Goal: Task Accomplishment & Management: Manage account settings

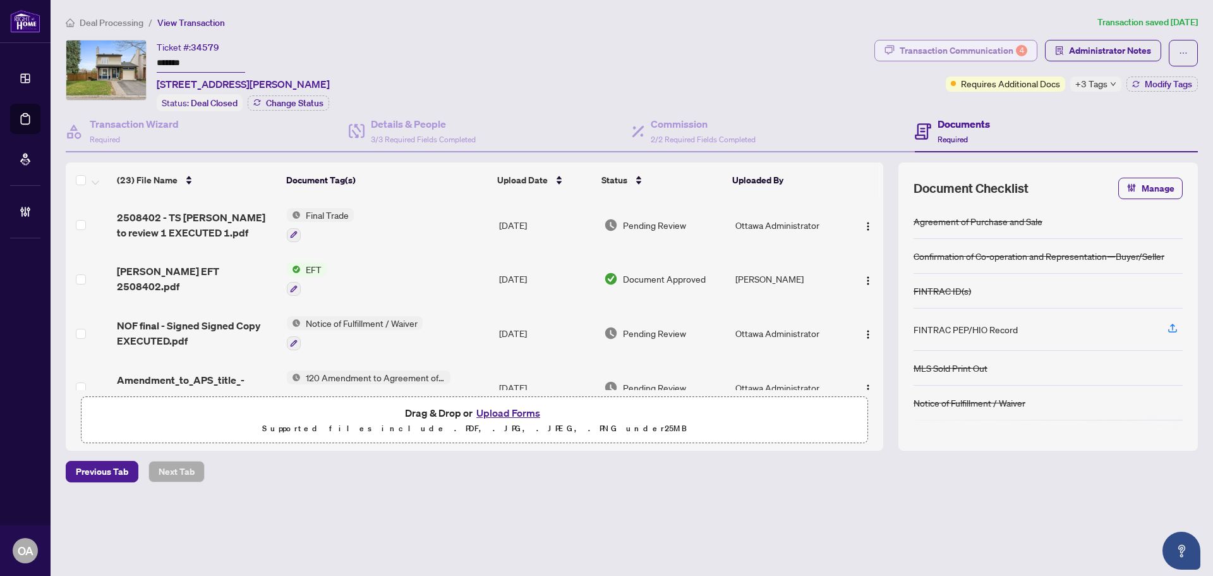
click at [919, 51] on div "Transaction Communication 4" at bounding box center [964, 50] width 128 height 20
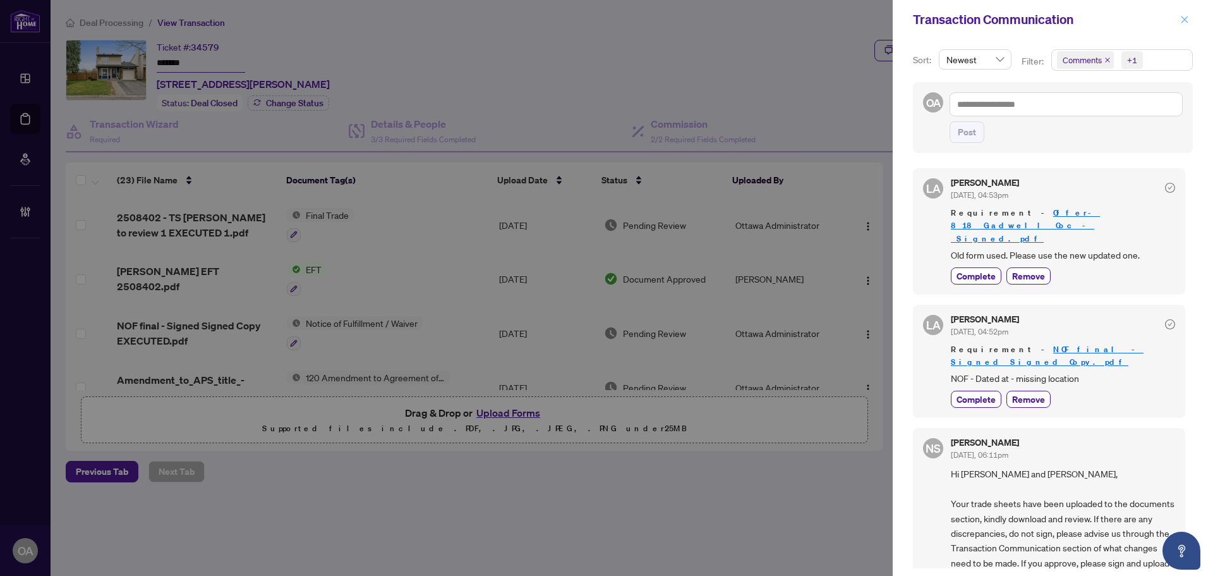
click at [1186, 18] on icon "close" at bounding box center [1185, 19] width 7 height 7
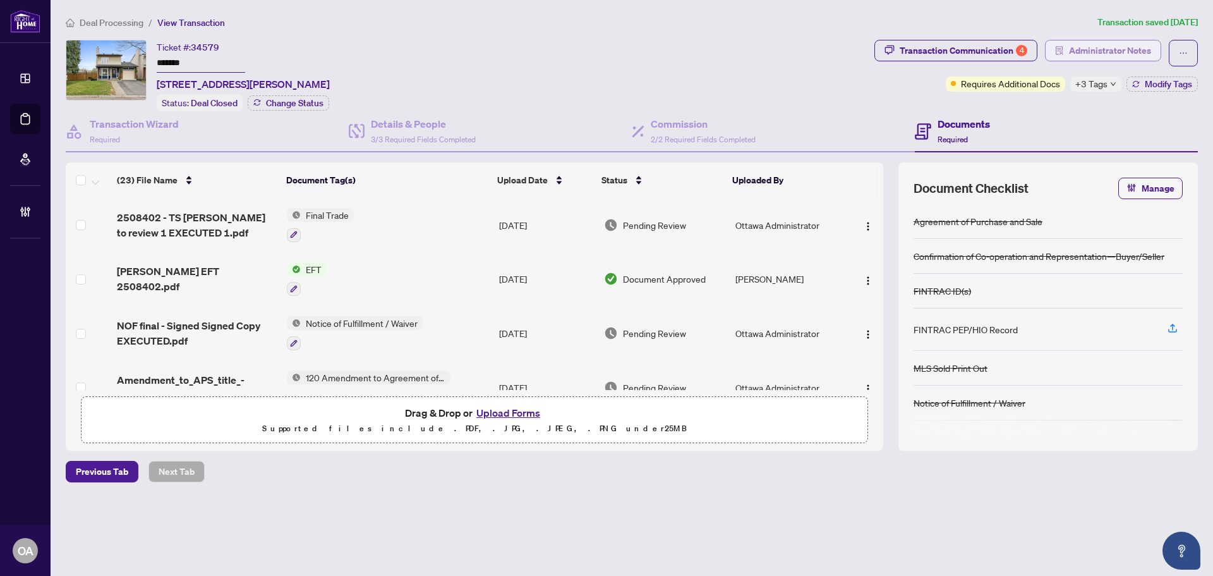
click at [1116, 46] on span "Administrator Notes" at bounding box center [1110, 50] width 82 height 20
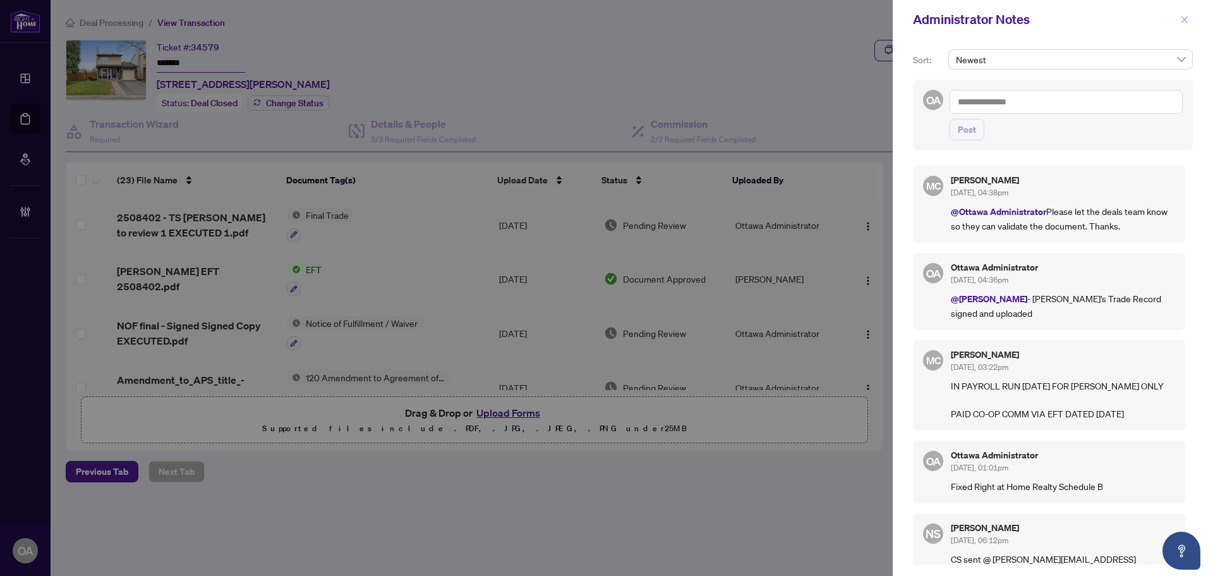
click at [1187, 21] on icon "close" at bounding box center [1185, 19] width 7 height 7
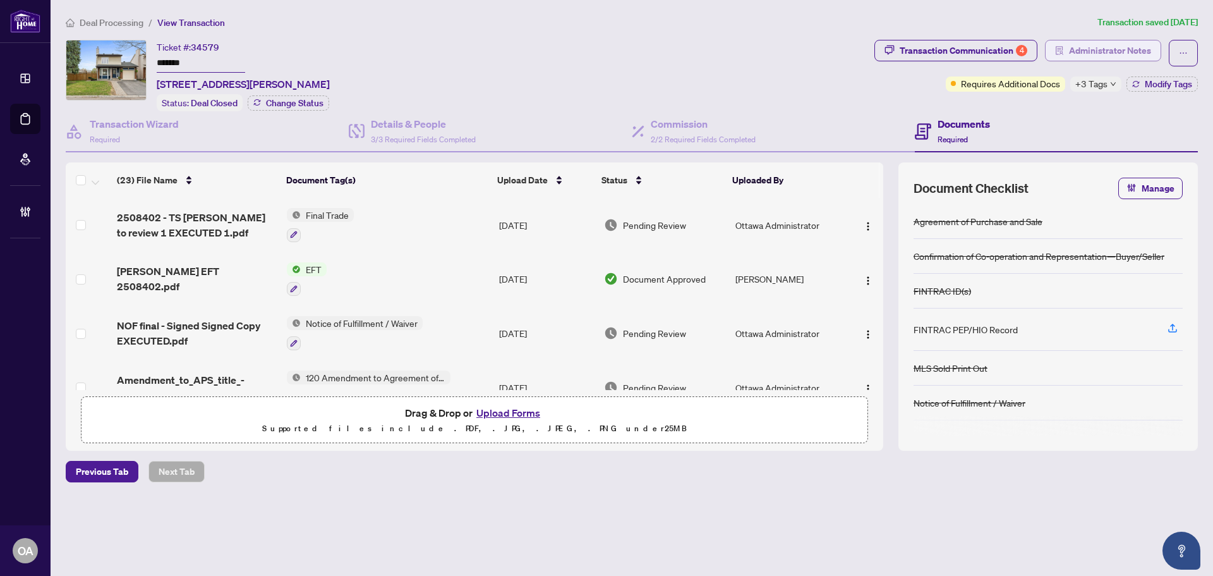
click at [1122, 51] on span "Administrator Notes" at bounding box center [1110, 50] width 82 height 20
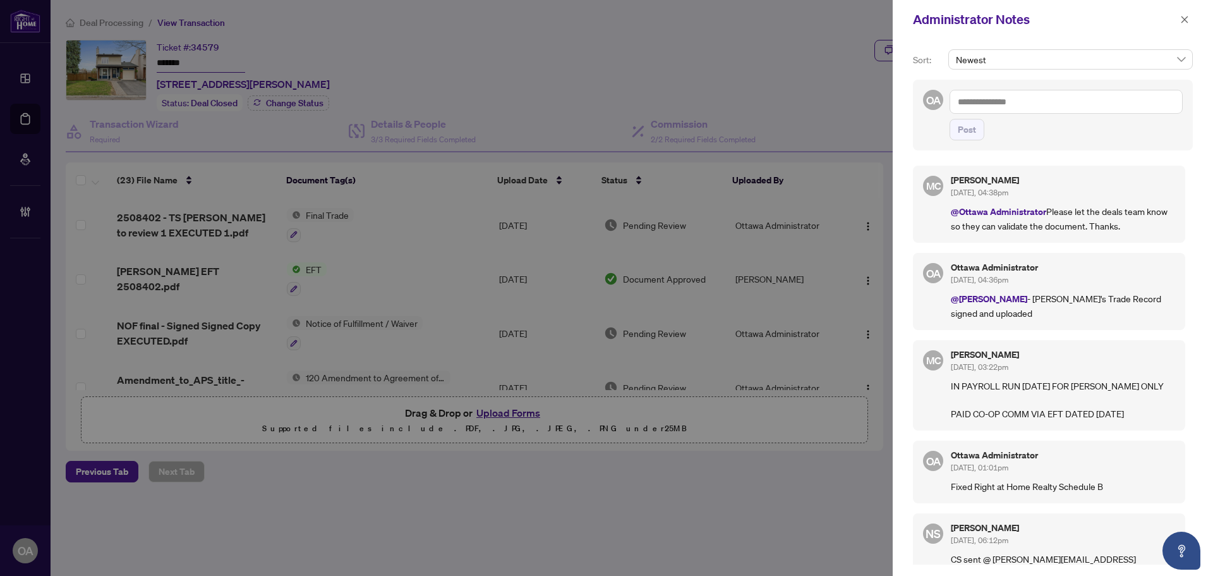
click at [1041, 101] on textarea at bounding box center [1066, 102] width 233 height 24
drag, startPoint x: 997, startPoint y: 316, endPoint x: 1017, endPoint y: 300, distance: 26.1
click at [1017, 300] on div "OA Ottawa Administrator Aug/22/2025, 04:36pm @Maria Cheng - Lori's Trade Record…" at bounding box center [1049, 291] width 272 height 77
copy p "Lori's Trade Record signed and uploaded"
click at [1052, 105] on textarea "**********" at bounding box center [1066, 102] width 233 height 24
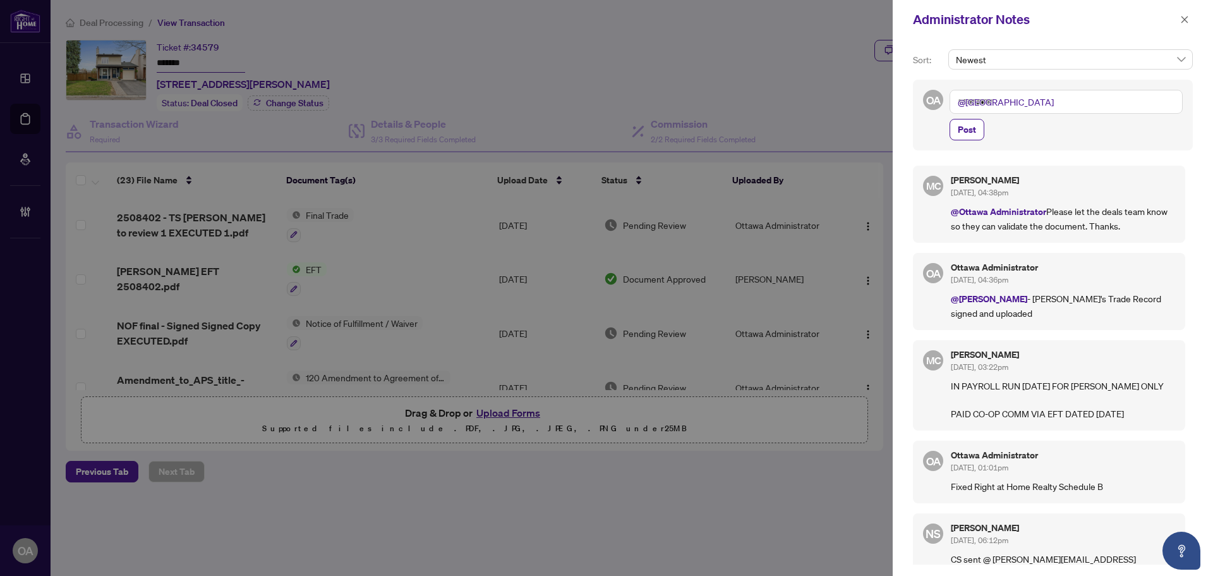
paste textarea "**********"
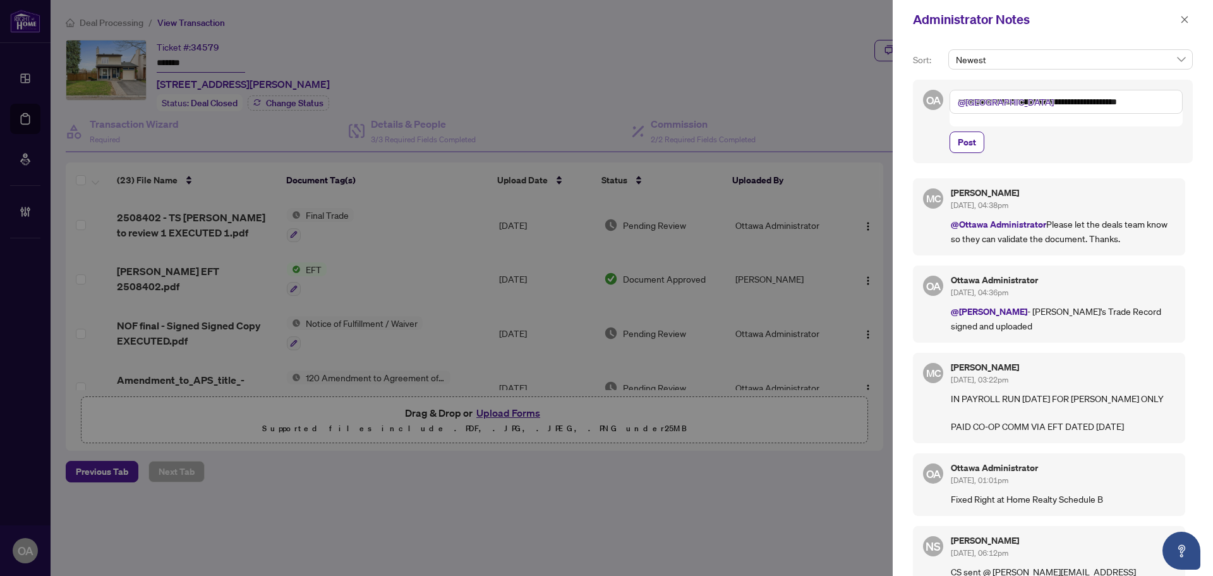
click at [1009, 100] on textarea "**********" at bounding box center [1066, 102] width 233 height 24
type textarea "**********"
click at [971, 133] on span "Post" at bounding box center [967, 142] width 18 height 20
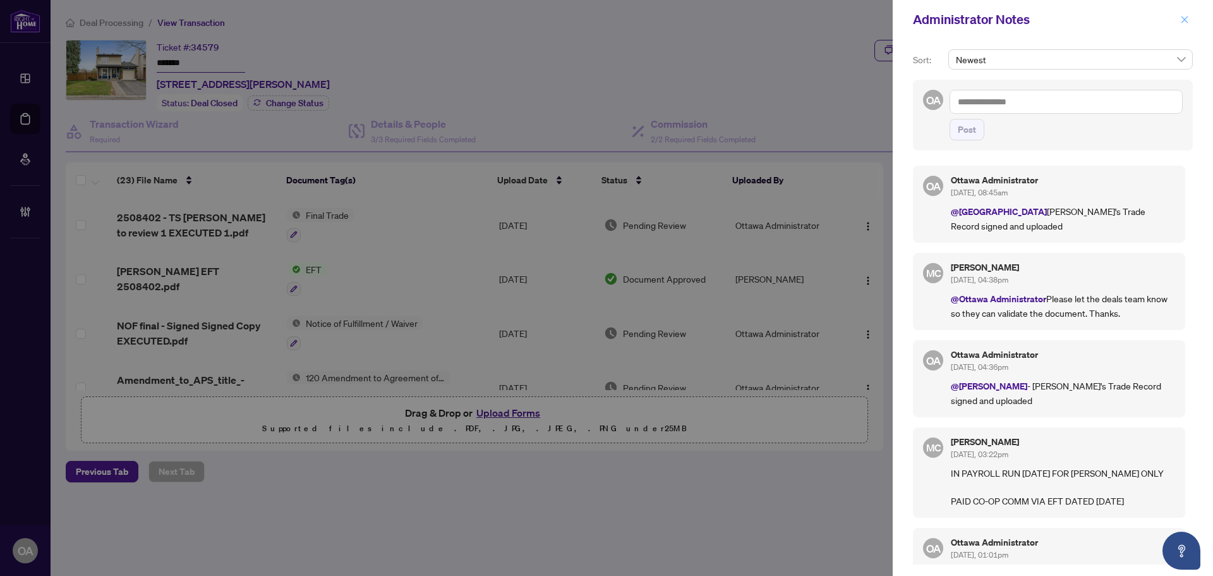
click at [1186, 21] on icon "close" at bounding box center [1185, 19] width 7 height 7
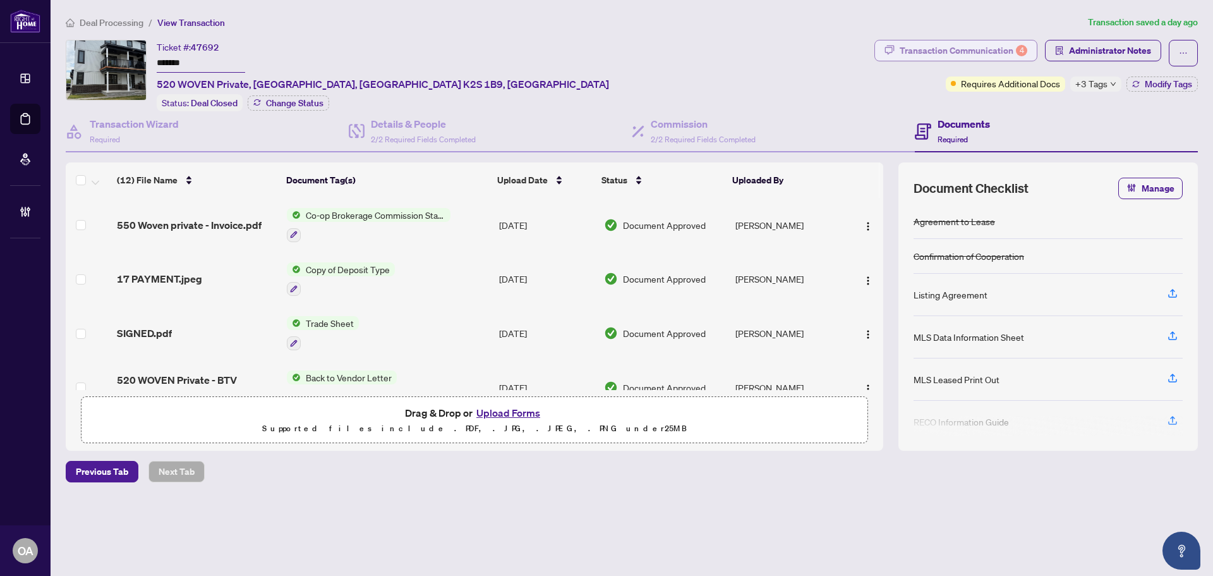
click at [1003, 49] on div "Transaction Communication 4" at bounding box center [964, 50] width 128 height 20
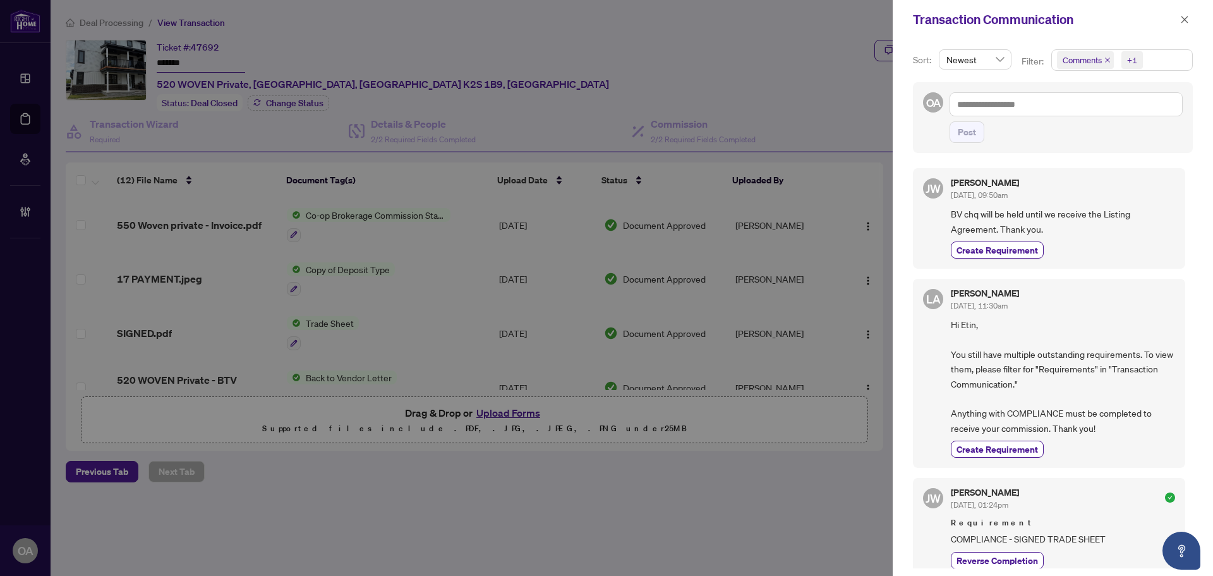
click at [1107, 55] on span "Comments" at bounding box center [1085, 60] width 57 height 18
click at [1107, 61] on icon "close" at bounding box center [1107, 60] width 5 height 5
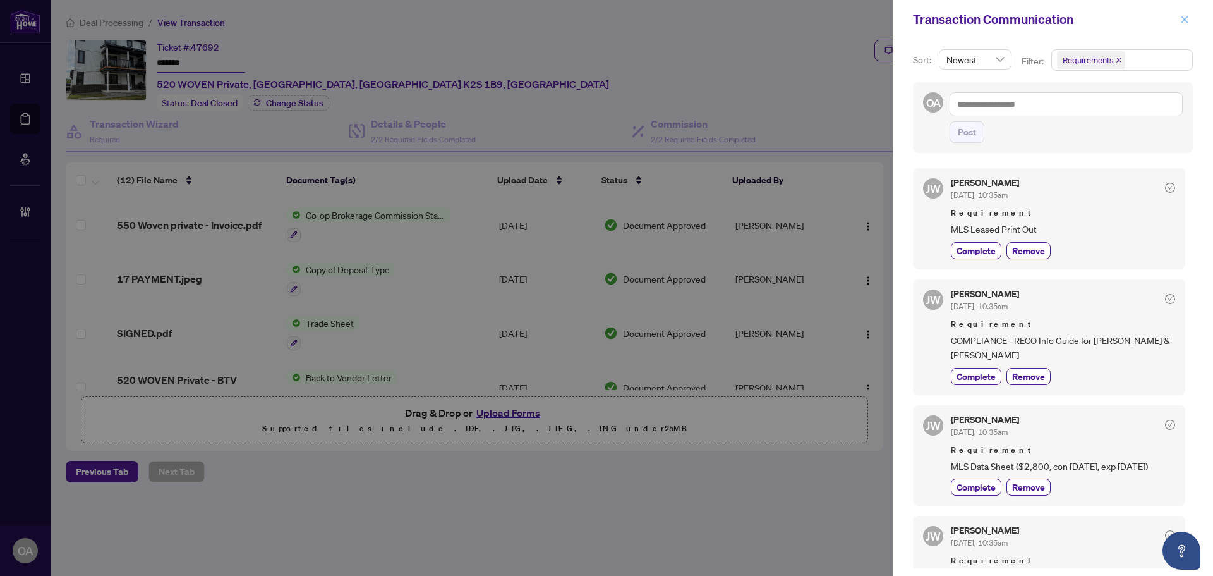
click at [1184, 18] on icon "close" at bounding box center [1185, 19] width 7 height 7
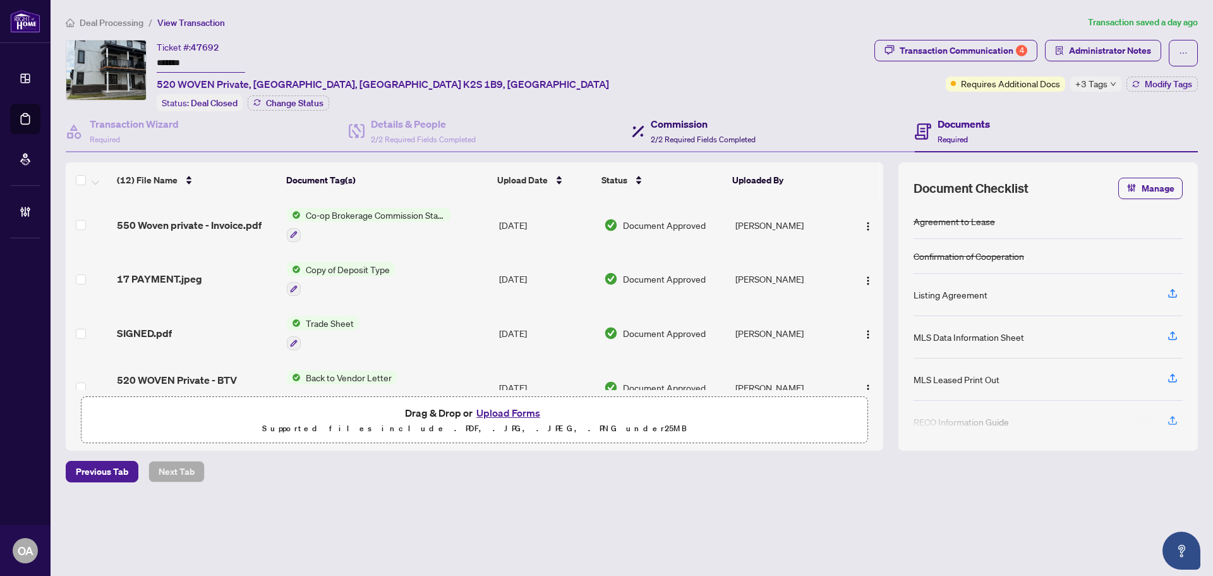
click at [686, 128] on h4 "Commission" at bounding box center [703, 123] width 105 height 15
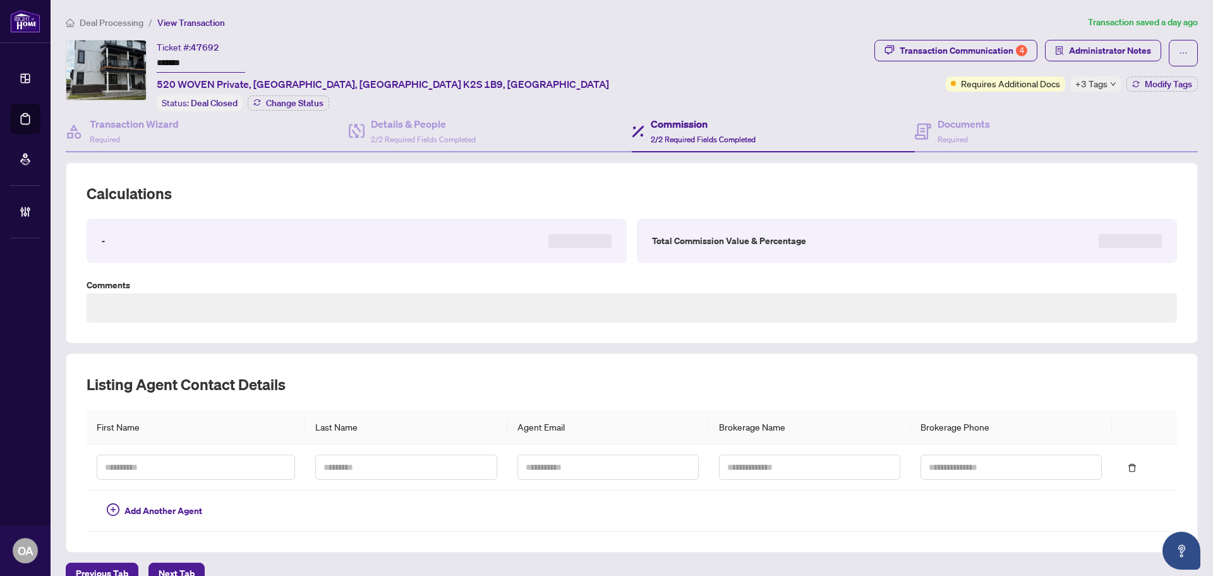
type textarea "**********"
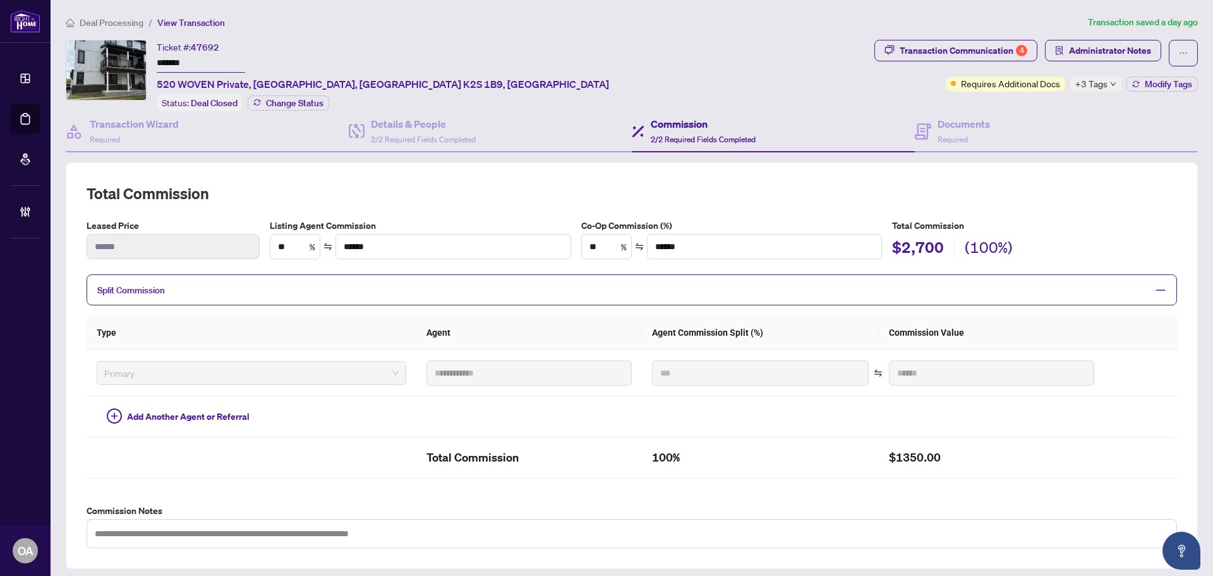
click at [195, 293] on span "Split Commission" at bounding box center [622, 289] width 1050 height 15
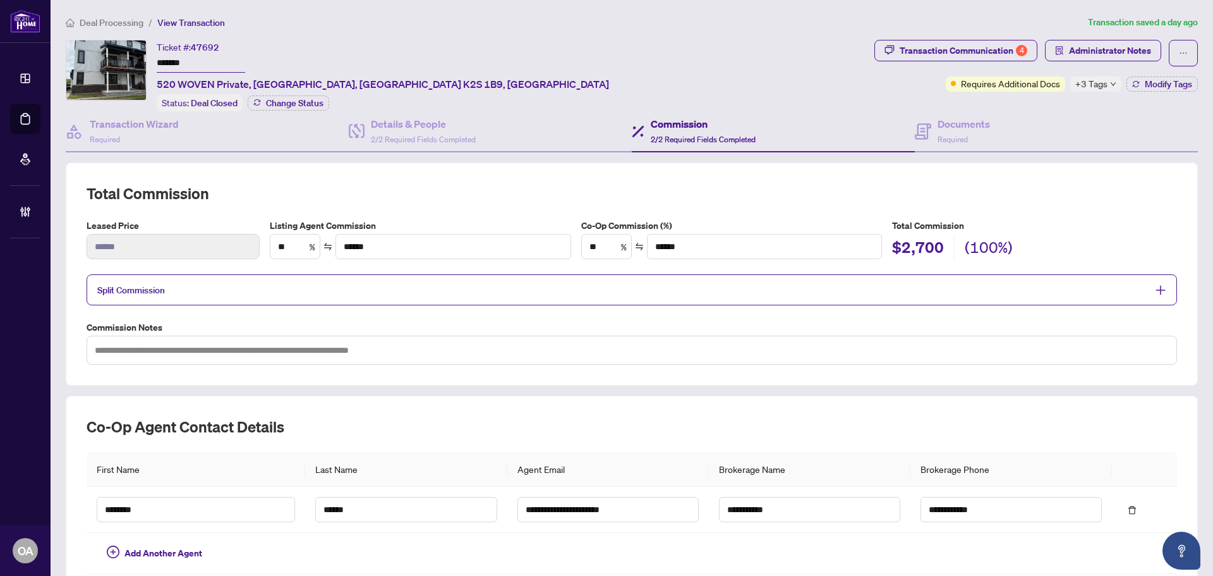
click at [195, 293] on span "Split Commission" at bounding box center [622, 289] width 1050 height 15
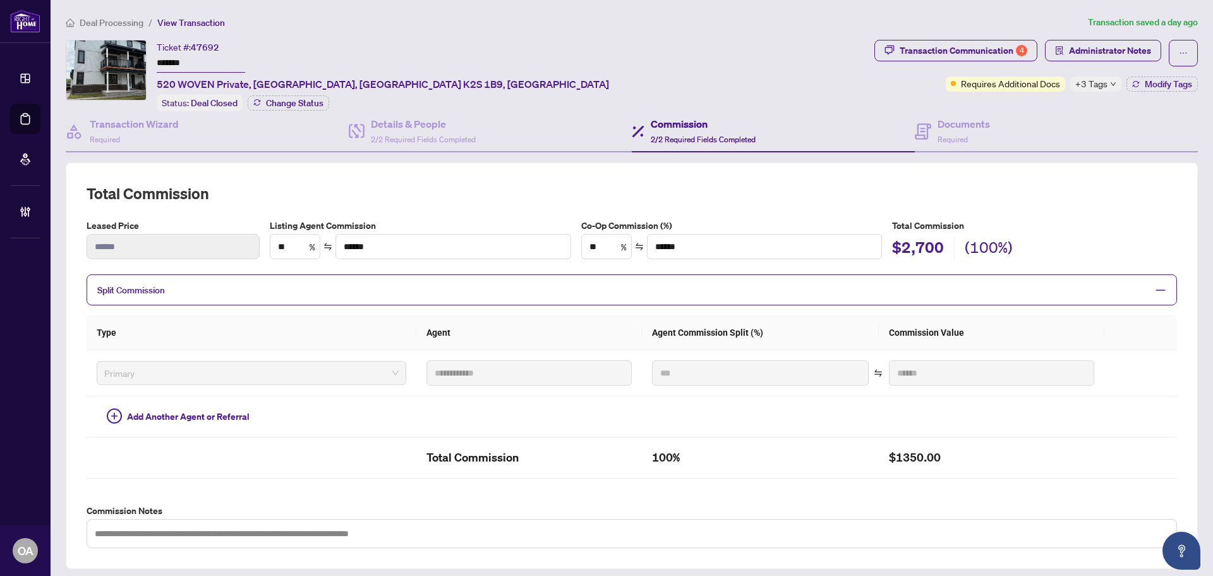
click at [195, 293] on span "Split Commission" at bounding box center [622, 289] width 1050 height 15
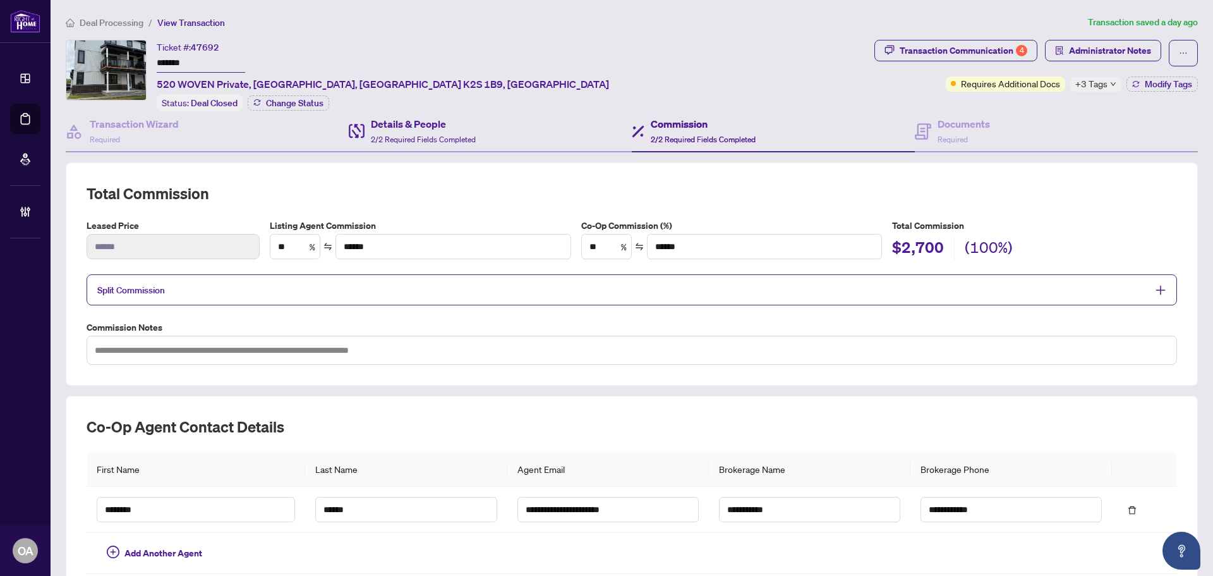
click at [514, 128] on div "Details & People 2/2 Required Fields Completed" at bounding box center [490, 131] width 283 height 41
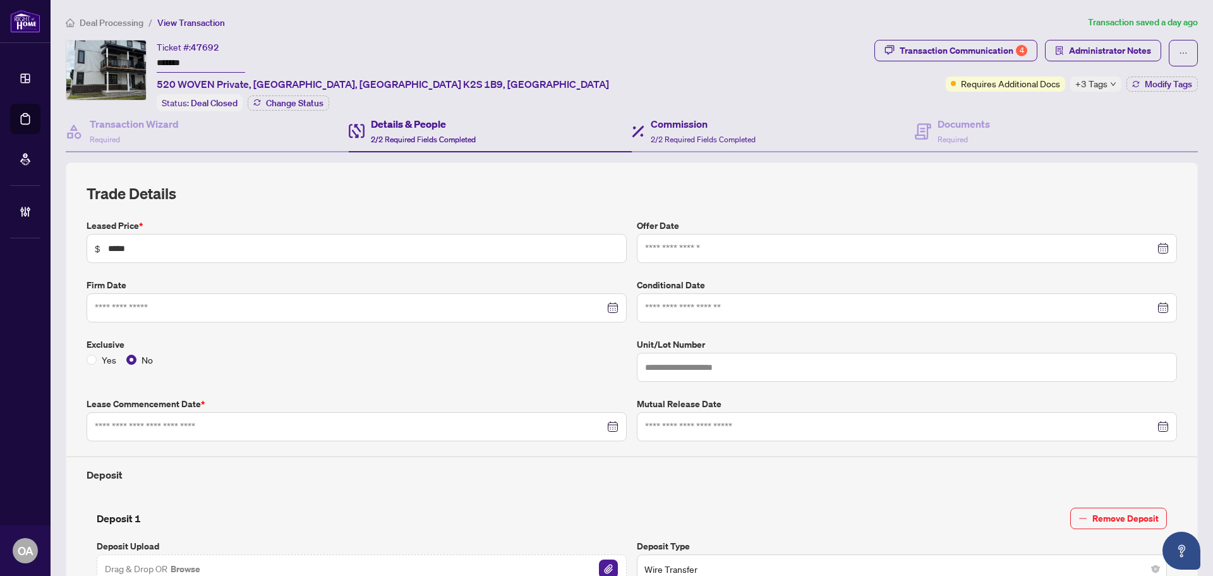
type input "**********"
click at [737, 135] on span "2/2 Required Fields Completed" at bounding box center [703, 139] width 105 height 9
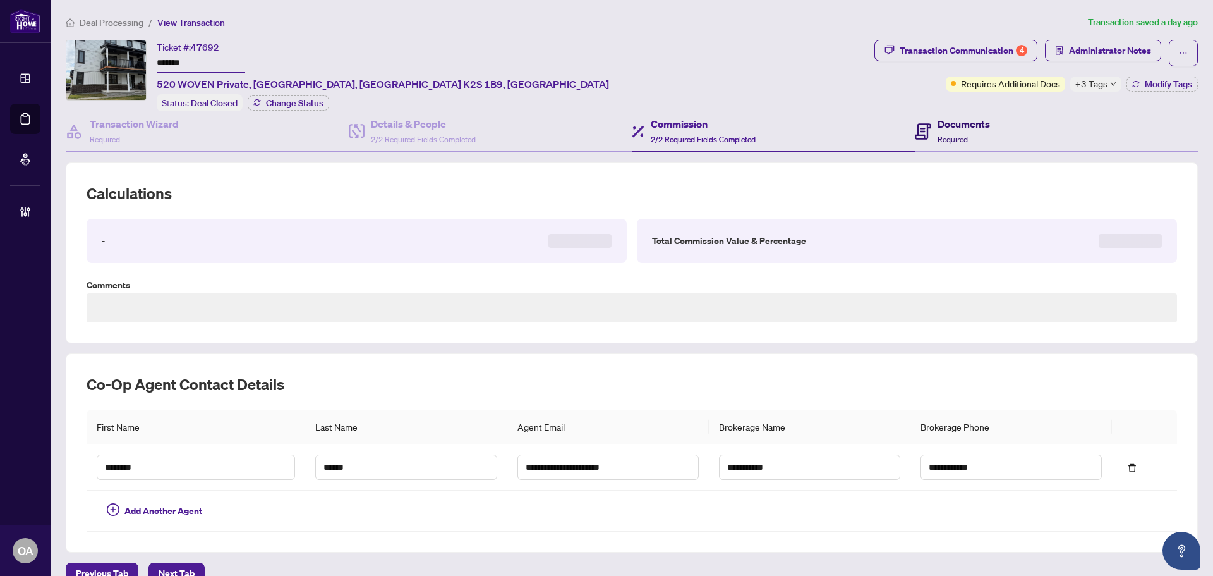
click at [943, 143] on div "Documents Required" at bounding box center [964, 131] width 52 height 30
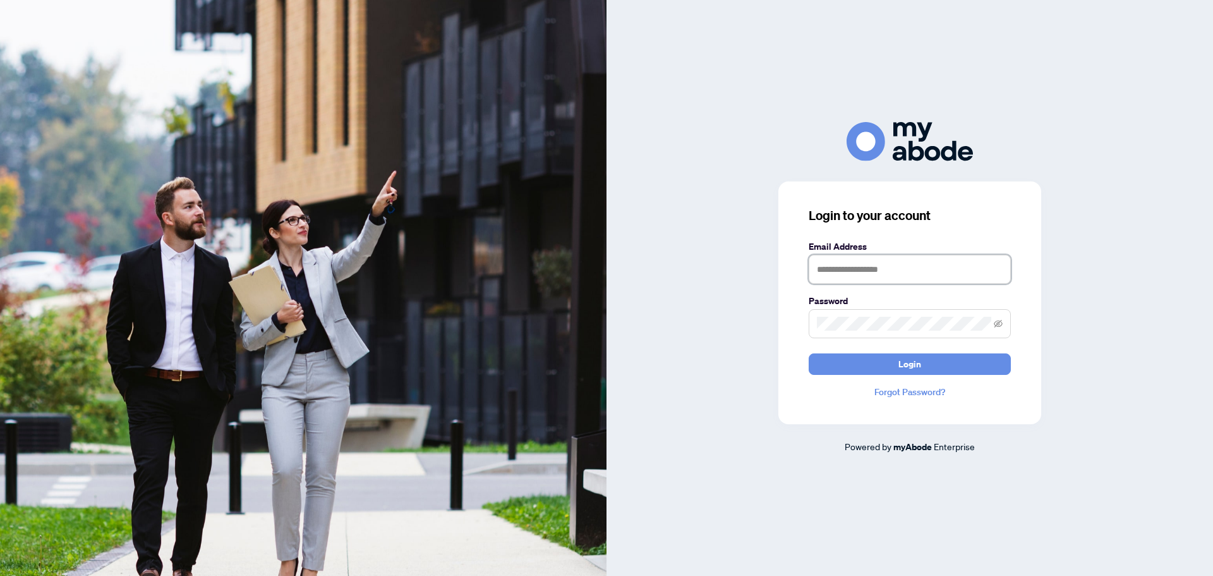
type input "**********"
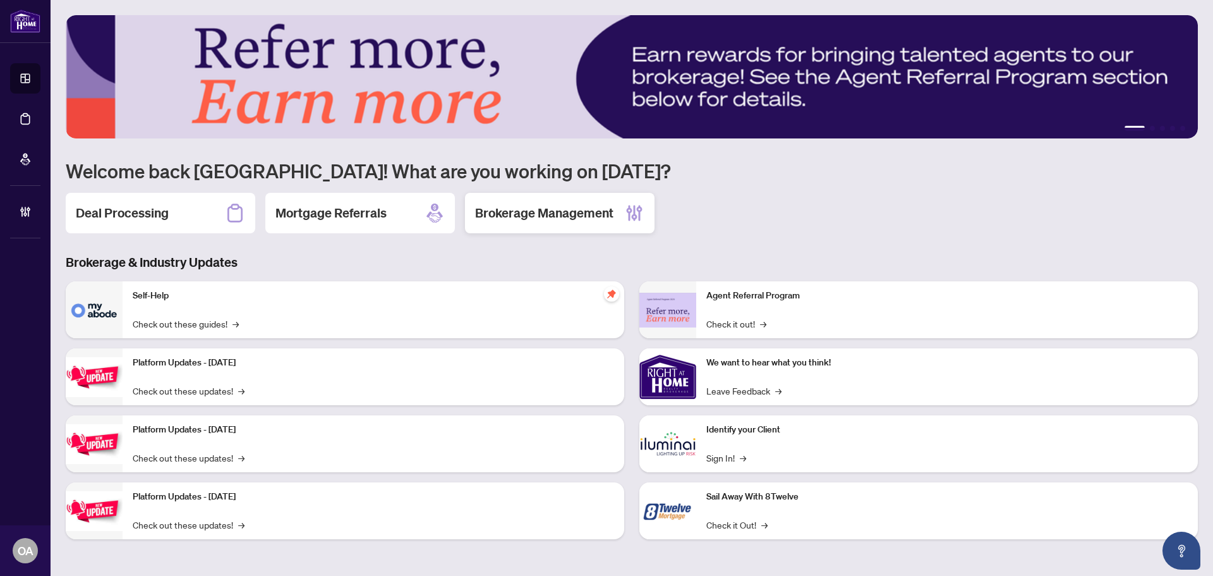
click at [573, 210] on h2 "Brokerage Management" at bounding box center [544, 213] width 138 height 18
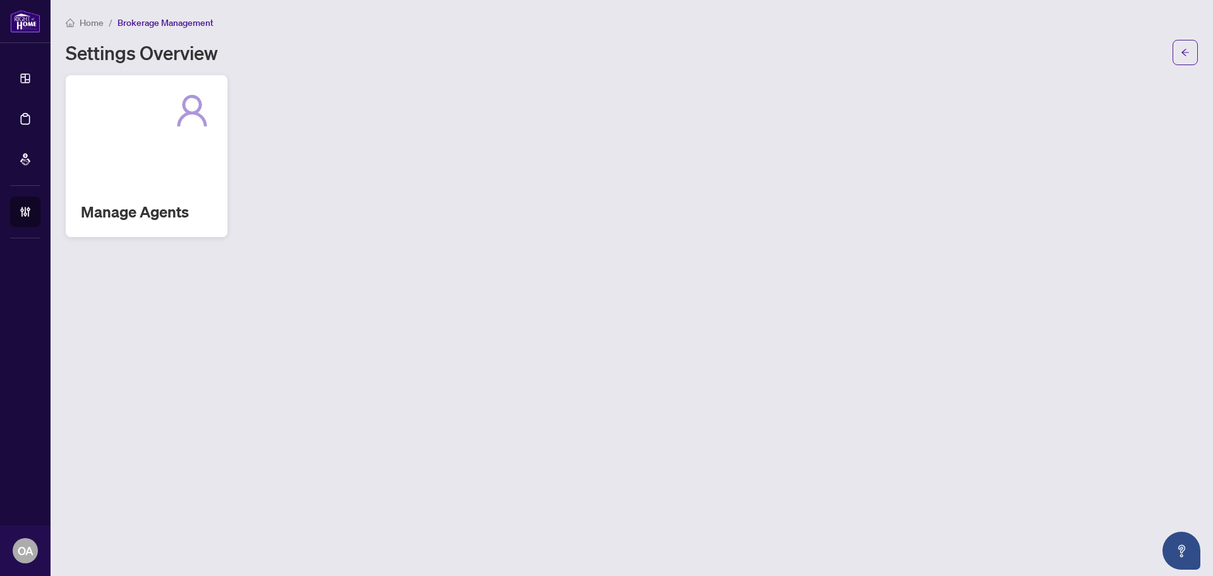
click at [111, 182] on div "Manage Agents" at bounding box center [147, 156] width 162 height 162
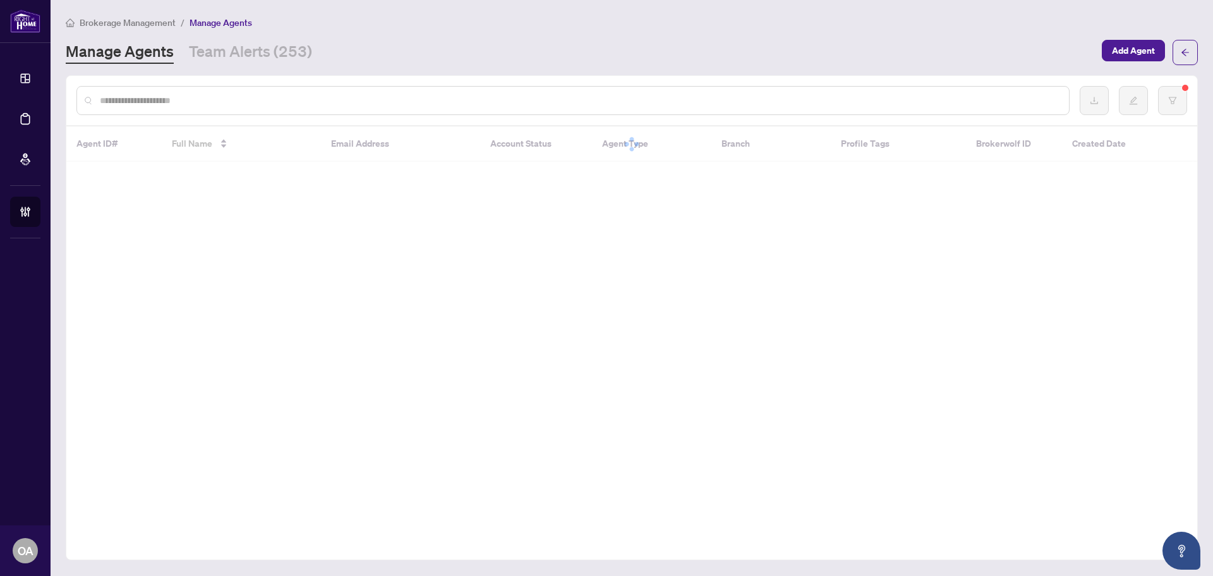
click at [232, 107] on div at bounding box center [572, 100] width 993 height 29
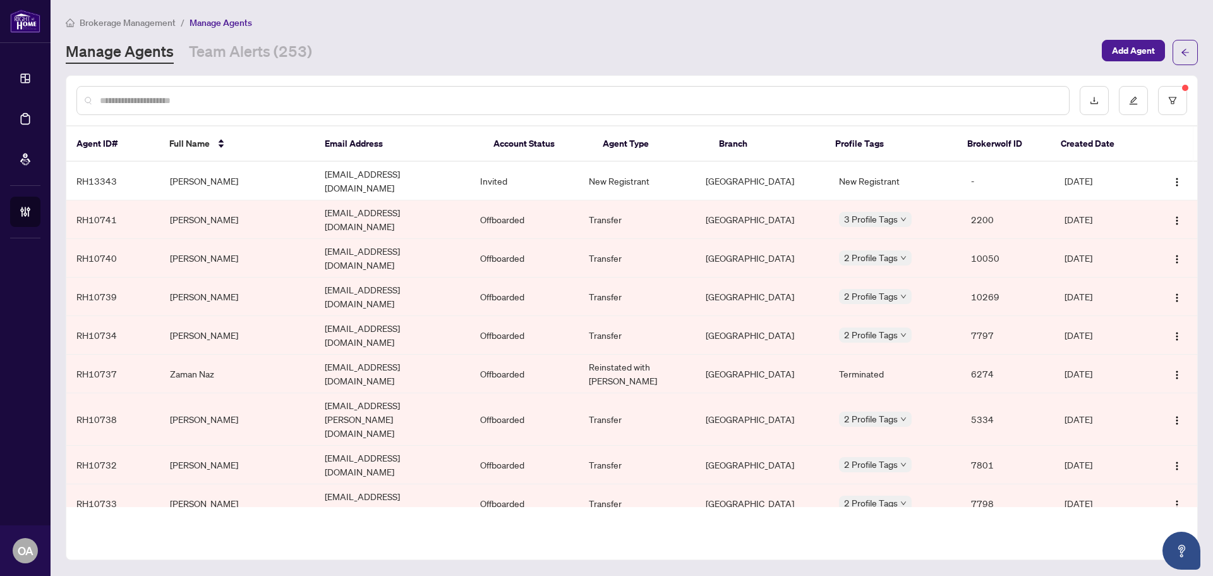
click at [229, 100] on input "text" at bounding box center [579, 101] width 959 height 14
type input "*"
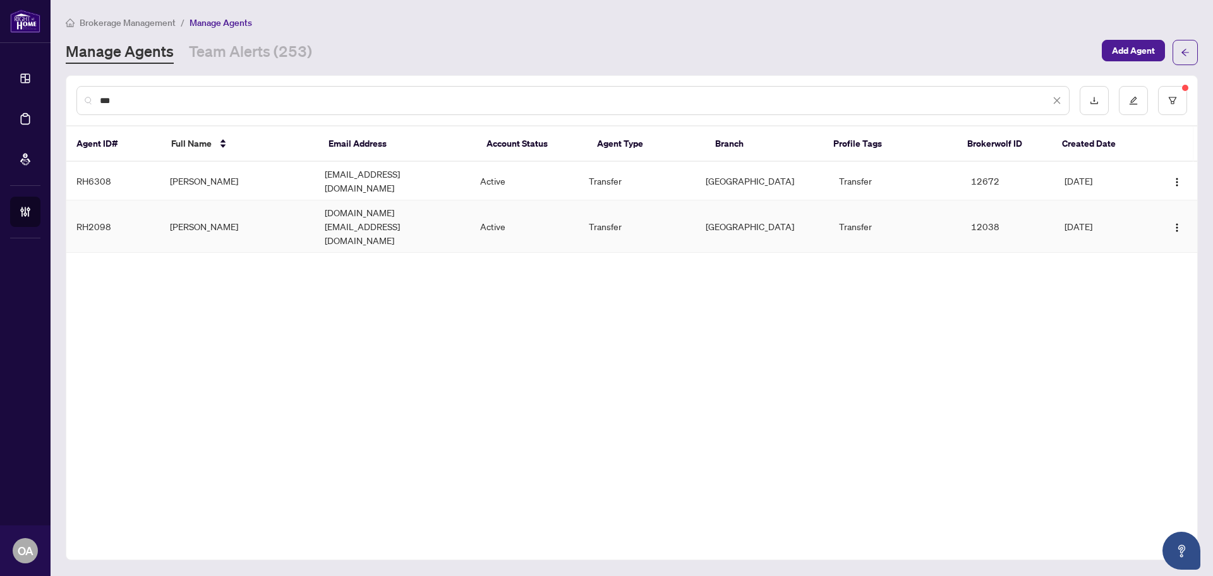
type input "***"
click at [222, 212] on td "Jie Xin" at bounding box center [237, 226] width 155 height 52
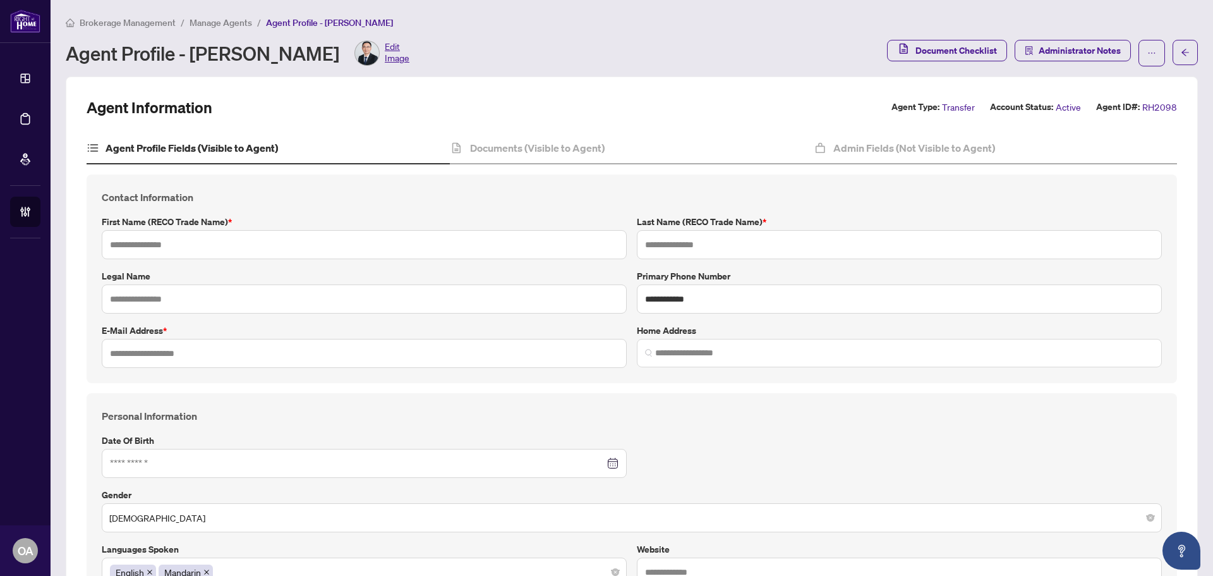
type input "***"
type input "*******"
type input "**********"
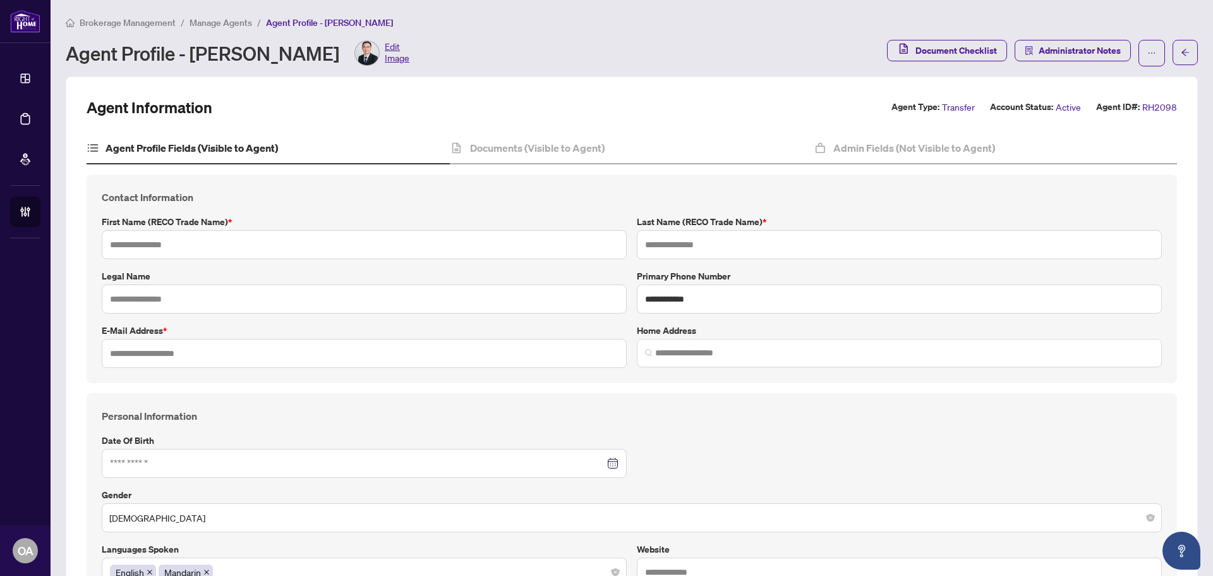
type input "*********"
type input "******"
type input "**********"
type input "******"
type input "**********"
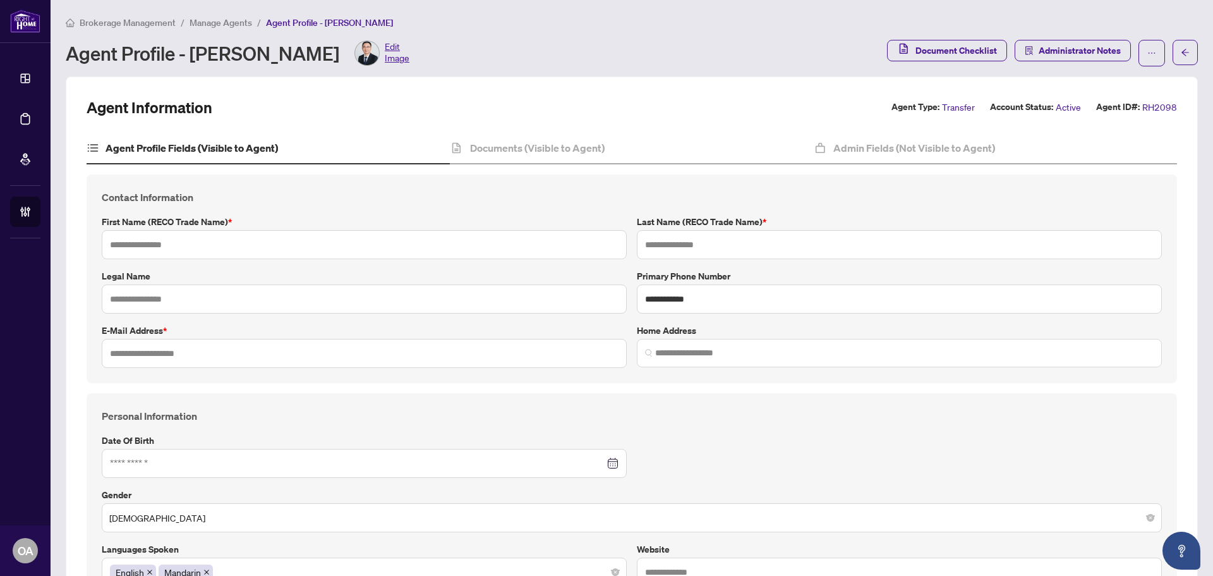
type input "**********"
type input "*"
type input "*****"
type input "*"
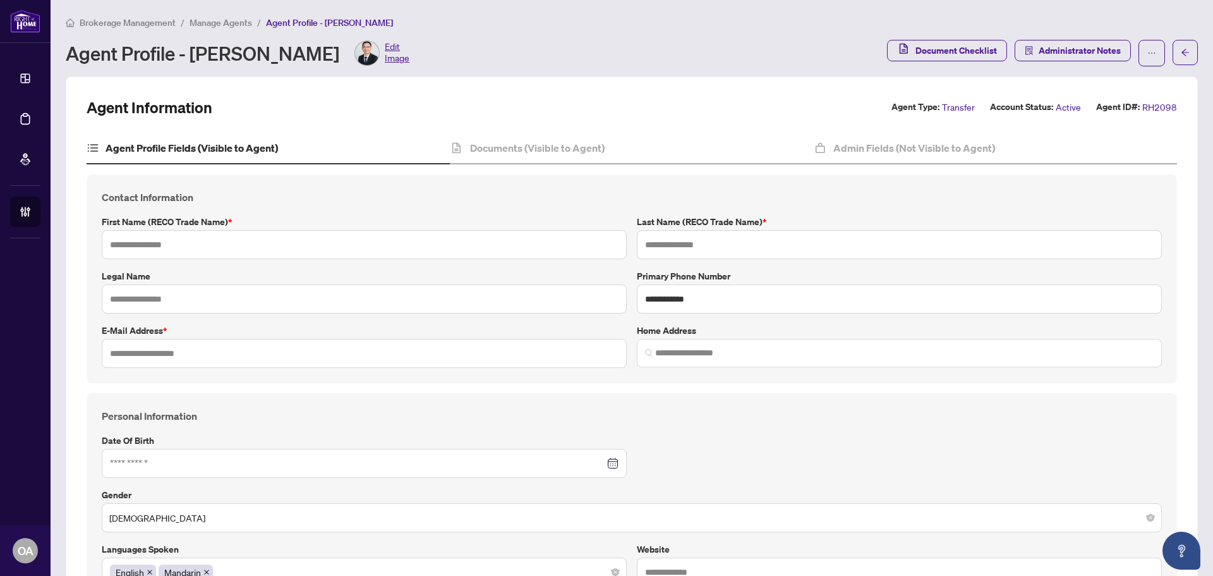
type input "**********"
type input "*******"
type input "**********"
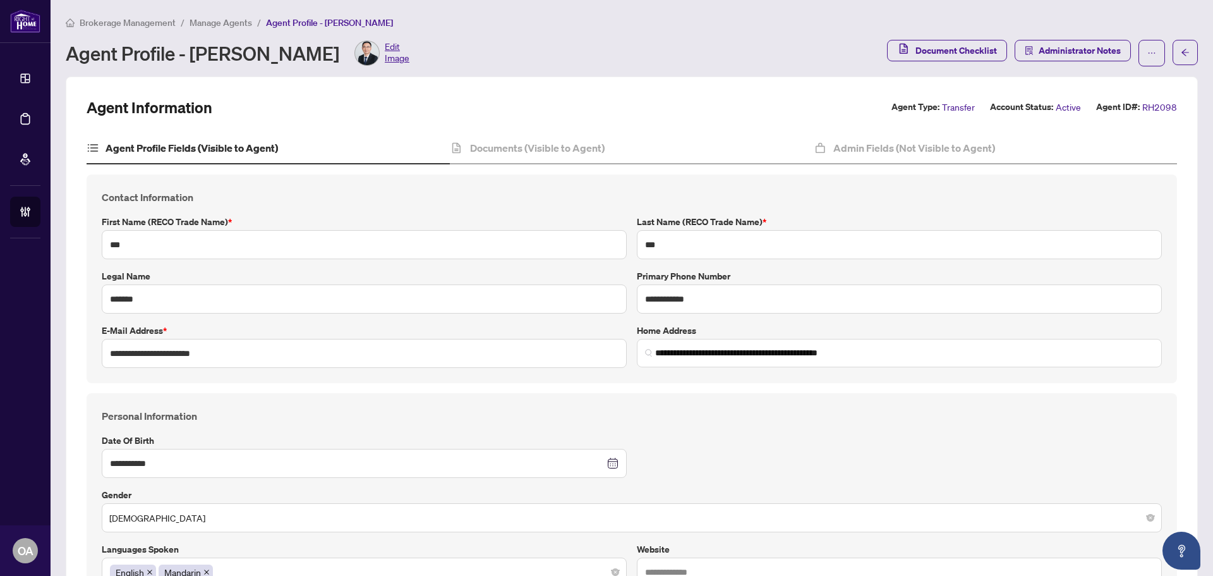
type input "****"
type input "**********"
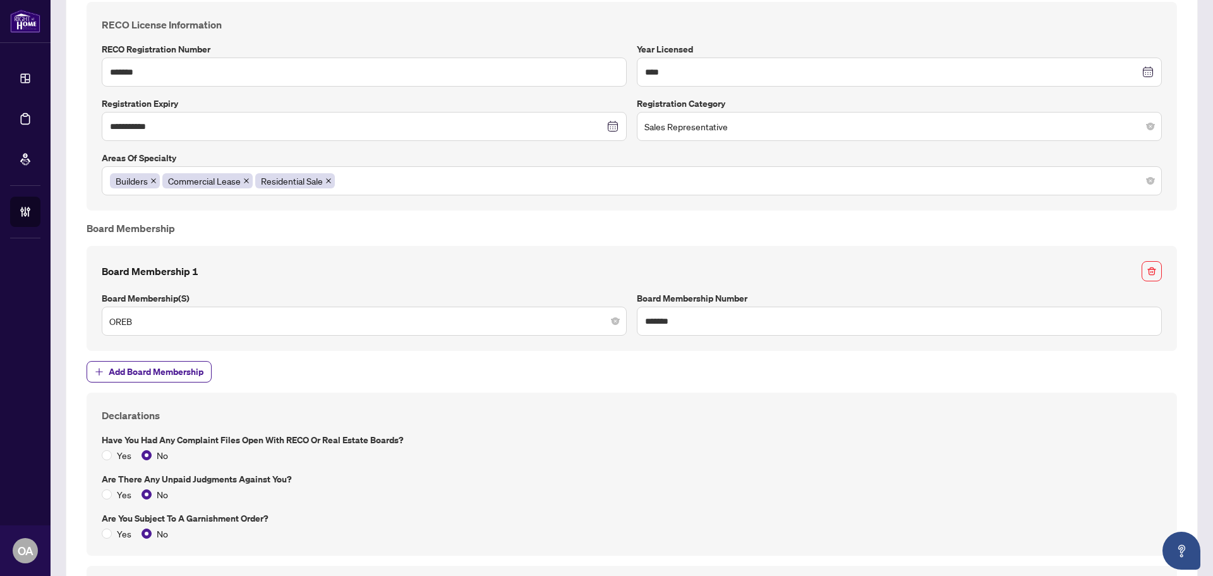
scroll to position [1453, 0]
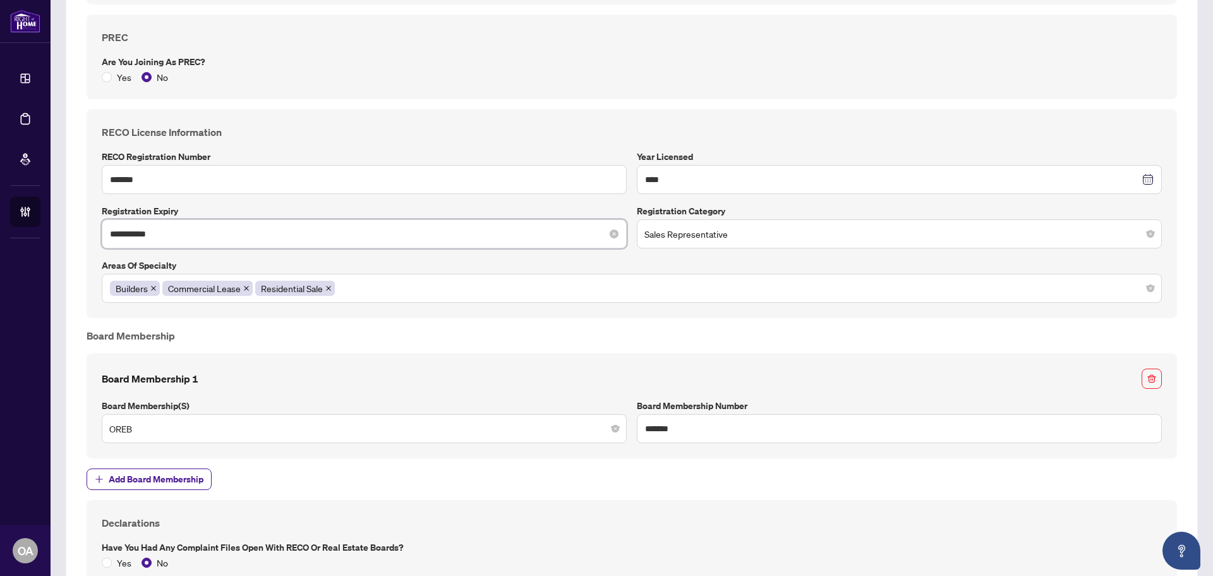
click at [268, 234] on input "**********" at bounding box center [357, 234] width 495 height 14
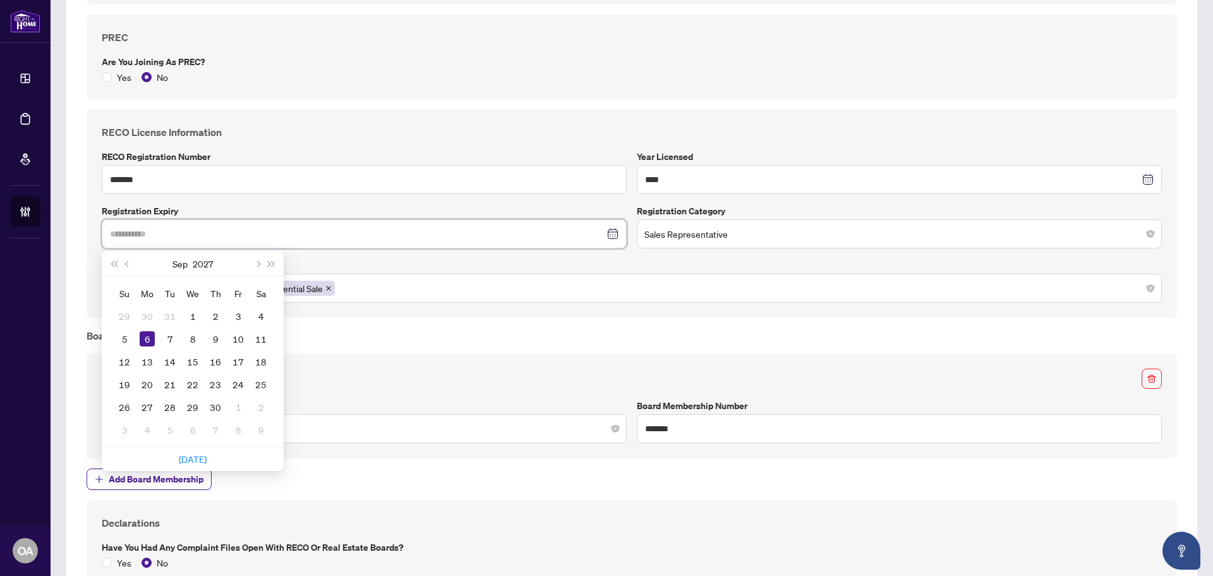
type input "**********"
click at [143, 332] on div "6" at bounding box center [147, 338] width 15 height 15
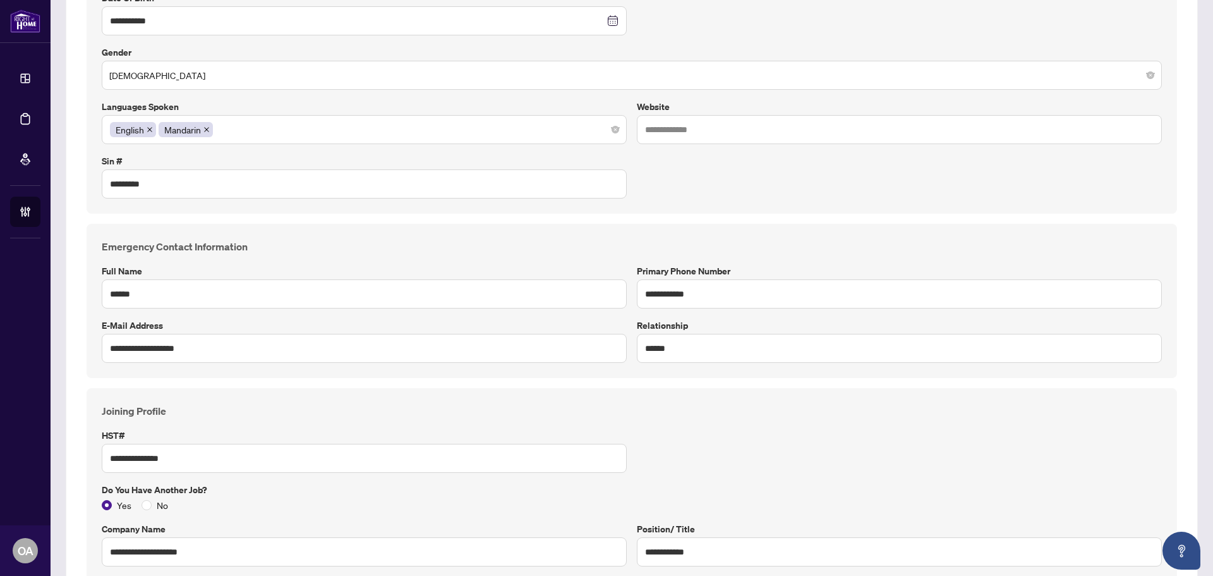
scroll to position [0, 0]
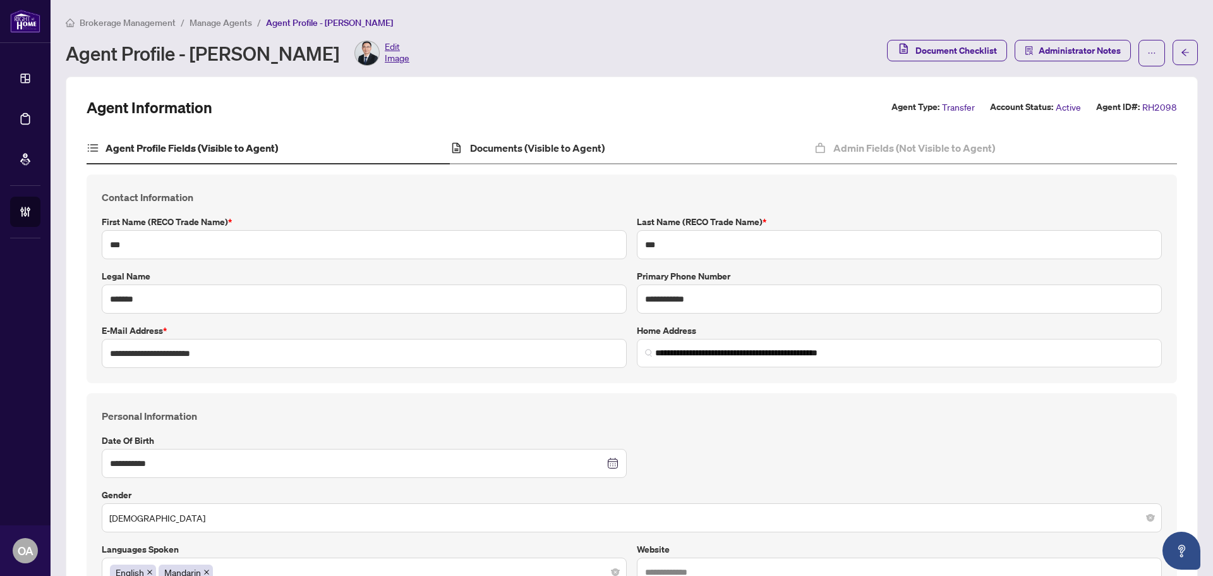
click at [557, 136] on div "Documents (Visible to Agent)" at bounding box center [631, 149] width 363 height 32
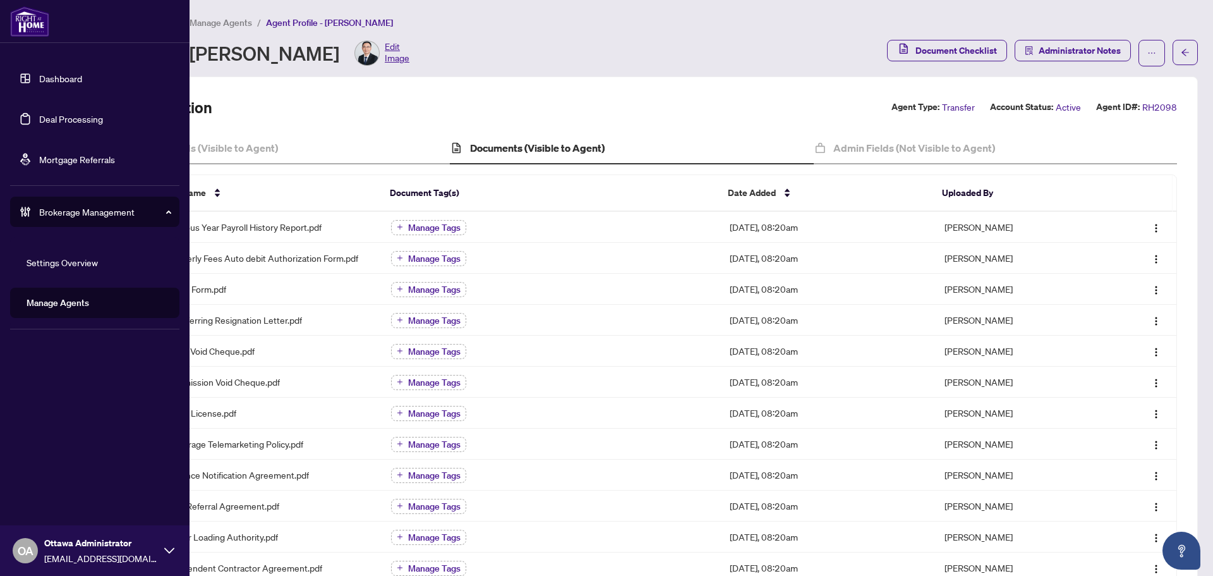
click at [39, 116] on link "Deal Processing" at bounding box center [71, 118] width 64 height 11
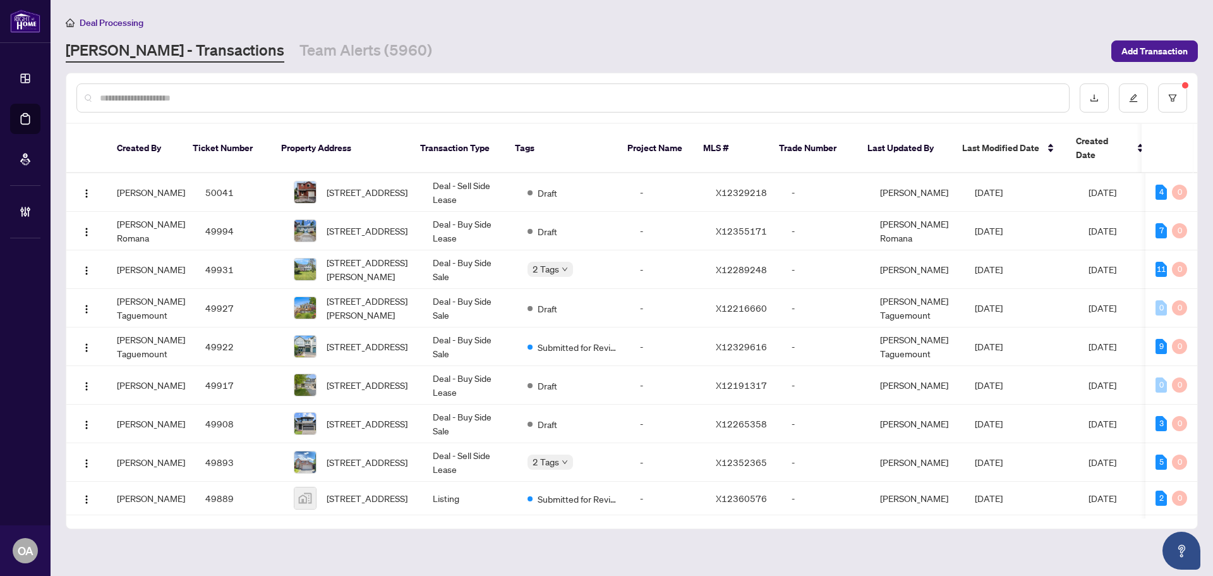
click at [212, 99] on input "text" at bounding box center [579, 98] width 959 height 14
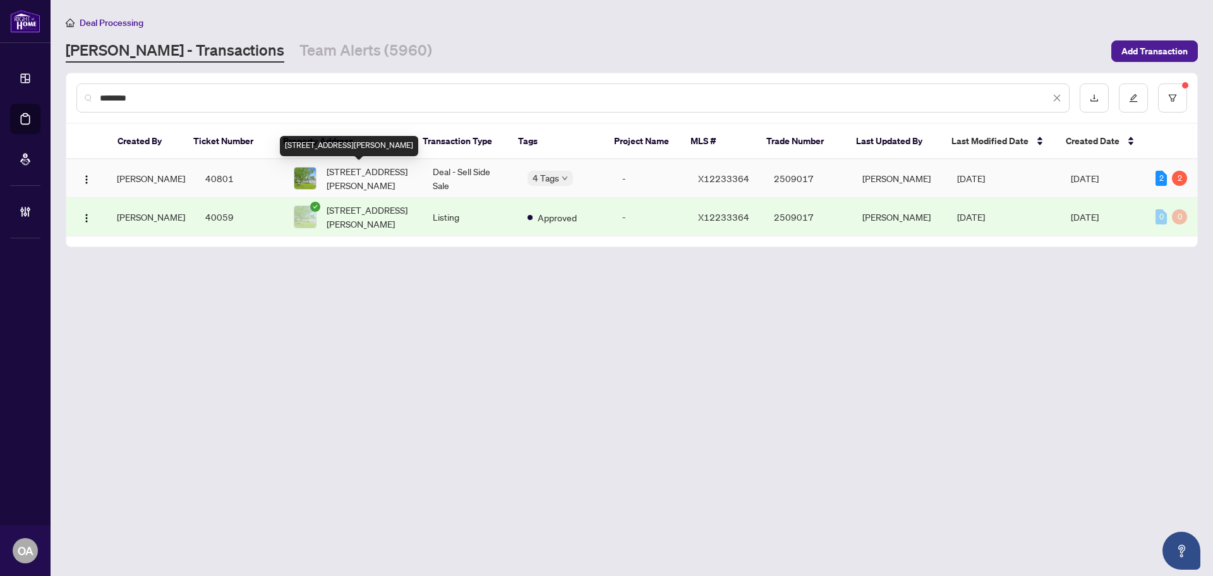
type input "********"
click at [351, 176] on span "27 Henry Goulbourn Way, Stittsville, Ontario K2S 1P2, Canada" at bounding box center [370, 178] width 86 height 28
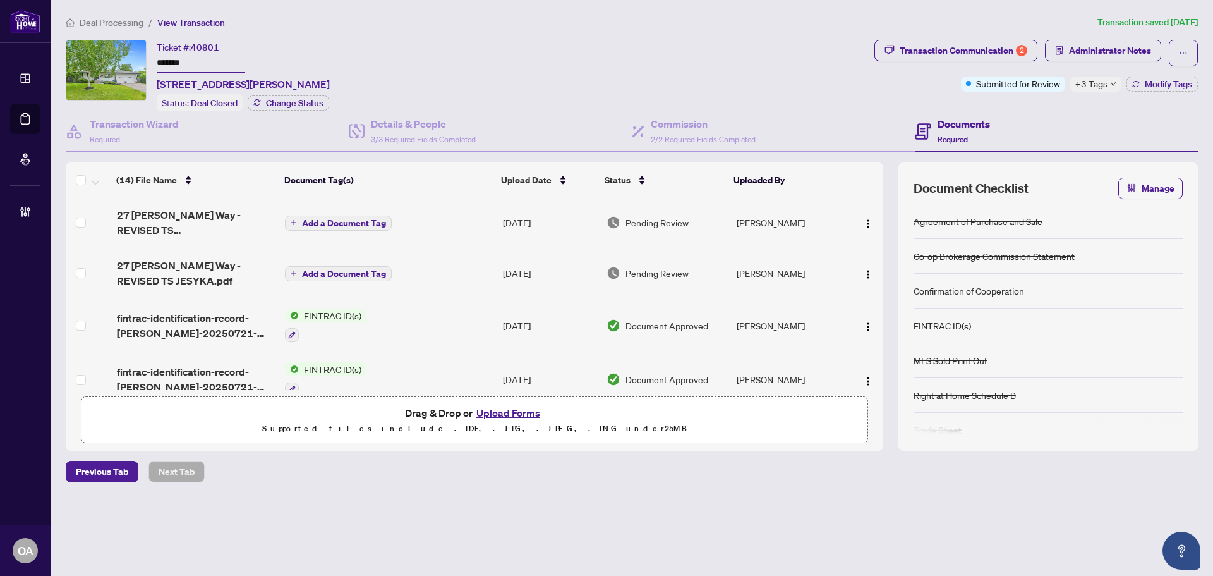
scroll to position [316, 0]
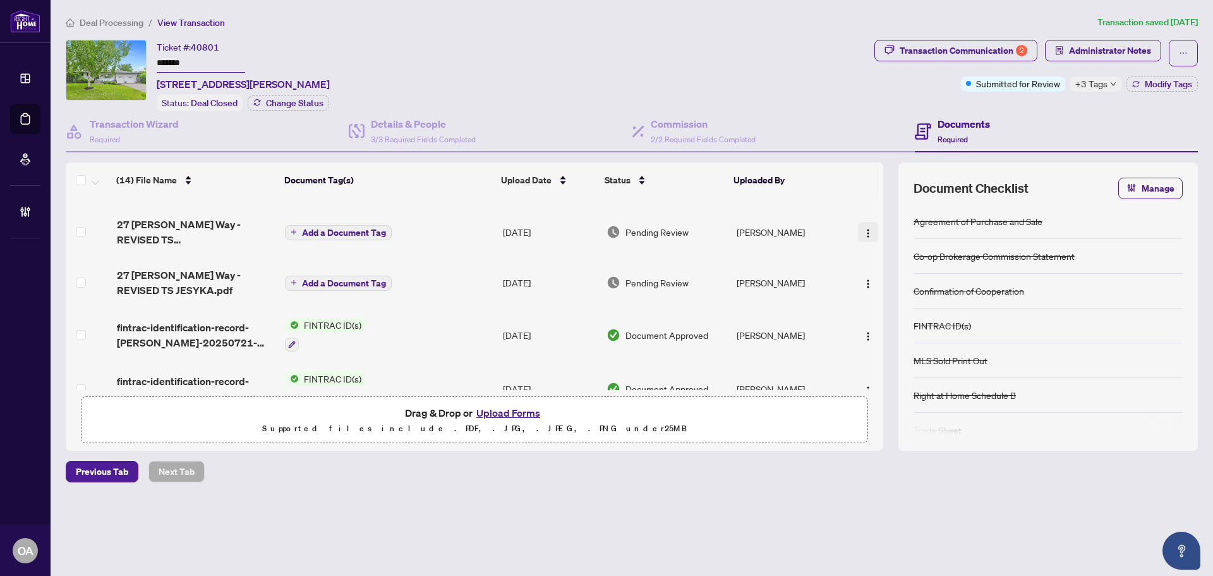
click at [863, 228] on img "button" at bounding box center [868, 233] width 10 height 10
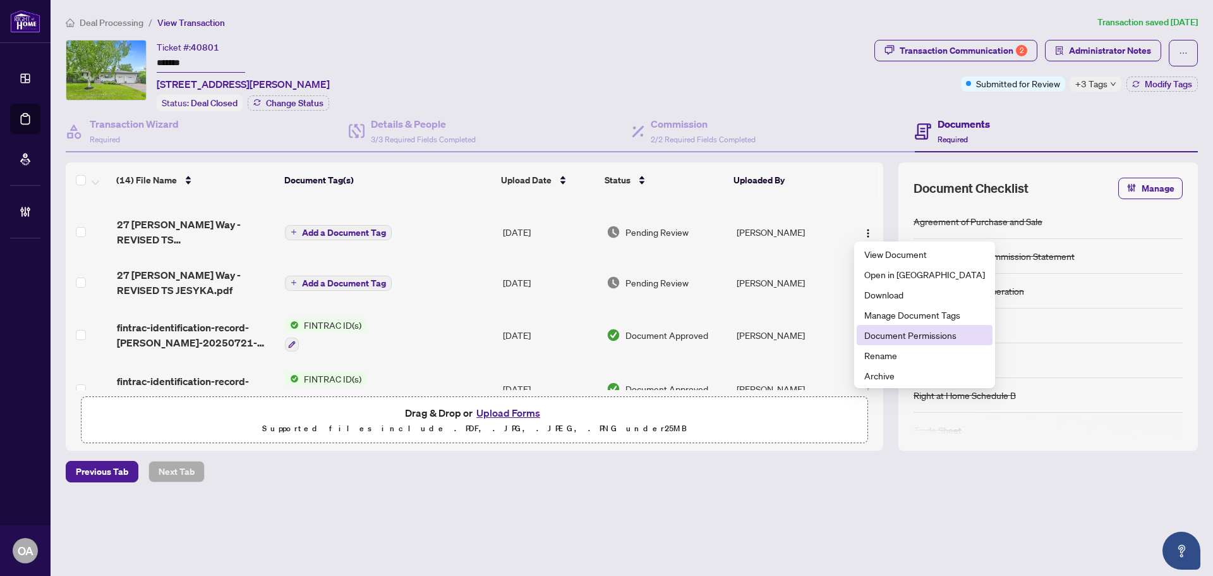
click at [898, 339] on span "Document Permissions" at bounding box center [925, 335] width 121 height 14
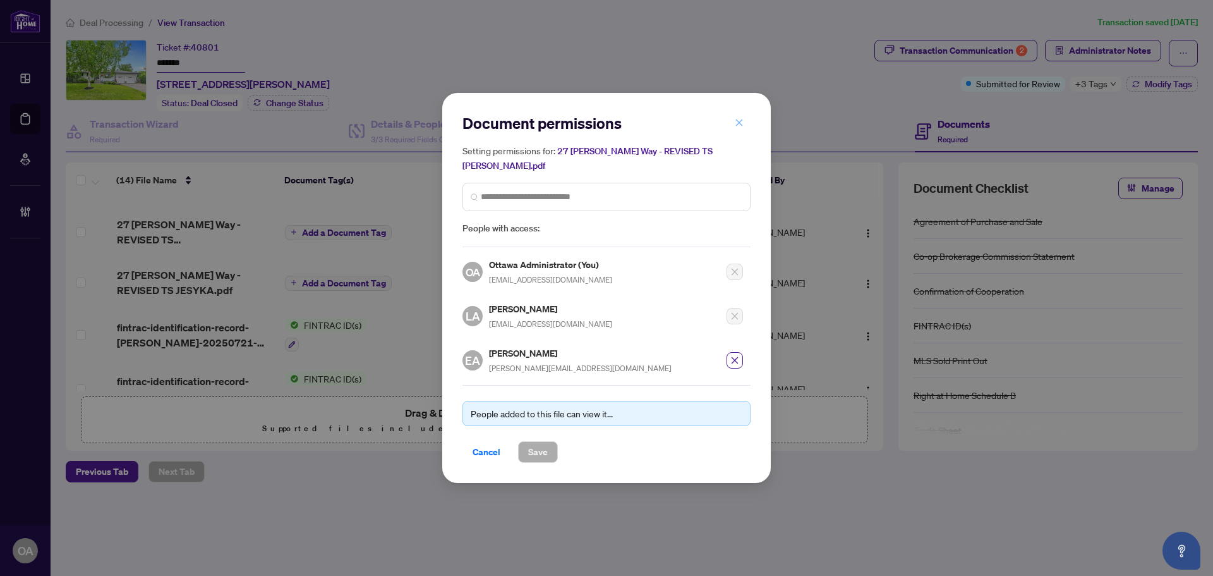
click at [742, 126] on icon "close" at bounding box center [739, 122] width 7 height 7
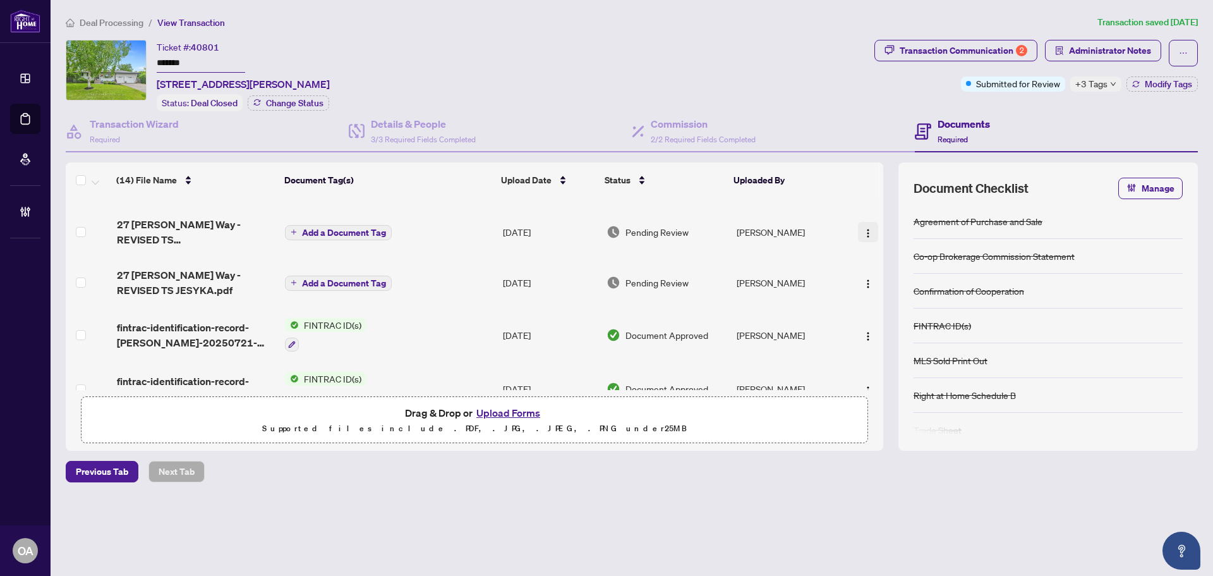
click at [863, 231] on img "button" at bounding box center [868, 233] width 10 height 10
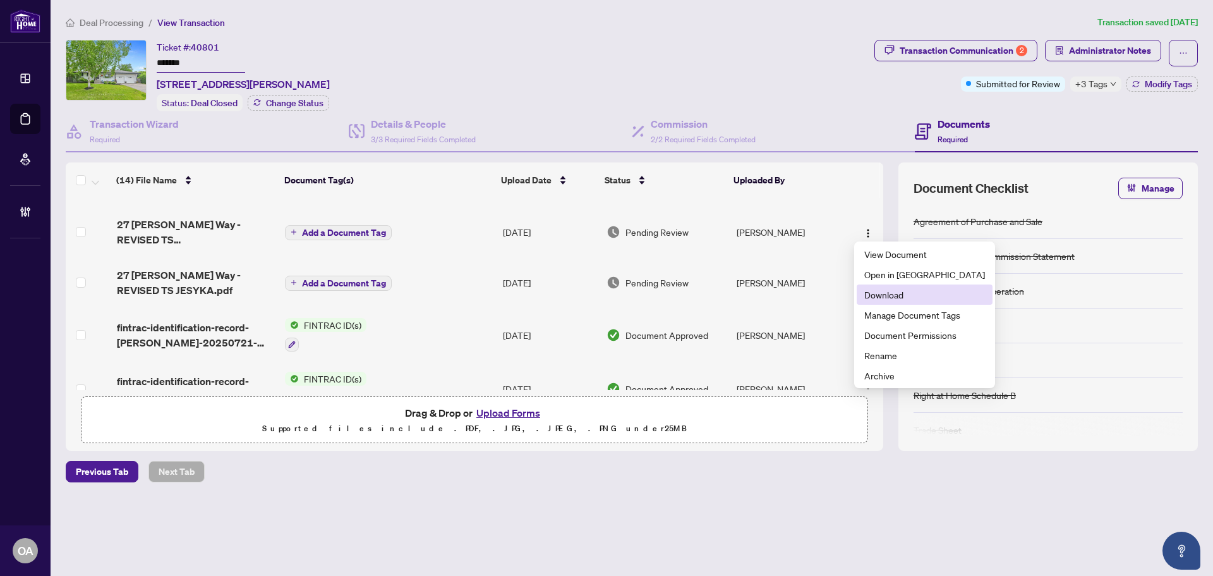
click at [901, 298] on span "Download" at bounding box center [925, 295] width 121 height 14
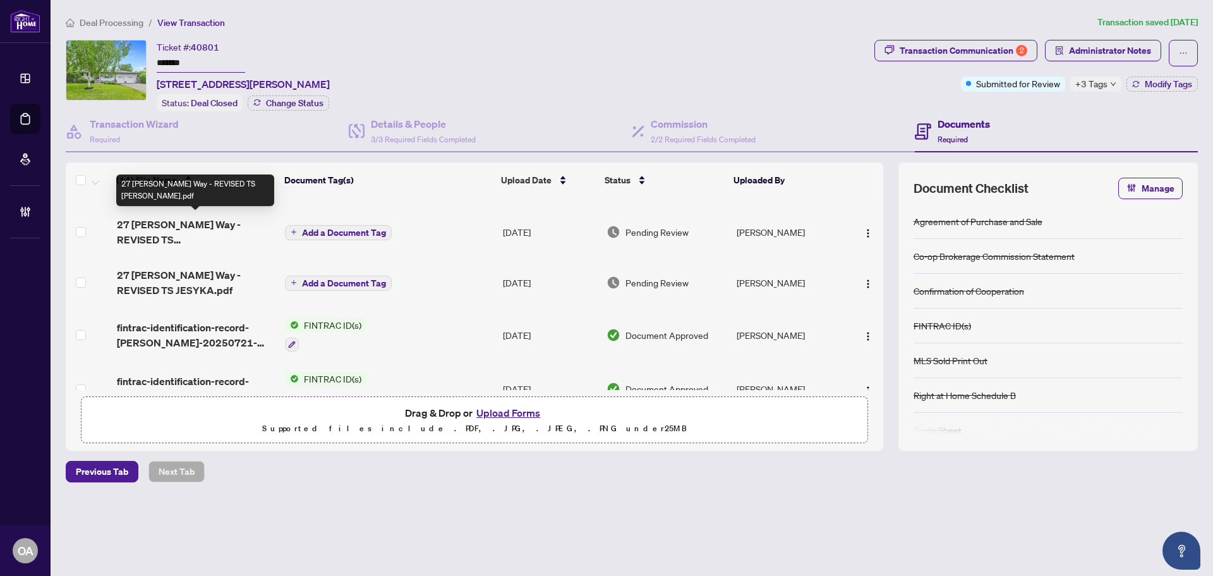
click at [202, 228] on span "27 [PERSON_NAME] Way - REVISED TS [PERSON_NAME].pdf" at bounding box center [196, 232] width 158 height 30
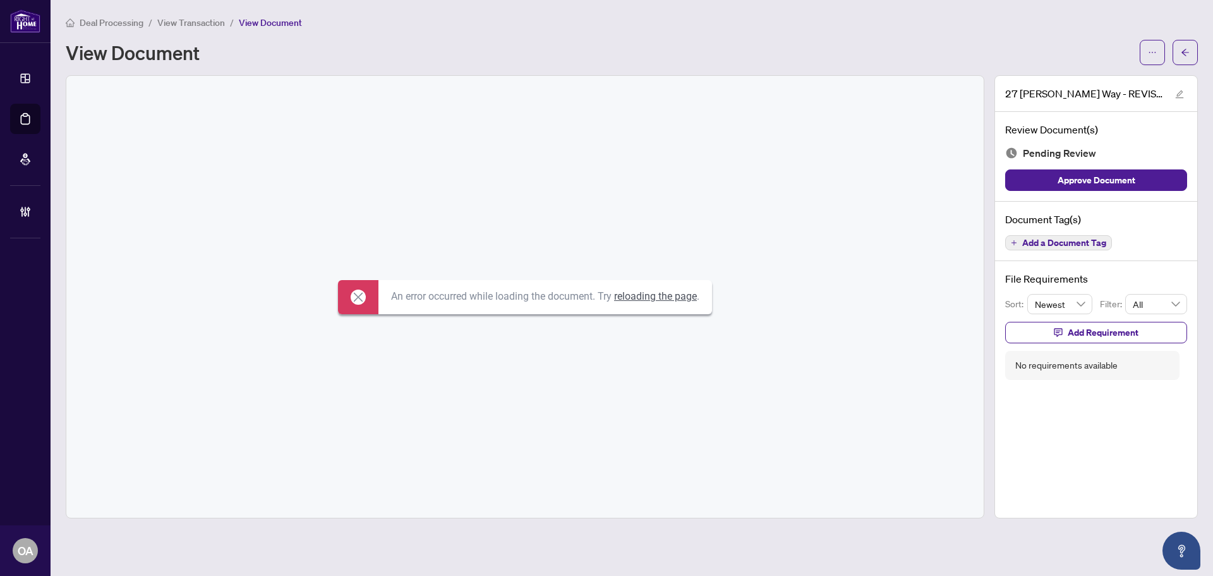
click at [658, 293] on link "reloading the page" at bounding box center [655, 296] width 83 height 12
click at [1158, 55] on button "button" at bounding box center [1152, 52] width 25 height 25
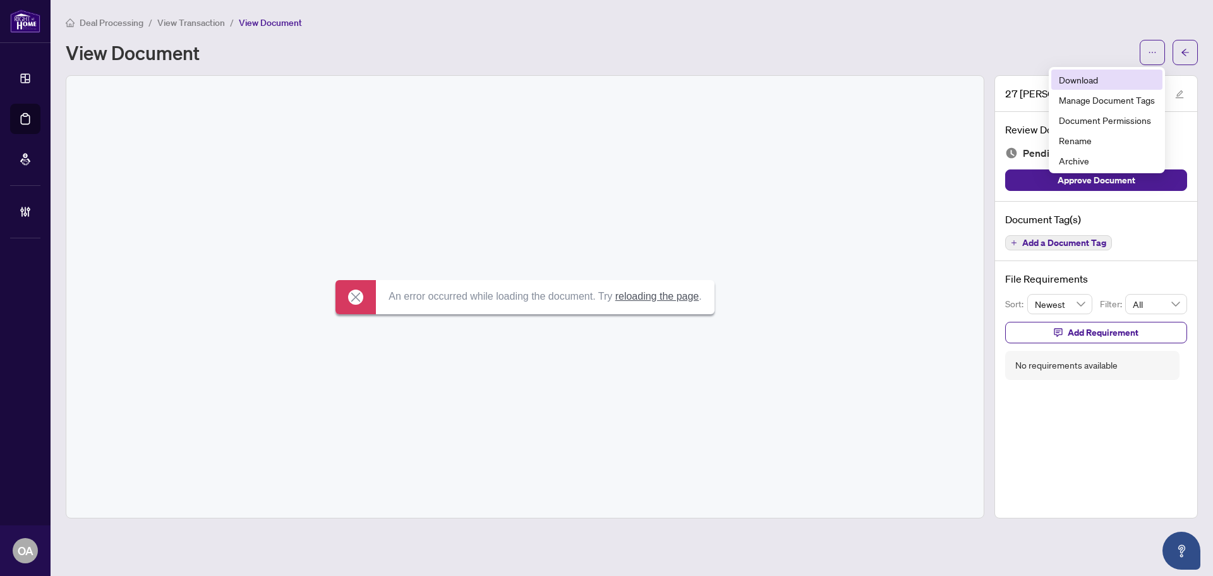
click at [1123, 77] on span "Download" at bounding box center [1107, 80] width 96 height 14
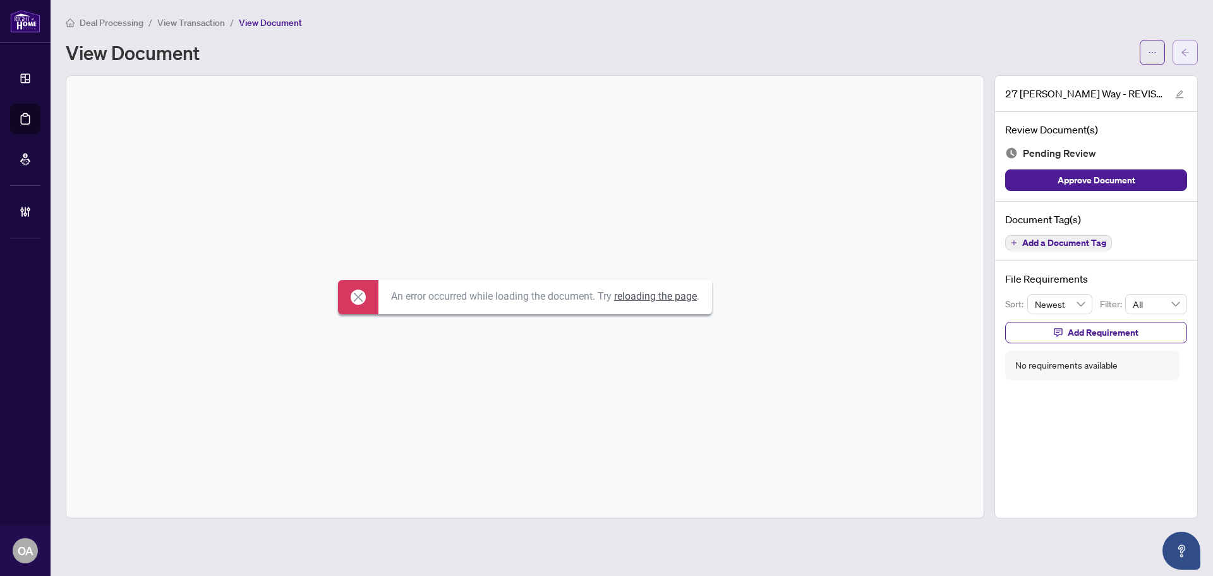
click at [1188, 50] on icon "arrow-left" at bounding box center [1185, 52] width 9 height 9
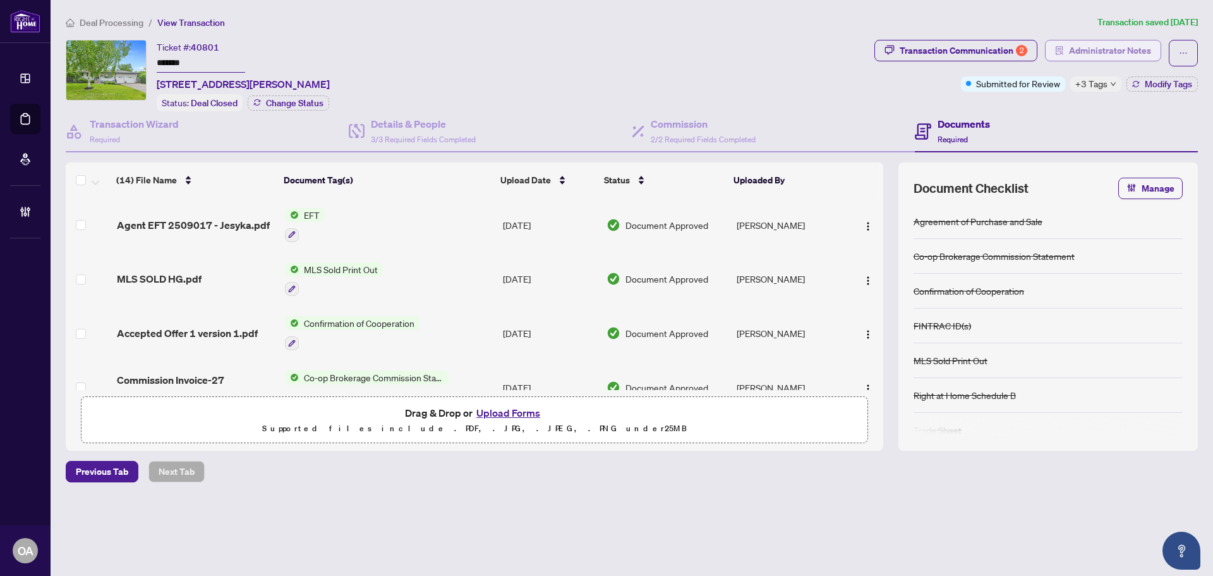
click at [1085, 46] on span "Administrator Notes" at bounding box center [1110, 50] width 82 height 20
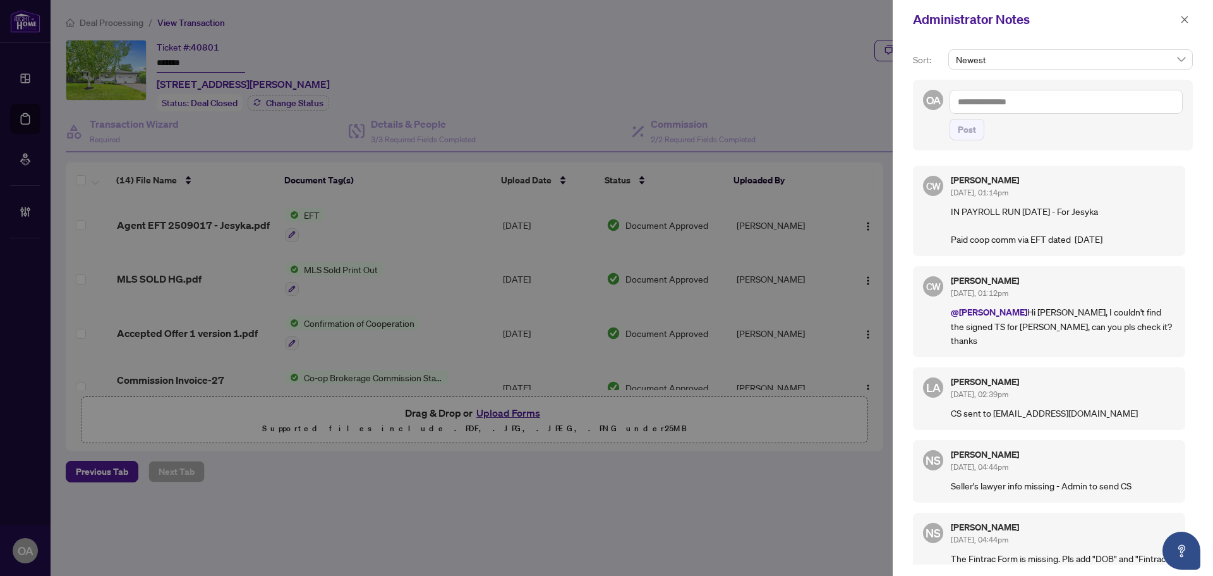
click at [1038, 103] on textarea at bounding box center [1066, 102] width 233 height 24
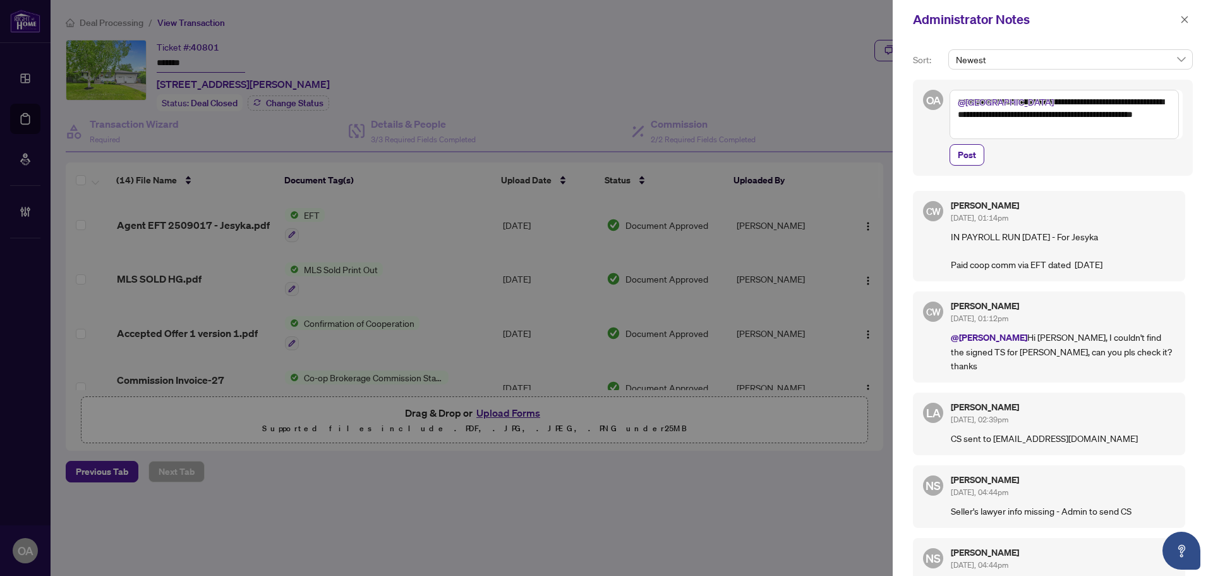
type textarea "**********"
click at [1112, 167] on div "**********" at bounding box center [1053, 128] width 280 height 96
click at [964, 155] on span "Post" at bounding box center [967, 155] width 18 height 20
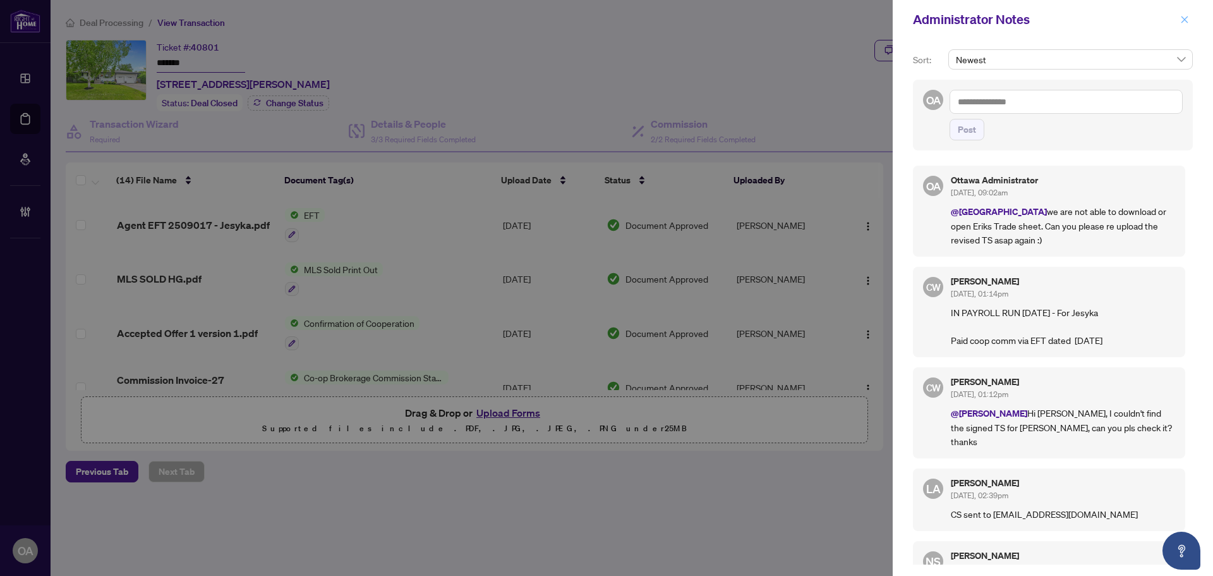
click at [1182, 21] on icon "close" at bounding box center [1184, 19] width 9 height 9
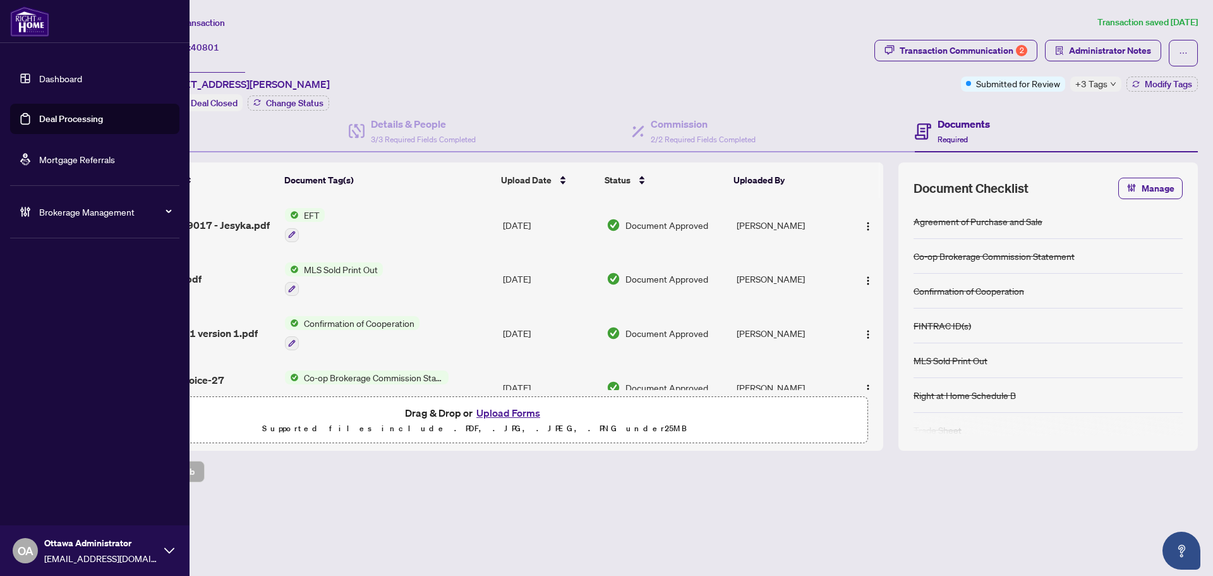
click at [51, 120] on link "Deal Processing" at bounding box center [71, 118] width 64 height 11
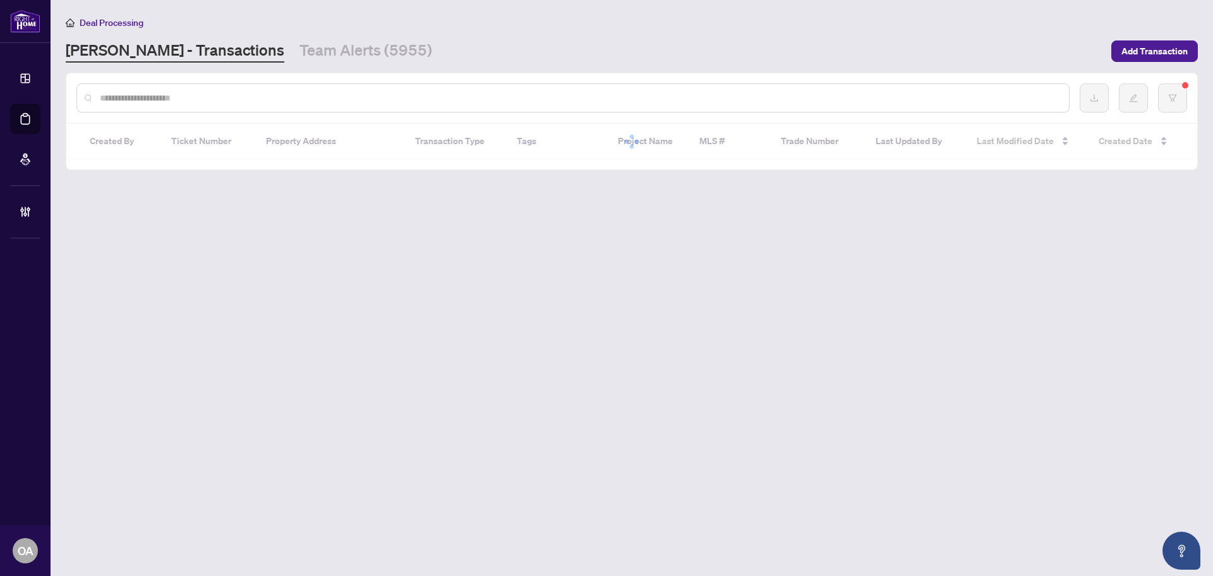
click at [204, 104] on div at bounding box center [572, 97] width 993 height 29
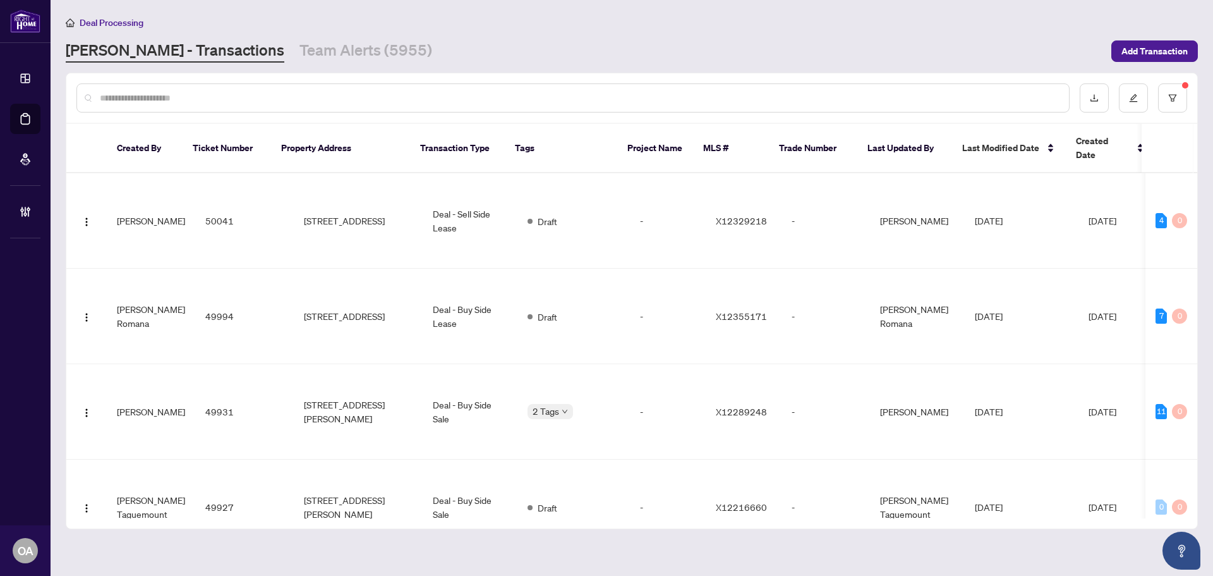
click at [204, 95] on input "text" at bounding box center [579, 98] width 959 height 14
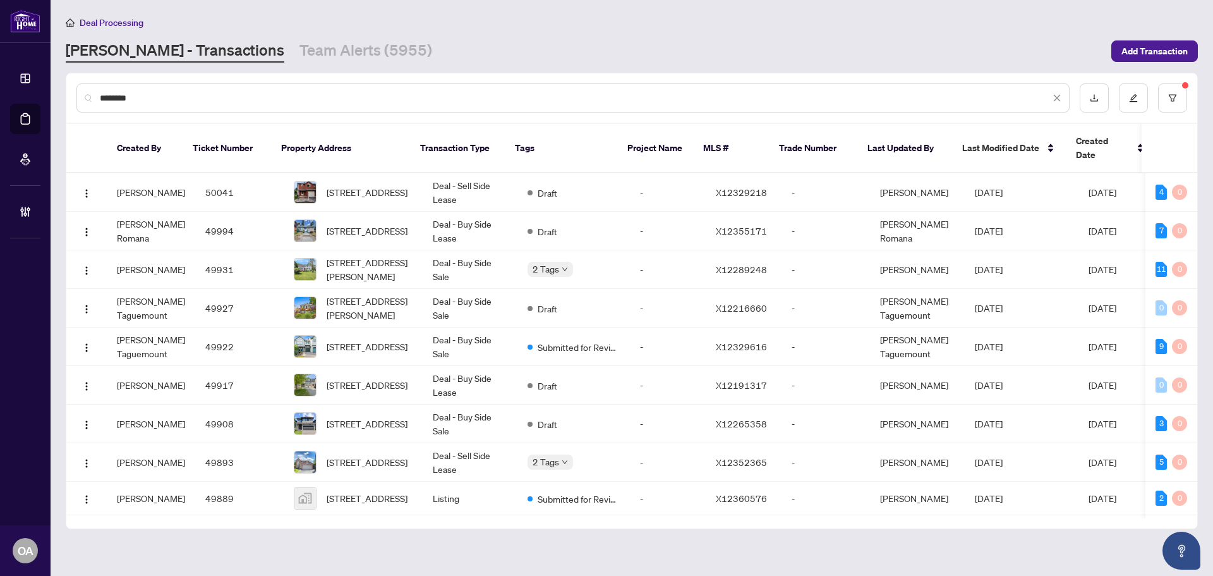
type input "********"
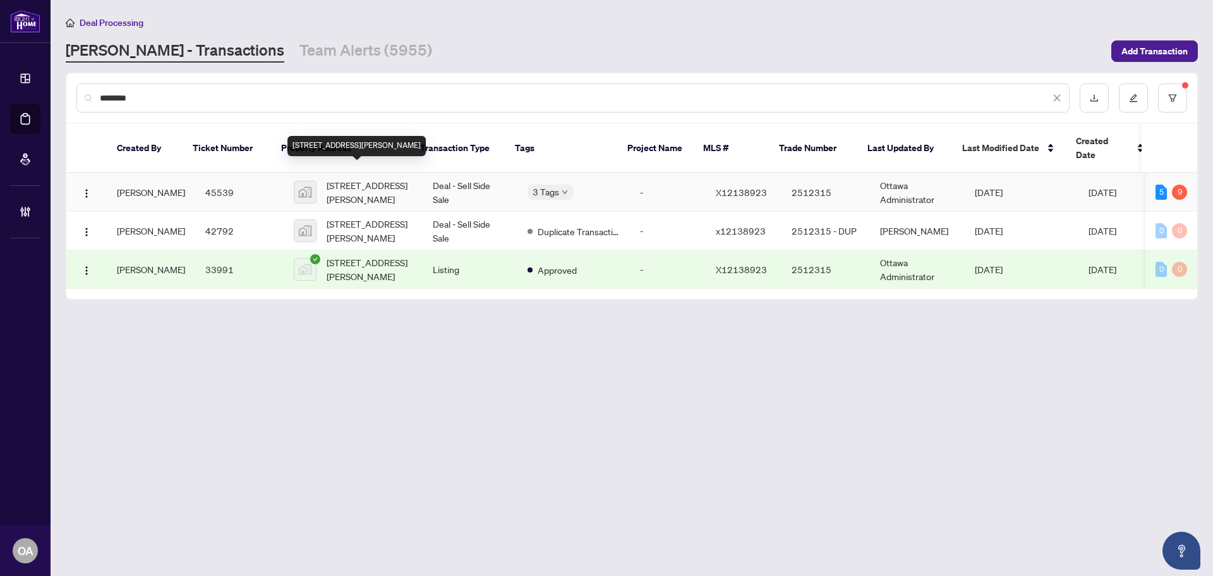
click at [368, 183] on span "[STREET_ADDRESS][PERSON_NAME]" at bounding box center [370, 192] width 86 height 28
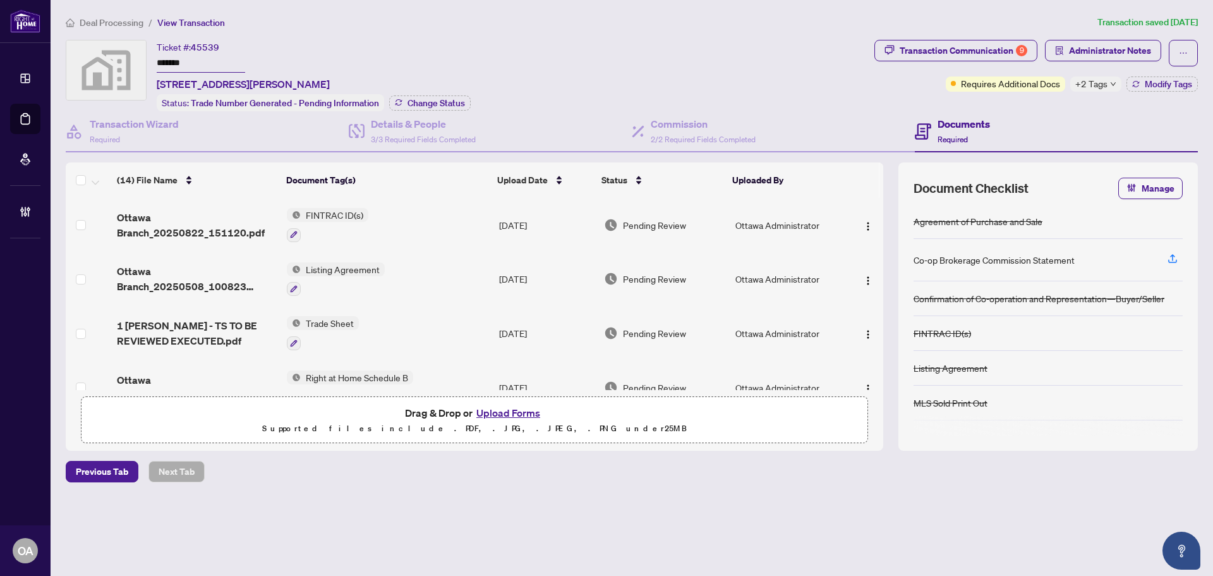
click at [570, 415] on div "Drag & Drop or Upload Forms Supported files include .PDF, .JPG, .JPEG, .PNG und…" at bounding box center [474, 420] width 771 height 32
click at [514, 406] on button "Upload Forms" at bounding box center [508, 412] width 71 height 16
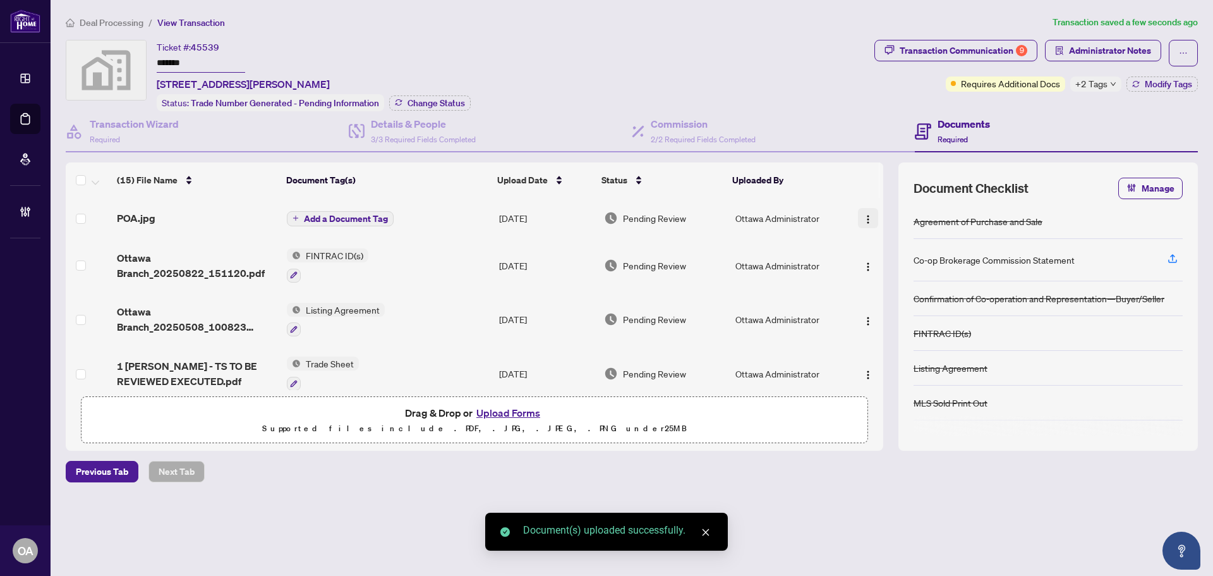
click at [866, 211] on span "button" at bounding box center [868, 218] width 10 height 14
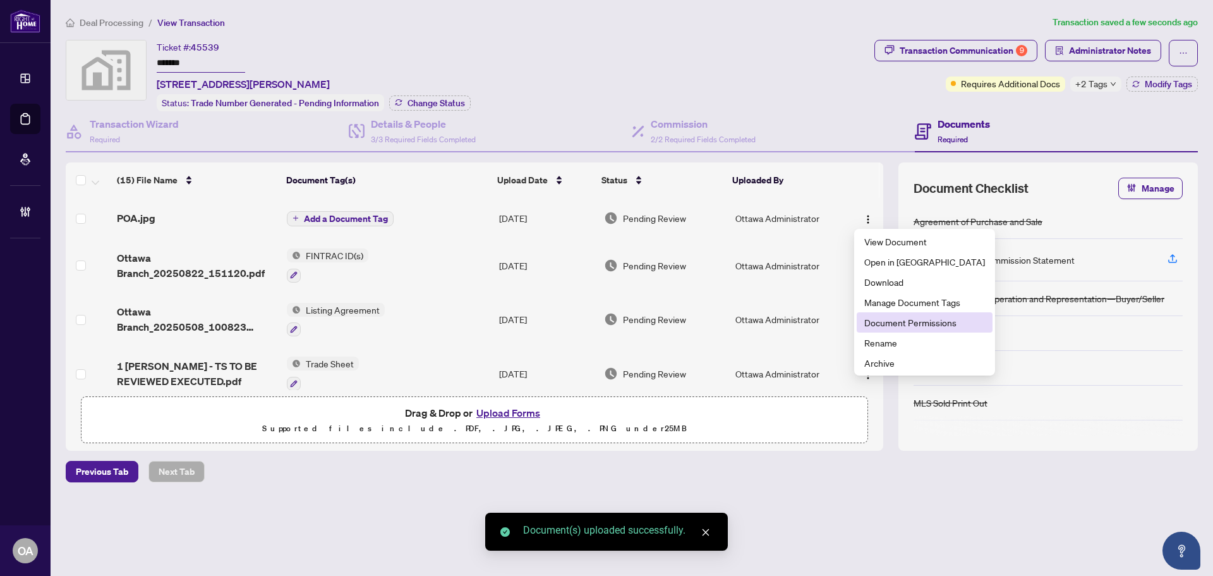
click at [879, 316] on span "Document Permissions" at bounding box center [925, 322] width 121 height 14
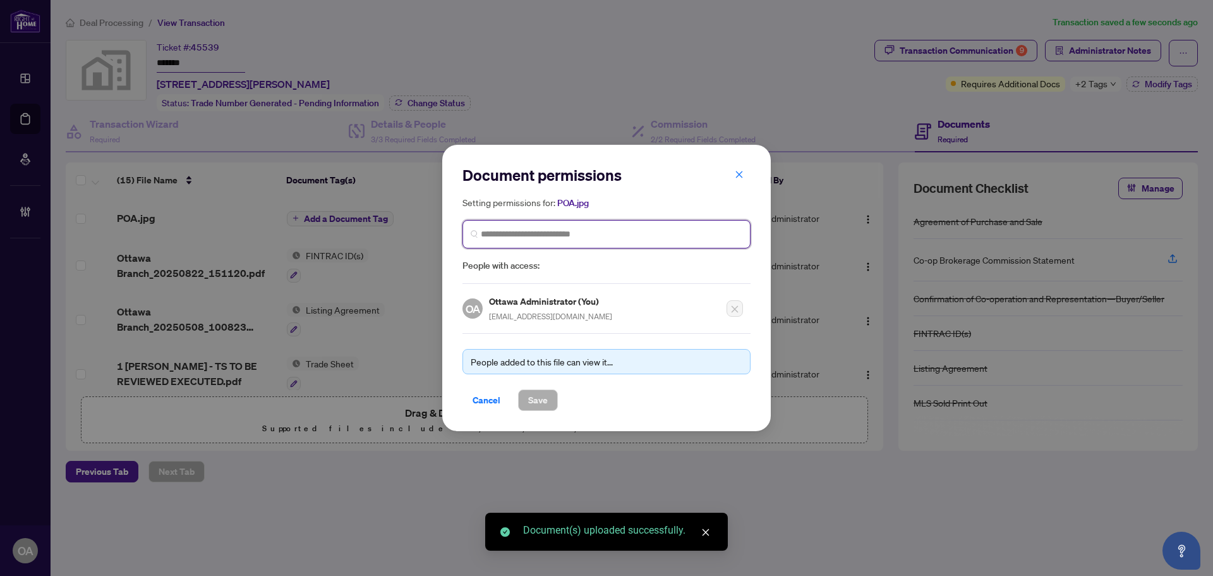
click at [509, 230] on input "search" at bounding box center [612, 234] width 262 height 13
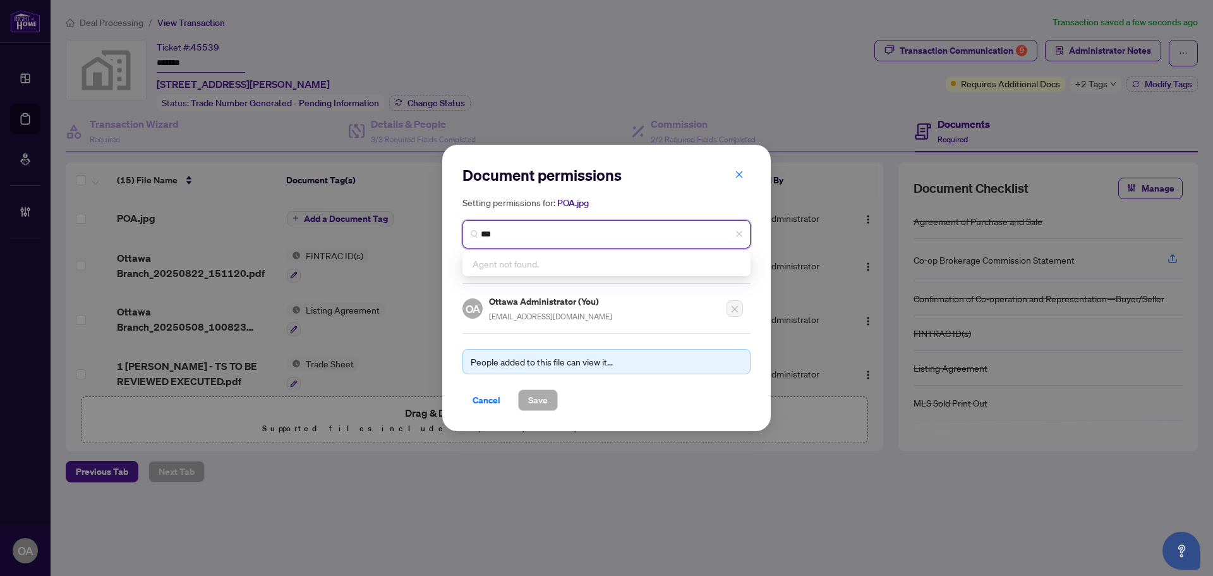
drag, startPoint x: 531, startPoint y: 227, endPoint x: 324, endPoint y: 220, distance: 207.4
click at [325, 221] on div "Document permissions Setting permissions for: POA.jpg *** Agent not found. Peop…" at bounding box center [606, 288] width 1213 height 576
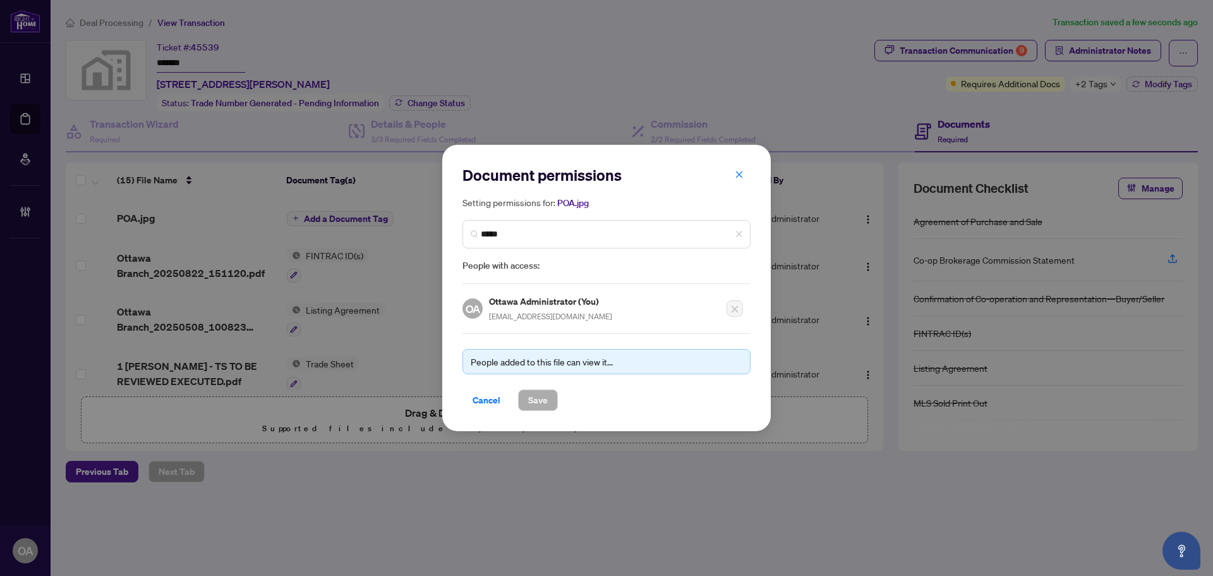
click at [581, 195] on h5 "Setting permissions for: POA.jpg" at bounding box center [607, 202] width 288 height 15
drag, startPoint x: 557, startPoint y: 228, endPoint x: 427, endPoint y: 226, distance: 130.2
click at [427, 226] on div "Document permissions Setting permissions for: POA.jpg ***** 2202 3166 EP Eileen…" at bounding box center [606, 288] width 1213 height 576
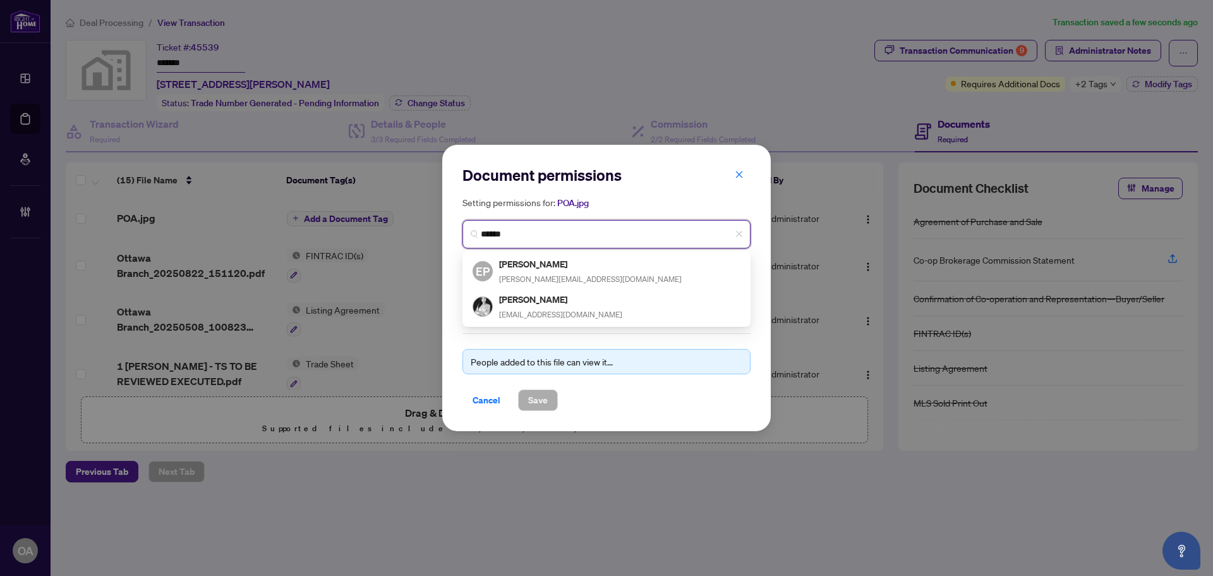
drag, startPoint x: 461, startPoint y: 236, endPoint x: 422, endPoint y: 234, distance: 38.6
click at [422, 234] on div "Document permissions Setting permissions for: POA.jpg ****** 2202 EP Eileen Pin…" at bounding box center [606, 288] width 1213 height 576
type input "*******"
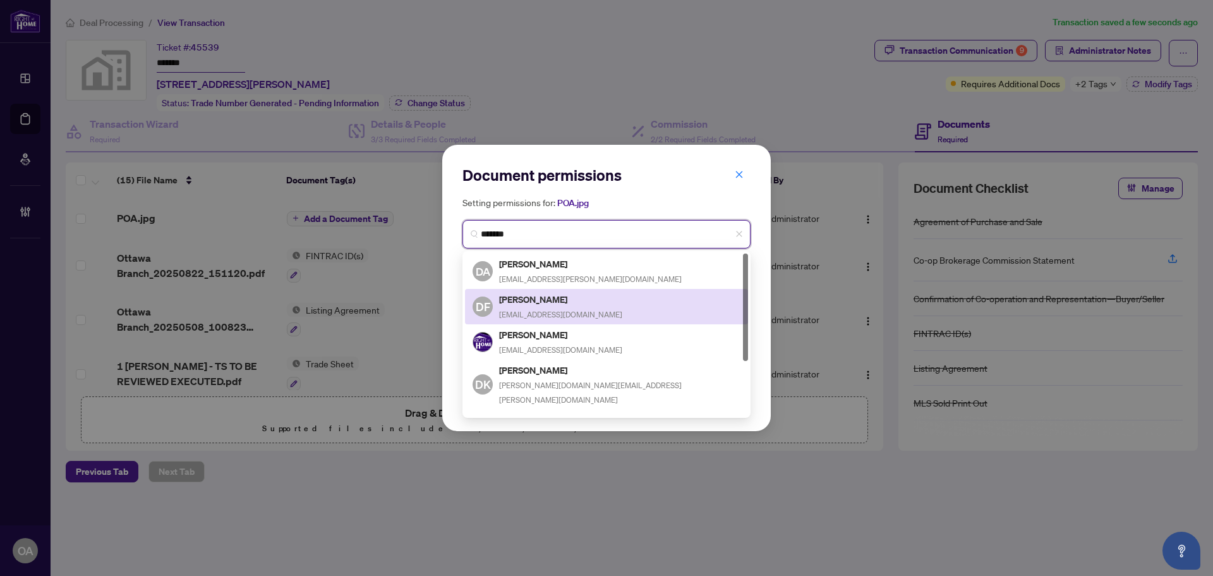
scroll to position [82, 0]
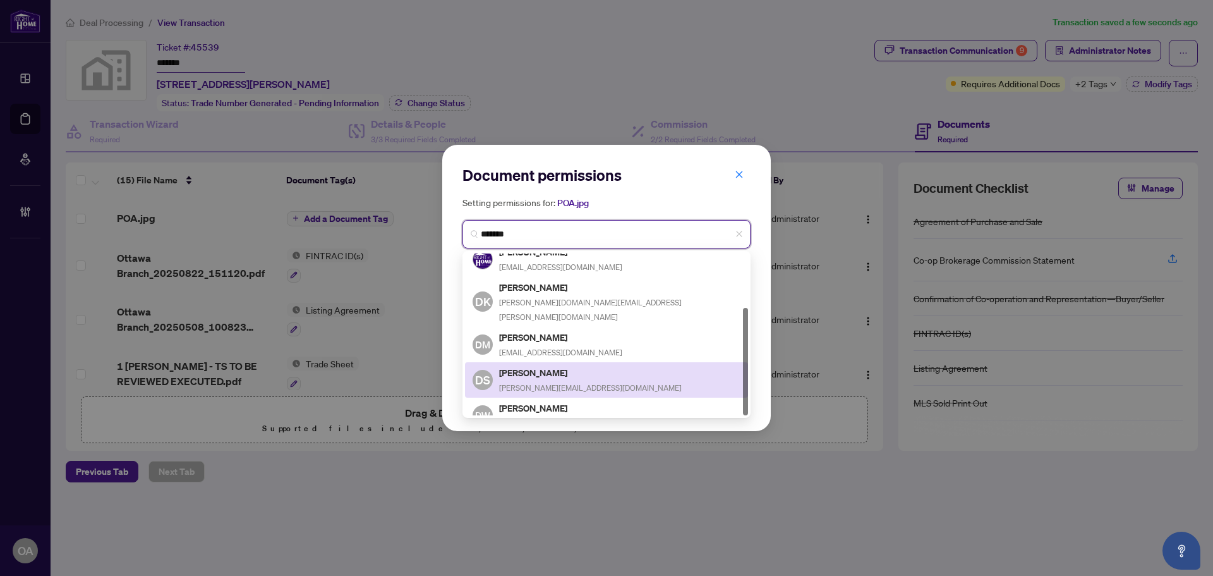
click at [561, 383] on span "debbie@debbiesteting.ca" at bounding box center [590, 387] width 183 height 9
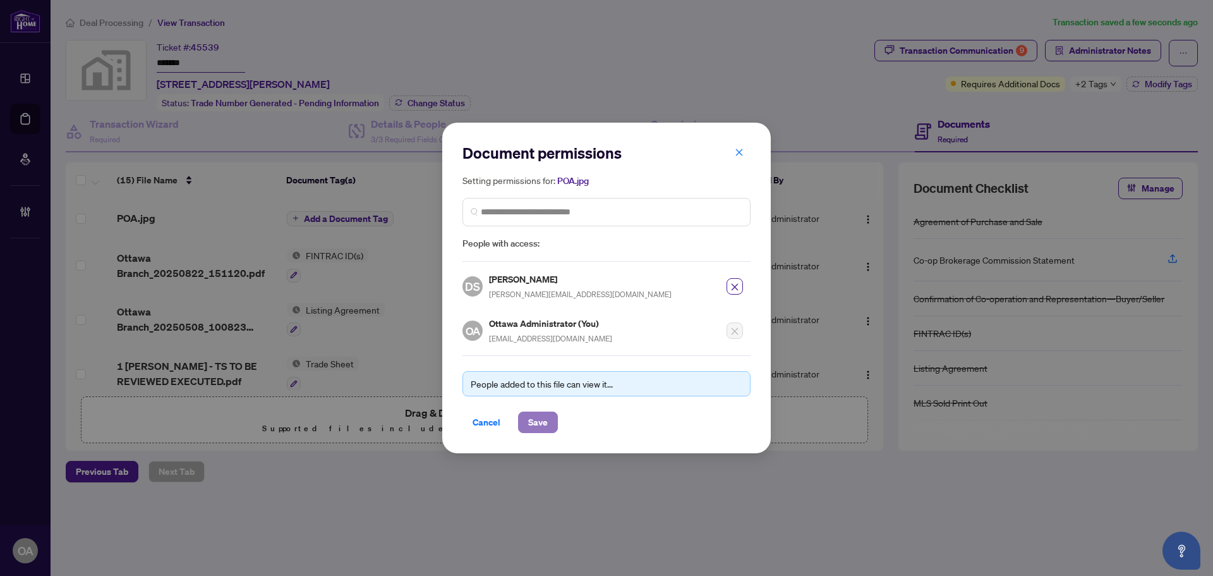
click at [550, 422] on button "Save" at bounding box center [538, 421] width 40 height 21
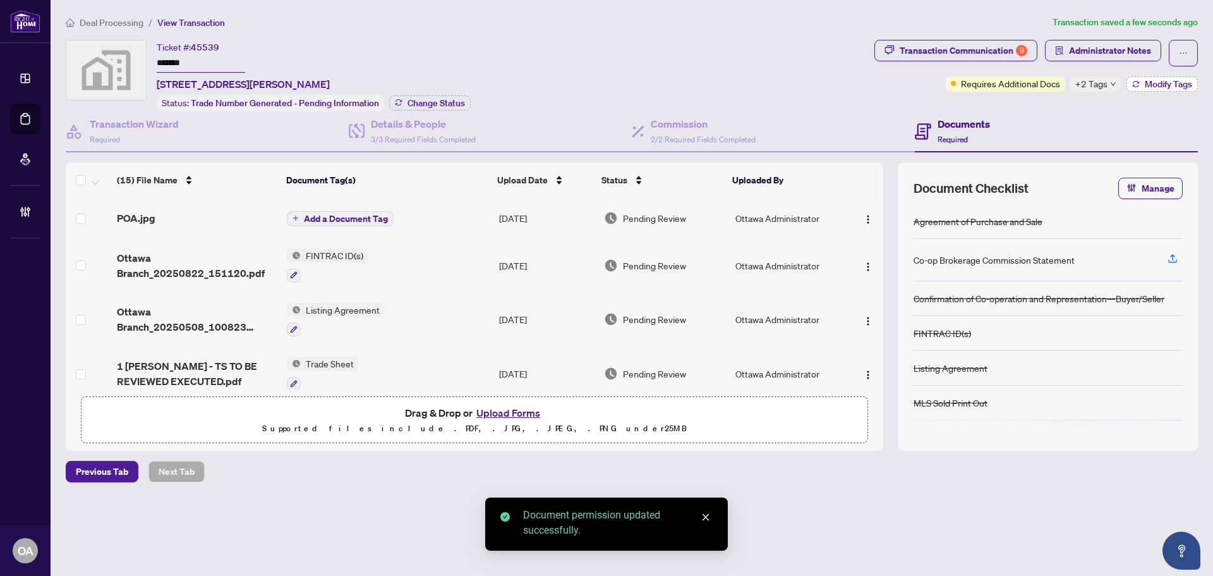
click at [1149, 85] on span "Modify Tags" at bounding box center [1168, 84] width 47 height 9
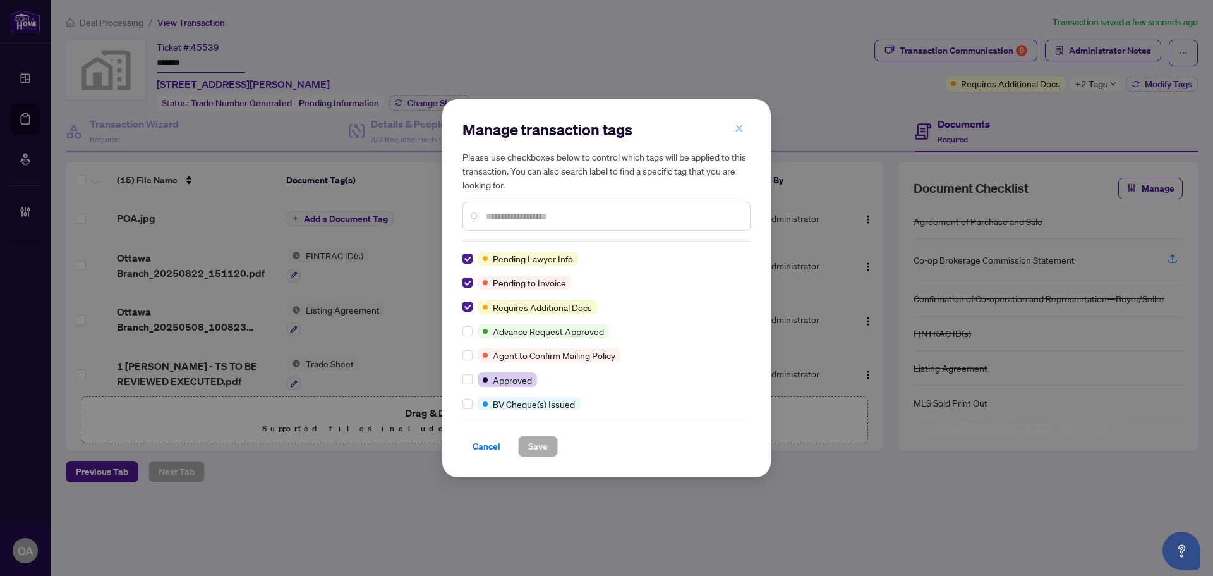
click at [739, 126] on icon "close" at bounding box center [739, 128] width 9 height 9
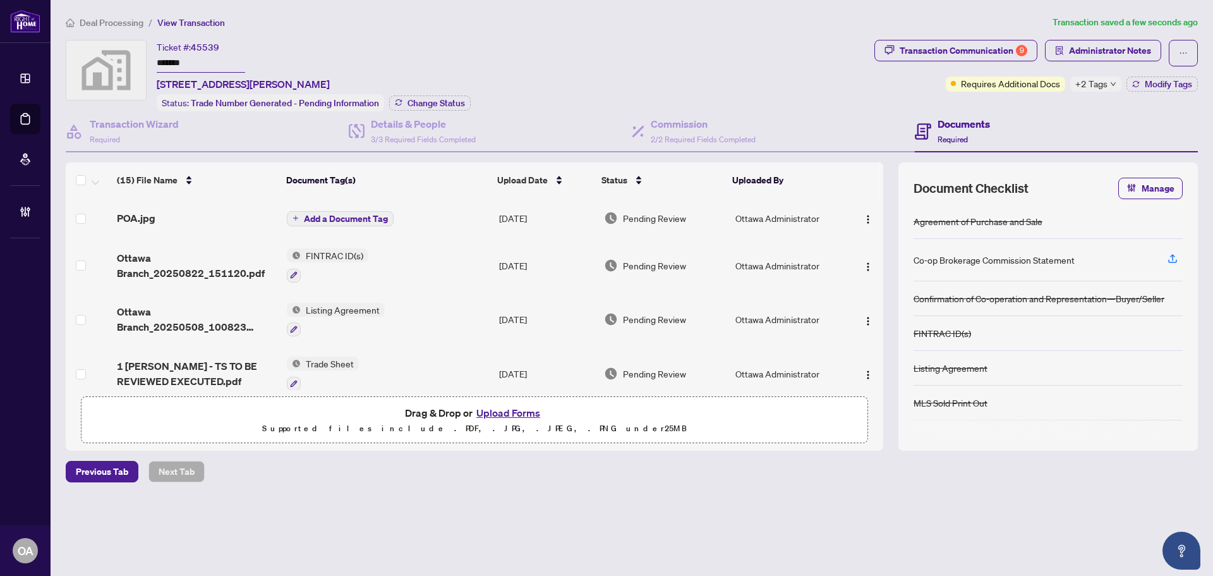
click at [364, 214] on span "Add a Document Tag" at bounding box center [346, 218] width 84 height 9
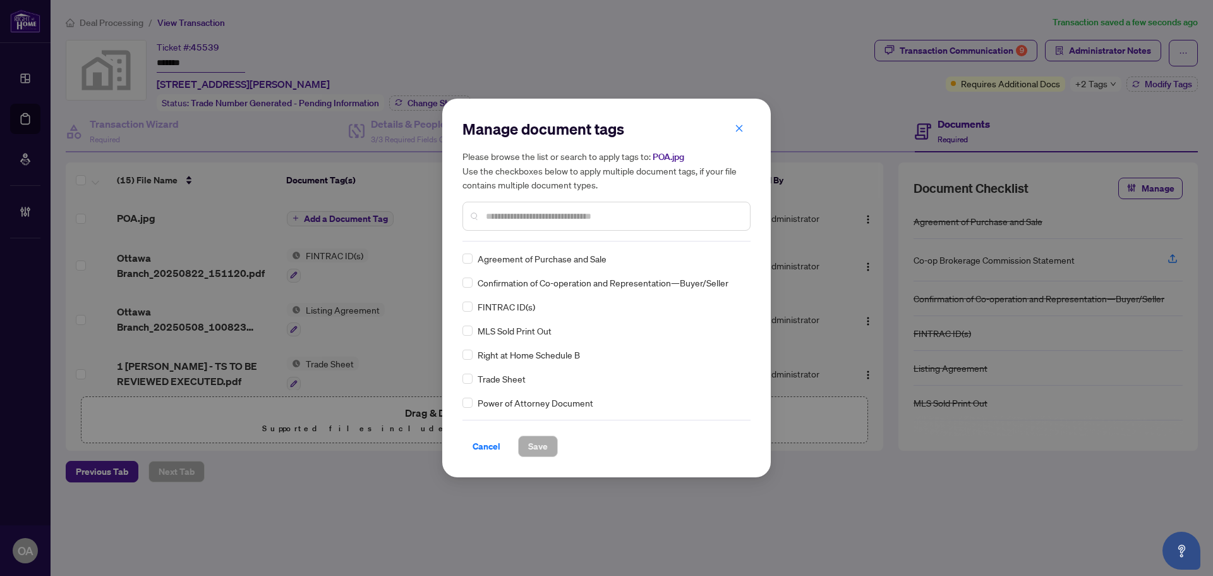
click at [509, 219] on input "text" at bounding box center [613, 216] width 254 height 14
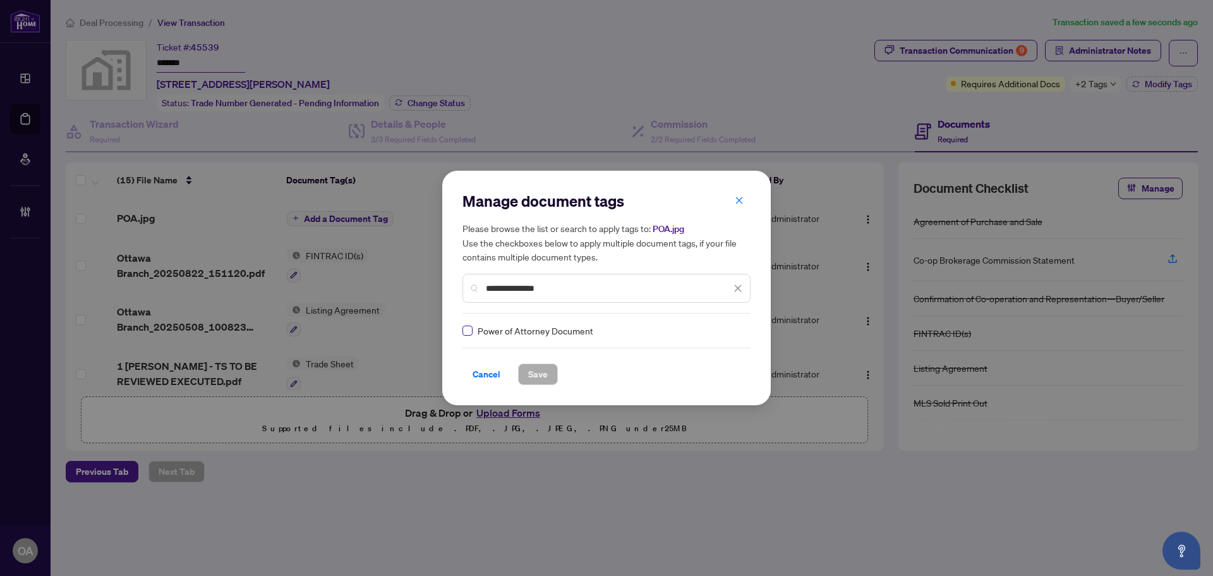
type input "**********"
click at [528, 371] on span "Save" at bounding box center [538, 374] width 20 height 20
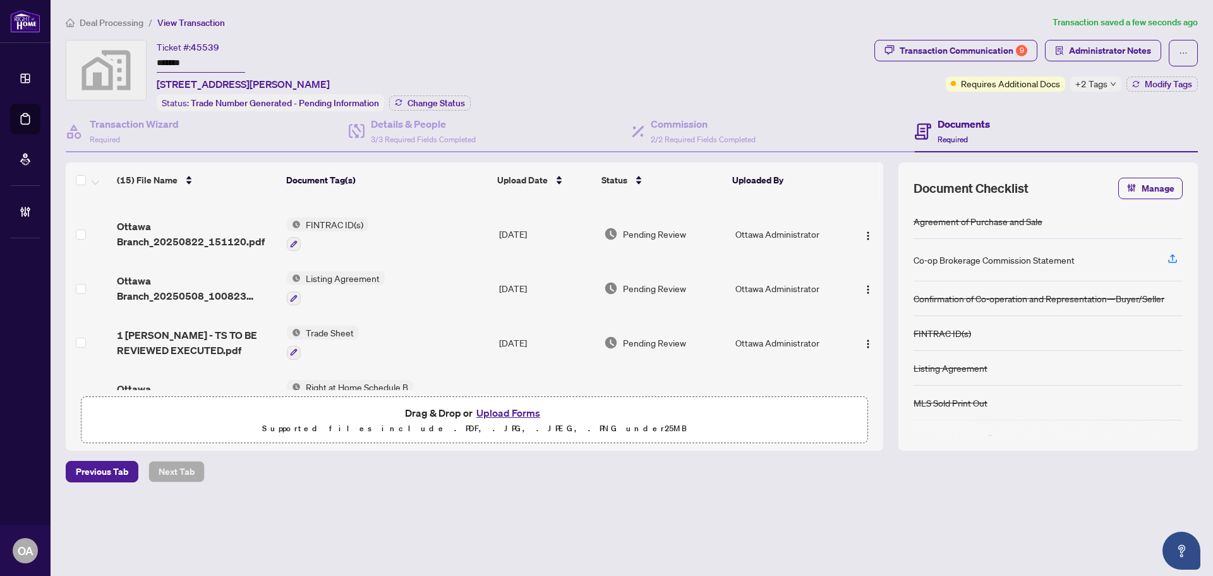
scroll to position [0, 0]
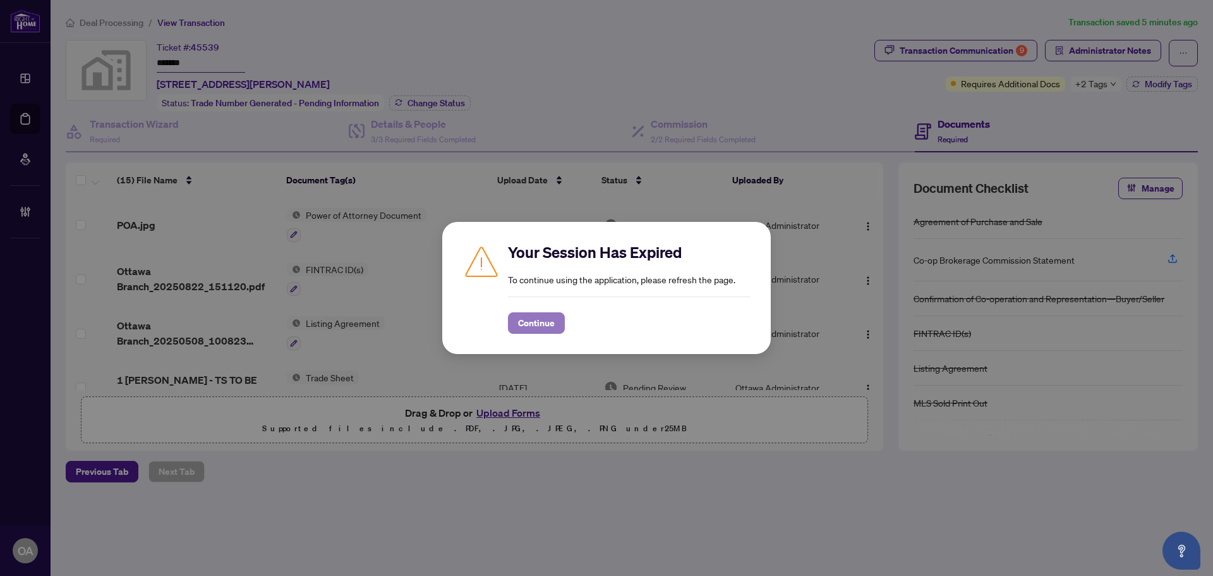
click at [552, 322] on span "Continue" at bounding box center [536, 323] width 37 height 20
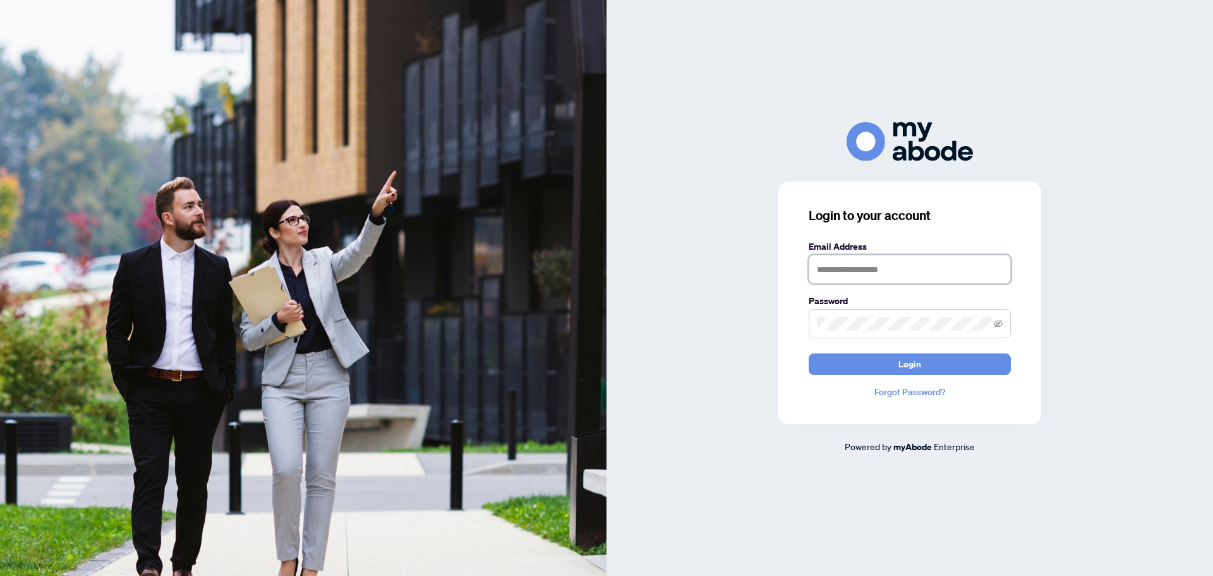
type input "**********"
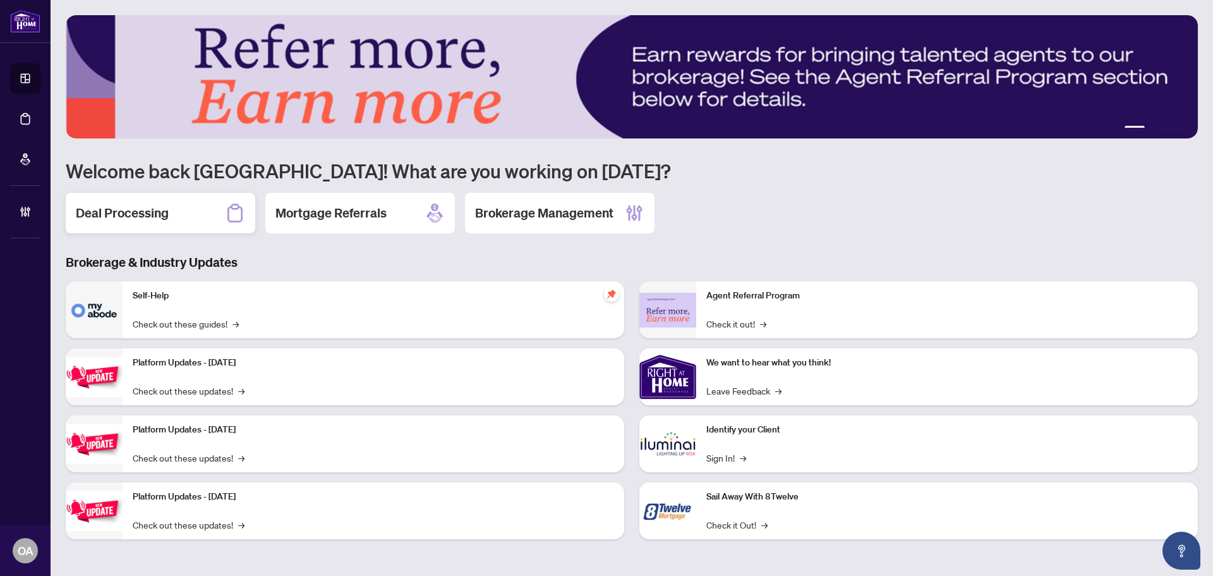
click at [122, 212] on h2 "Deal Processing" at bounding box center [122, 213] width 93 height 18
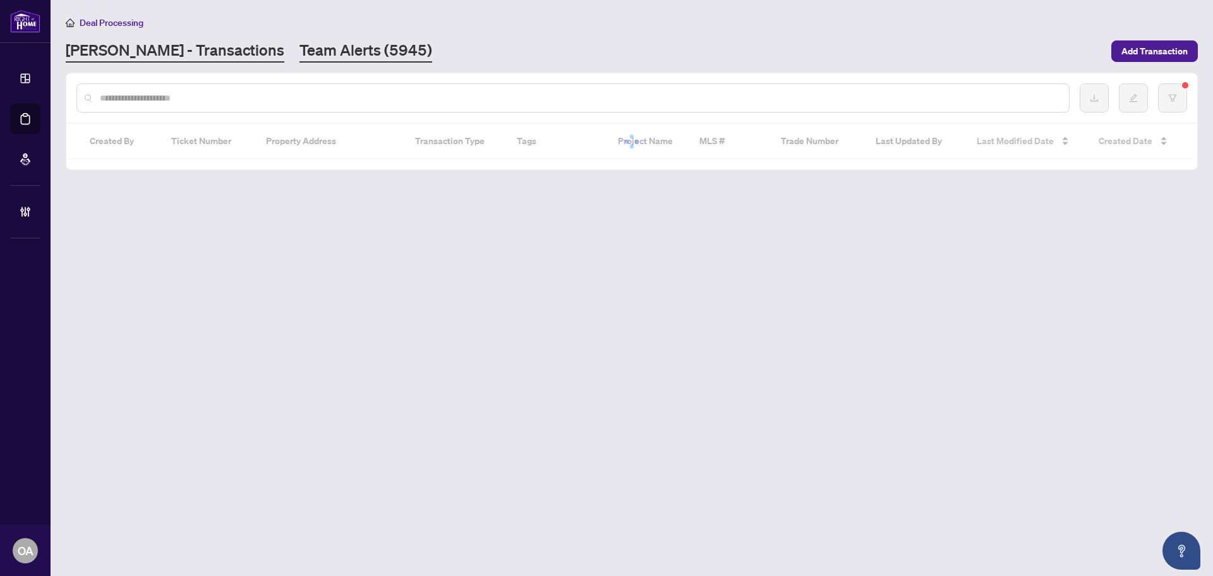
click at [300, 60] on link "Team Alerts (5945)" at bounding box center [366, 51] width 133 height 23
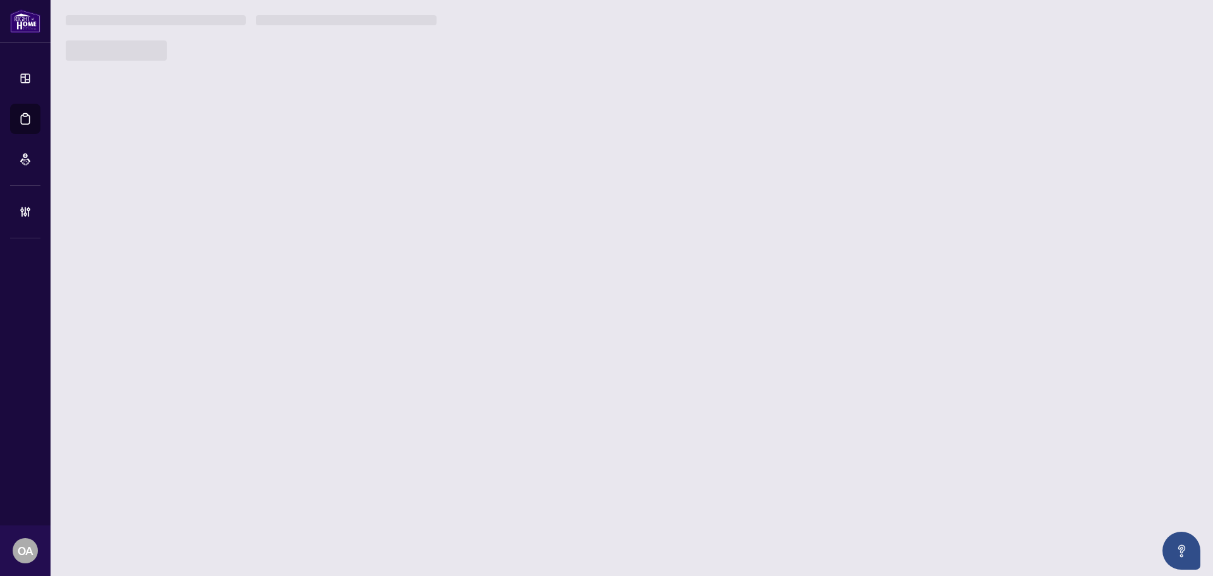
click at [287, 52] on div at bounding box center [632, 50] width 1132 height 20
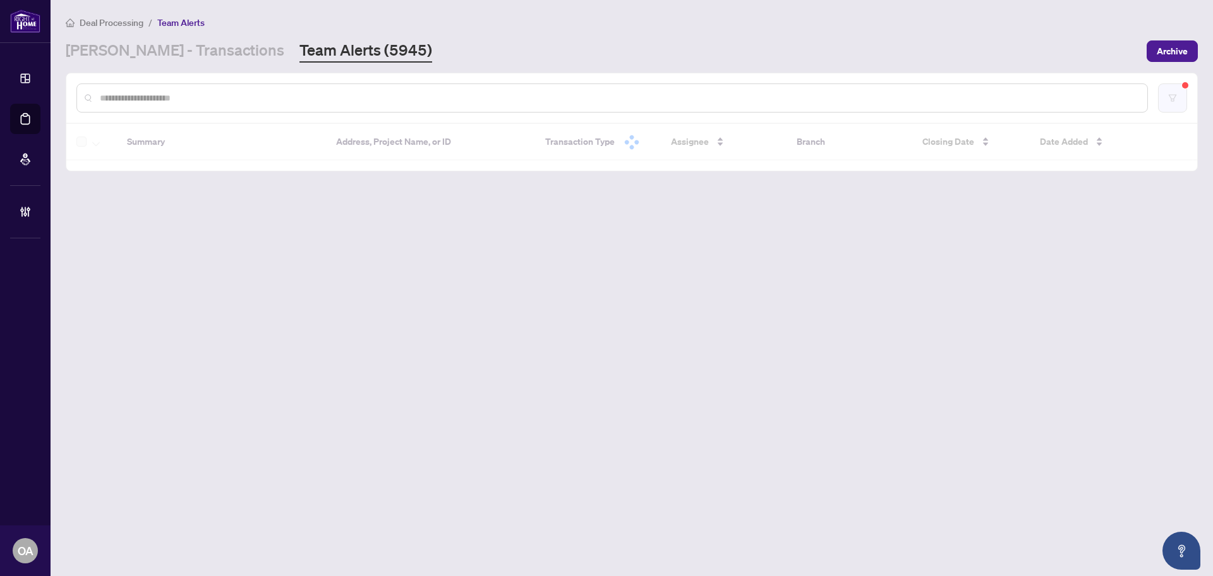
click at [1170, 100] on button "button" at bounding box center [1172, 97] width 29 height 29
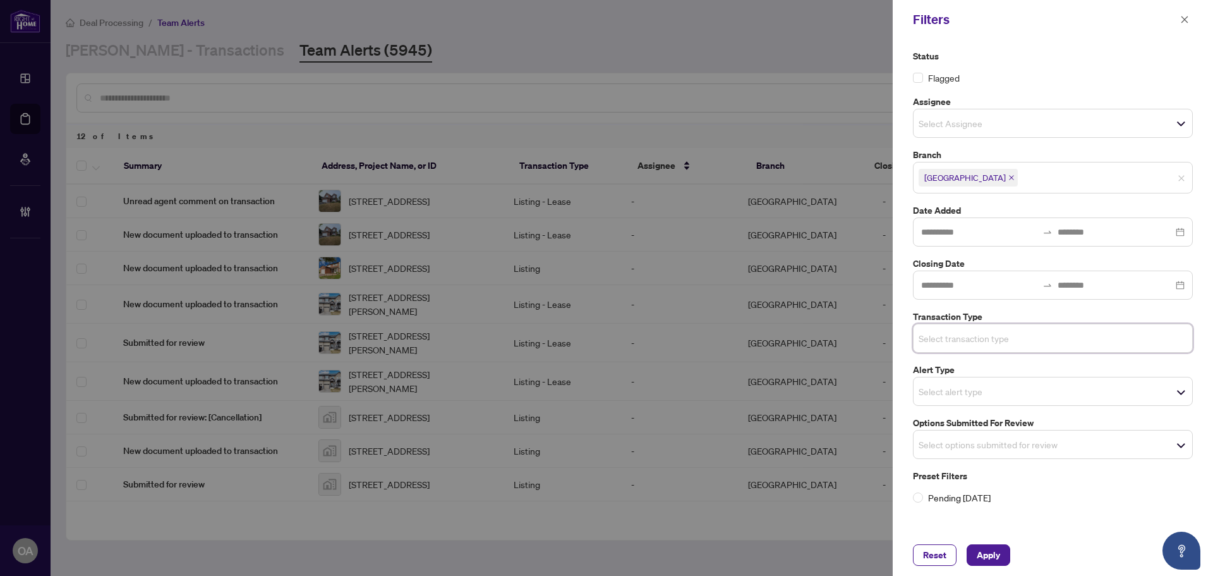
click at [1043, 447] on span "Select options submitted for review" at bounding box center [1053, 444] width 279 height 18
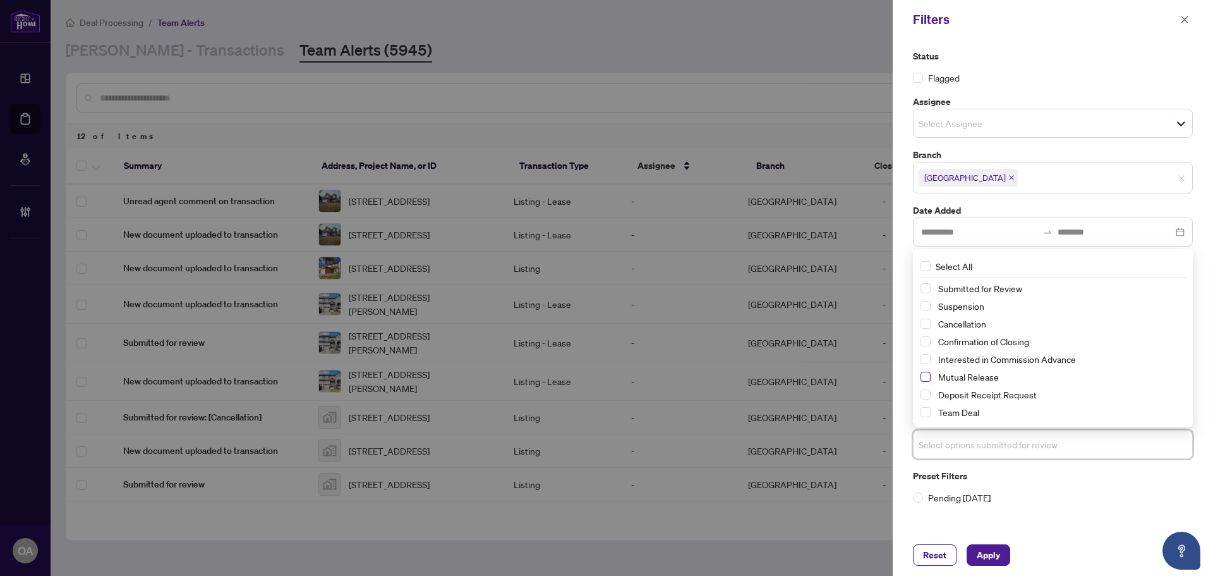
click at [925, 372] on span "Select Mutual Release" at bounding box center [926, 377] width 10 height 10
click at [925, 320] on span "Select Cancellation" at bounding box center [926, 324] width 10 height 10
click at [926, 308] on span "Select Suspension" at bounding box center [926, 306] width 10 height 10
click at [988, 547] on span "Apply" at bounding box center [988, 555] width 23 height 20
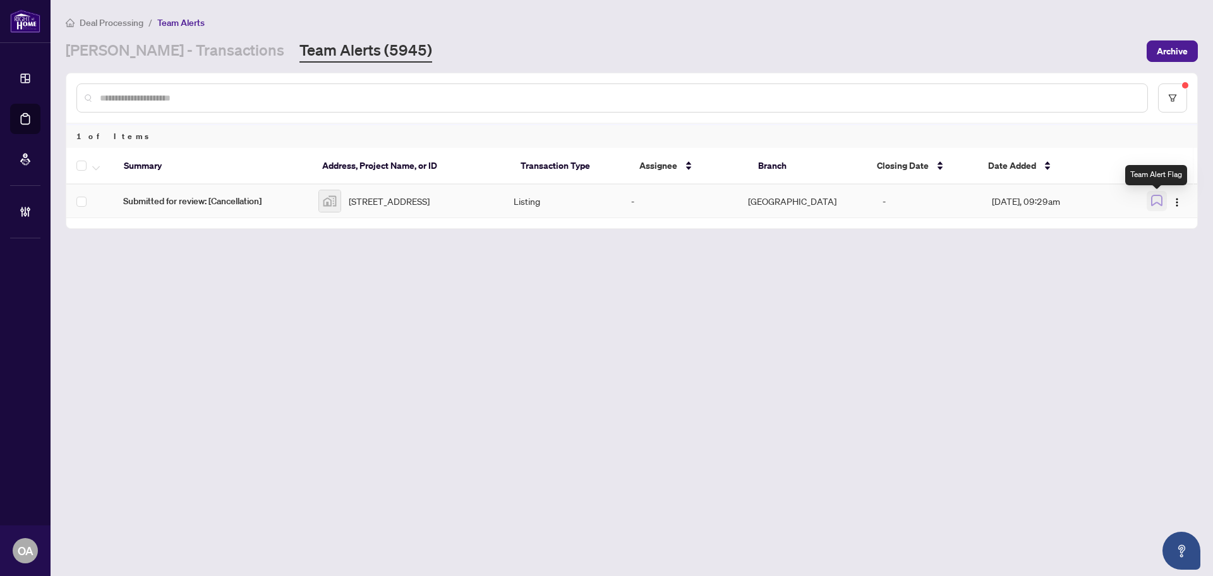
click at [1161, 205] on icon "button" at bounding box center [1156, 200] width 11 height 11
click at [217, 200] on span "Submitted for review: [Cancellation]" at bounding box center [210, 201] width 175 height 14
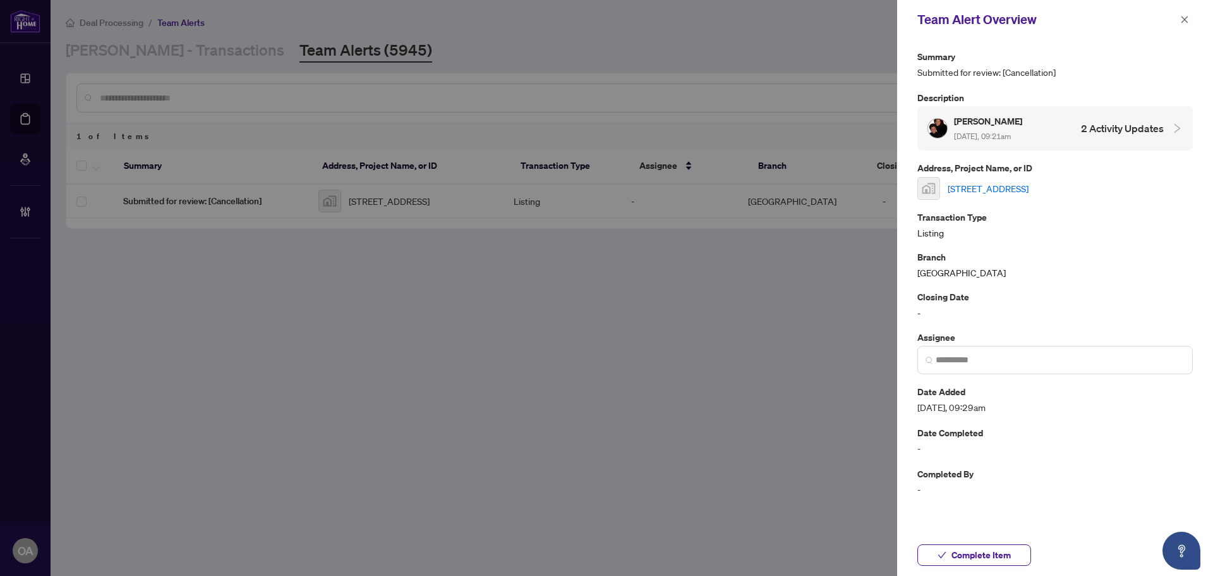
click at [1029, 186] on link "300 Lisgar Street #504, Ottawa, ON, Canada" at bounding box center [988, 188] width 81 height 14
drag, startPoint x: 1187, startPoint y: 18, endPoint x: 1175, endPoint y: 73, distance: 56.8
click at [1189, 21] on button "button" at bounding box center [1185, 19] width 16 height 15
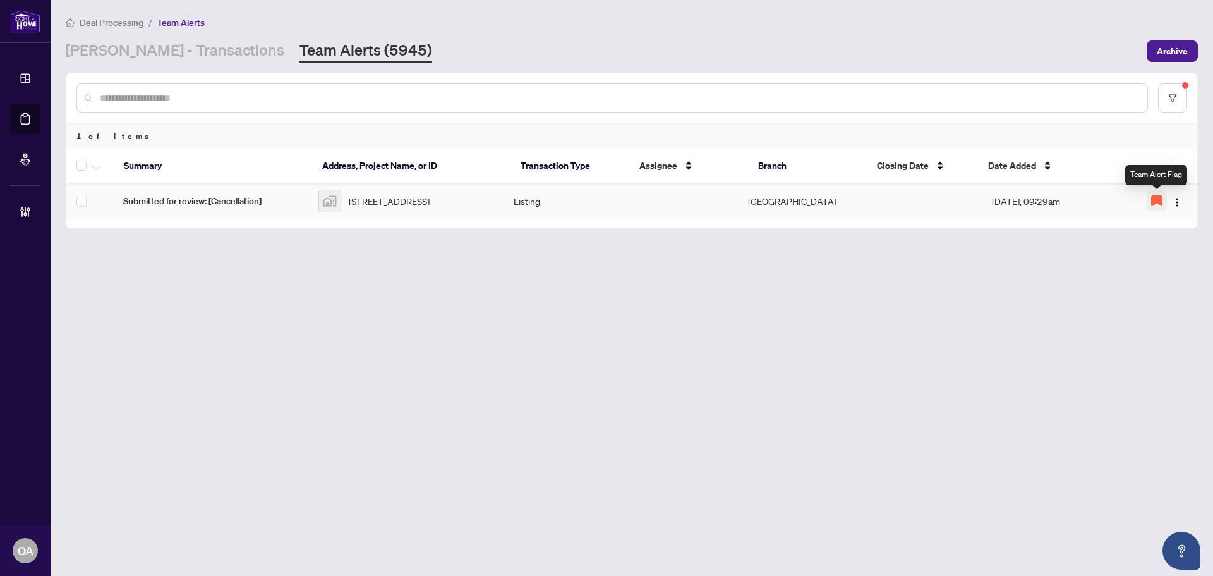
click at [1154, 205] on icon "button" at bounding box center [1157, 200] width 10 height 10
drag, startPoint x: 1172, startPoint y: 198, endPoint x: 1175, endPoint y: 203, distance: 6.5
click at [1173, 198] on span "button" at bounding box center [1177, 201] width 10 height 14
click at [1155, 265] on span "Complete Item" at bounding box center [1148, 269] width 59 height 14
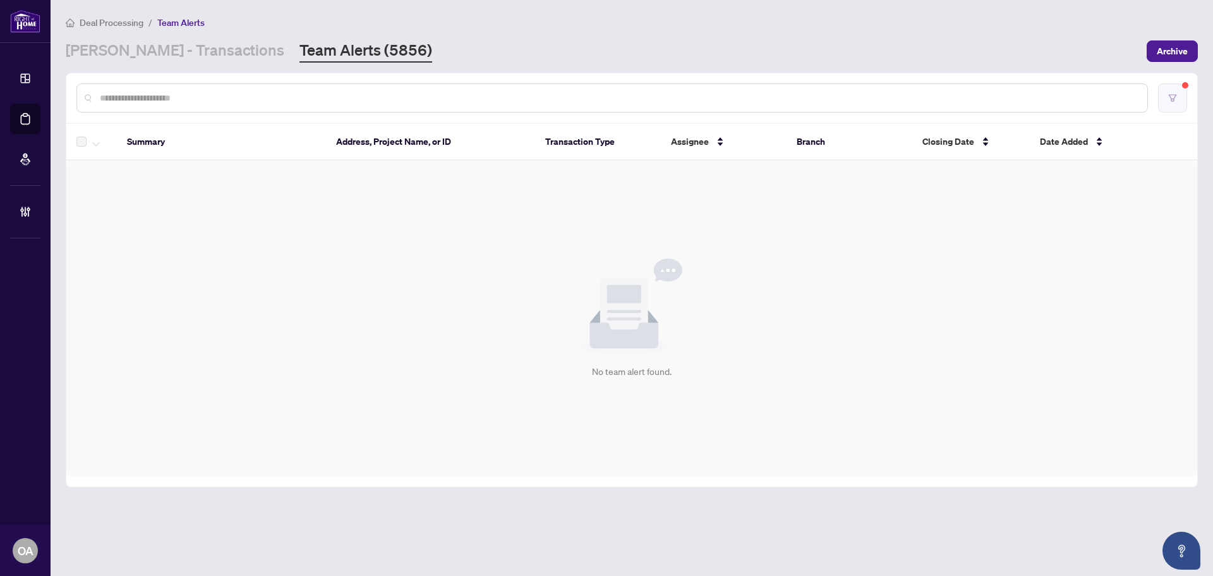
click at [1176, 94] on icon "filter" at bounding box center [1172, 98] width 9 height 9
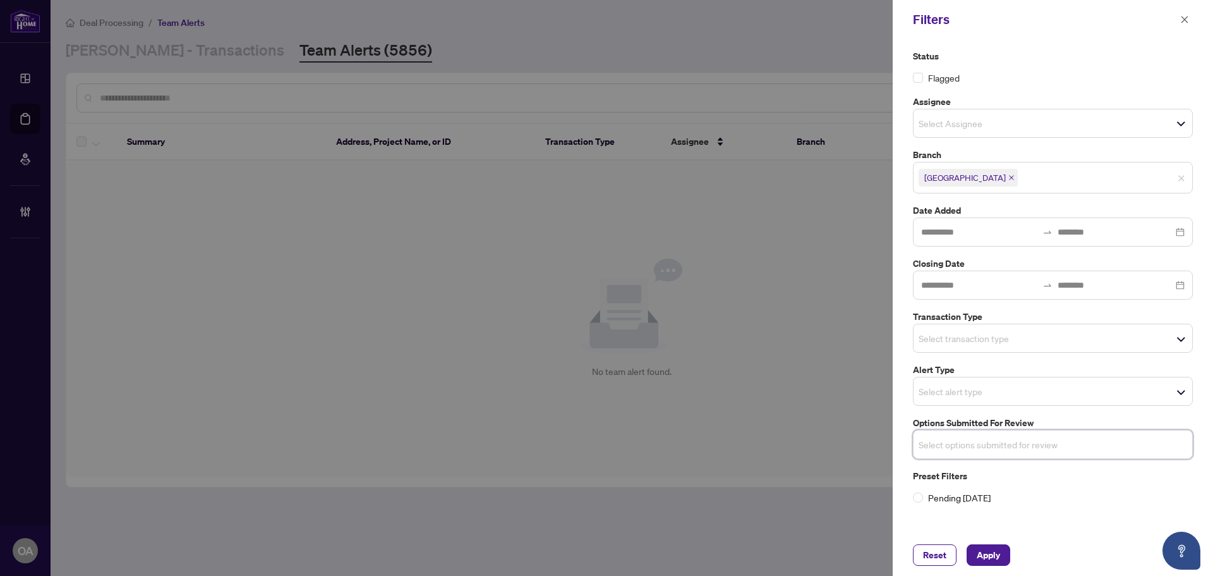
click at [984, 396] on input "search" at bounding box center [963, 391] width 88 height 15
click at [1088, 71] on div "Flagged" at bounding box center [1053, 78] width 280 height 14
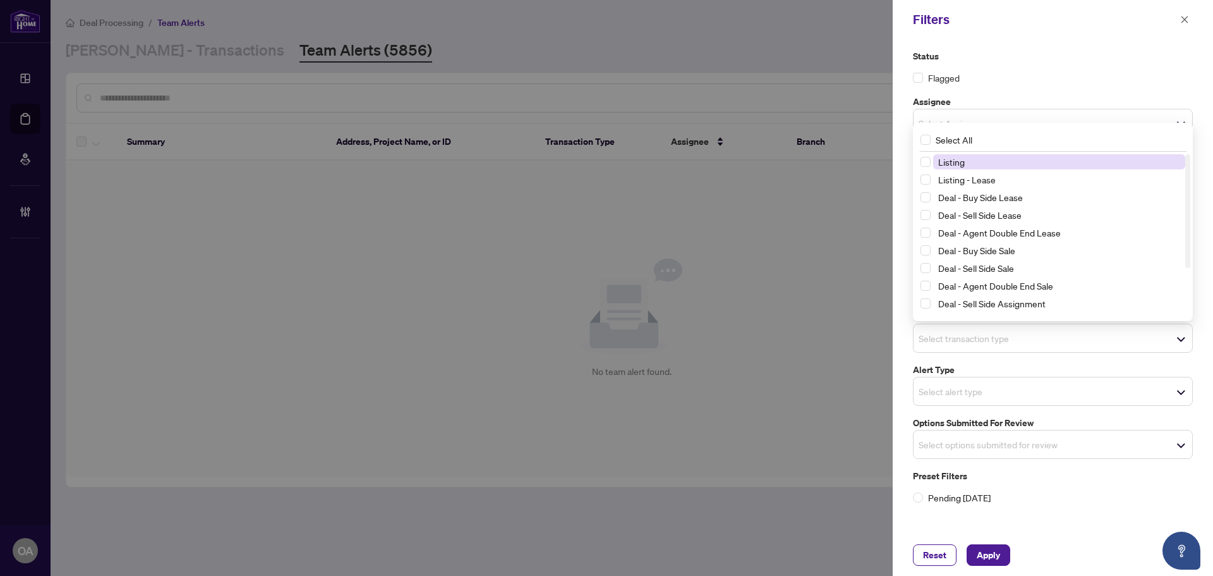
click at [953, 349] on div "Select transaction type" at bounding box center [1053, 338] width 280 height 29
drag, startPoint x: 927, startPoint y: 179, endPoint x: 925, endPoint y: 160, distance: 19.8
click at [926, 177] on span "Select Listing - Lease" at bounding box center [926, 179] width 10 height 10
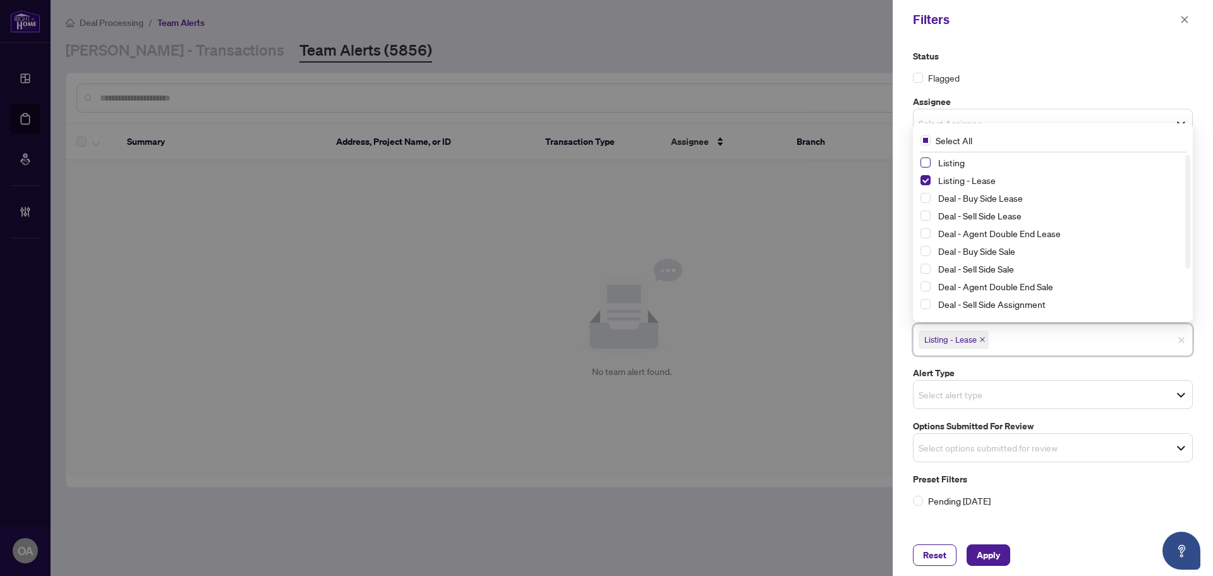
click at [925, 159] on span "Select Listing" at bounding box center [926, 162] width 10 height 10
click at [986, 554] on span "Apply" at bounding box center [988, 555] width 23 height 20
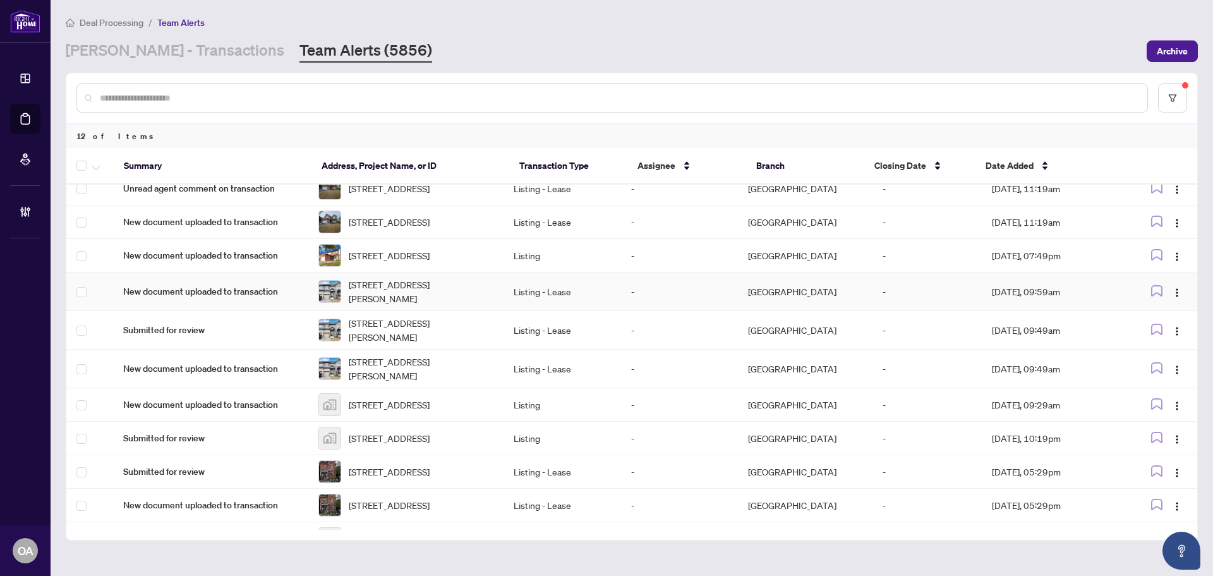
scroll to position [118, 0]
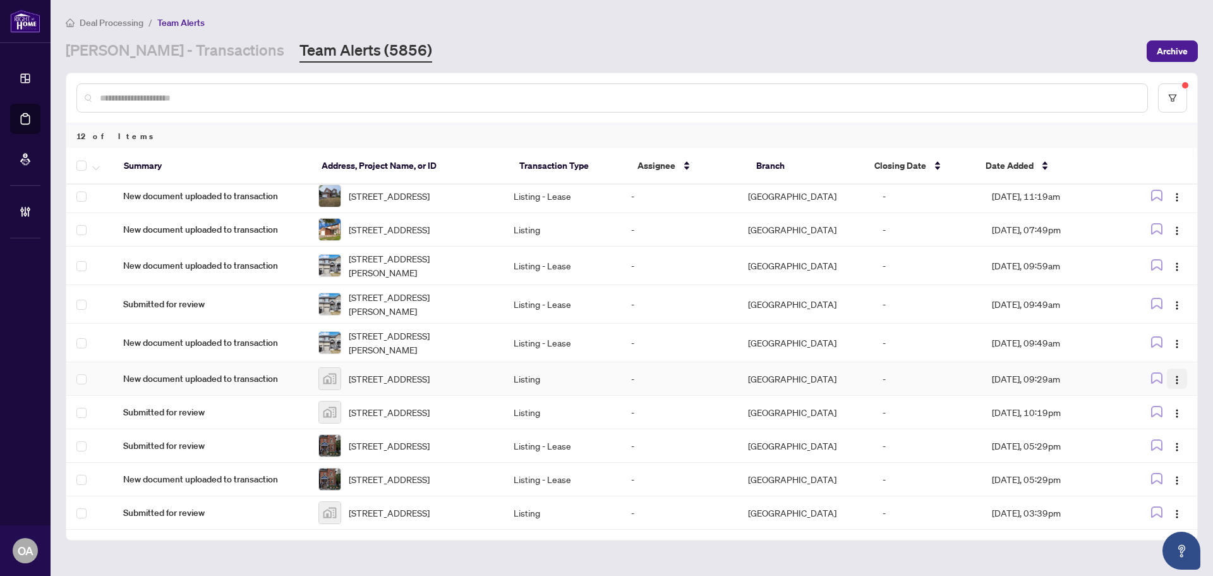
click at [1168, 368] on button "button" at bounding box center [1177, 378] width 20 height 20
click at [1168, 413] on li "Complete Item" at bounding box center [1144, 421] width 74 height 20
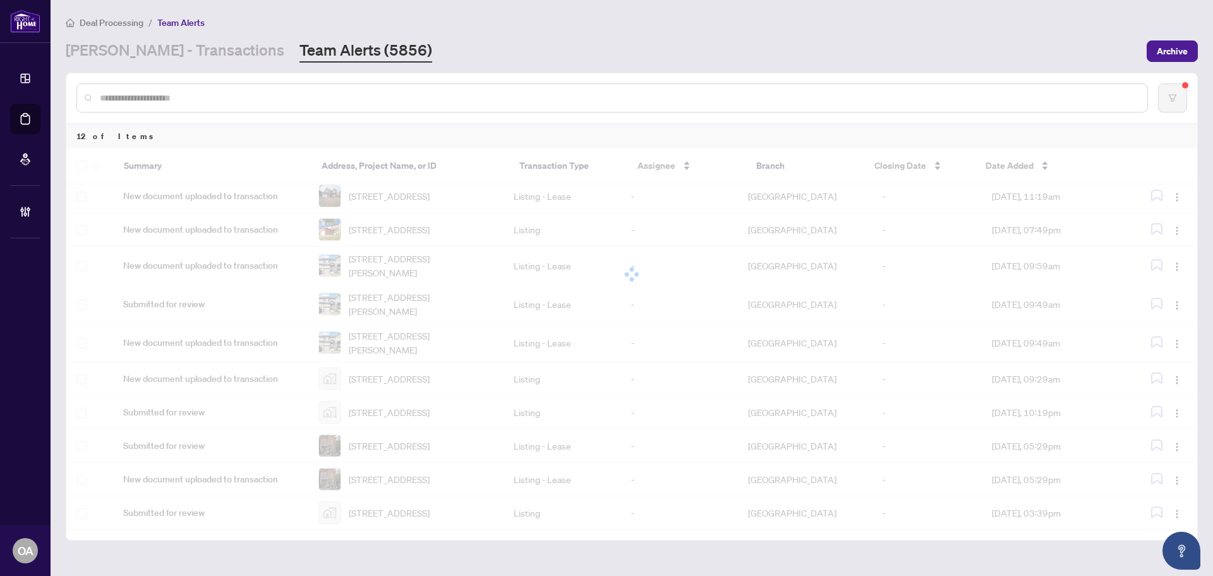
scroll to position [79, 0]
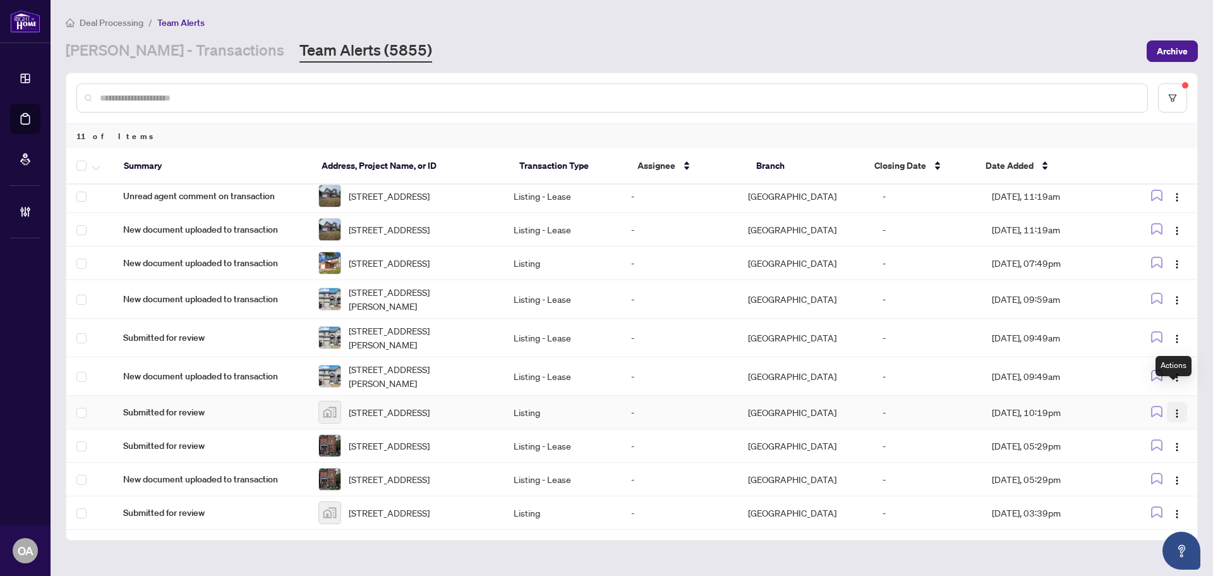
click at [1173, 408] on img "button" at bounding box center [1177, 413] width 10 height 10
click at [1029, 443] on td "Aug/22/2025, 05:29pm" at bounding box center [1052, 445] width 141 height 33
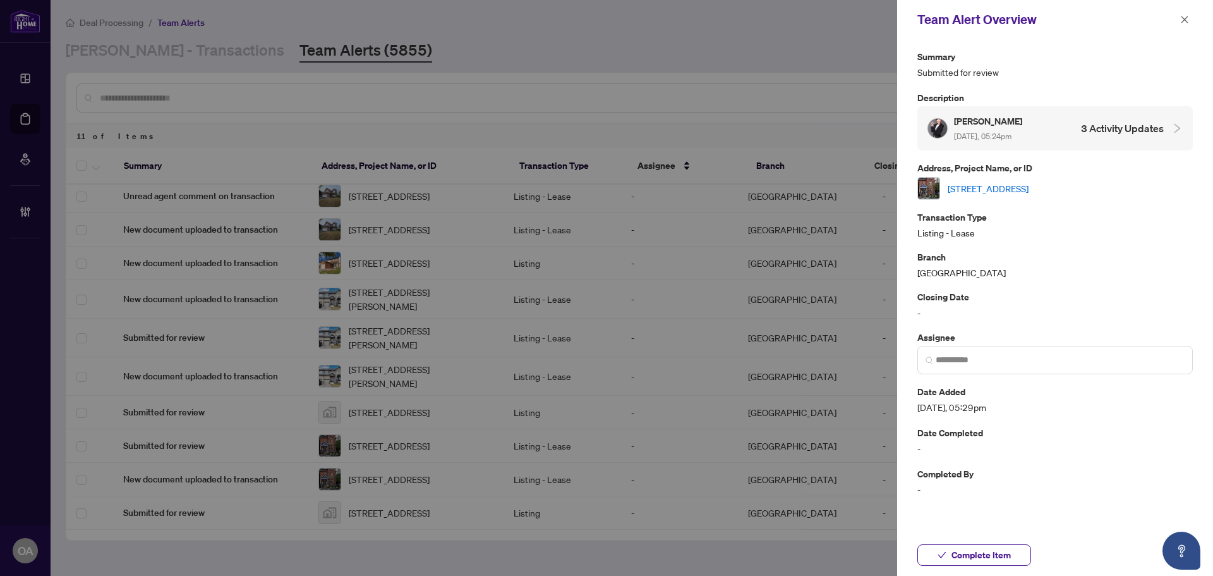
click at [1187, 18] on icon "close" at bounding box center [1185, 19] width 7 height 7
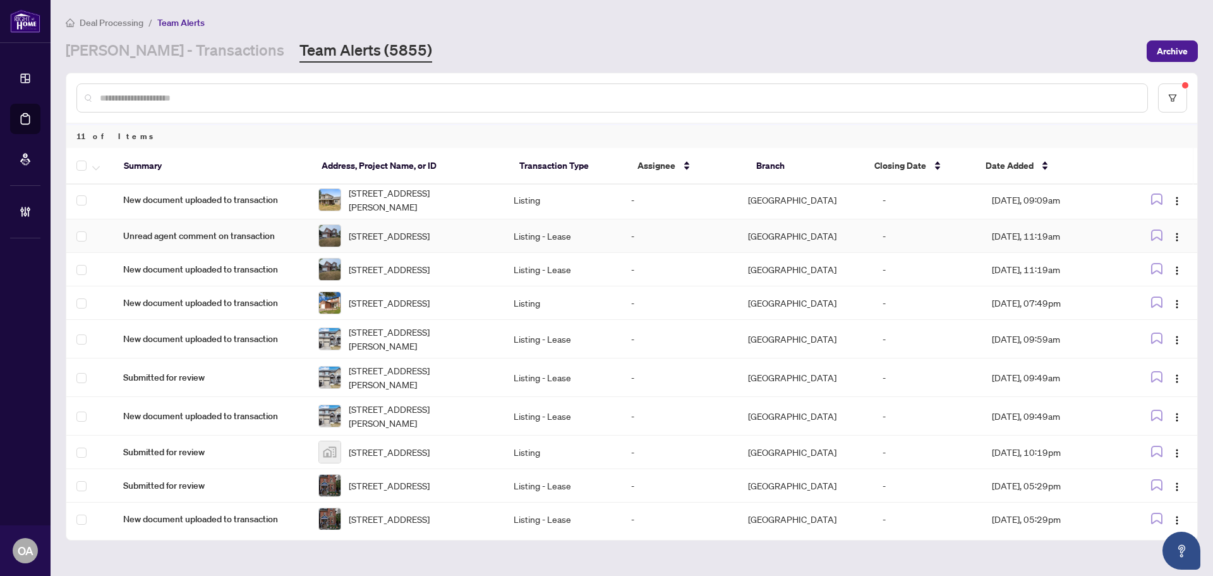
scroll to position [0, 0]
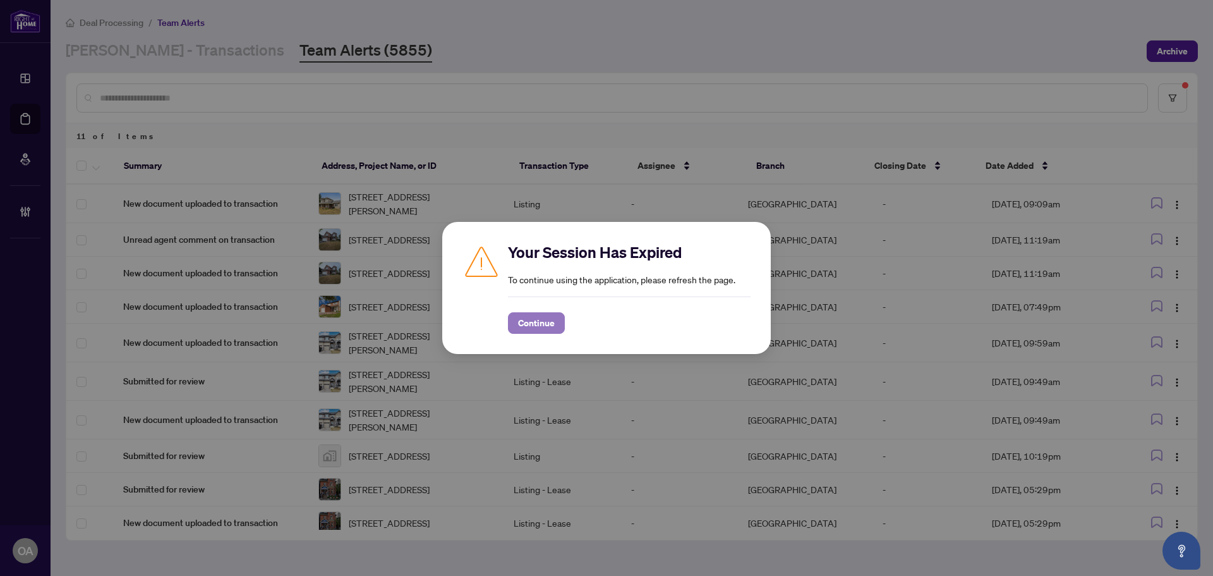
click at [535, 332] on span "Continue" at bounding box center [536, 323] width 37 height 20
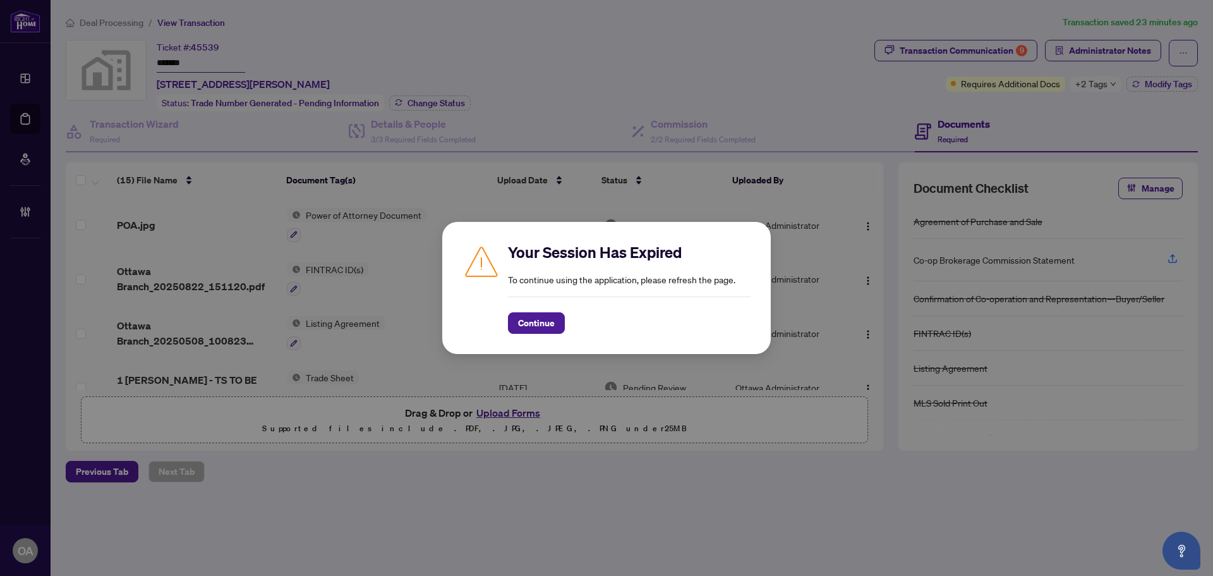
drag, startPoint x: 540, startPoint y: 321, endPoint x: 710, endPoint y: 219, distance: 198.4
click at [540, 321] on span "Continue" at bounding box center [536, 323] width 37 height 20
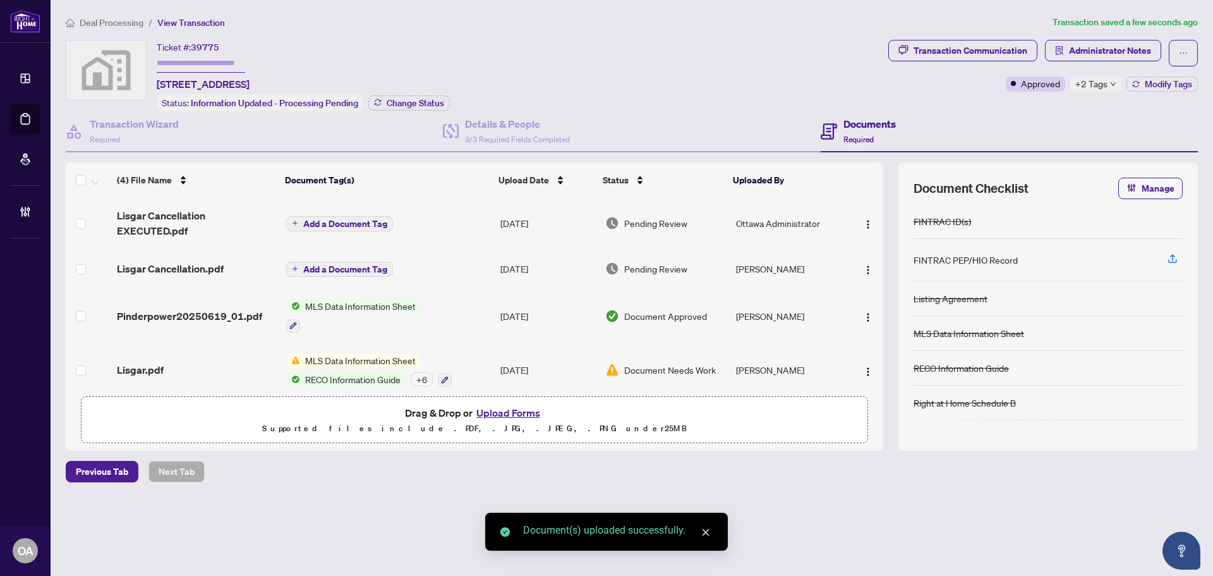
click at [344, 219] on span "Add a Document Tag" at bounding box center [345, 223] width 84 height 9
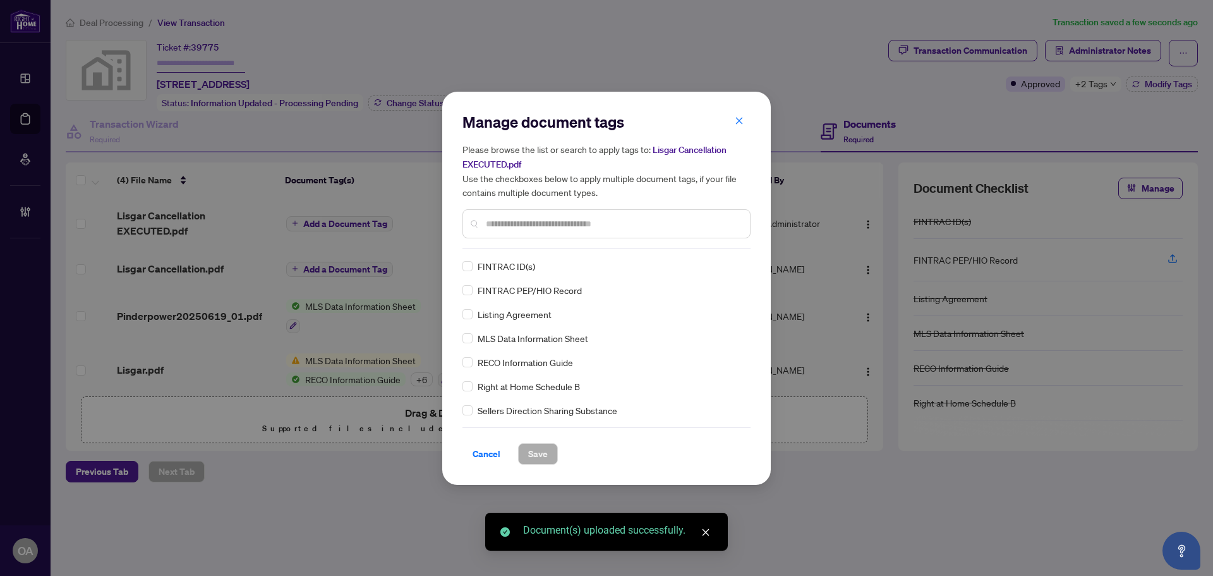
click at [495, 225] on input "text" at bounding box center [613, 224] width 254 height 14
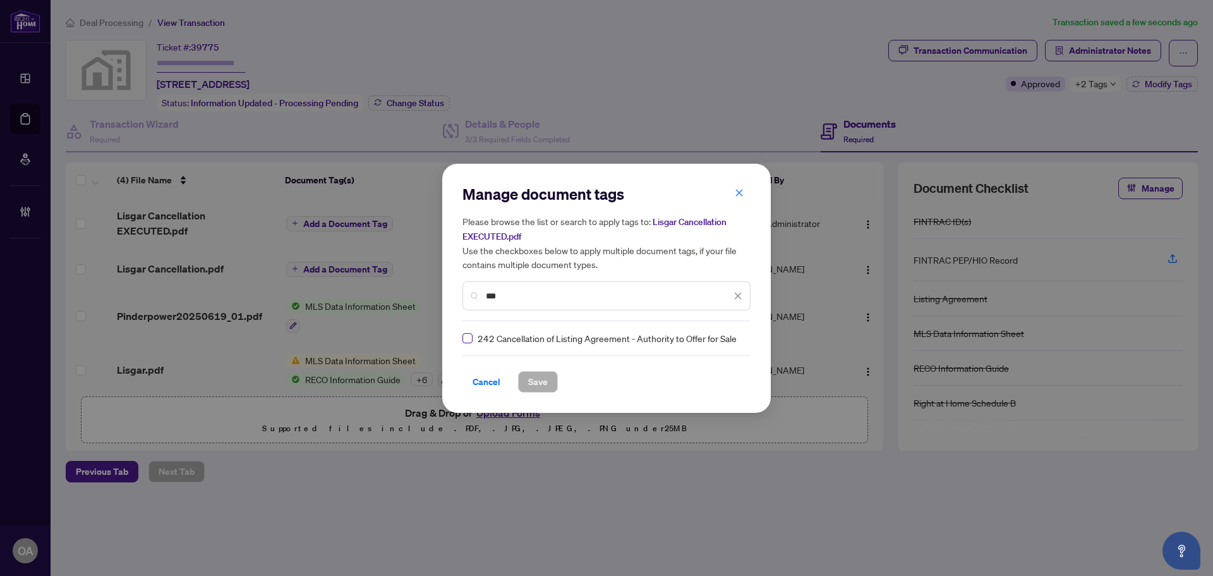
type input "***"
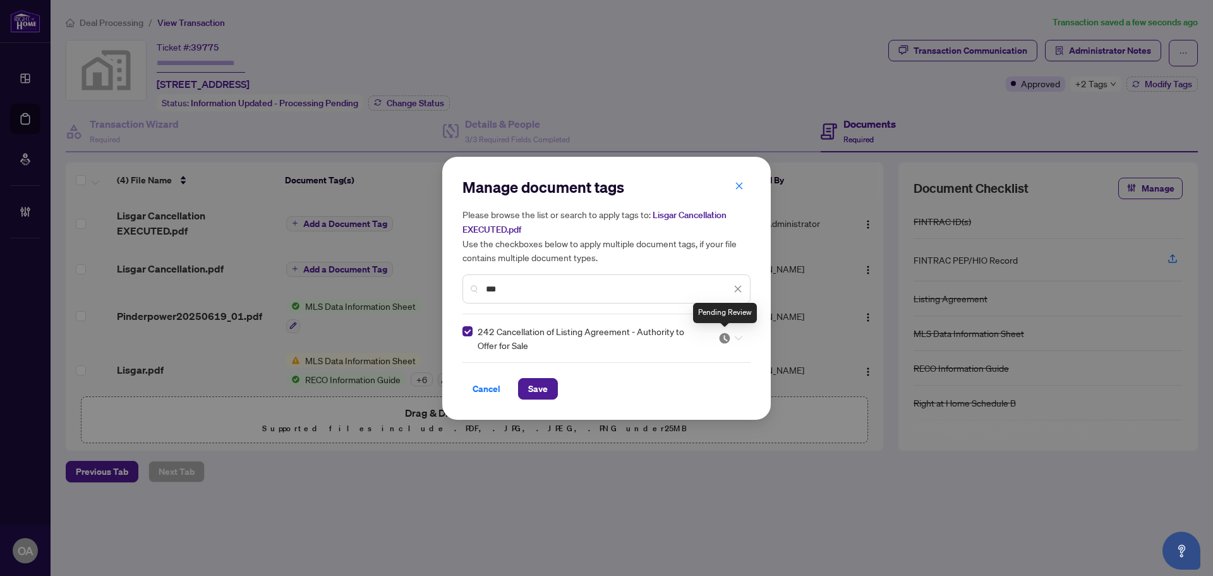
drag, startPoint x: 723, startPoint y: 337, endPoint x: 698, endPoint y: 376, distance: 46.3
click at [724, 337] on img at bounding box center [725, 338] width 13 height 13
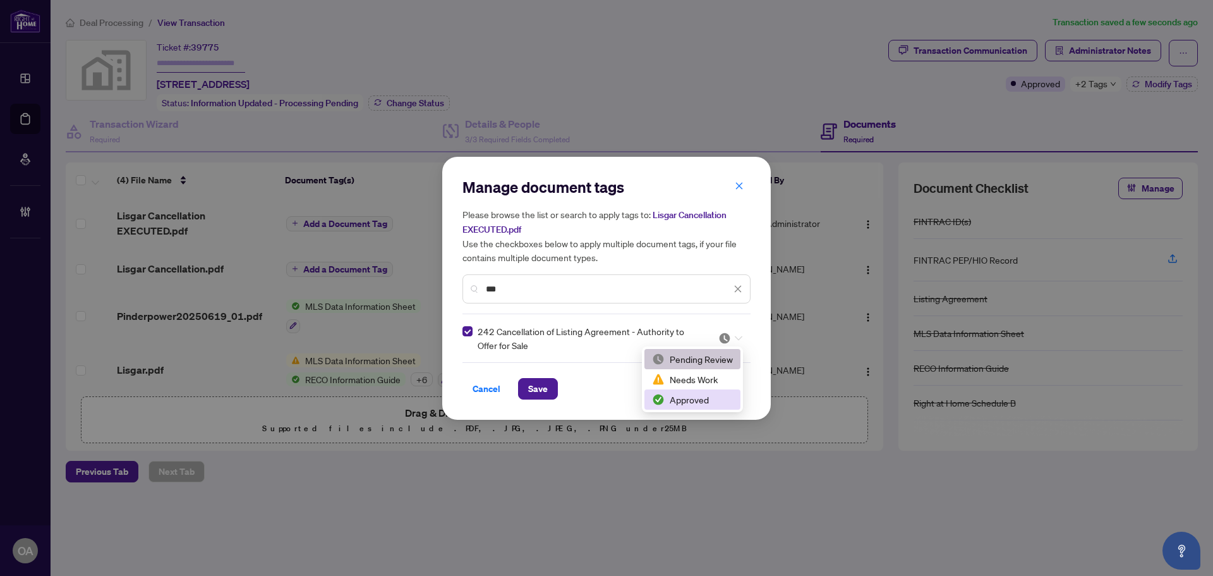
drag, startPoint x: 693, startPoint y: 400, endPoint x: 643, endPoint y: 399, distance: 49.3
click at [691, 401] on div "Approved" at bounding box center [692, 399] width 81 height 14
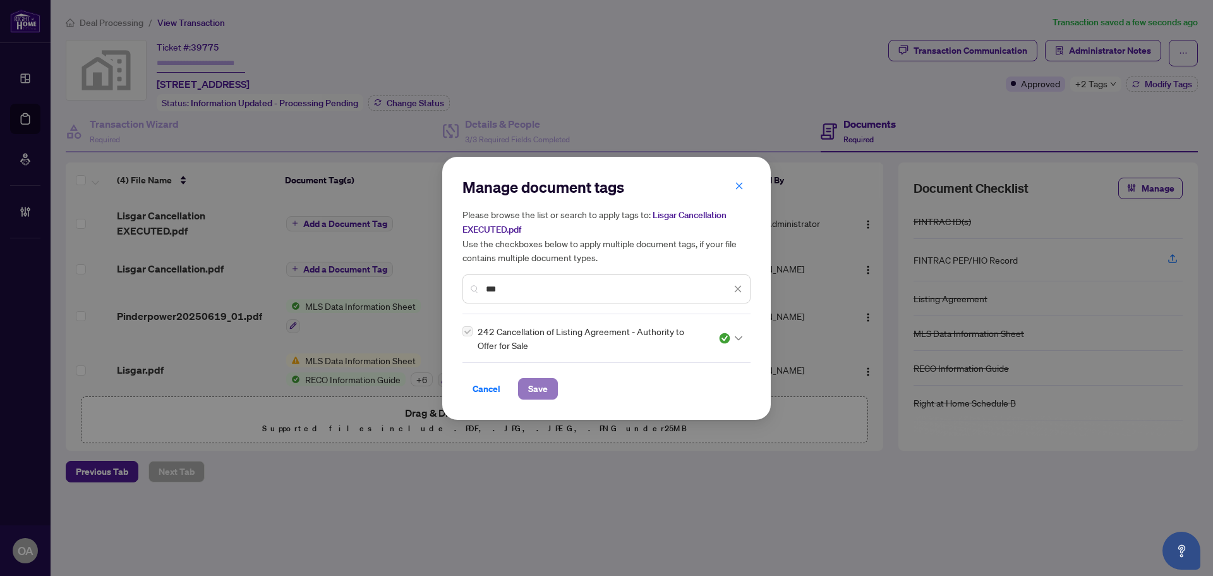
click at [526, 384] on button "Save" at bounding box center [538, 388] width 40 height 21
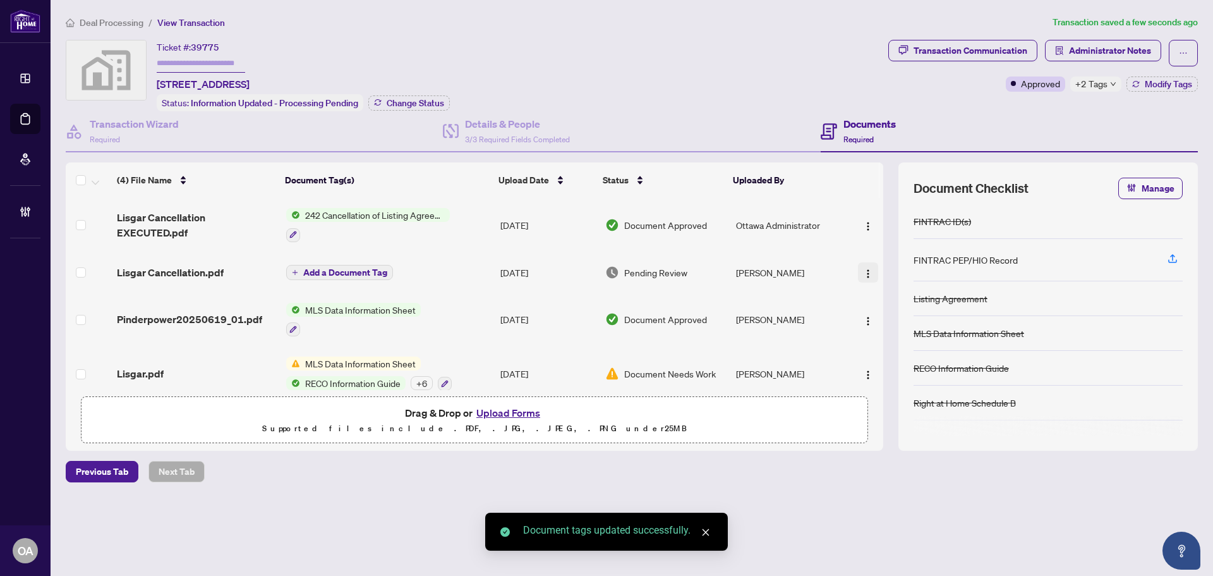
drag, startPoint x: 866, startPoint y: 262, endPoint x: 860, endPoint y: 282, distance: 20.6
click at [866, 264] on button "button" at bounding box center [868, 272] width 20 height 20
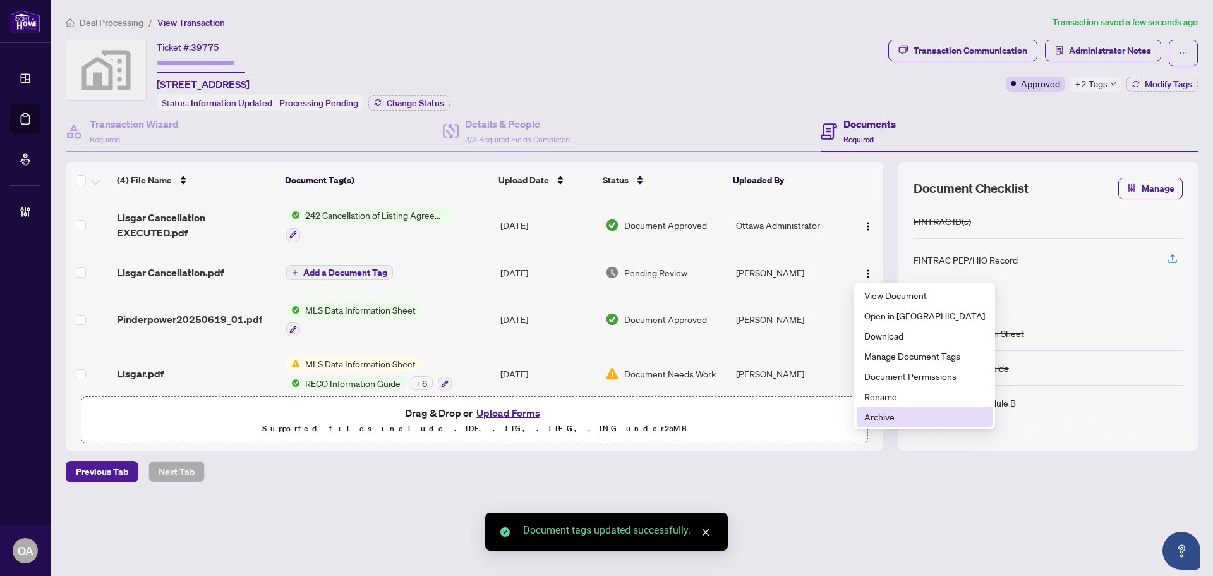
click at [884, 414] on span "Archive" at bounding box center [925, 417] width 121 height 14
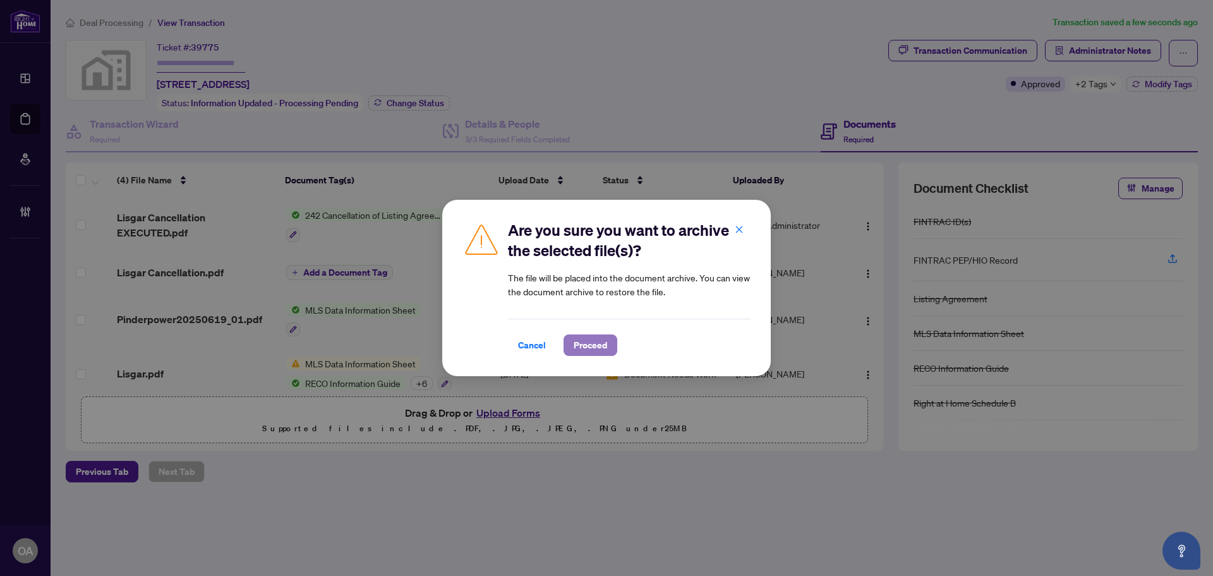
click at [593, 344] on span "Proceed" at bounding box center [590, 345] width 33 height 20
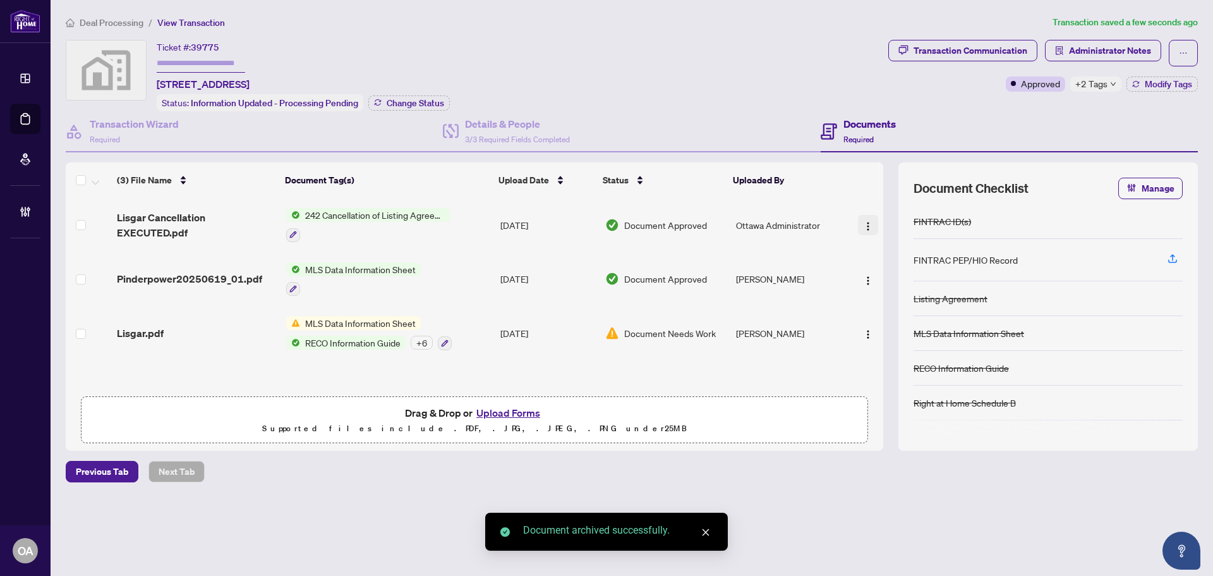
click at [866, 227] on img "button" at bounding box center [868, 226] width 10 height 10
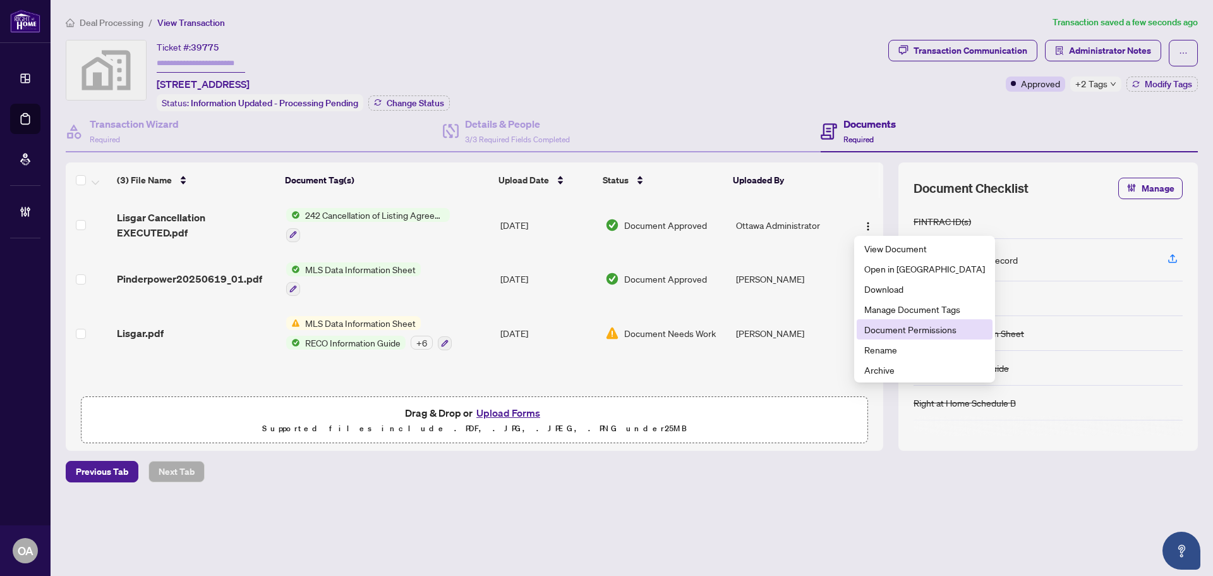
click at [924, 335] on span "Document Permissions" at bounding box center [925, 329] width 121 height 14
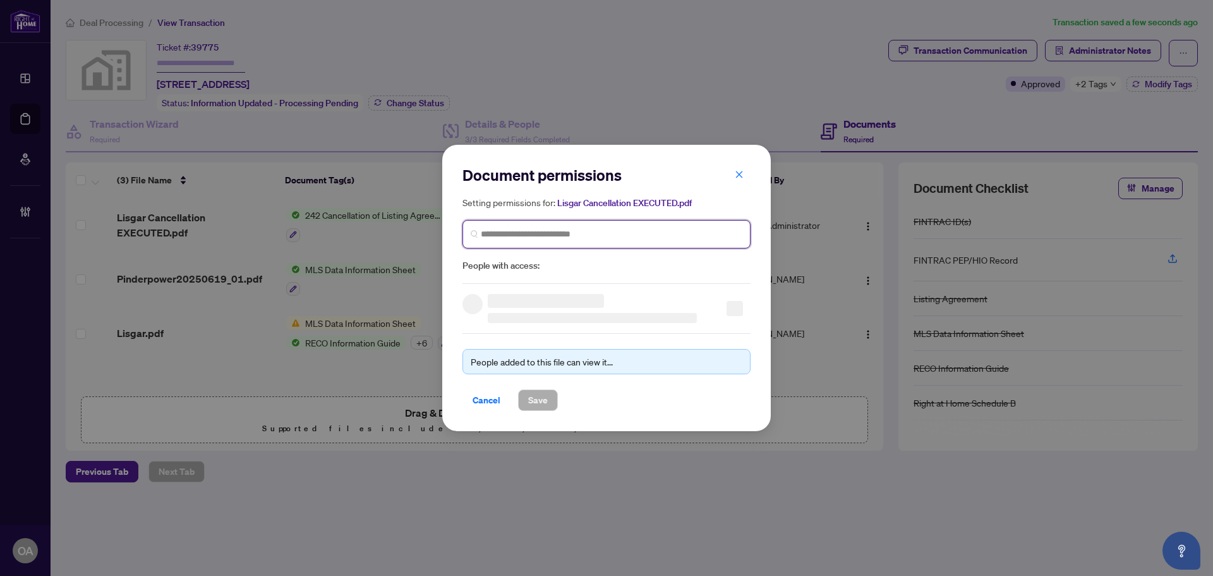
click at [561, 238] on input "search" at bounding box center [612, 234] width 262 height 13
type input "****"
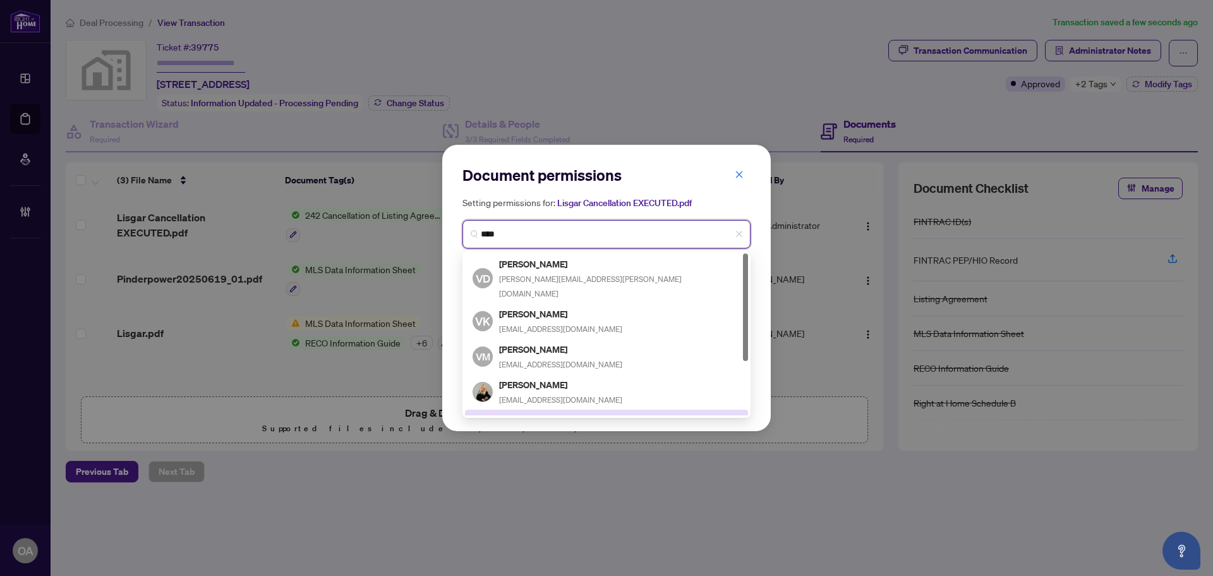
click at [526, 413] on h5 "Vicki Pinder" at bounding box center [560, 420] width 123 height 15
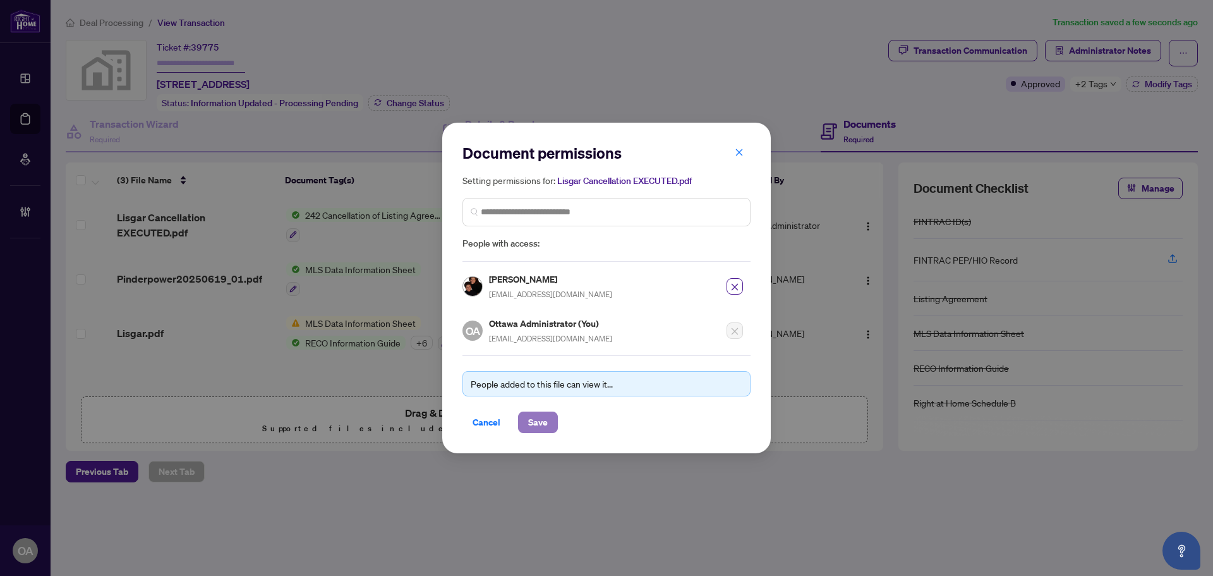
click at [535, 418] on span "Save" at bounding box center [538, 422] width 20 height 20
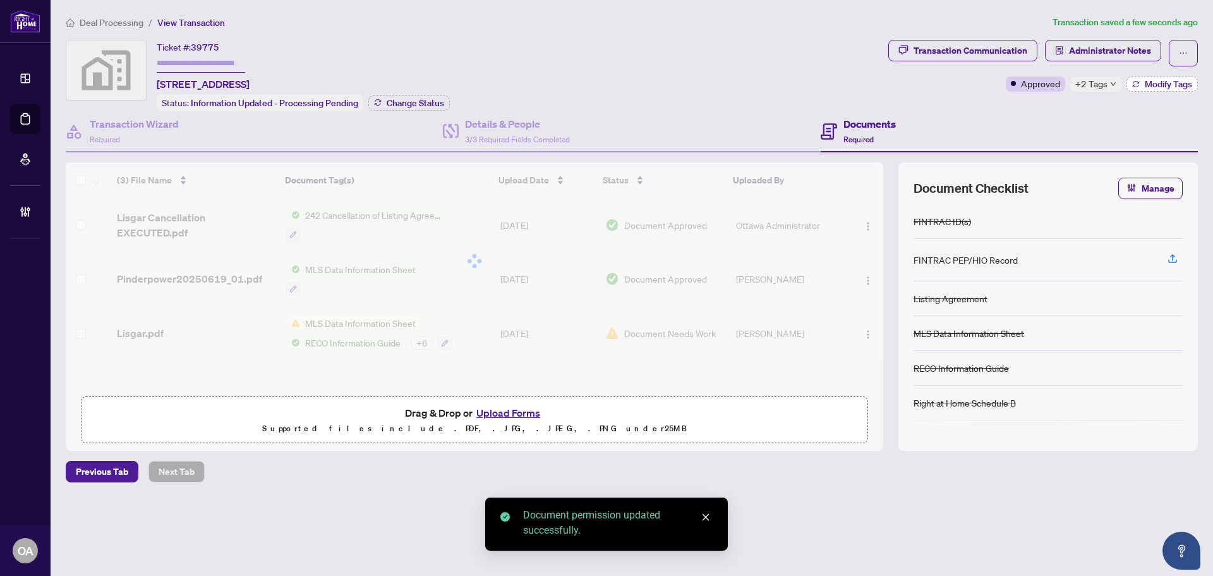
click at [1148, 80] on span "Modify Tags" at bounding box center [1168, 84] width 47 height 9
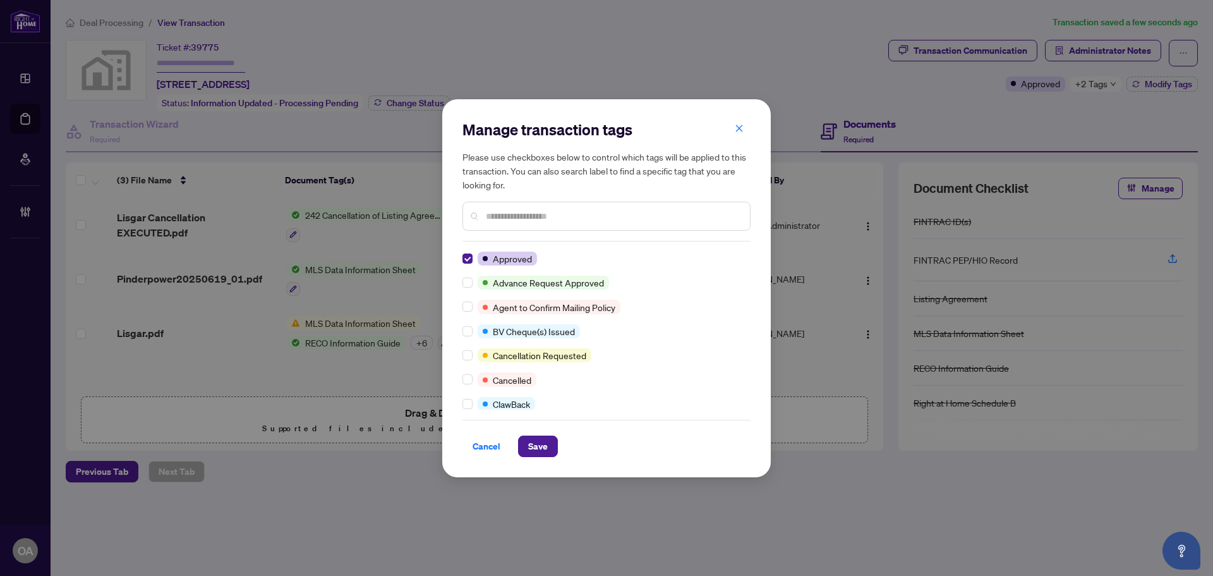
click at [468, 387] on div "Approved Advance Request Approved Agent to Confirm Mailing Policy BV Cheque(s) …" at bounding box center [607, 331] width 288 height 158
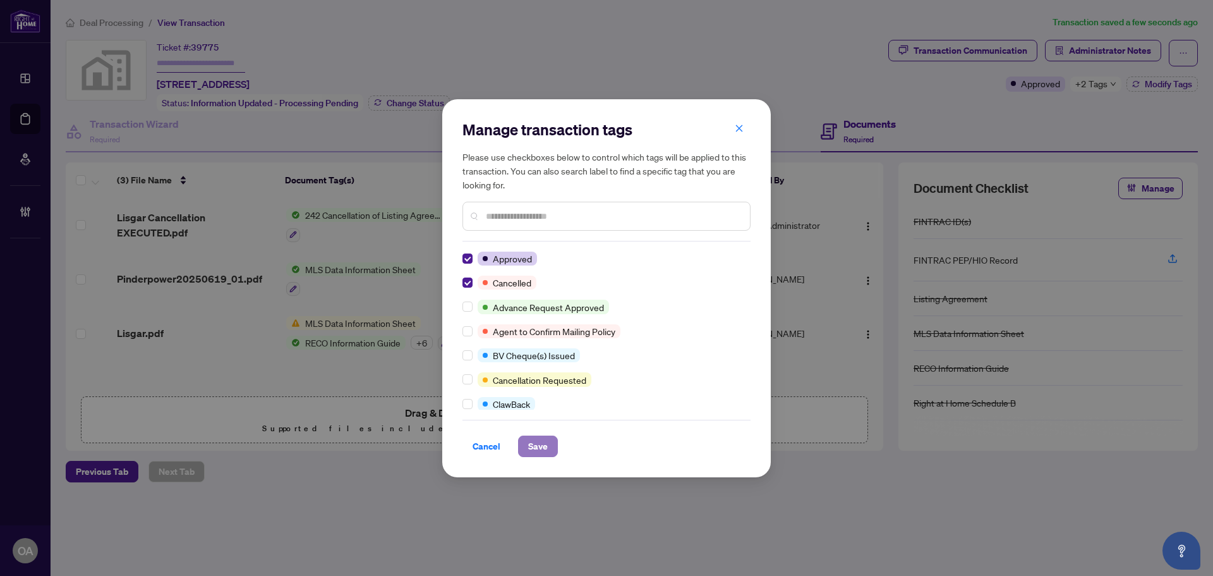
click at [540, 442] on span "Save" at bounding box center [538, 446] width 20 height 20
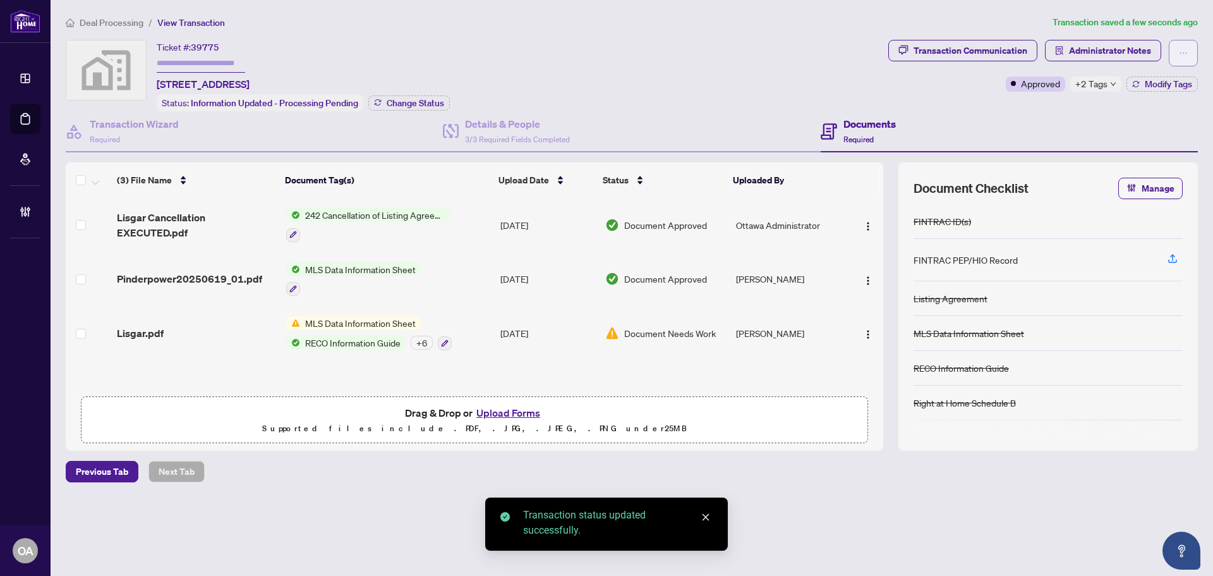
click at [1191, 49] on button "button" at bounding box center [1183, 53] width 29 height 27
click at [1127, 137] on span "Submit for Completion" at bounding box center [1139, 142] width 97 height 14
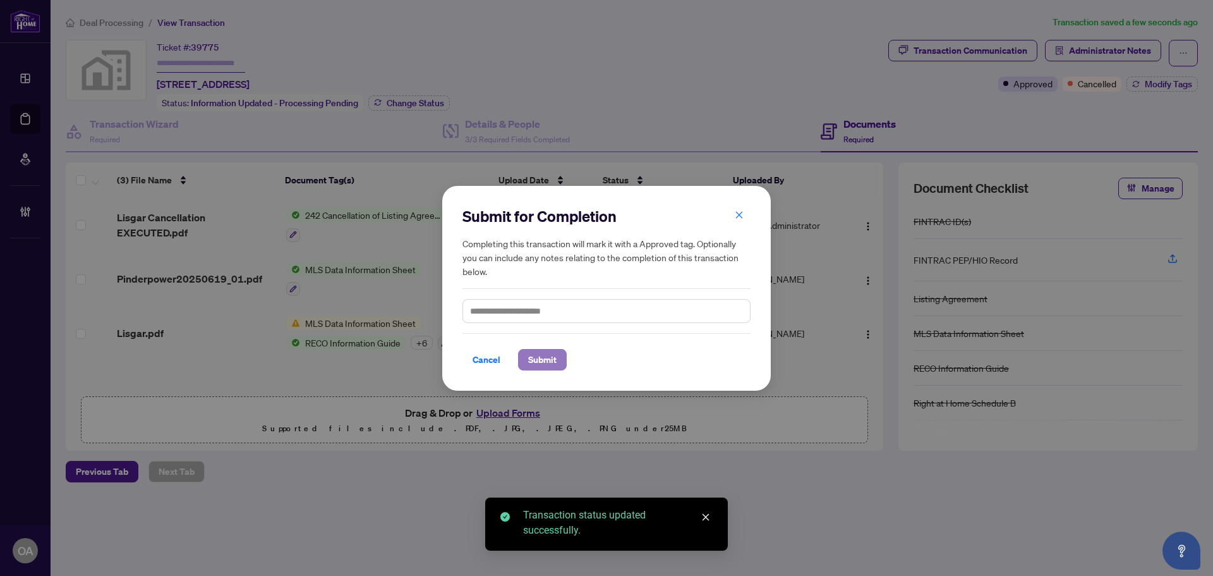
click at [550, 353] on span "Submit" at bounding box center [542, 359] width 28 height 20
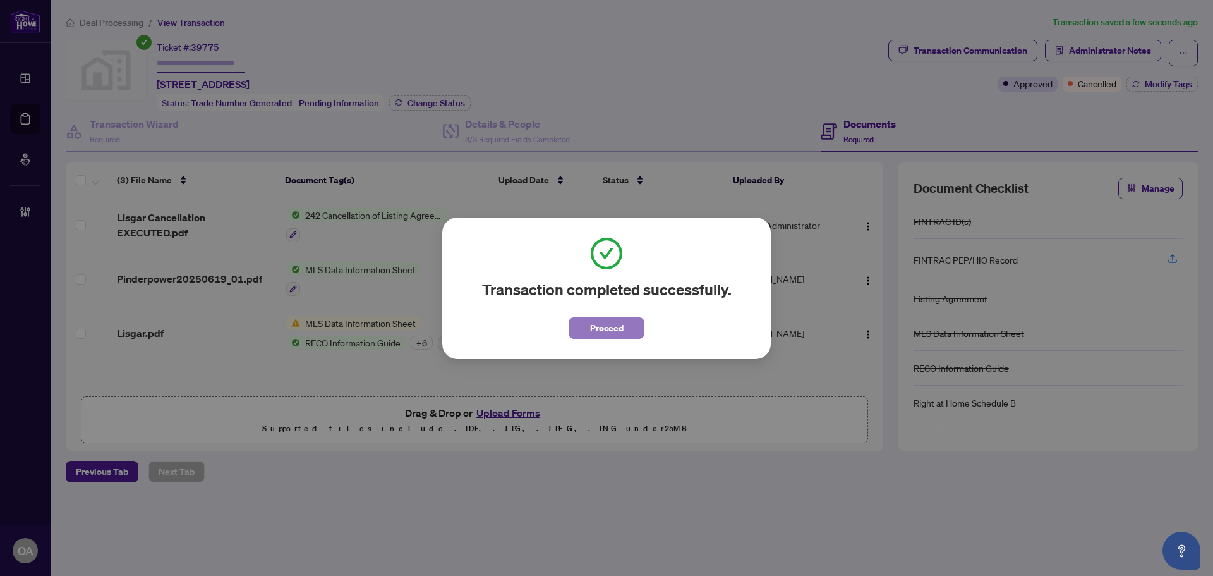
click at [610, 331] on span "Proceed" at bounding box center [606, 328] width 33 height 20
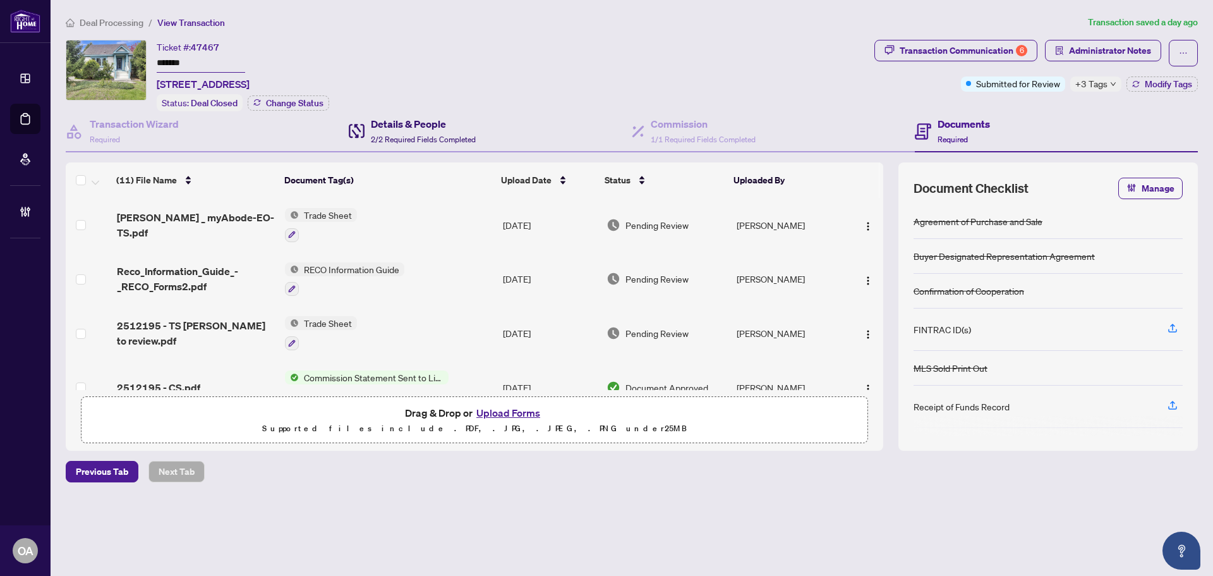
click at [439, 130] on div "Details & People 2/2 Required Fields Completed" at bounding box center [423, 131] width 105 height 30
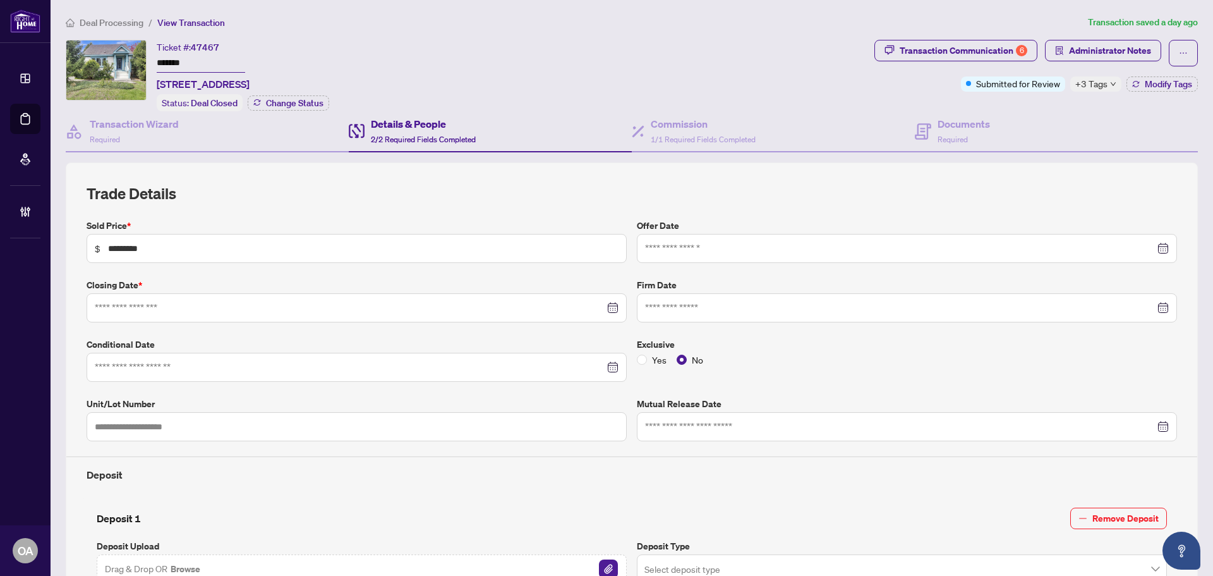
type input "**********"
click at [978, 141] on div "Documents Required" at bounding box center [964, 131] width 52 height 30
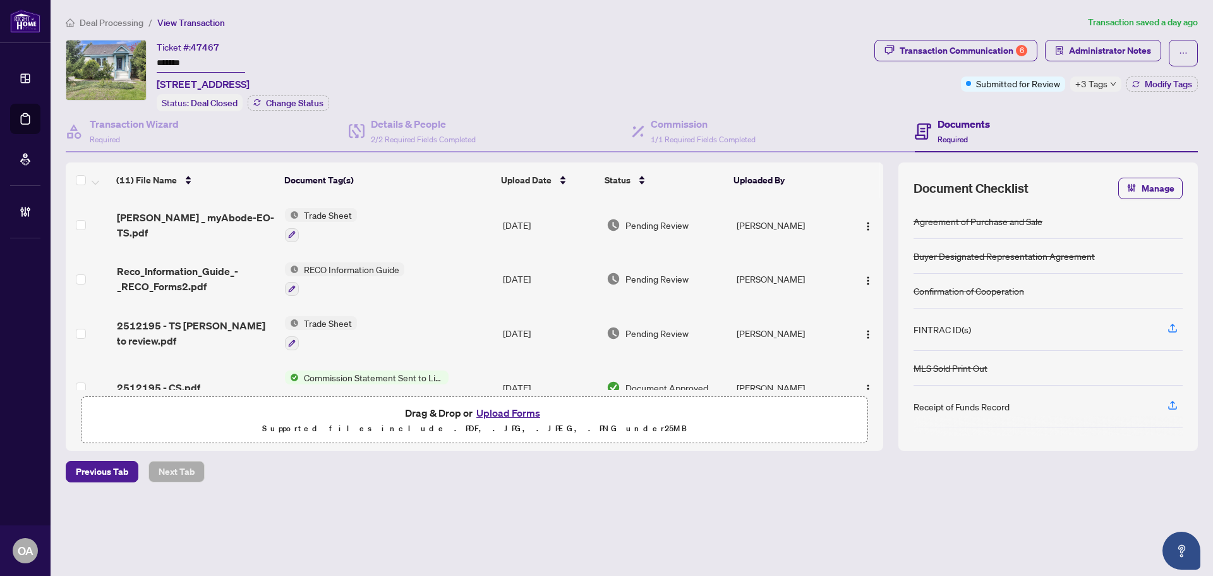
click at [958, 121] on h4 "Documents" at bounding box center [964, 123] width 52 height 15
click at [1102, 51] on span "Administrator Notes" at bounding box center [1110, 50] width 82 height 20
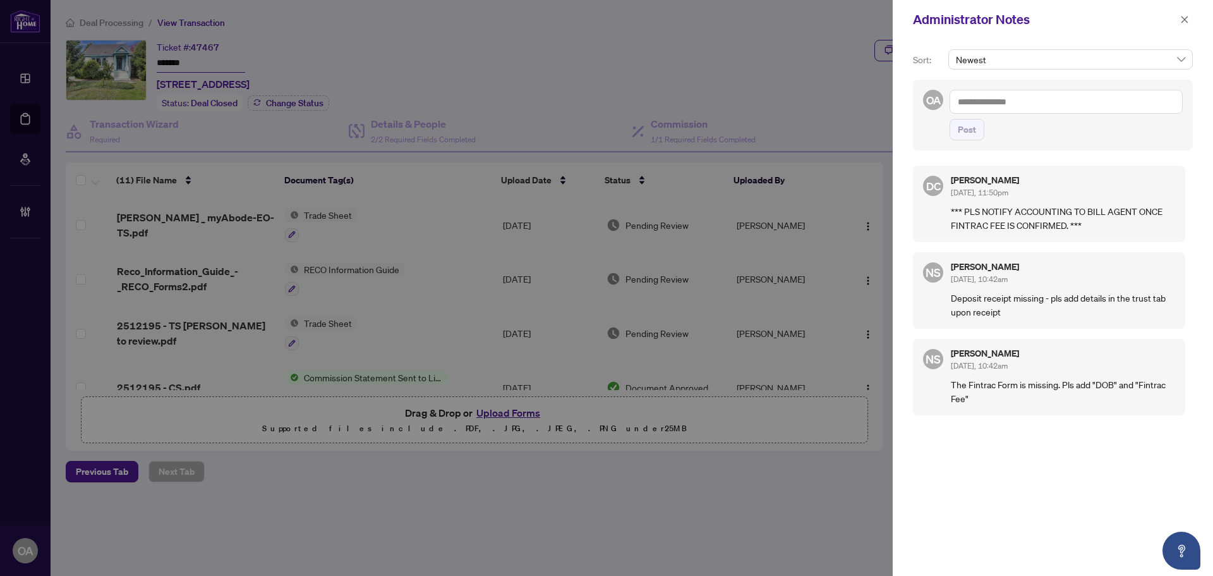
click at [1176, 17] on div "Administrator Notes" at bounding box center [1045, 19] width 264 height 19
click at [1189, 15] on button "button" at bounding box center [1185, 19] width 16 height 15
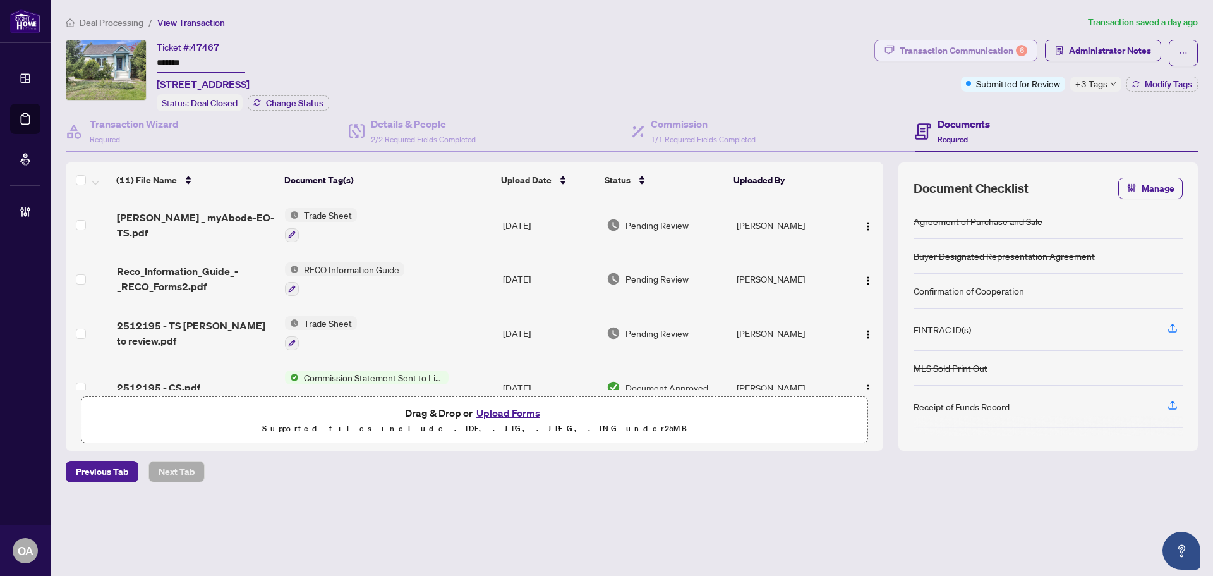
click at [1002, 55] on div "Transaction Communication 6" at bounding box center [964, 50] width 128 height 20
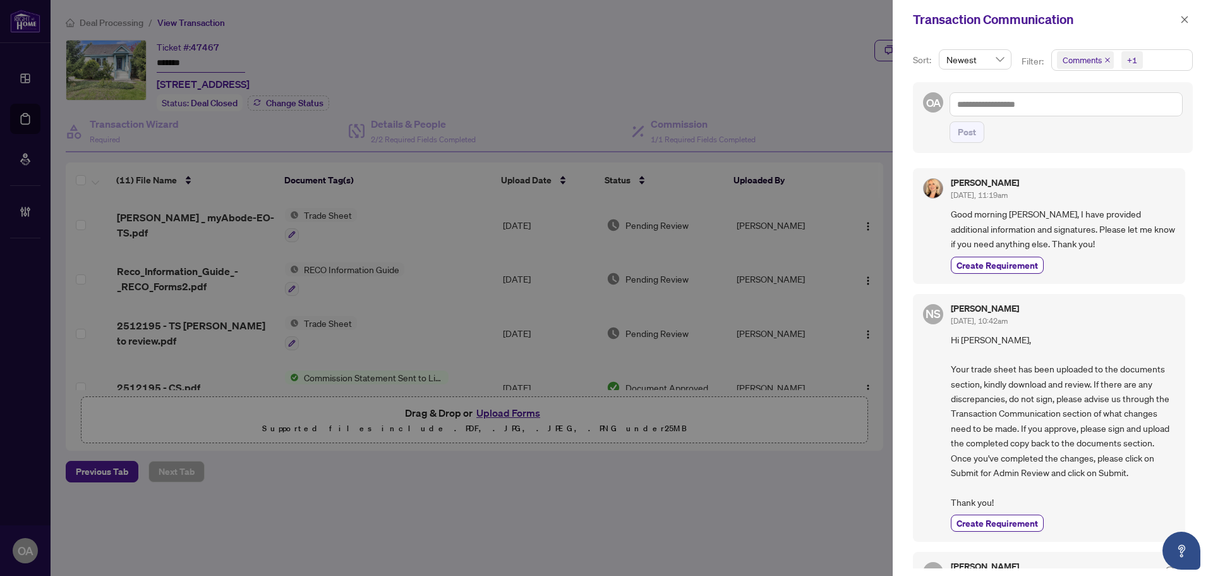
click at [1106, 59] on icon "close" at bounding box center [1107, 60] width 5 height 5
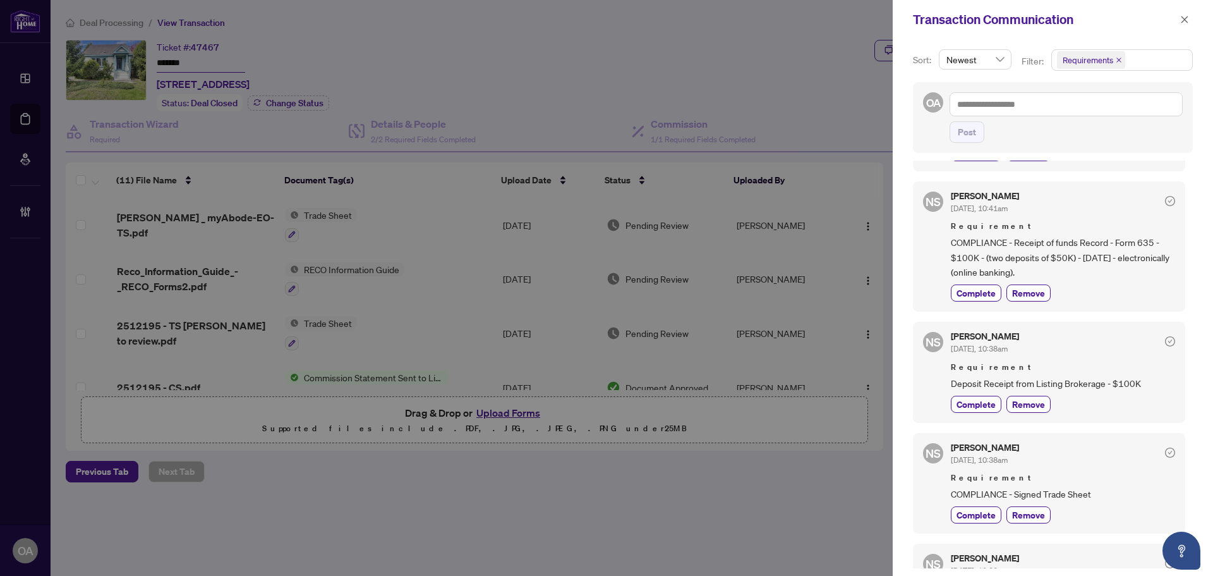
scroll to position [190, 0]
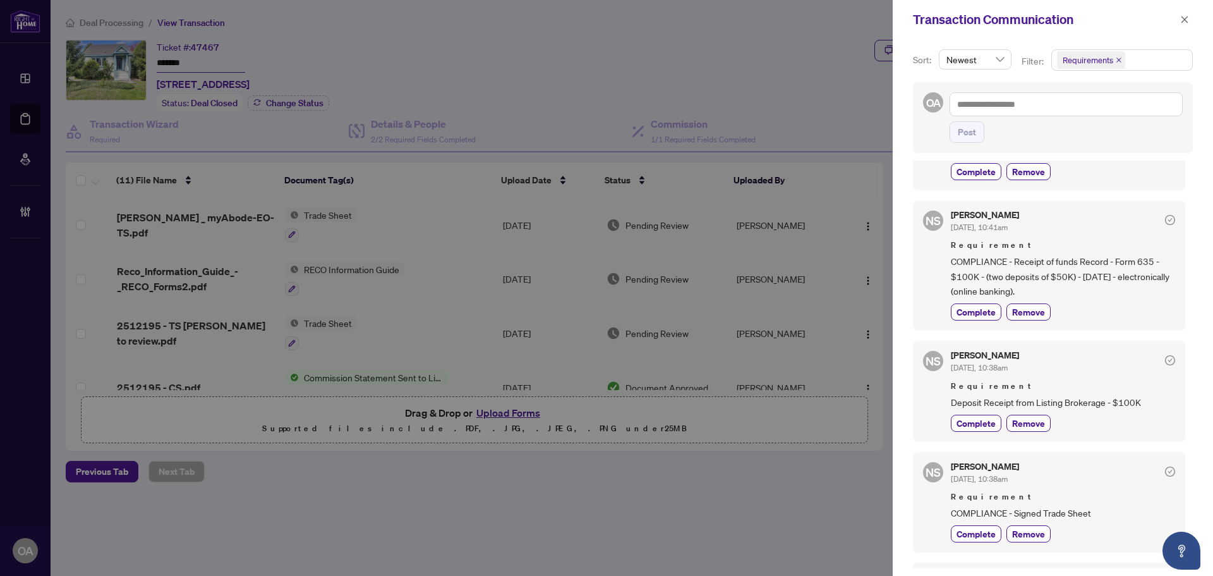
drag, startPoint x: 1079, startPoint y: 300, endPoint x: 940, endPoint y: 259, distance: 145.4
click at [940, 259] on div "NS Neena Sharma Aug/08/2025, 10:41am Requirement COMPLIANCE - Receipt of funds …" at bounding box center [1049, 265] width 272 height 130
copy span "COMPLIANCE - Receipt of funds Record - Form 635 - $100K - (two deposits of $50K…"
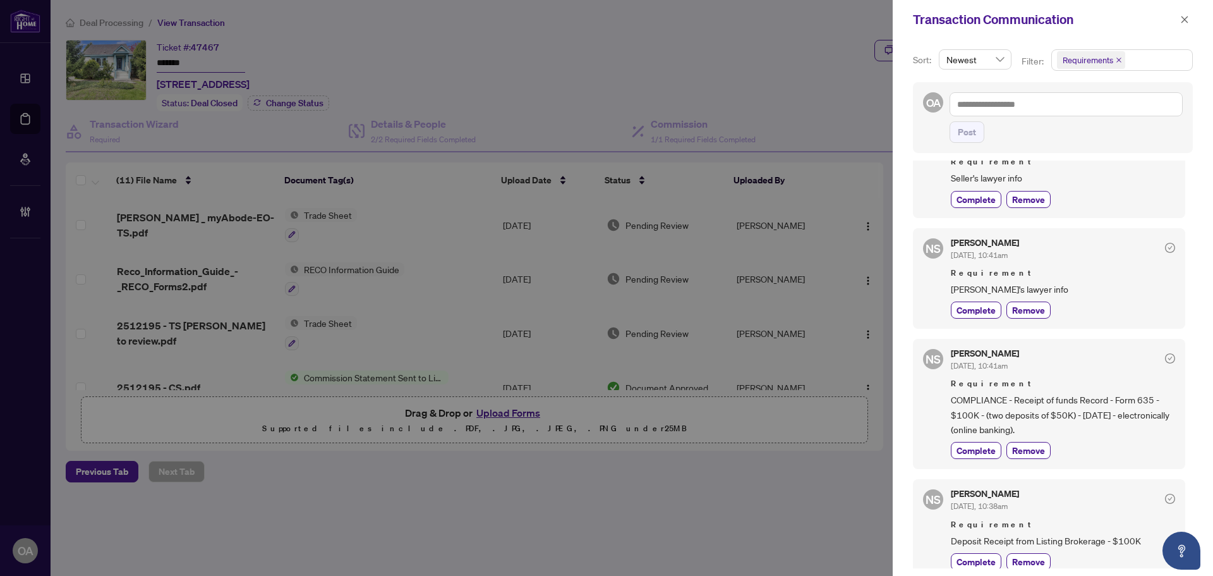
scroll to position [0, 0]
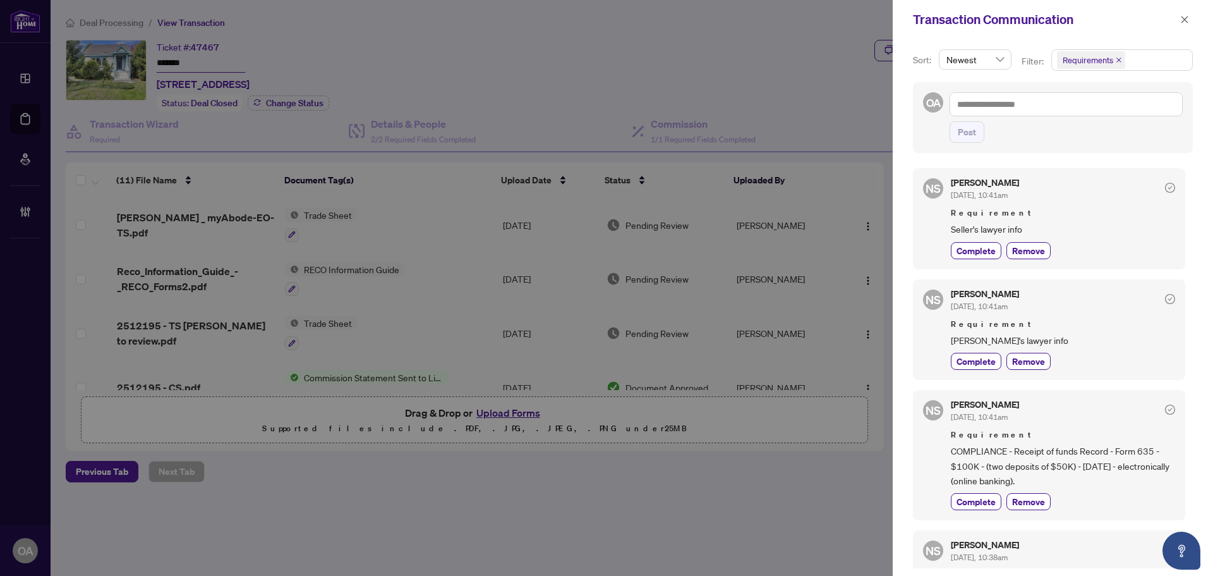
drag, startPoint x: 1187, startPoint y: 11, endPoint x: 767, endPoint y: 118, distance: 433.0
click at [1187, 11] on span "button" at bounding box center [1184, 19] width 9 height 20
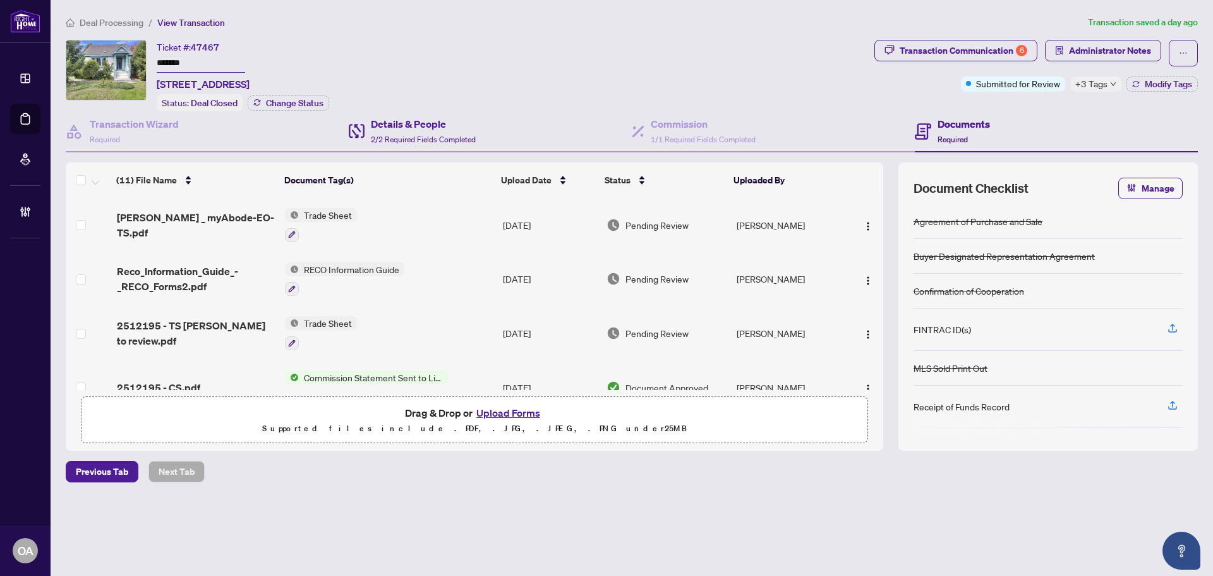
drag, startPoint x: 370, startPoint y: 107, endPoint x: 389, endPoint y: 142, distance: 38.7
click at [376, 124] on div "Ticket #: 47467 ******* 528 Tweedsmuir Ave, Ottawa, Ontario K1Z 5N9, Canada Sta…" at bounding box center [632, 245] width 1143 height 411
click at [389, 142] on span "2/2 Required Fields Completed" at bounding box center [423, 139] width 105 height 9
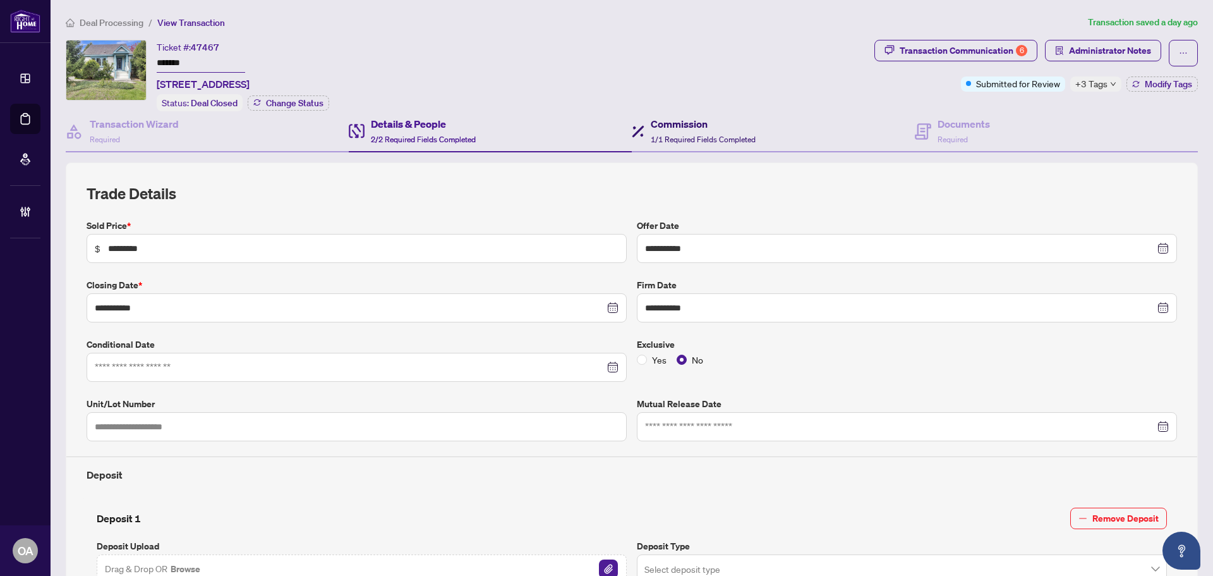
drag, startPoint x: 714, startPoint y: 132, endPoint x: 864, endPoint y: 135, distance: 149.8
click at [714, 132] on div "Commission 1/1 Required Fields Completed" at bounding box center [703, 131] width 105 height 30
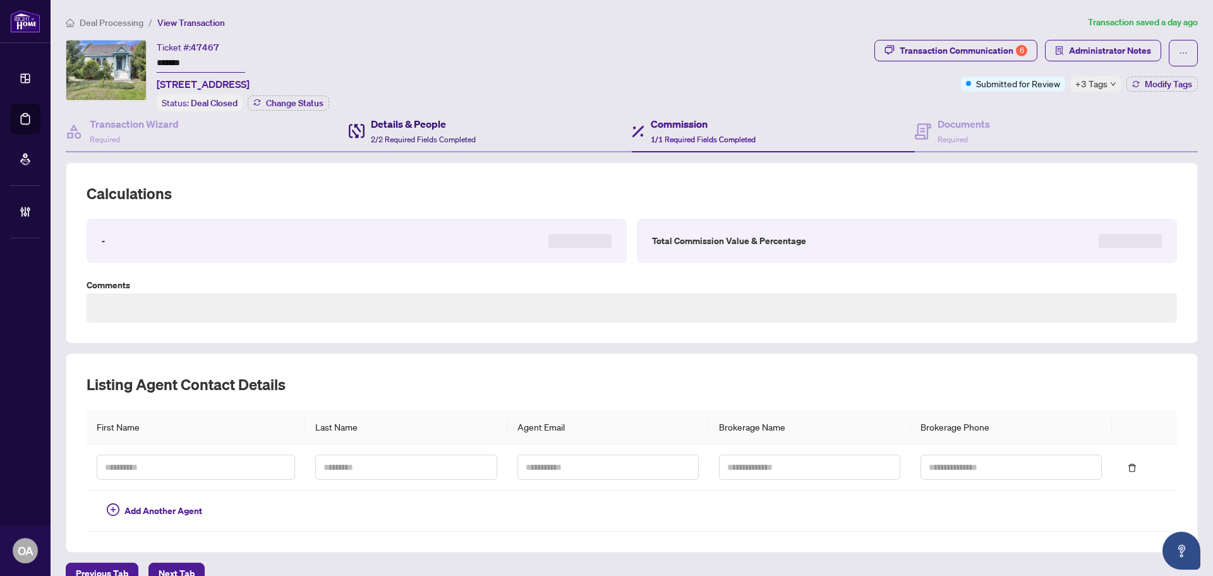
click at [420, 141] on span "2/2 Required Fields Completed" at bounding box center [423, 139] width 105 height 9
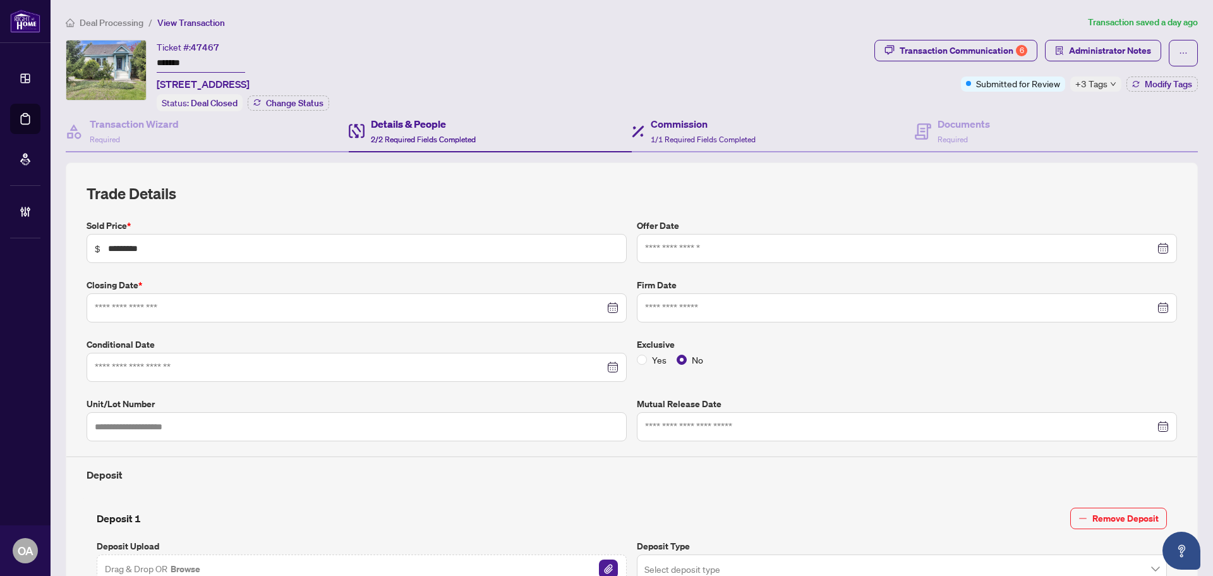
type input "**********"
click at [672, 126] on h4 "Commission" at bounding box center [703, 123] width 105 height 15
type textarea "**********"
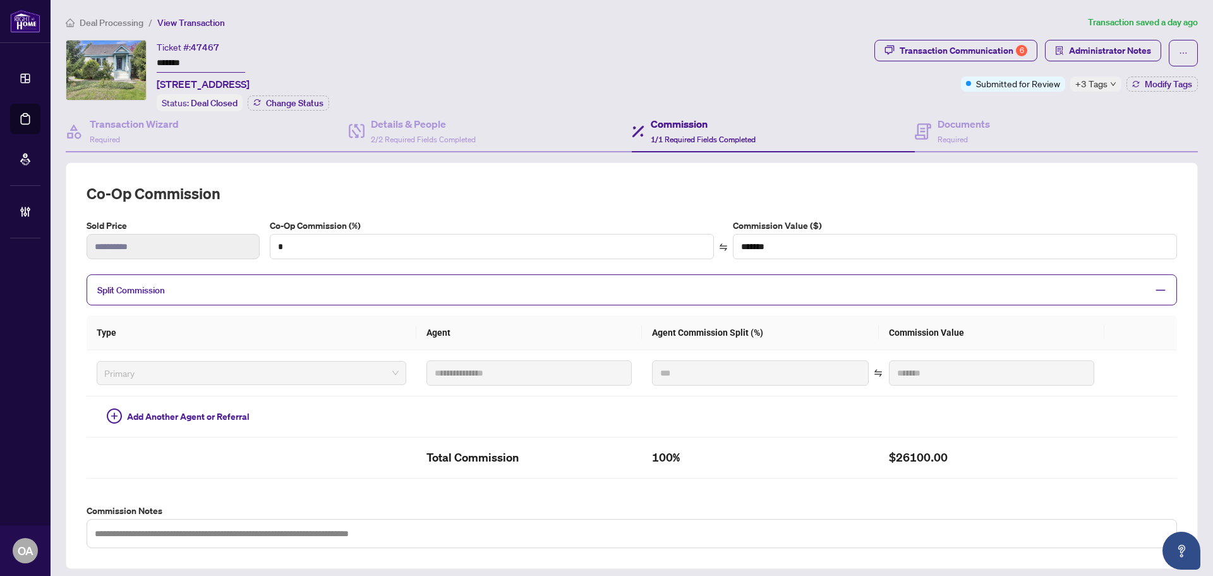
scroll to position [63, 0]
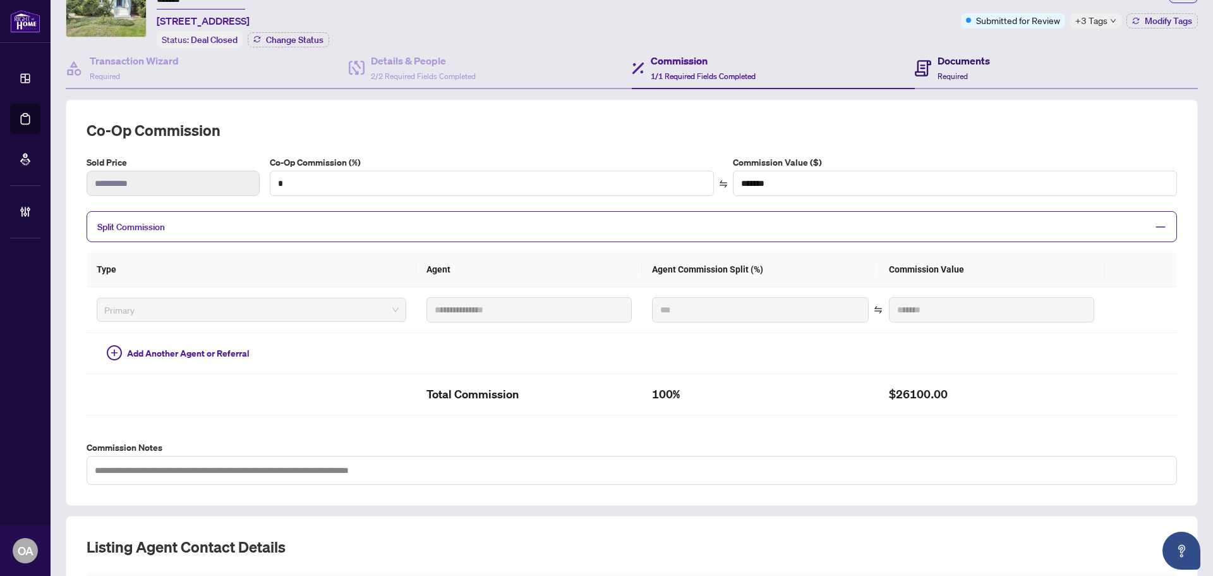
click at [938, 74] on span "Required" at bounding box center [953, 75] width 30 height 9
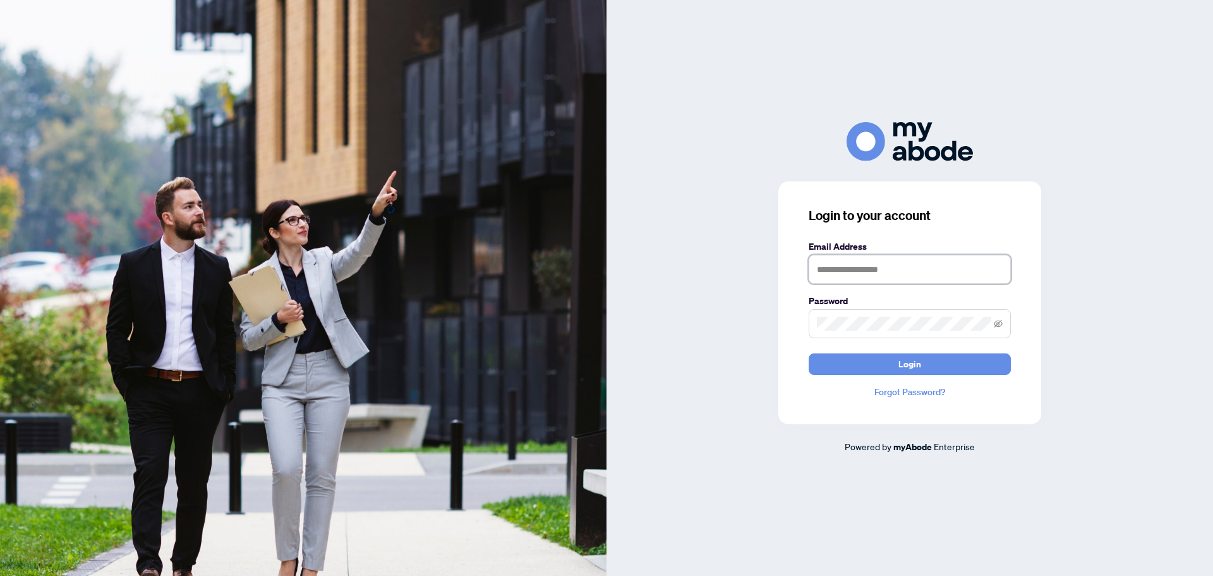
type input "**********"
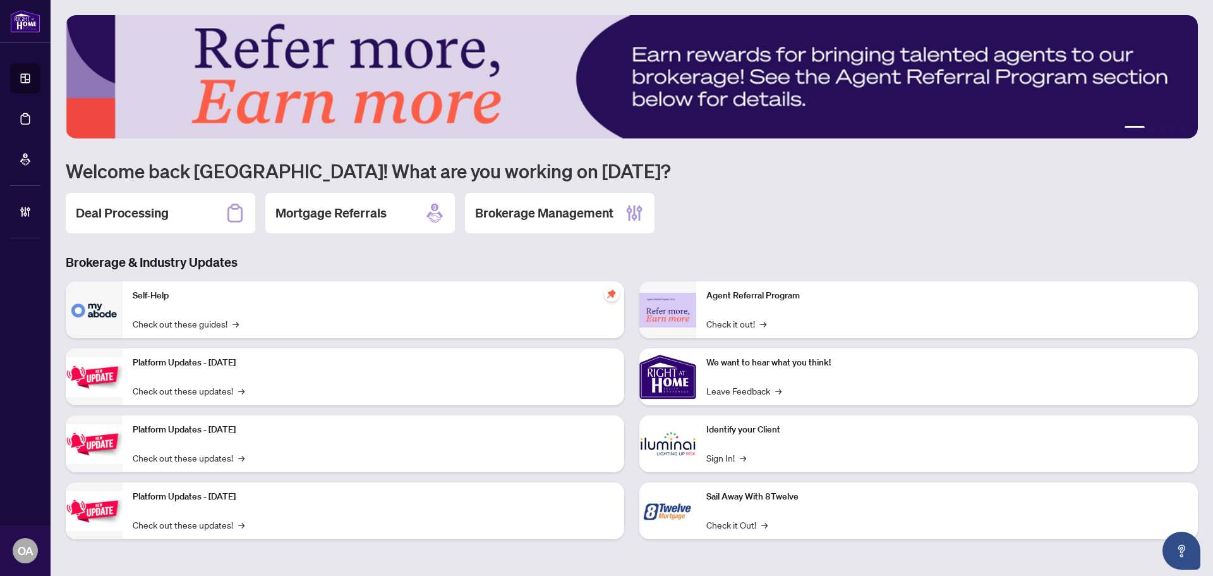
drag, startPoint x: 546, startPoint y: 224, endPoint x: 490, endPoint y: 228, distance: 56.4
click at [543, 226] on div "Brokerage Management" at bounding box center [560, 213] width 190 height 40
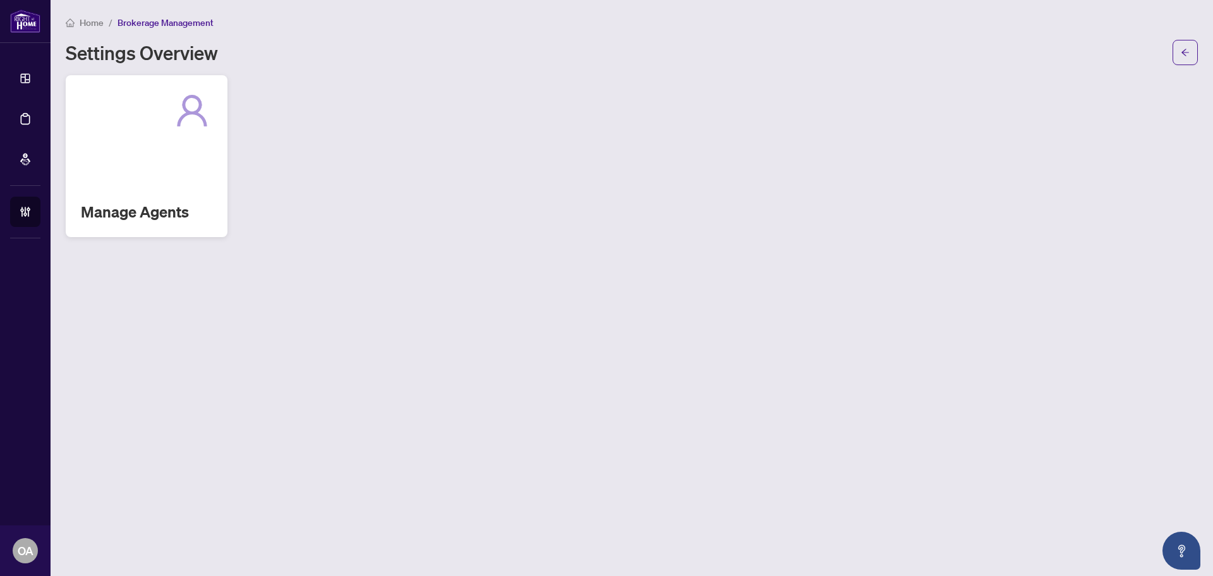
click at [180, 159] on div "Manage Agents" at bounding box center [147, 156] width 162 height 162
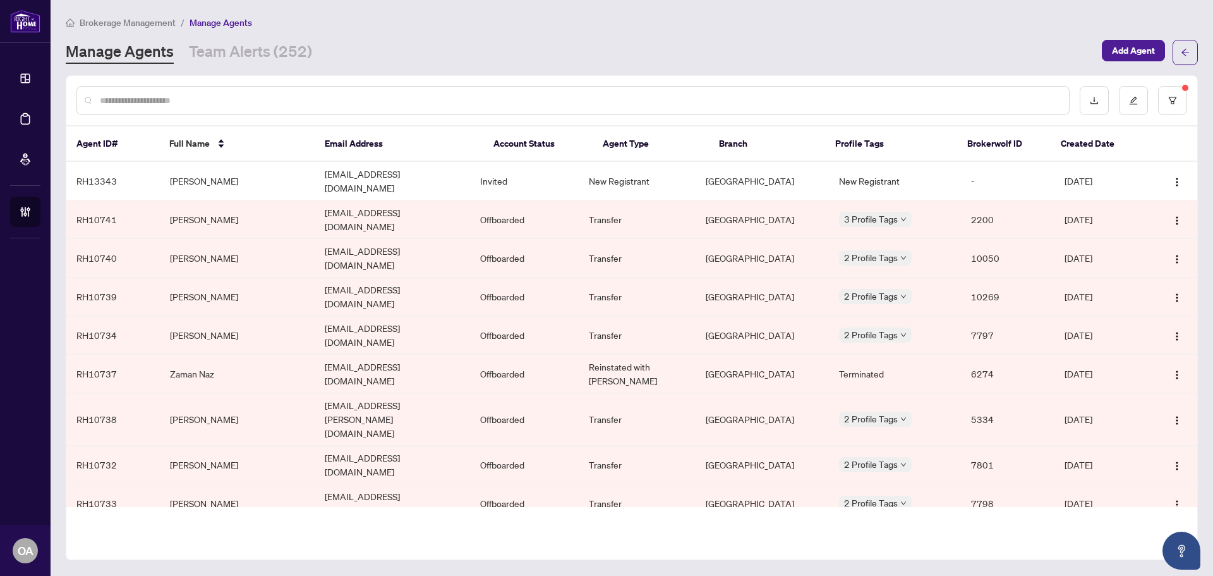
click at [384, 102] on input "text" at bounding box center [579, 101] width 959 height 14
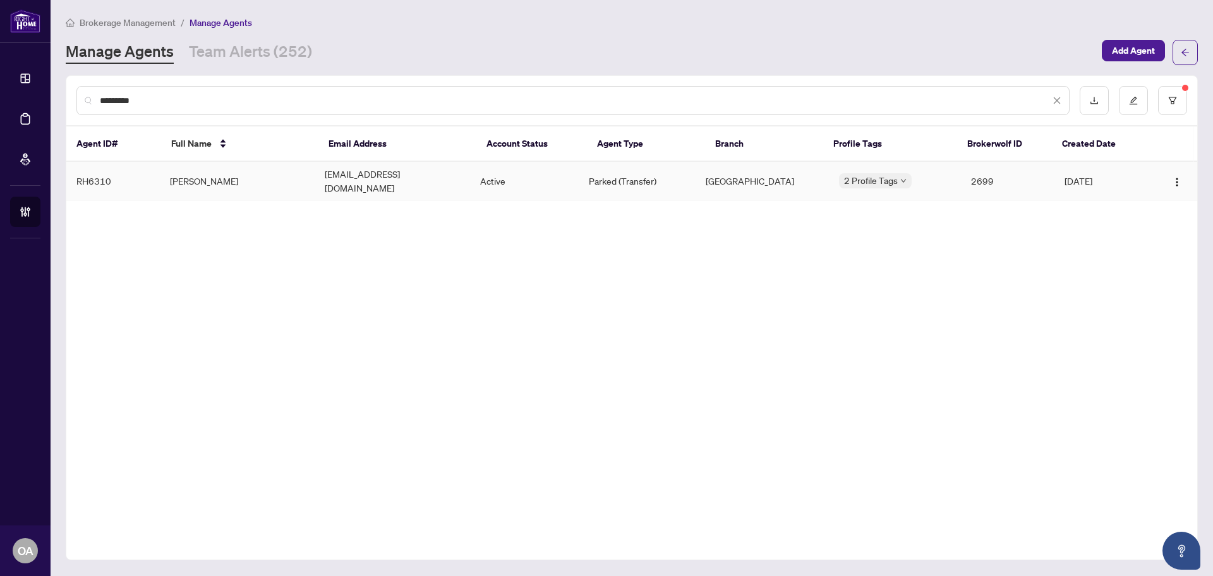
type input "*********"
click at [890, 178] on div "Transfer" at bounding box center [896, 182] width 111 height 14
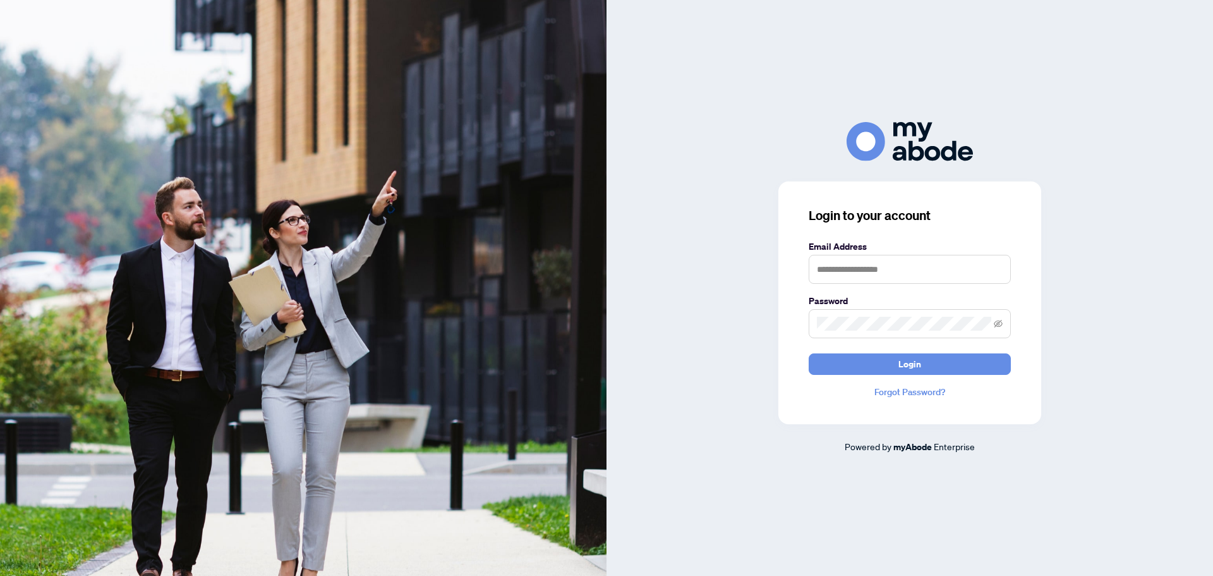
type input "**********"
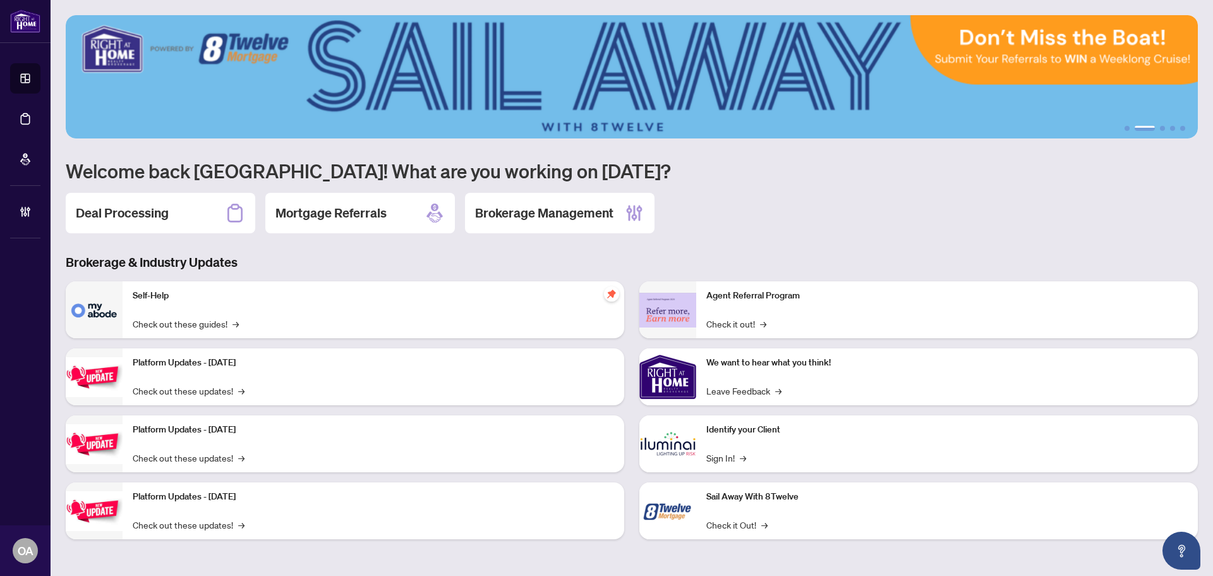
drag, startPoint x: 142, startPoint y: 222, endPoint x: 418, endPoint y: 248, distance: 276.8
click at [142, 222] on h2 "Deal Processing" at bounding box center [122, 213] width 93 height 18
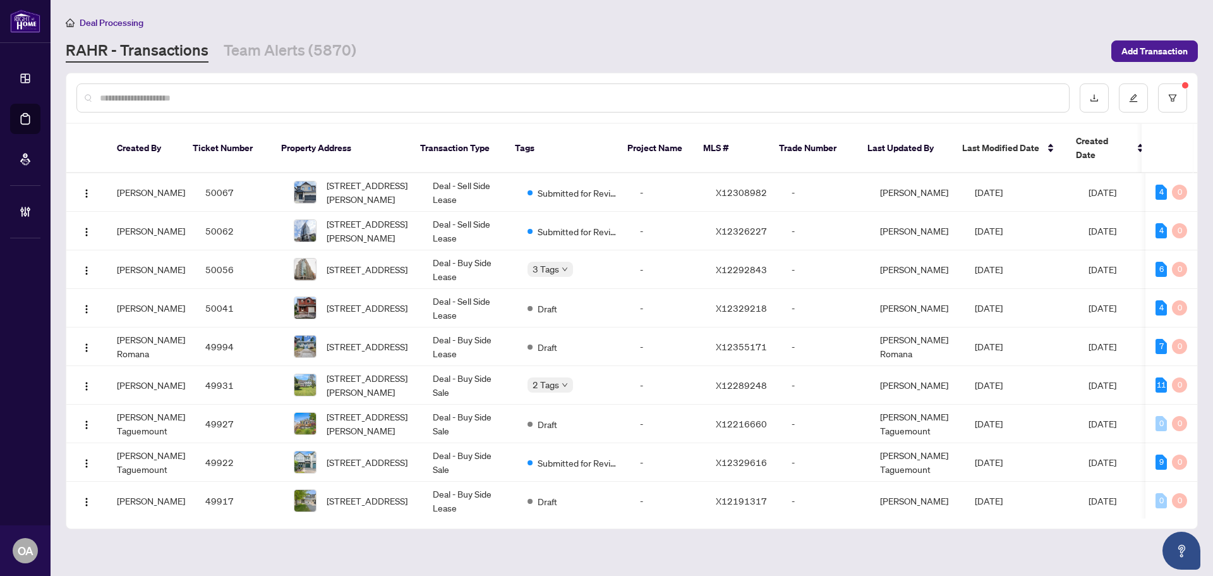
click at [205, 87] on div at bounding box center [572, 97] width 993 height 29
click at [210, 97] on input "text" at bounding box center [579, 98] width 959 height 14
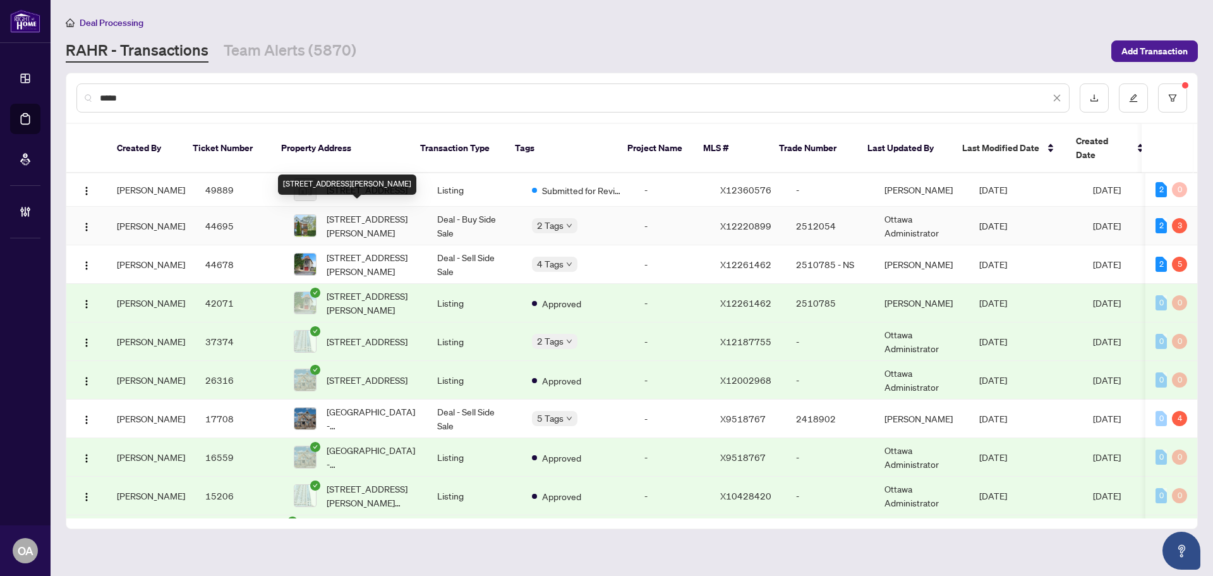
type input "*****"
click at [342, 217] on span "251 John St, Arnprior, Ontario K7S 2P3, Canada" at bounding box center [372, 226] width 90 height 28
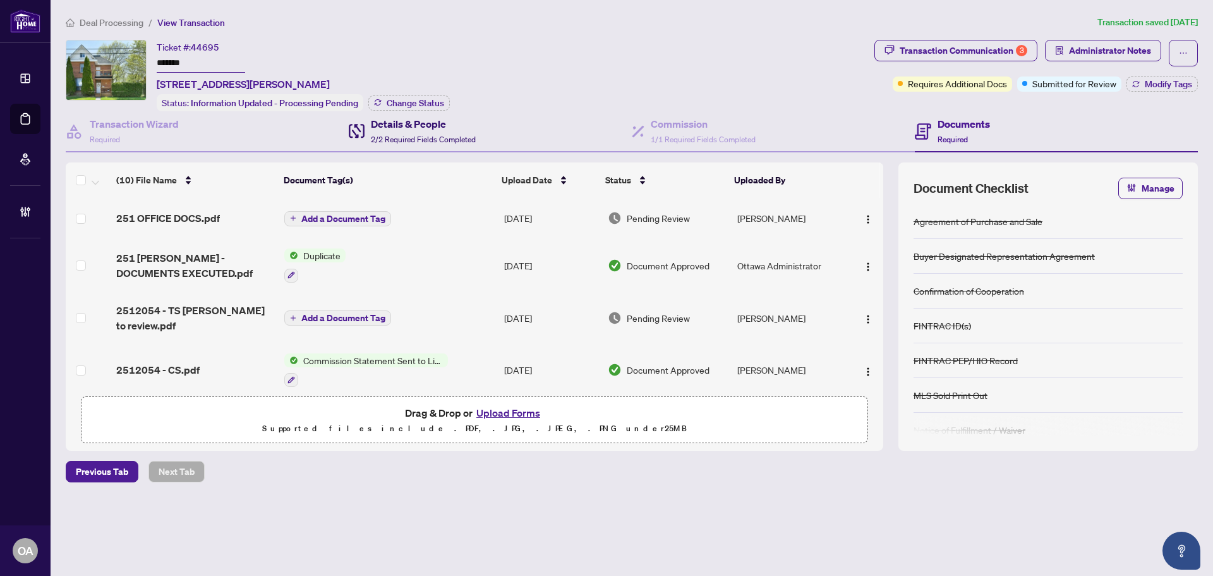
click at [426, 128] on h4 "Details & People" at bounding box center [423, 123] width 105 height 15
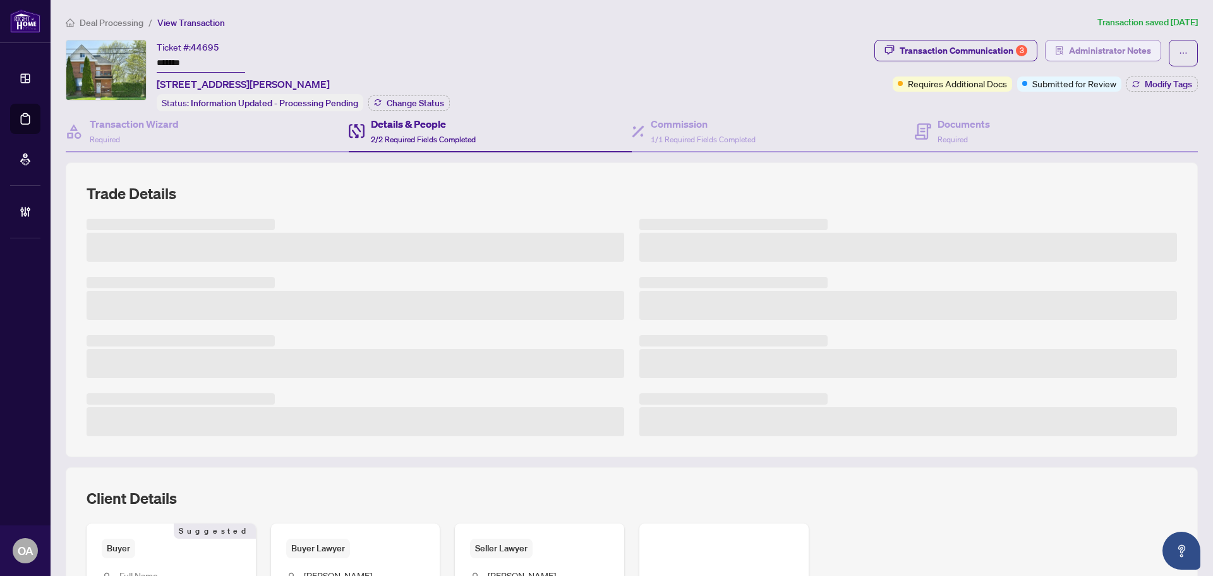
click at [1111, 49] on span "Administrator Notes" at bounding box center [1110, 50] width 82 height 20
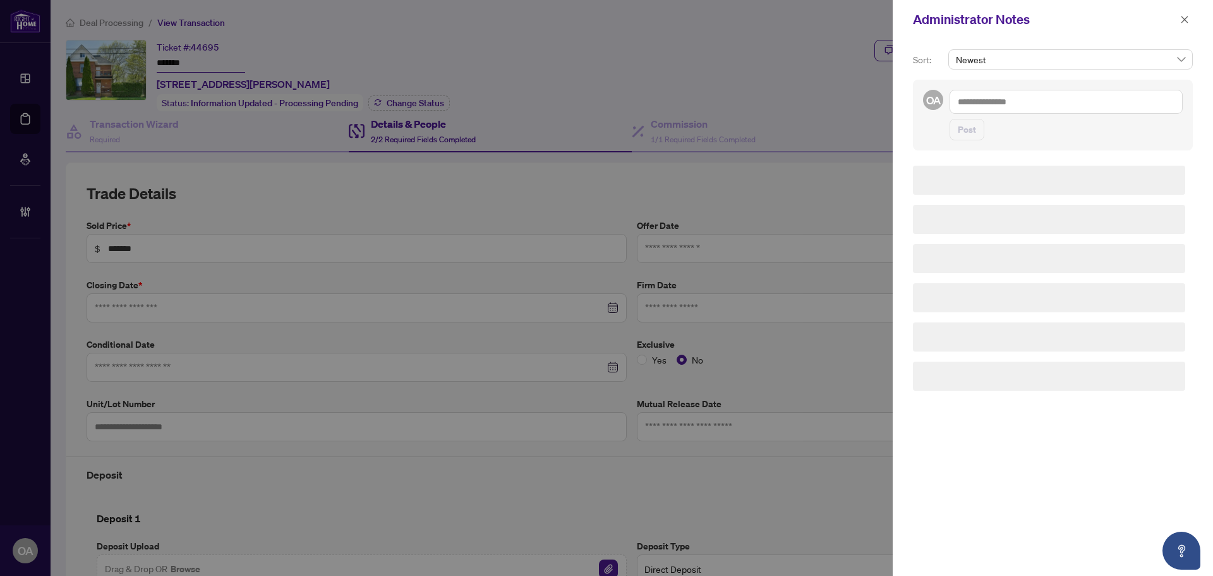
type input "**********"
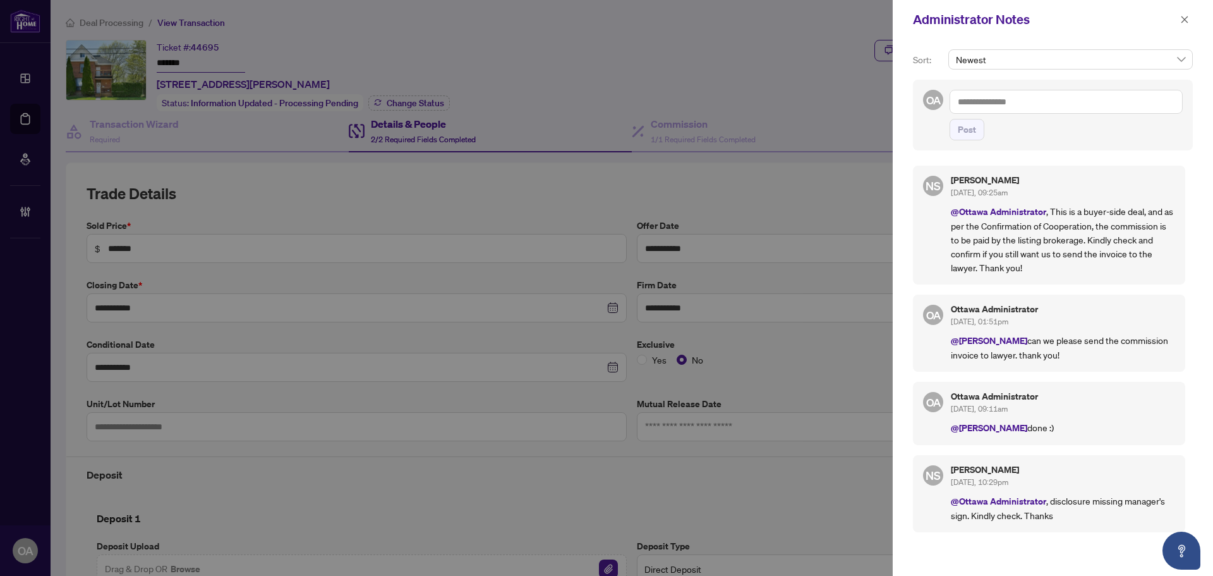
scroll to position [333, 0]
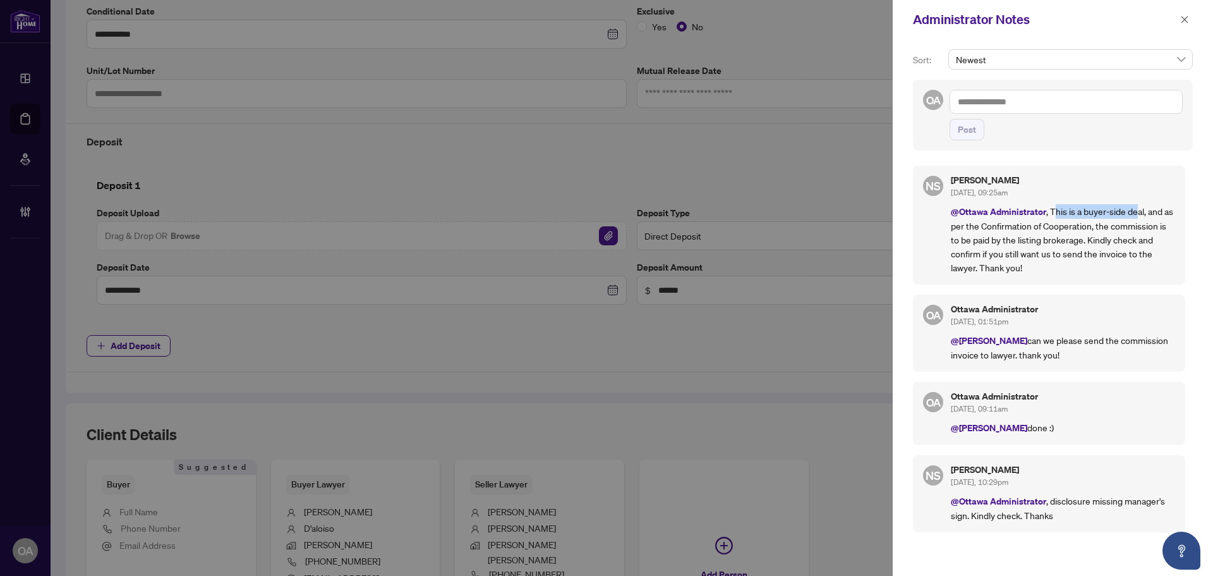
drag, startPoint x: 1057, startPoint y: 212, endPoint x: 1143, endPoint y: 212, distance: 85.9
click at [1142, 212] on p "@Ottawa Administrator , This is a buyer-side deal, and as per the Confirmation …" at bounding box center [1063, 239] width 224 height 70
click at [1143, 212] on p "@Ottawa Administrator , This is a buyer-side deal, and as per the Confirmation …" at bounding box center [1063, 239] width 224 height 70
drag, startPoint x: 955, startPoint y: 226, endPoint x: 1126, endPoint y: 224, distance: 171.3
click at [1126, 224] on p "@Ottawa Administrator , This is a buyer-side deal, and as per the Confirmation …" at bounding box center [1063, 239] width 224 height 70
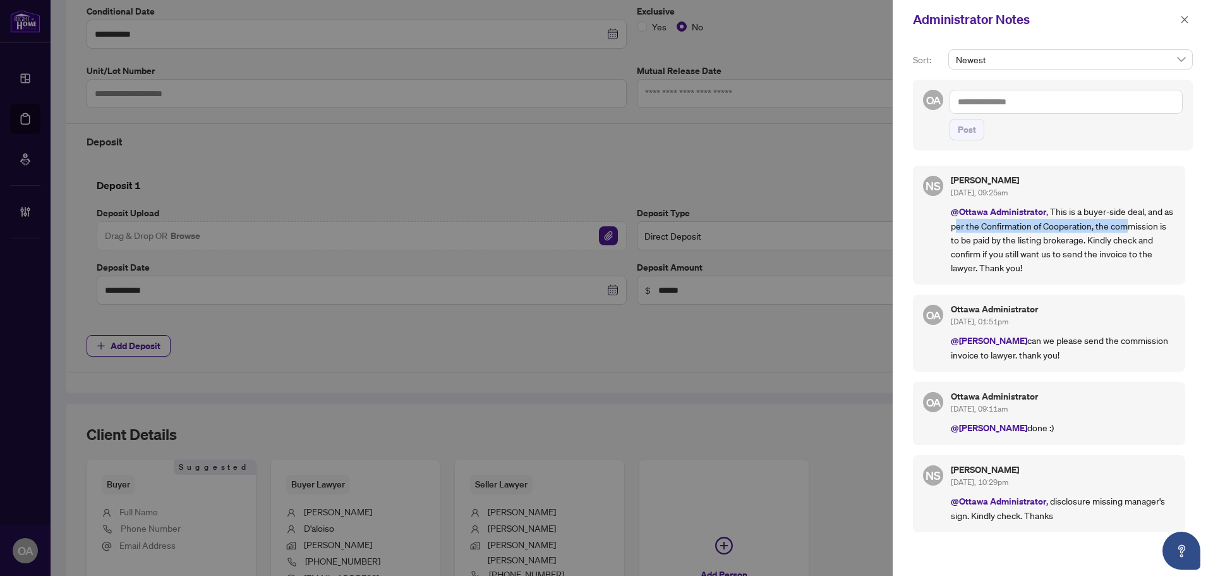
click at [1127, 224] on p "@Ottawa Administrator , This is a buyer-side deal, and as per the Confirmation …" at bounding box center [1063, 239] width 224 height 70
drag, startPoint x: 964, startPoint y: 242, endPoint x: 1107, endPoint y: 240, distance: 143.5
click at [1106, 240] on p "@Ottawa Administrator , This is a buyer-side deal, and as per the Confirmation …" at bounding box center [1063, 239] width 224 height 70
click at [1107, 240] on p "@Ottawa Administrator , This is a buyer-side deal, and as per the Confirmation …" at bounding box center [1063, 239] width 224 height 70
drag, startPoint x: 1027, startPoint y: 240, endPoint x: 1101, endPoint y: 252, distance: 75.5
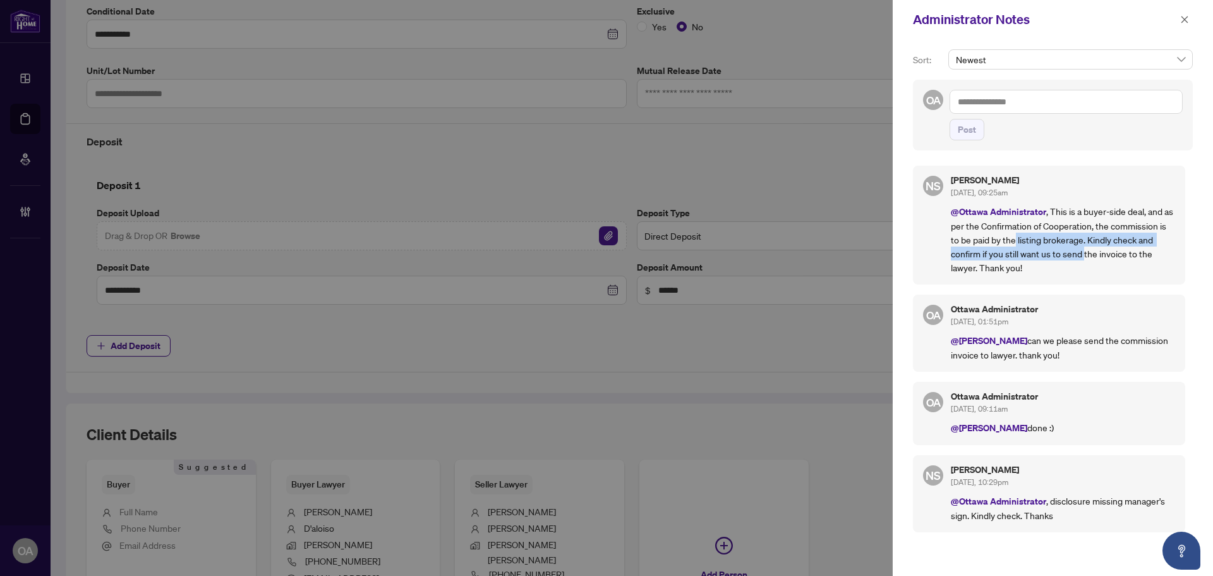
click at [1101, 252] on p "@Ottawa Administrator , This is a buyer-side deal, and as per the Confirmation …" at bounding box center [1063, 239] width 224 height 70
drag, startPoint x: 956, startPoint y: 255, endPoint x: 1088, endPoint y: 257, distance: 132.1
click at [1084, 258] on p "@Ottawa Administrator , This is a buyer-side deal, and as per the Confirmation …" at bounding box center [1063, 239] width 224 height 70
click at [1088, 257] on p "@Ottawa Administrator , This is a buyer-side deal, and as per the Confirmation …" at bounding box center [1063, 239] width 224 height 70
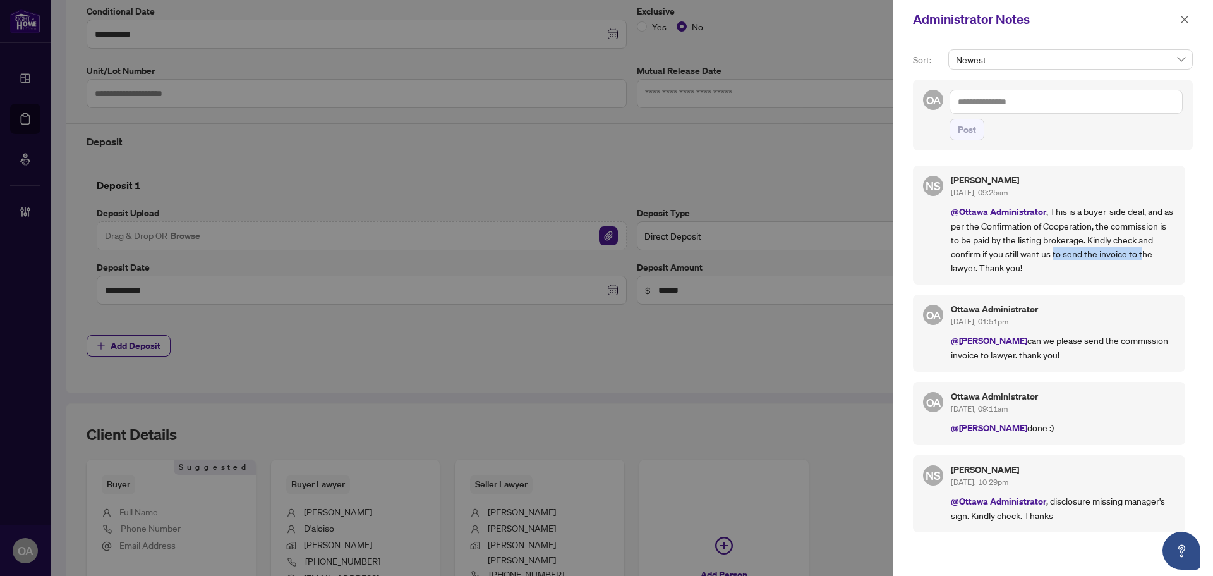
drag, startPoint x: 1053, startPoint y: 255, endPoint x: 1148, endPoint y: 257, distance: 95.4
click at [1148, 257] on p "@Ottawa Administrator , This is a buyer-side deal, and as per the Confirmation …" at bounding box center [1063, 239] width 224 height 70
drag, startPoint x: 1039, startPoint y: 271, endPoint x: 989, endPoint y: 234, distance: 61.9
click at [991, 237] on p "@Ottawa Administrator , This is a buyer-side deal, and as per the Confirmation …" at bounding box center [1063, 239] width 224 height 70
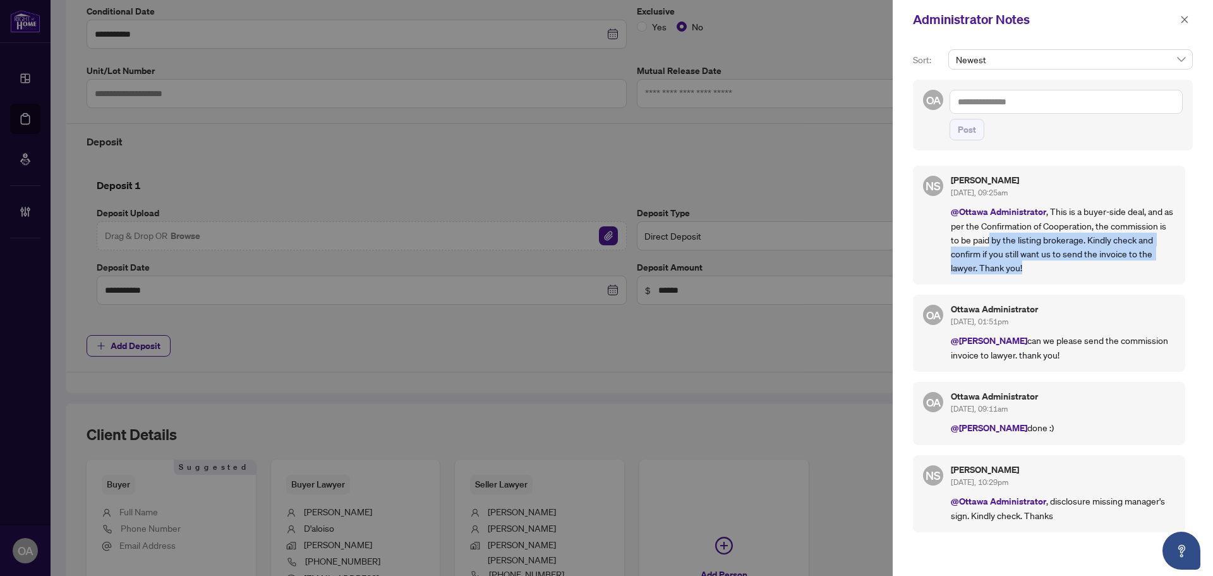
click at [989, 234] on p "@Ottawa Administrator , This is a buyer-side deal, and as per the Confirmation …" at bounding box center [1063, 239] width 224 height 70
drag, startPoint x: 1033, startPoint y: 268, endPoint x: 1047, endPoint y: 206, distance: 63.3
click at [1047, 206] on p "@Ottawa Administrator , This is a buyer-side deal, and as per the Confirmation …" at bounding box center [1063, 239] width 224 height 70
copy p ", This is a buyer-side deal, and as per the Confirmation of Cooperation, the co…"
drag, startPoint x: 1187, startPoint y: 21, endPoint x: 1165, endPoint y: 18, distance: 21.6
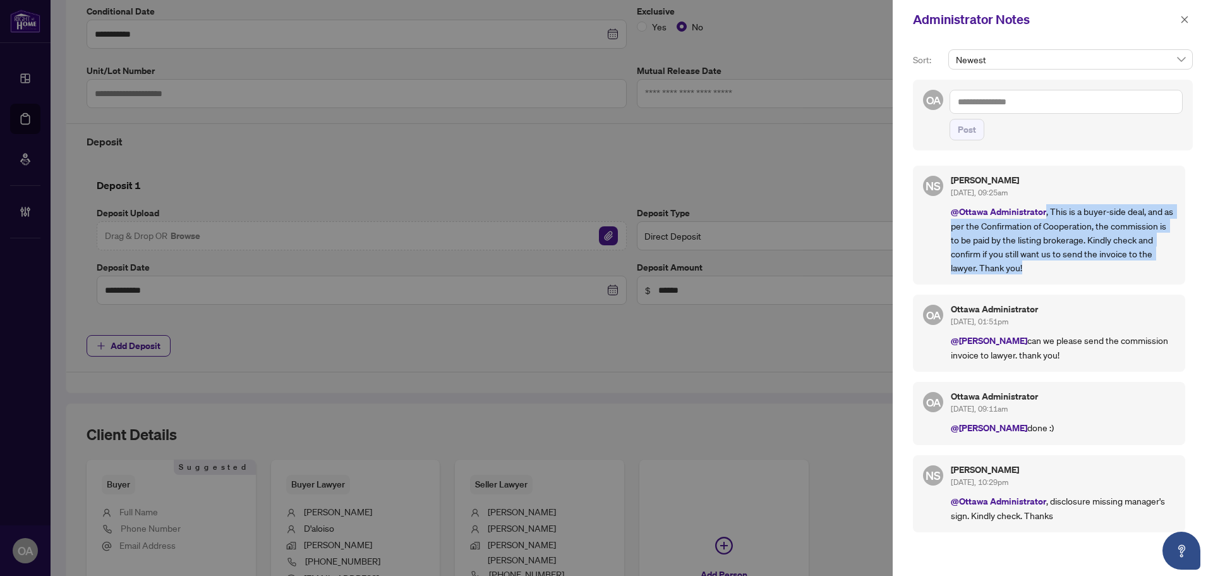
click at [1187, 21] on icon "close" at bounding box center [1184, 19] width 9 height 9
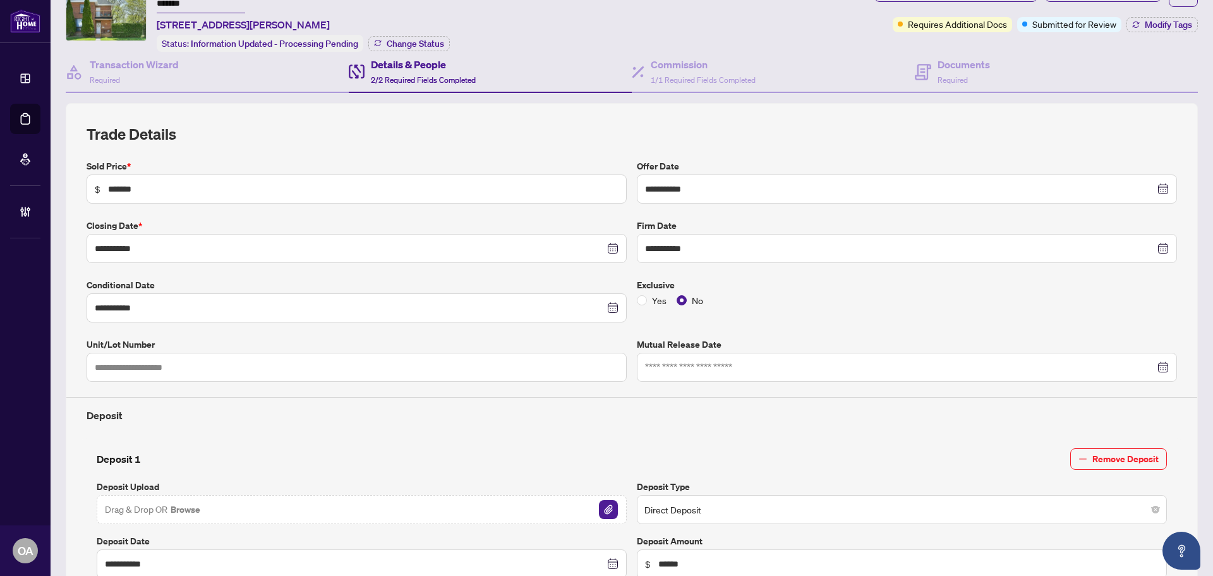
scroll to position [0, 0]
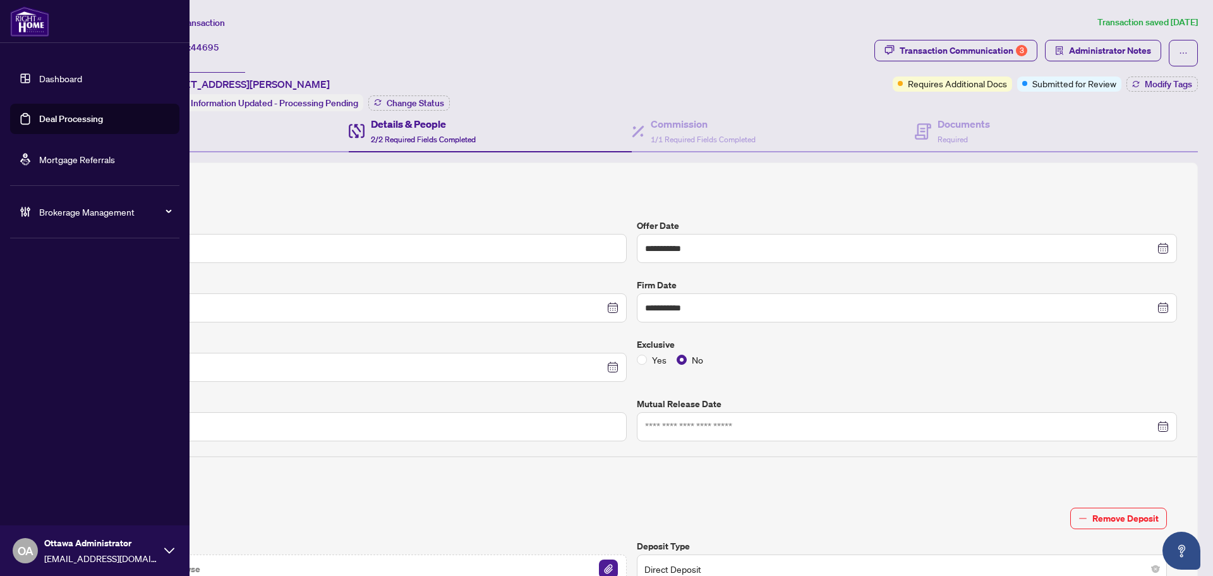
click at [39, 118] on link "Deal Processing" at bounding box center [71, 118] width 64 height 11
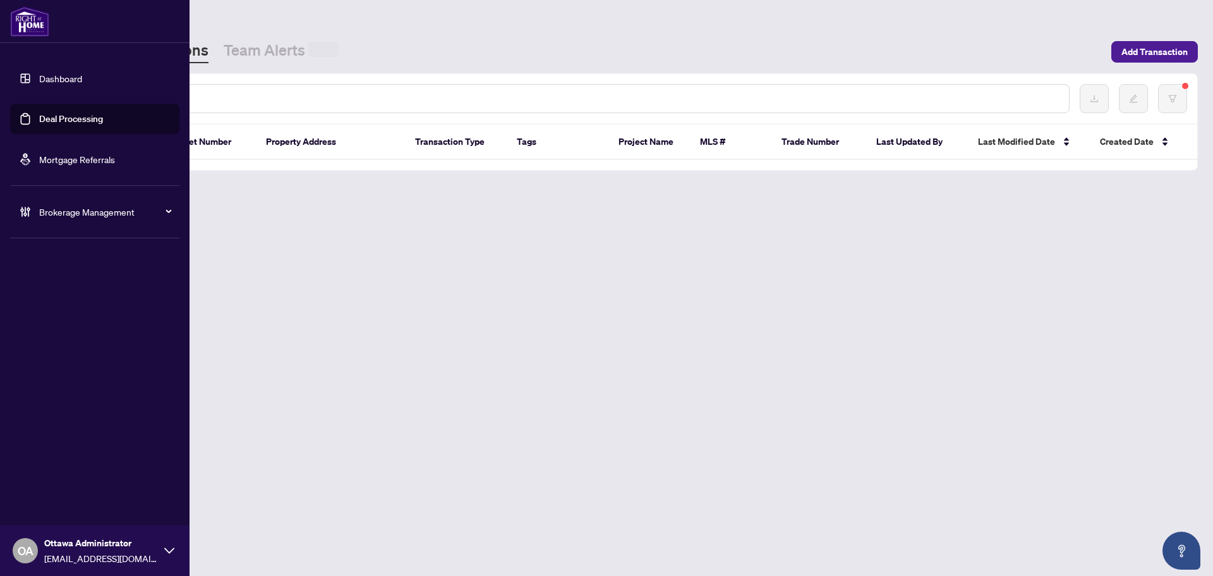
click at [283, 90] on div at bounding box center [572, 98] width 993 height 29
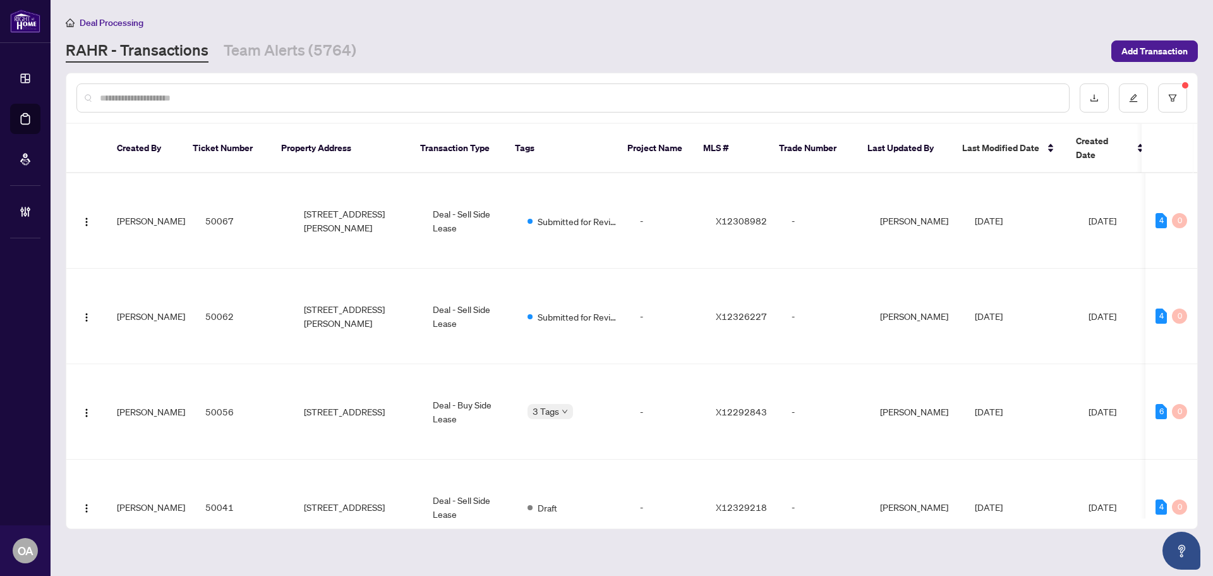
click at [282, 99] on input "text" at bounding box center [579, 98] width 959 height 14
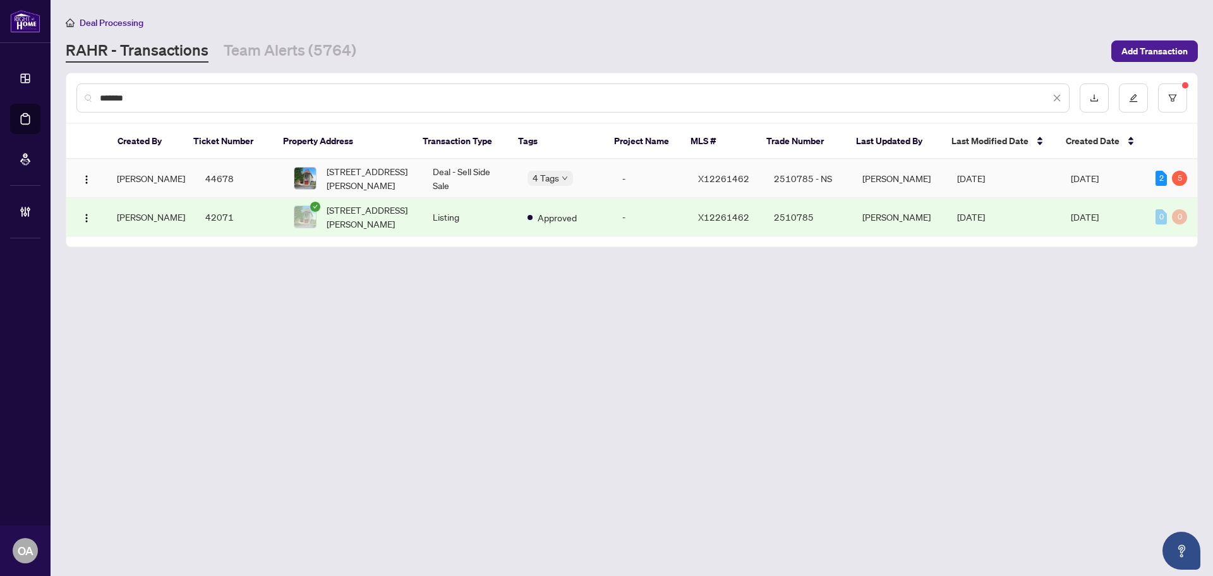
type input "*******"
click at [372, 173] on span "88 Asselin St, The Nation, Ontario K0A 2M0, Canada" at bounding box center [370, 178] width 86 height 28
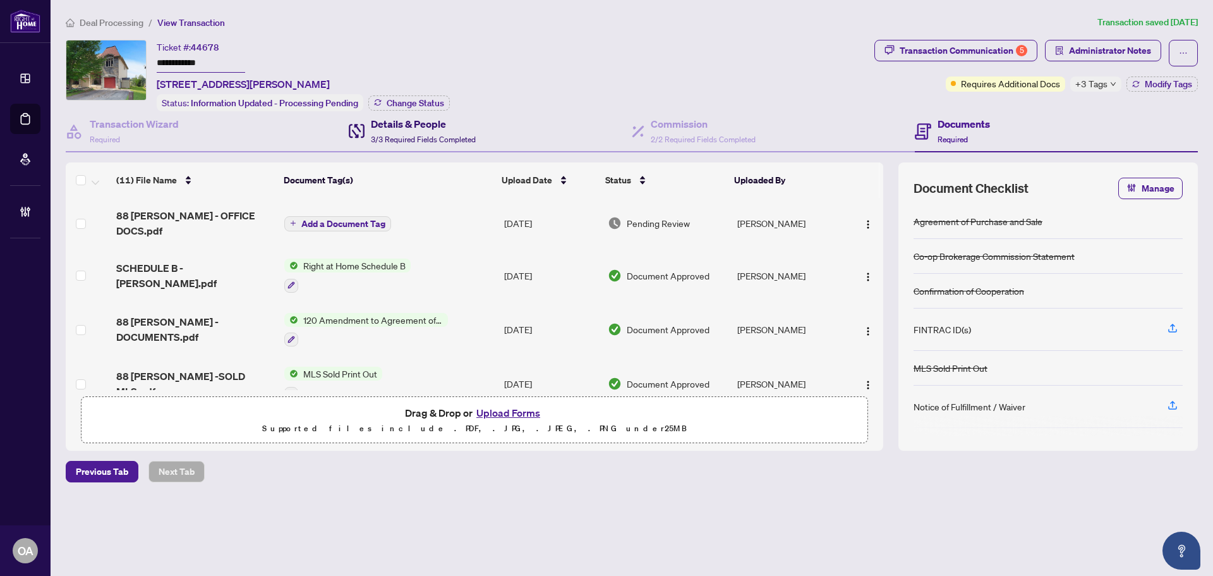
click at [413, 131] on div "Details & People 3/3 Required Fields Completed" at bounding box center [423, 131] width 105 height 30
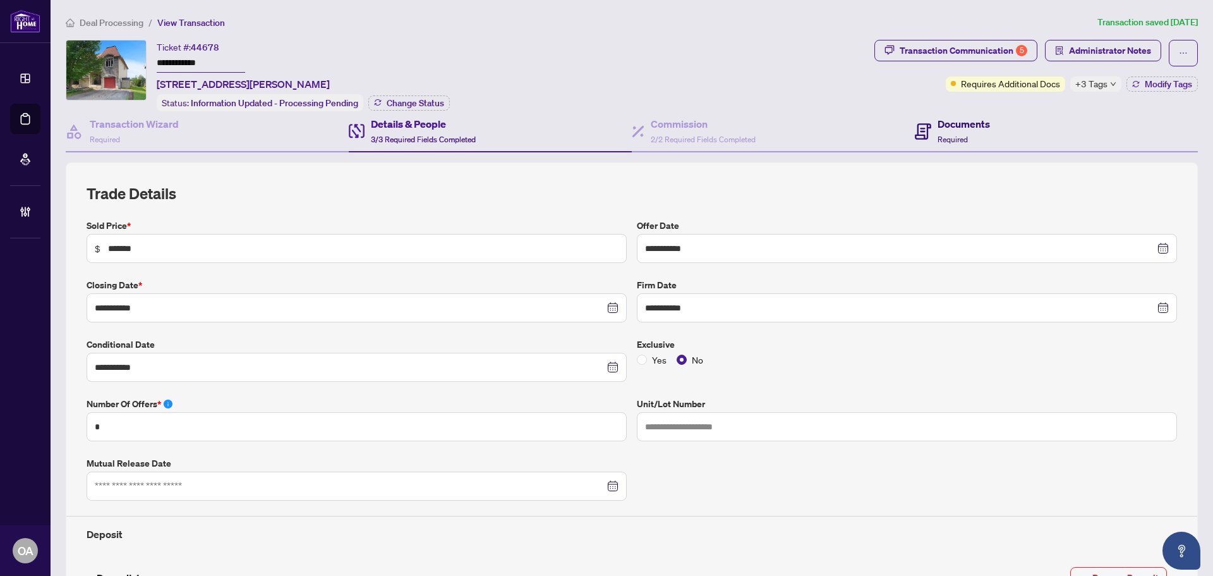
click at [966, 144] on div "Documents Required" at bounding box center [964, 131] width 52 height 30
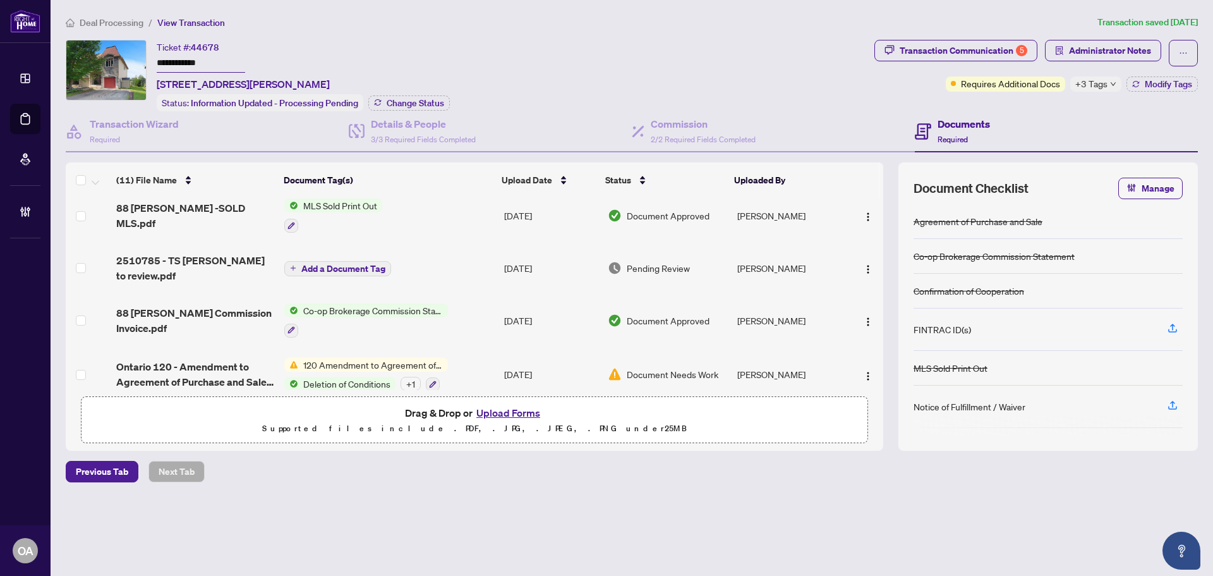
scroll to position [190, 0]
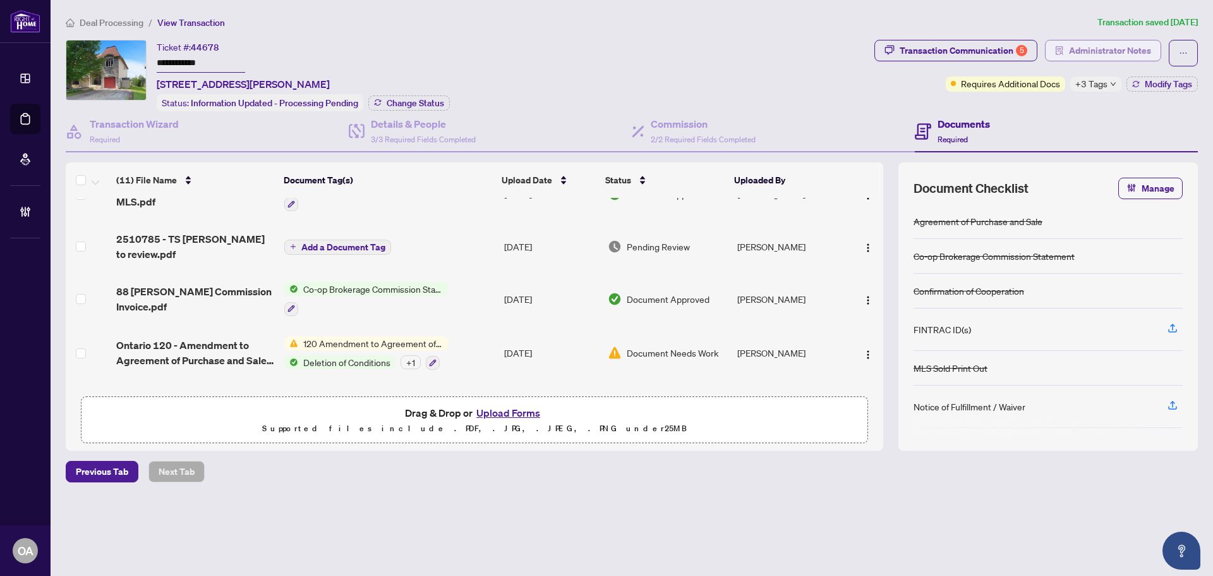
click at [1112, 52] on span "Administrator Notes" at bounding box center [1110, 50] width 82 height 20
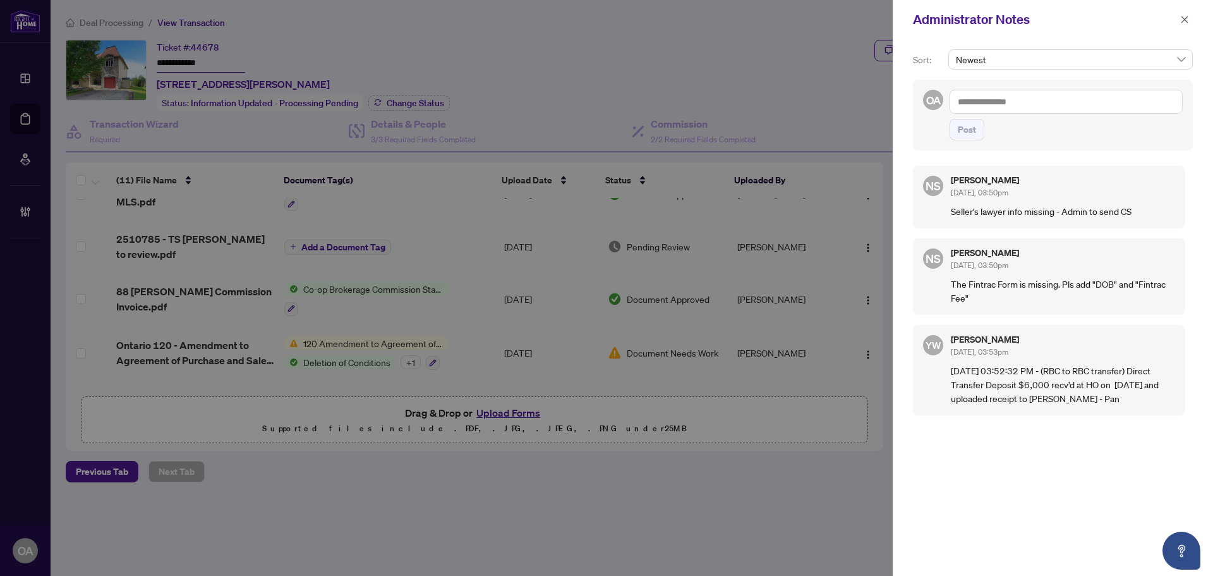
click at [1035, 101] on textarea at bounding box center [1066, 102] width 233 height 24
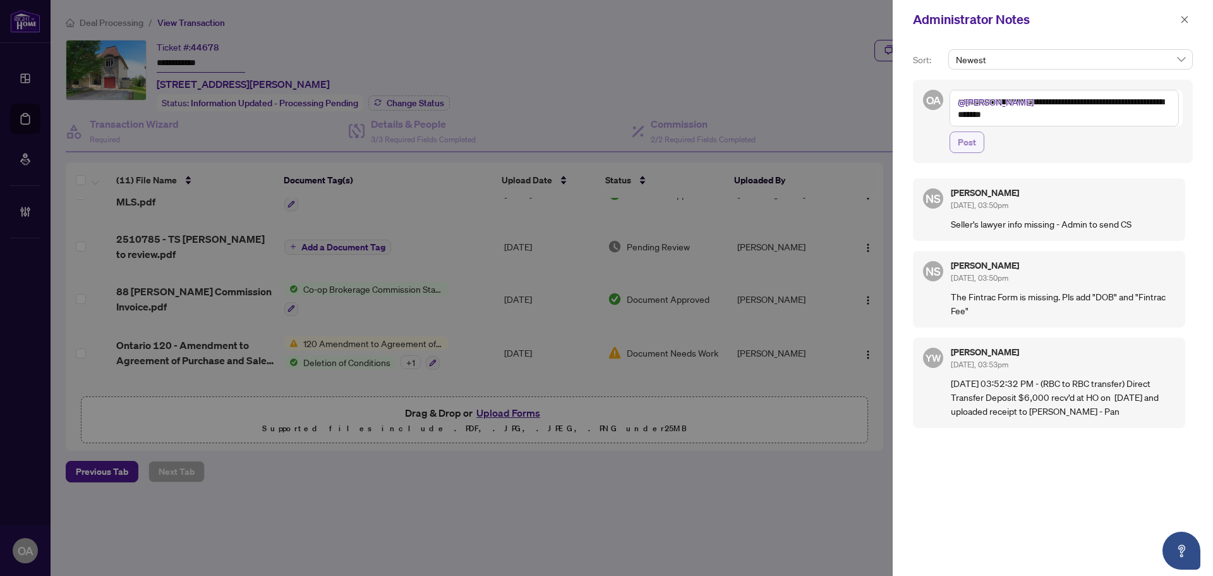
type textarea "**********"
click at [969, 142] on span "Post" at bounding box center [967, 142] width 18 height 20
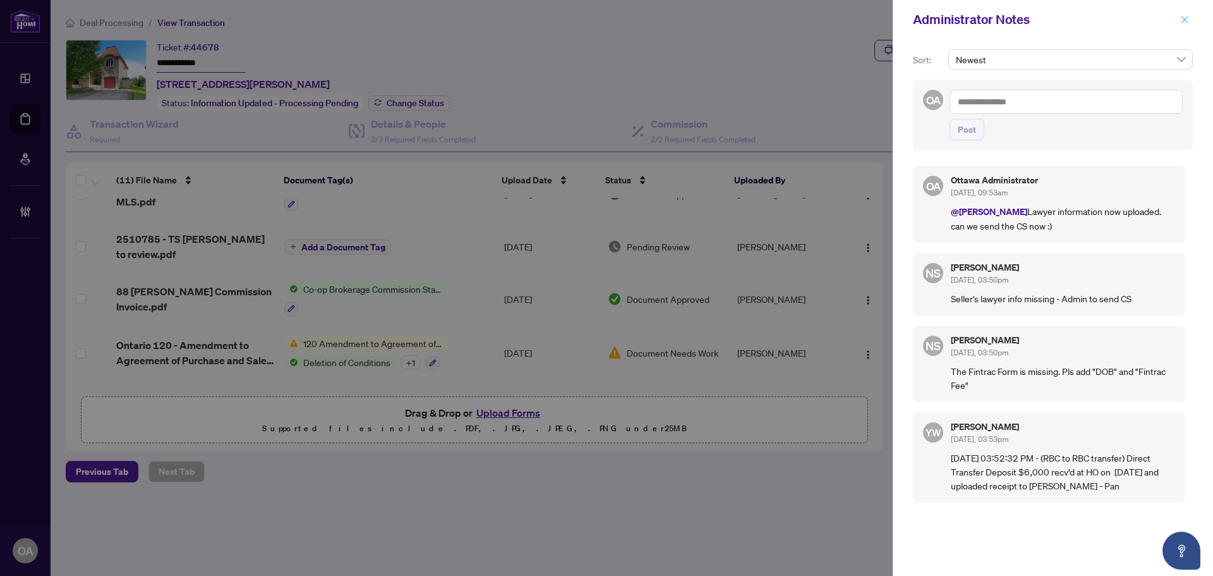
click at [1187, 23] on icon "close" at bounding box center [1184, 19] width 9 height 9
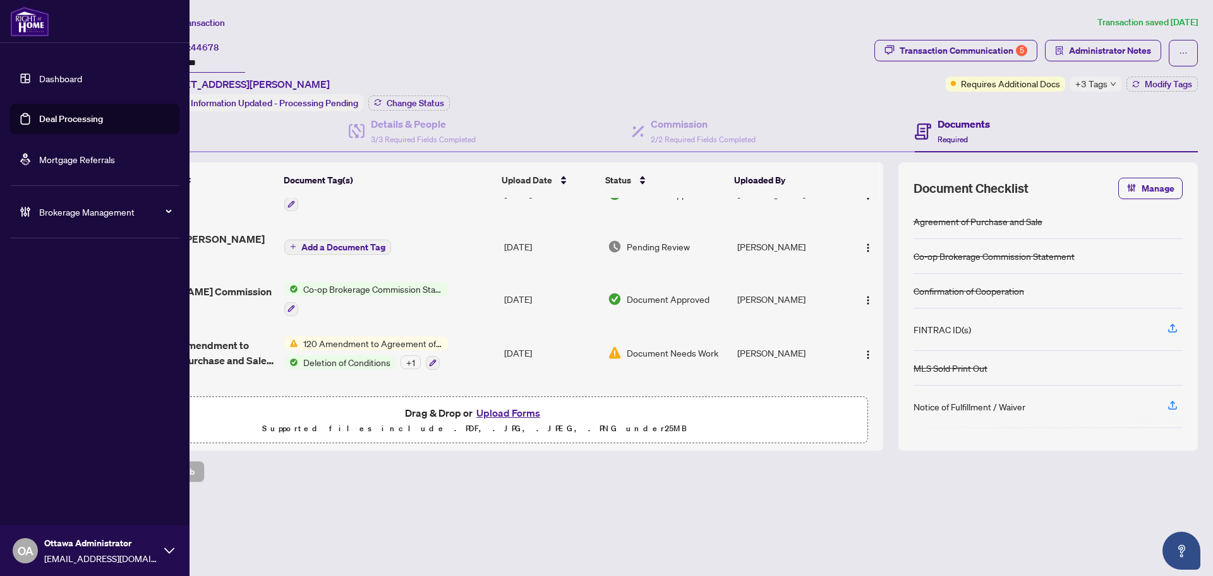
click at [39, 114] on link "Deal Processing" at bounding box center [71, 118] width 64 height 11
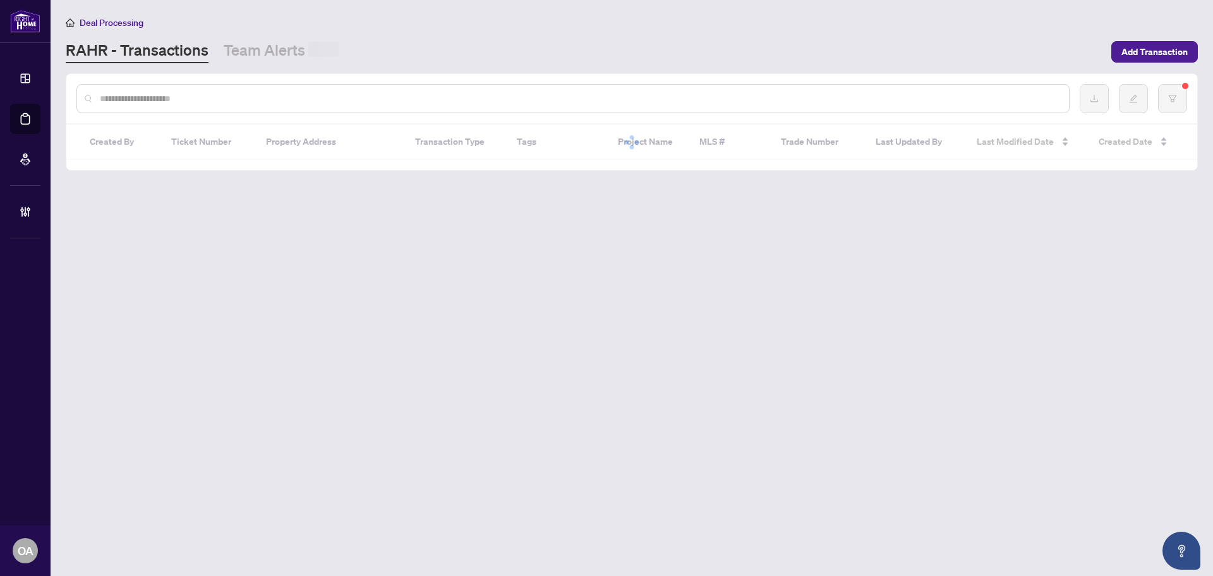
click at [307, 102] on input "text" at bounding box center [579, 99] width 959 height 14
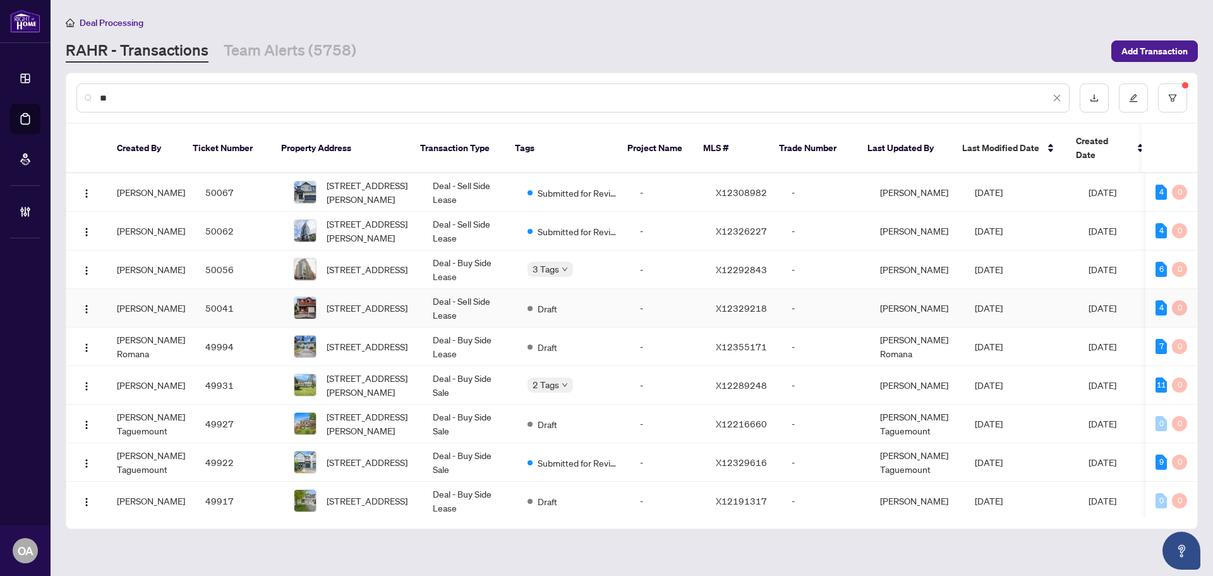
type input "*"
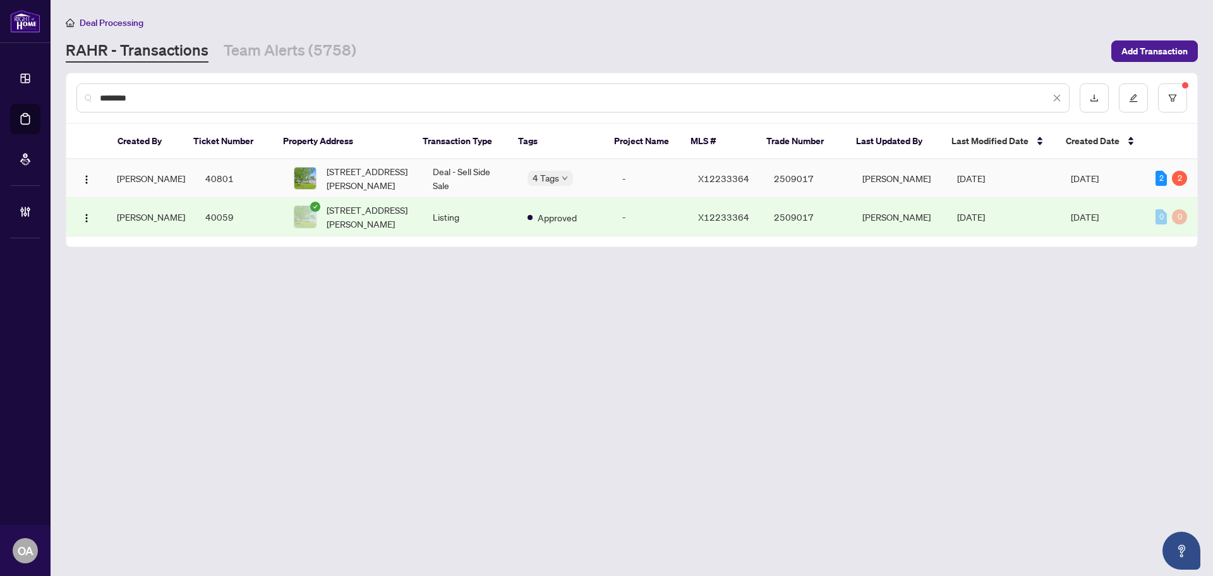
type input "********"
click at [392, 169] on span "27 Henry Goulbourn Way, Stittsville, Ontario K2S 1P2, Canada" at bounding box center [370, 178] width 86 height 28
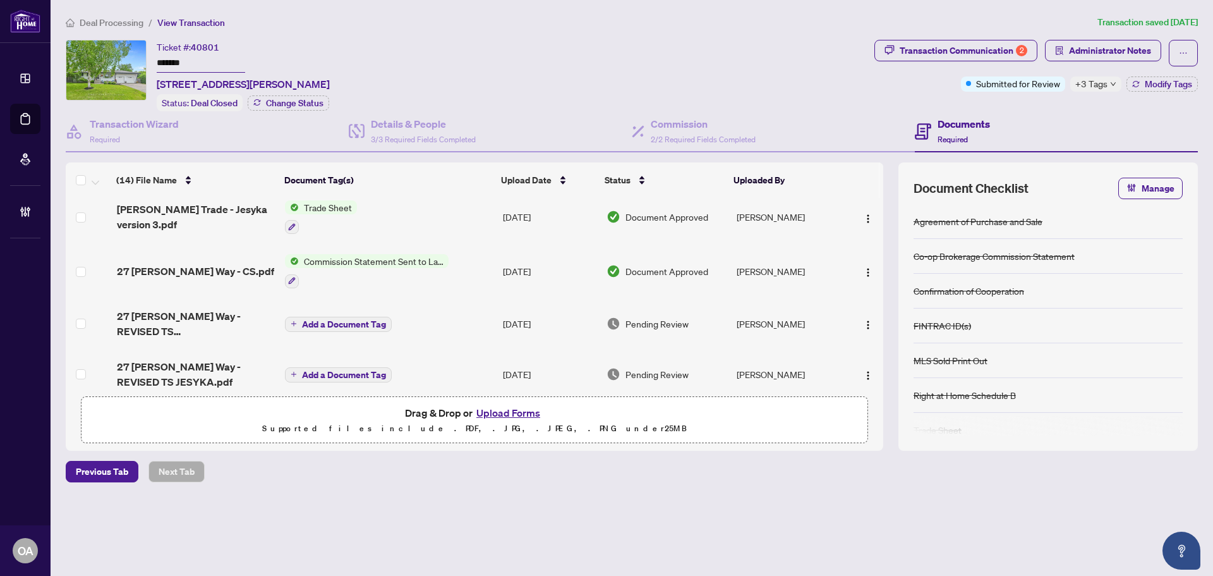
scroll to position [253, 0]
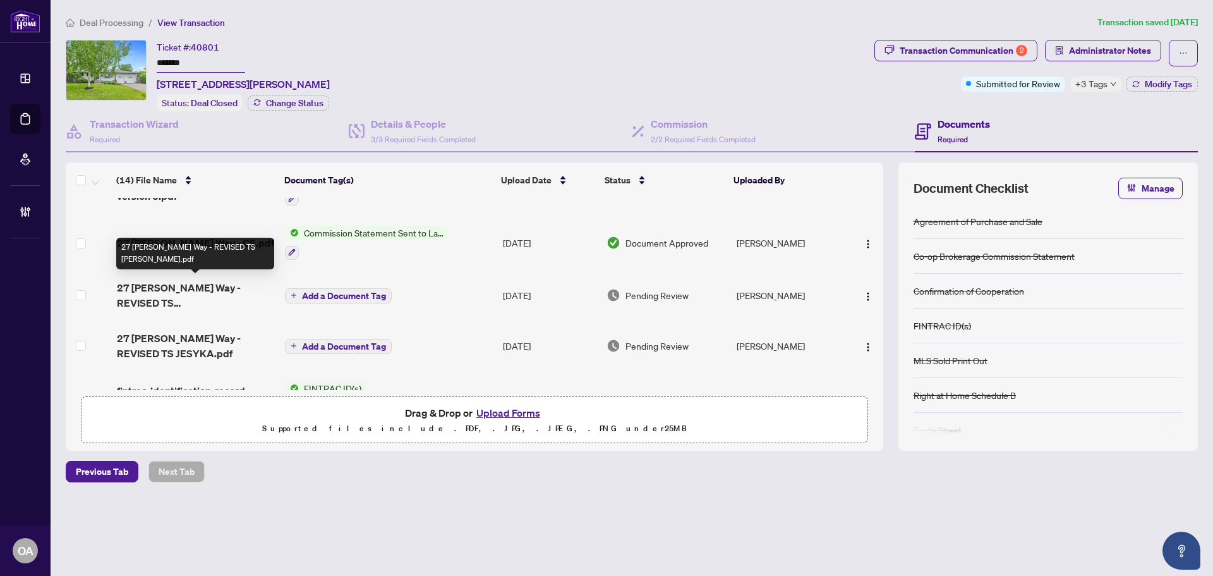
click at [216, 285] on span "27 Henry Goulbourn Way - REVISED TS ERIK.pdf" at bounding box center [196, 295] width 158 height 30
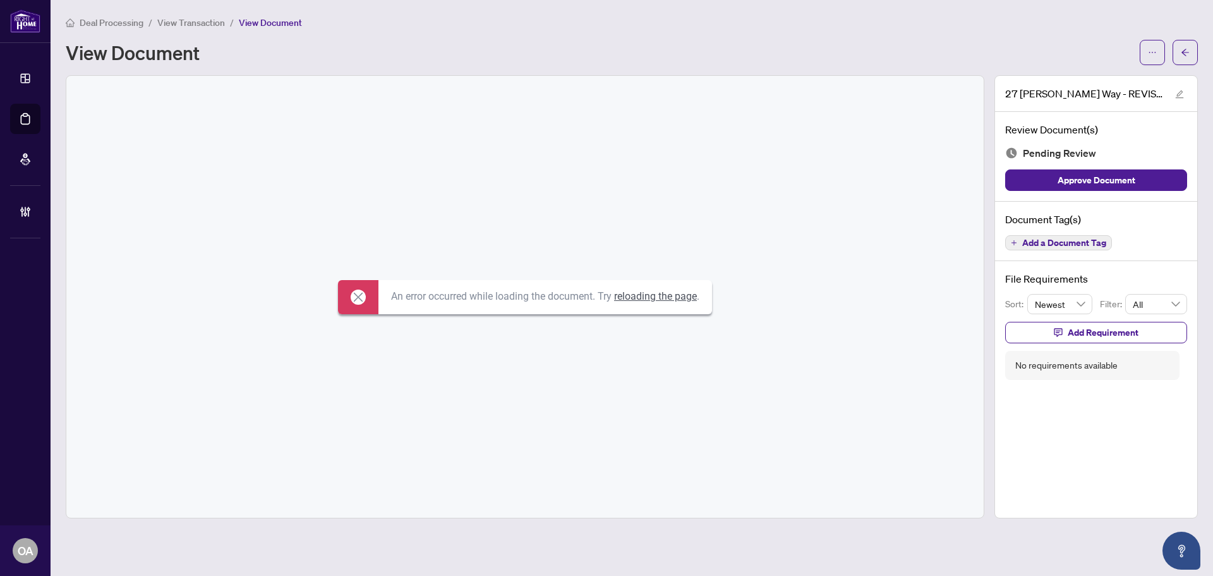
click at [695, 296] on link "reloading the page" at bounding box center [655, 296] width 83 height 12
click at [1159, 53] on button "button" at bounding box center [1152, 52] width 25 height 25
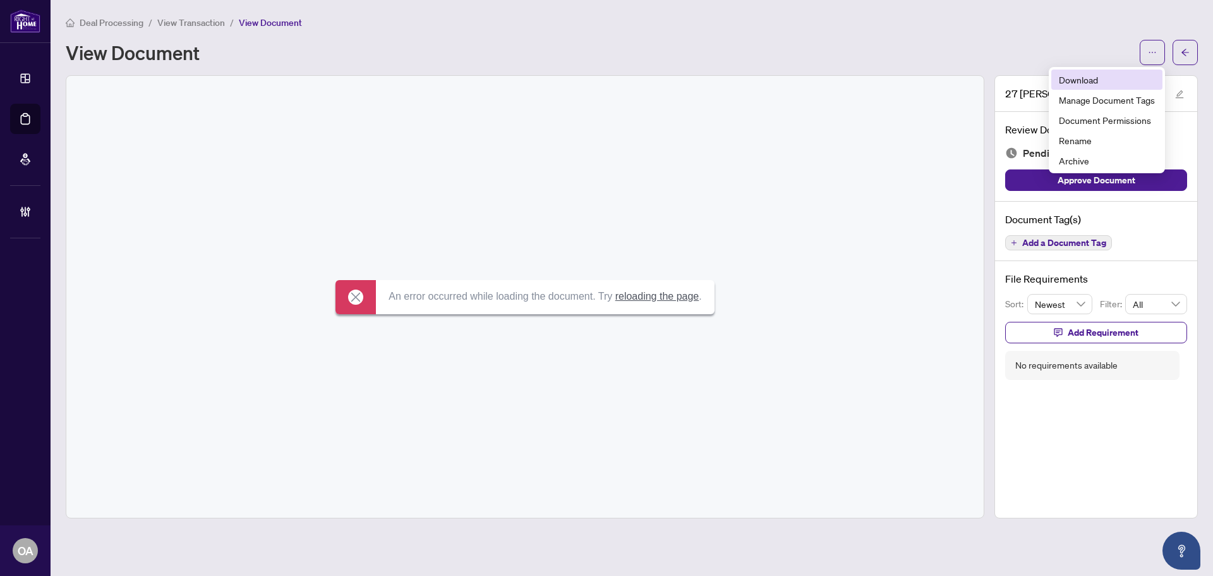
click at [1100, 79] on span "Download" at bounding box center [1107, 80] width 96 height 14
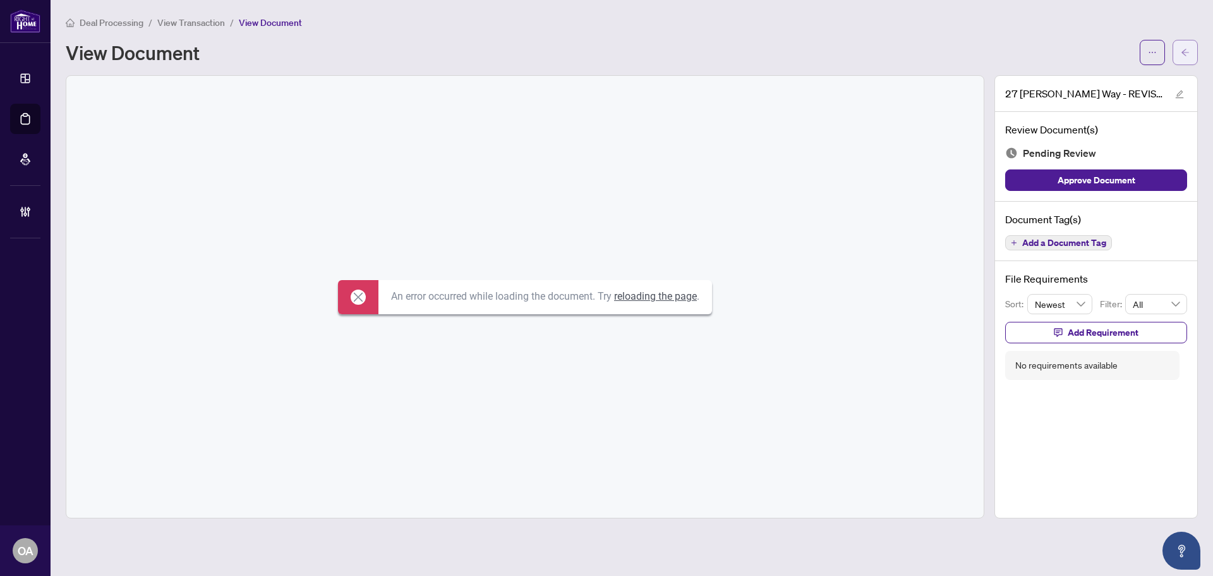
click at [1181, 51] on icon "arrow-left" at bounding box center [1185, 52] width 9 height 9
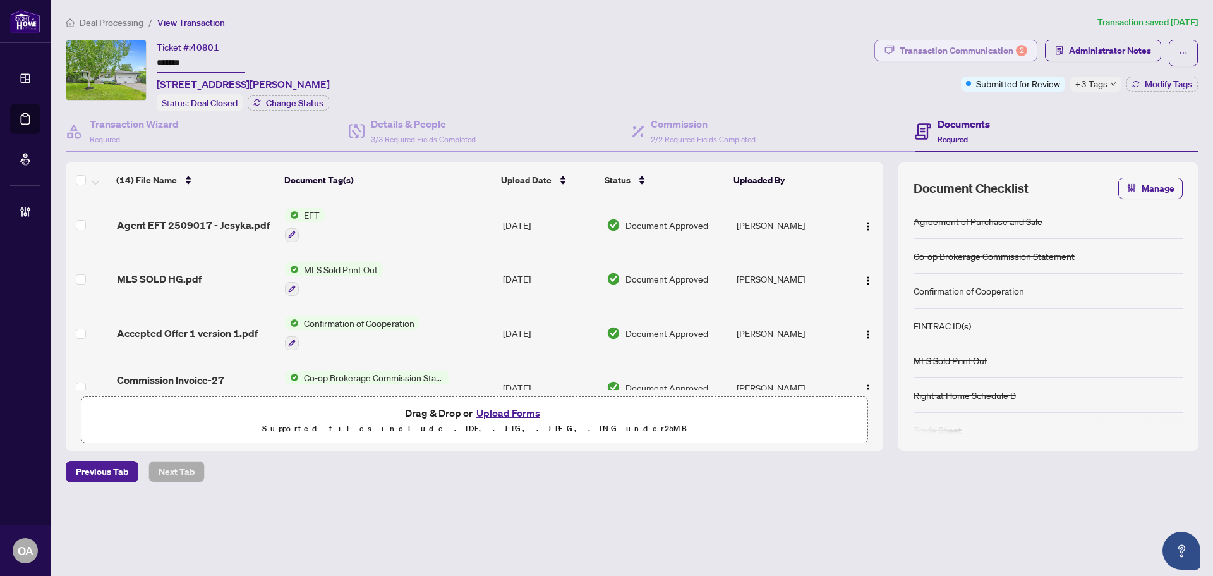
click at [990, 53] on div "Transaction Communication 2" at bounding box center [964, 50] width 128 height 20
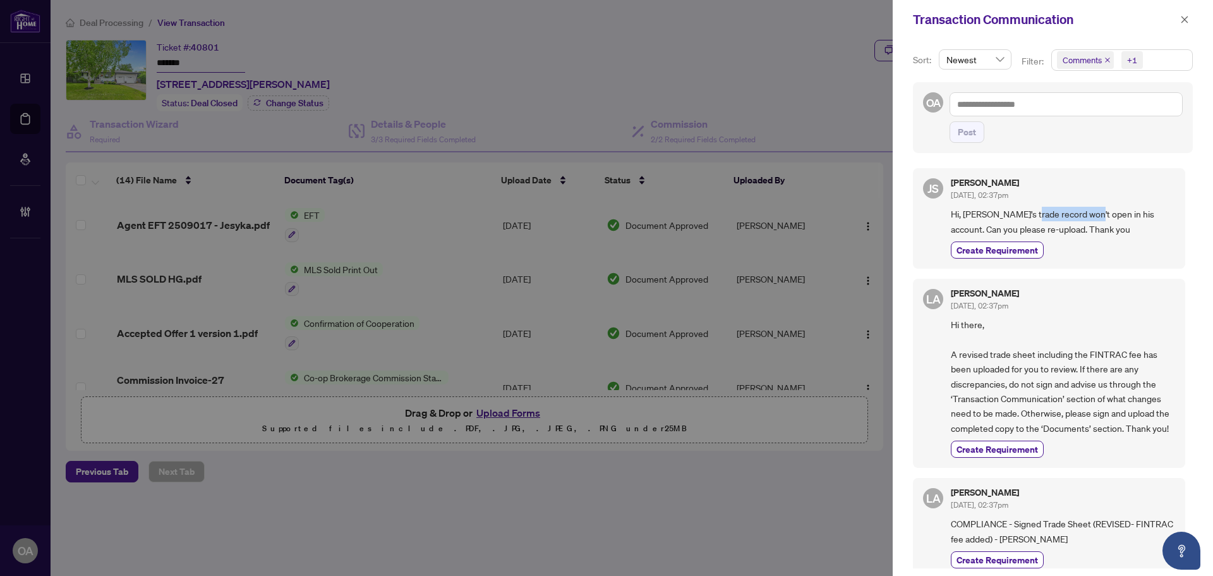
click at [1093, 218] on span "Hi, Erik's trade record won't open in his account. Can you please re-upload. Th…" at bounding box center [1063, 222] width 224 height 30
click at [1099, 218] on span "Hi, Erik's trade record won't open in his account. Can you please re-upload. Th…" at bounding box center [1063, 222] width 224 height 30
click at [1186, 20] on icon "close" at bounding box center [1185, 19] width 7 height 7
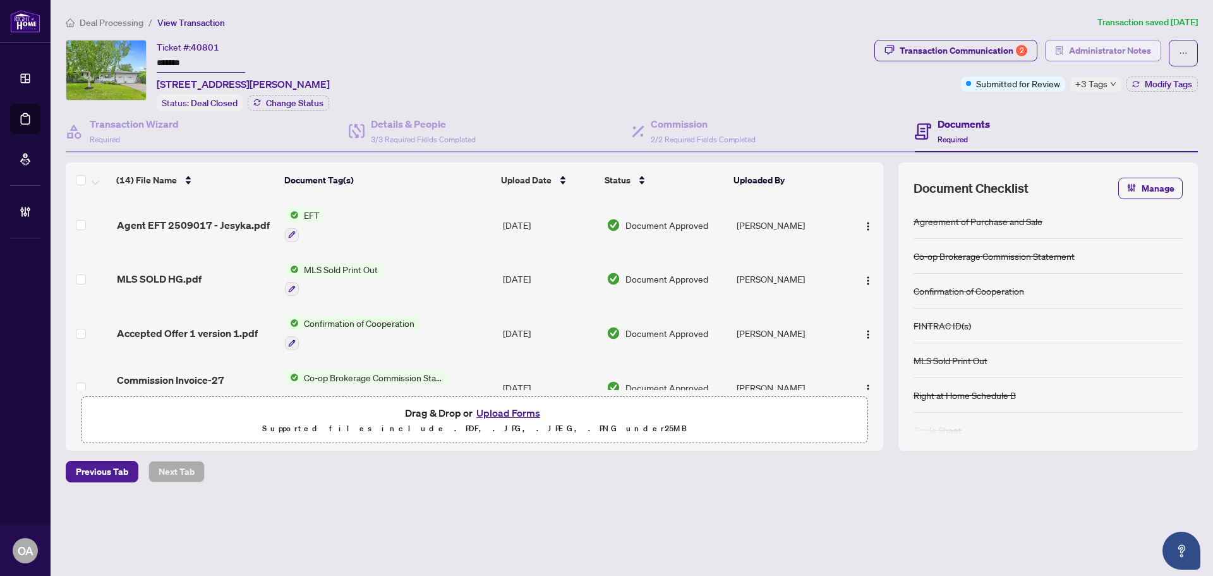
click at [1094, 49] on span "Administrator Notes" at bounding box center [1110, 50] width 82 height 20
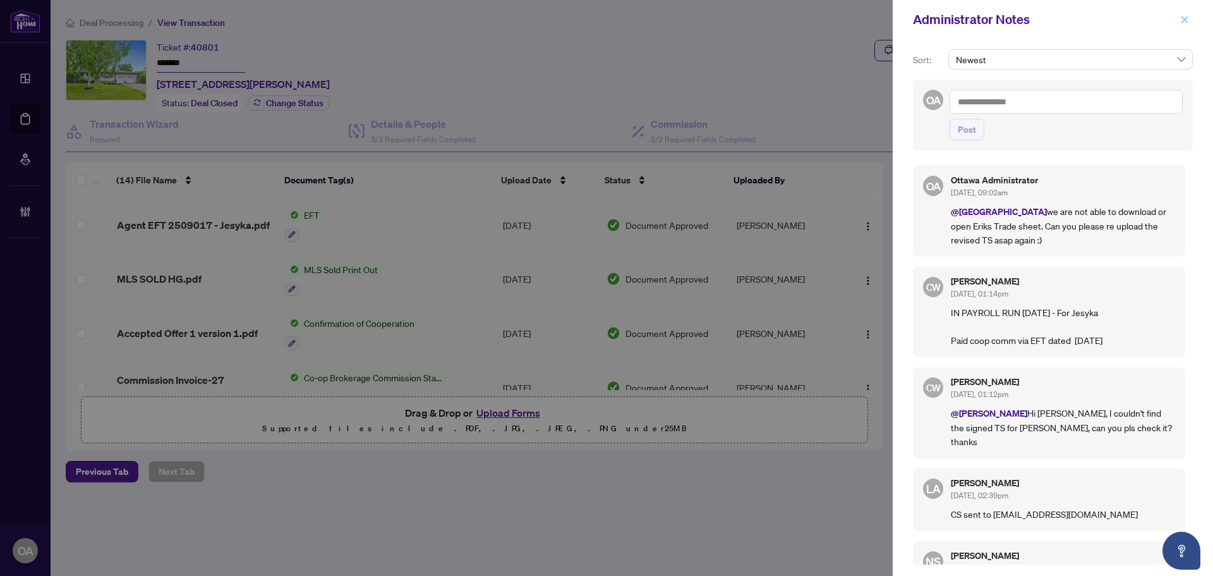
click at [1180, 18] on icon "close" at bounding box center [1184, 19] width 9 height 9
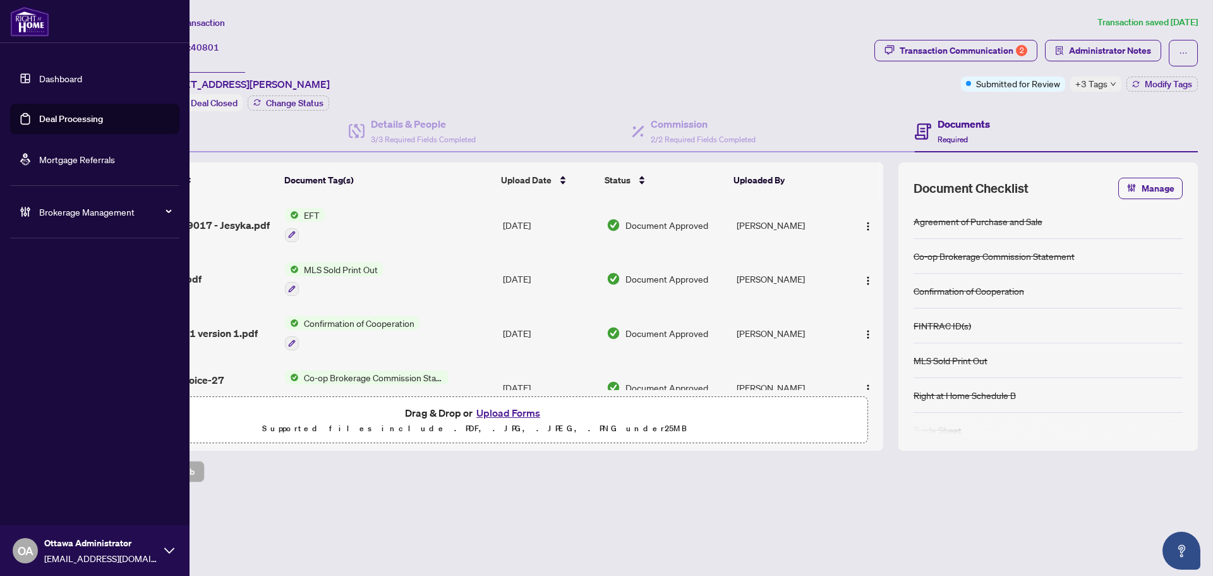
click at [39, 119] on link "Deal Processing" at bounding box center [71, 118] width 64 height 11
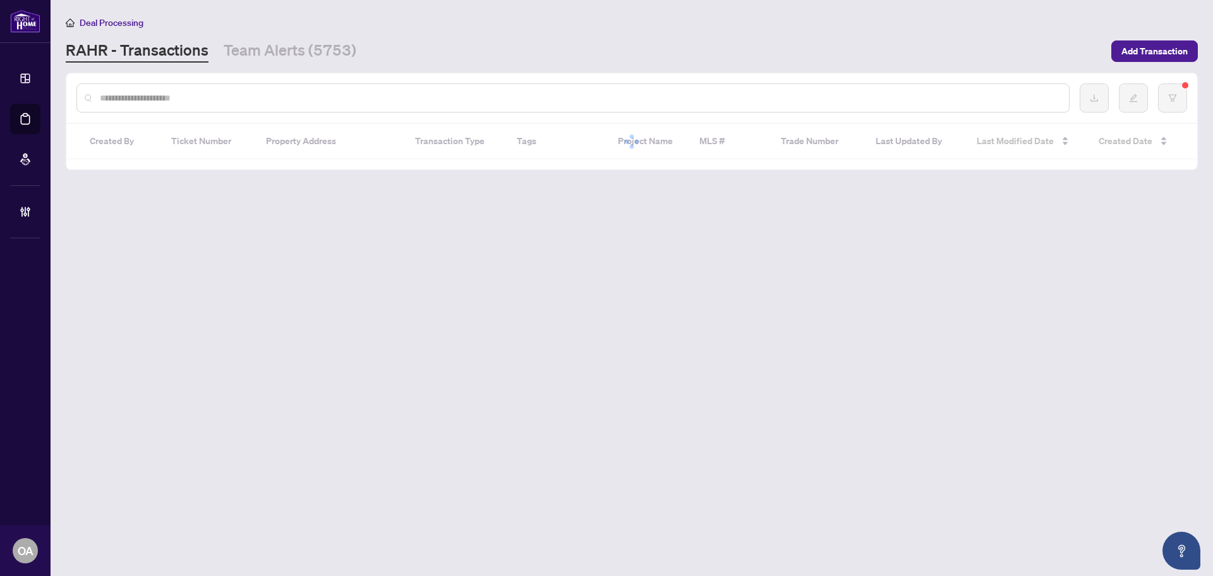
click at [215, 38] on div "Deal Processing RAHR - Transactions Team Alerts (5753) Add Transaction" at bounding box center [632, 38] width 1132 height 47
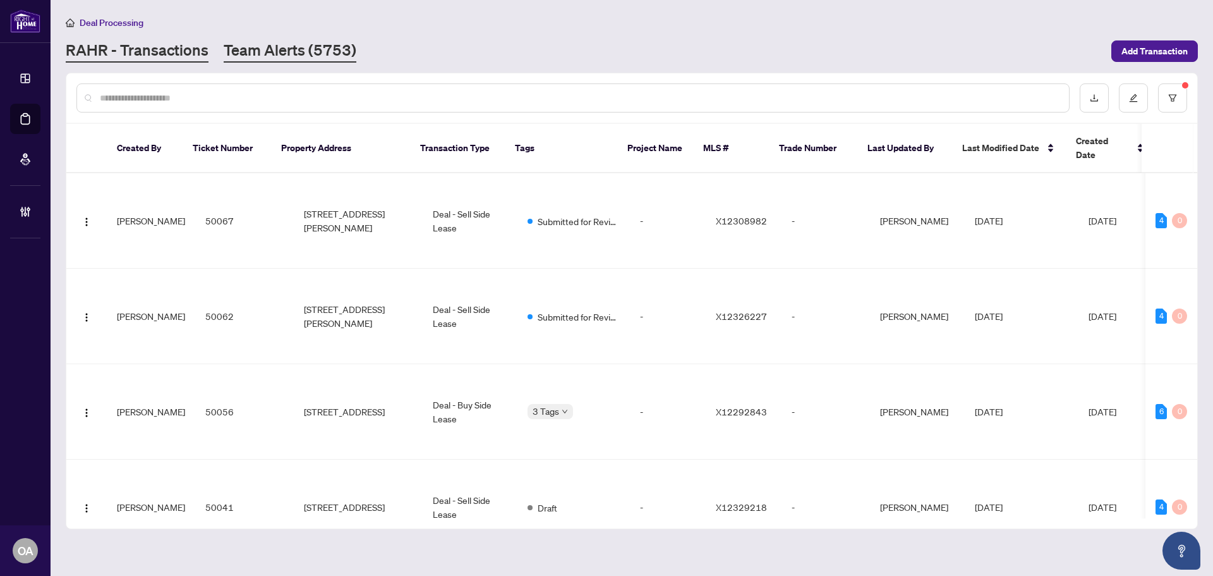
click at [233, 44] on link "Team Alerts (5753)" at bounding box center [290, 51] width 133 height 23
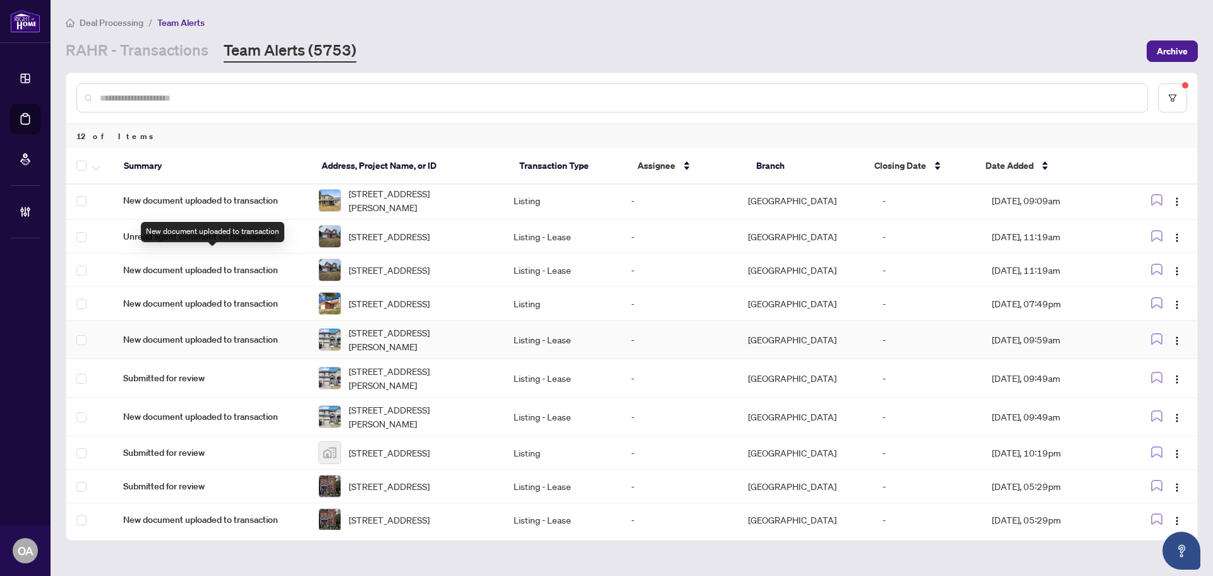
scroll to position [63, 0]
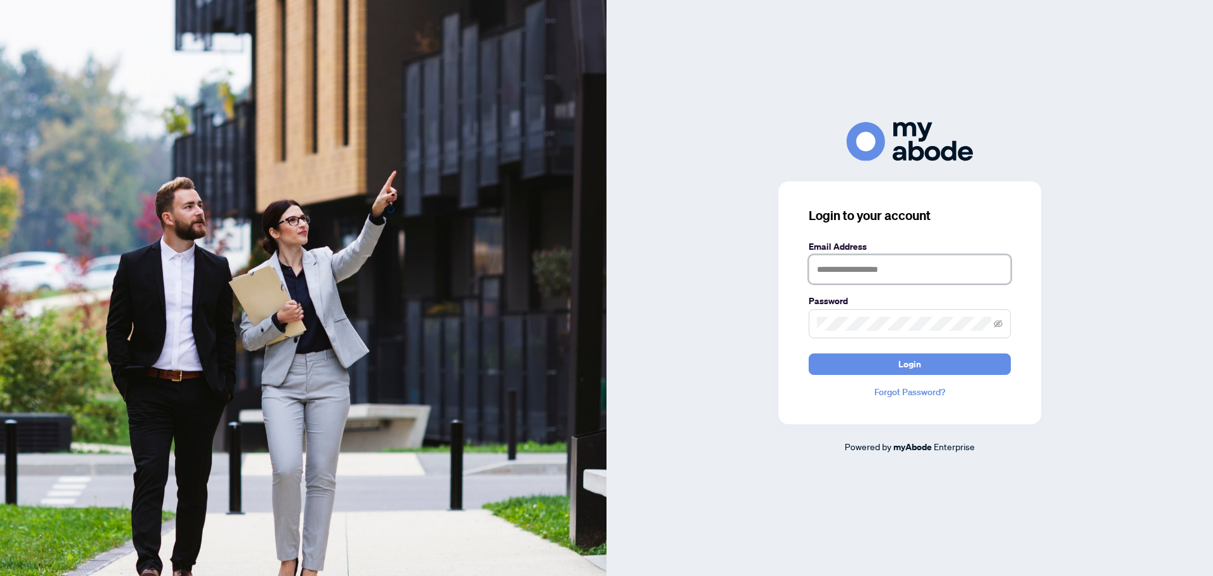
type input "**********"
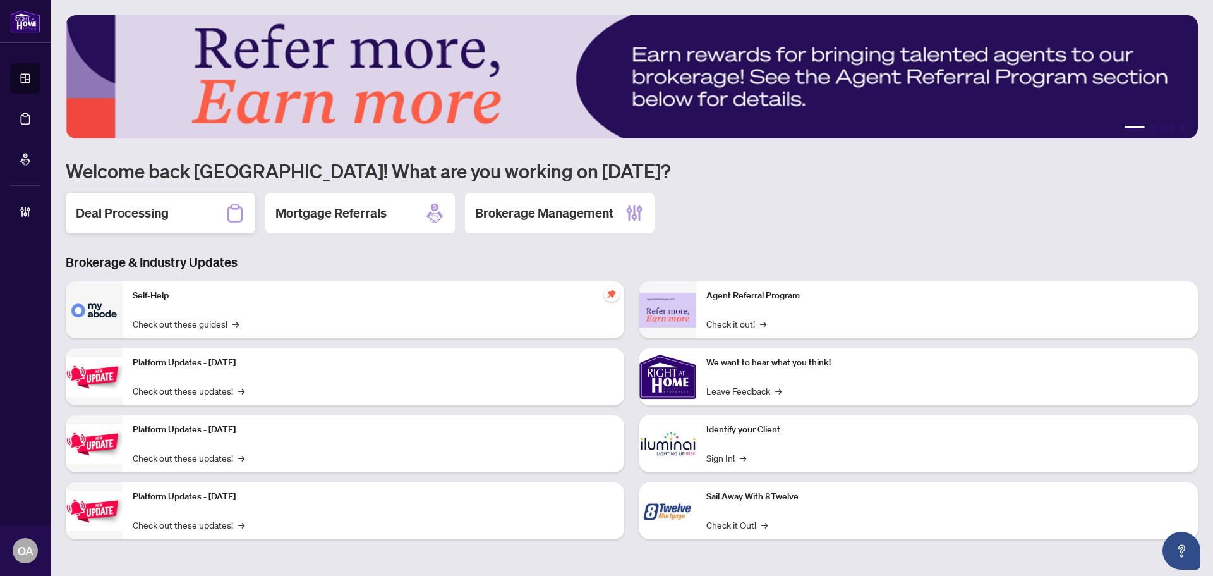
click at [123, 213] on h2 "Deal Processing" at bounding box center [122, 213] width 93 height 18
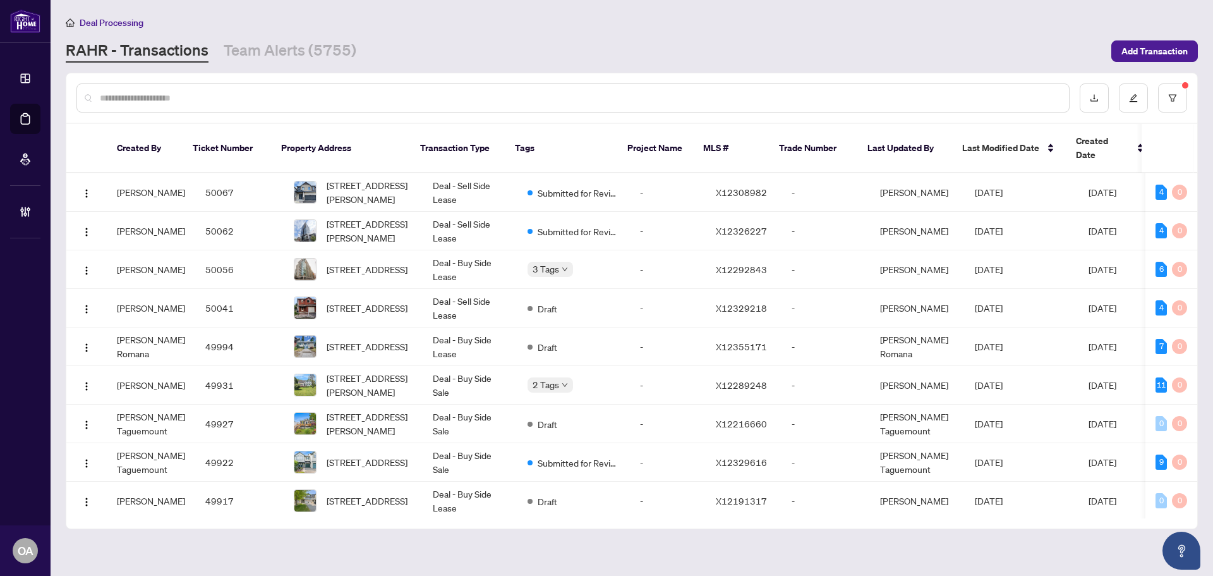
click at [277, 95] on input "text" at bounding box center [579, 98] width 959 height 14
click at [433, 96] on input "text" at bounding box center [579, 98] width 959 height 14
type input "*"
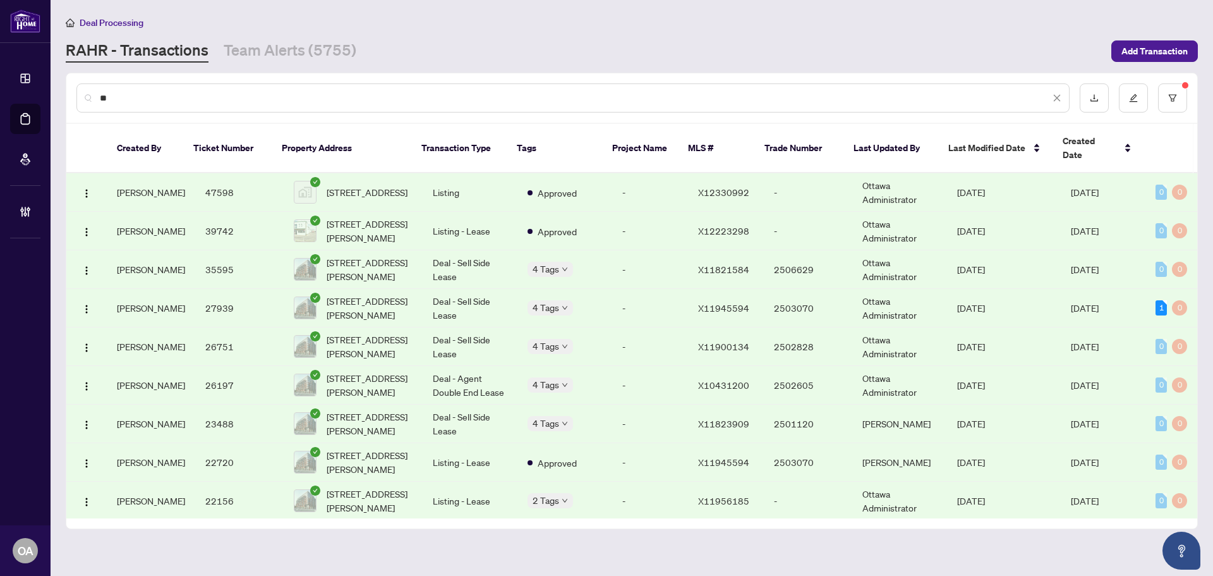
type input "*"
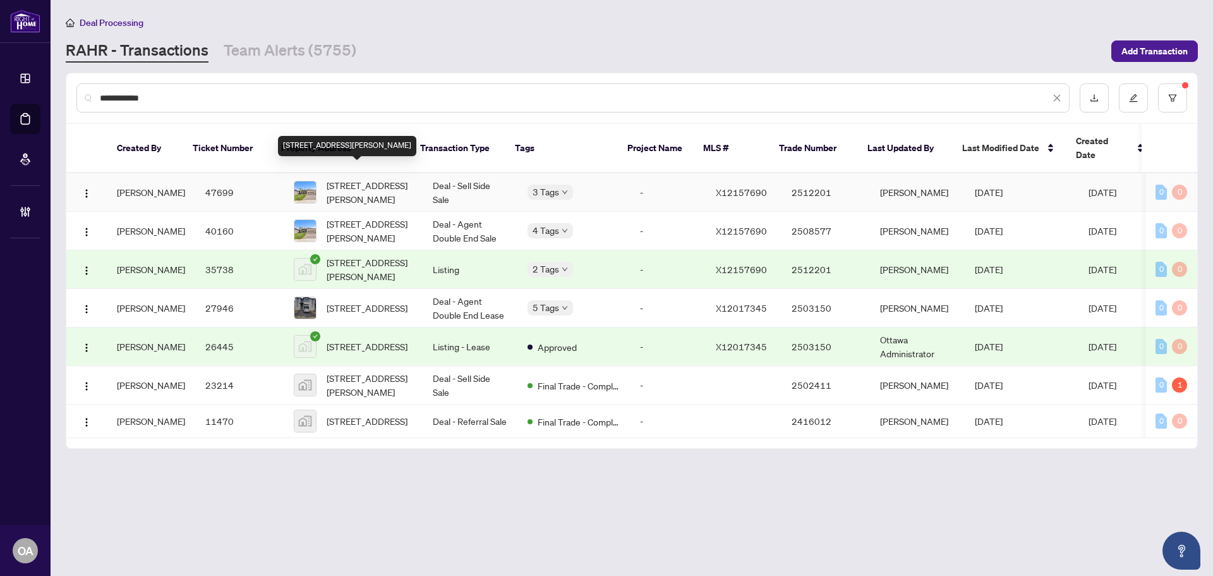
type input "**********"
click at [387, 178] on span "[STREET_ADDRESS][PERSON_NAME]" at bounding box center [370, 192] width 86 height 28
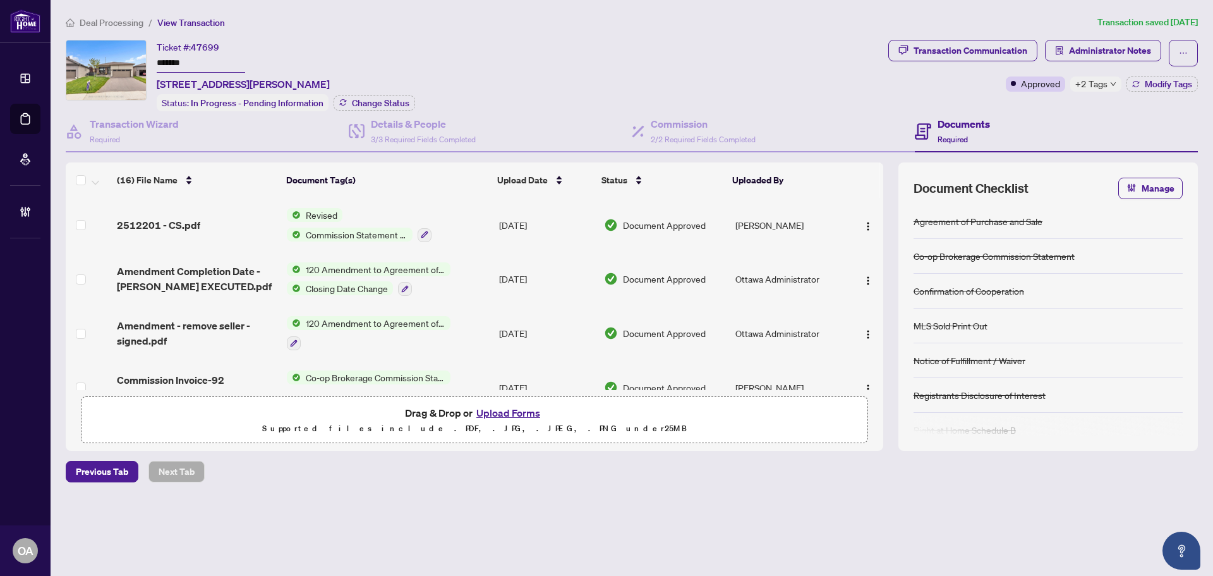
click at [1099, 78] on span "+2 Tags" at bounding box center [1092, 83] width 32 height 15
click at [1051, 114] on div "Documents Required" at bounding box center [1056, 131] width 283 height 41
click at [1060, 54] on icon "solution" at bounding box center [1059, 50] width 9 height 9
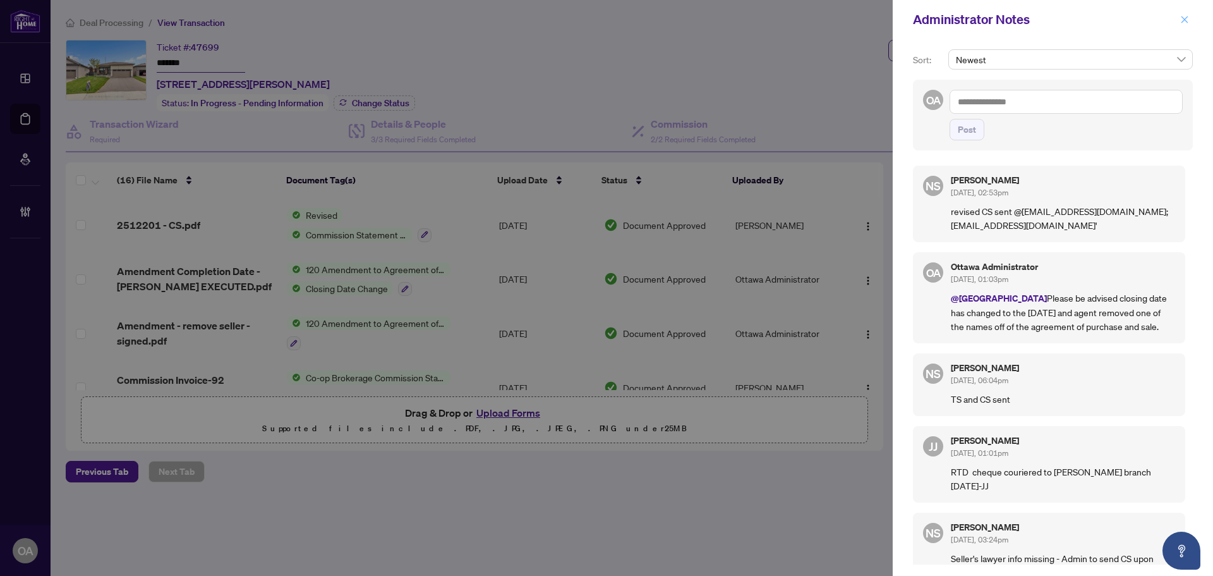
click at [1180, 22] on icon "close" at bounding box center [1184, 19] width 9 height 9
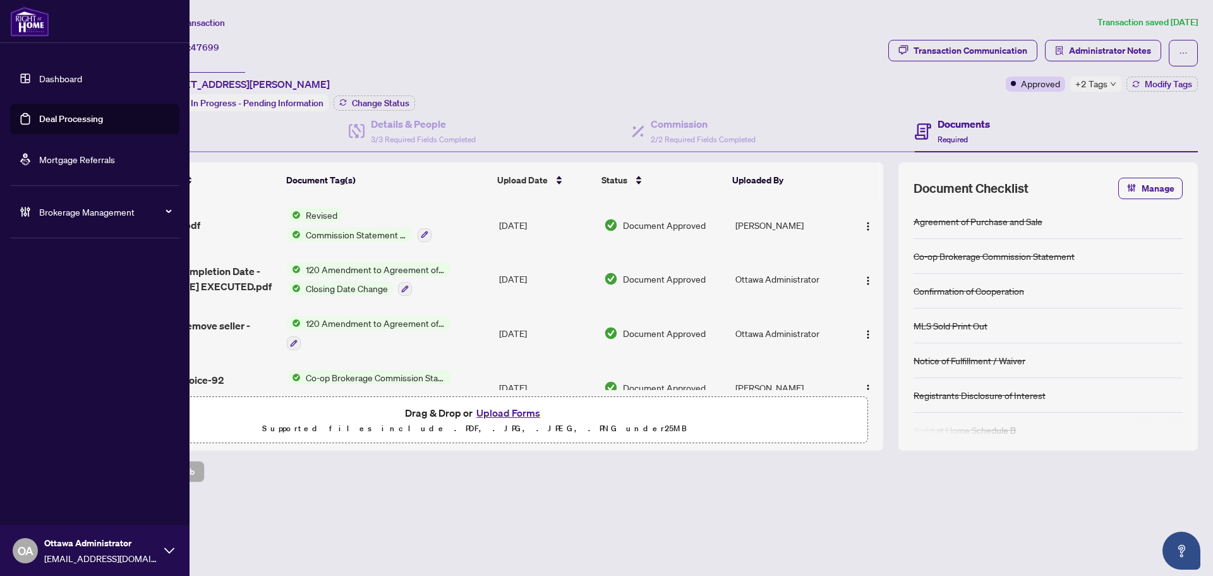
drag, startPoint x: 26, startPoint y: 119, endPoint x: 173, endPoint y: 109, distance: 146.9
click at [39, 119] on link "Deal Processing" at bounding box center [71, 118] width 64 height 11
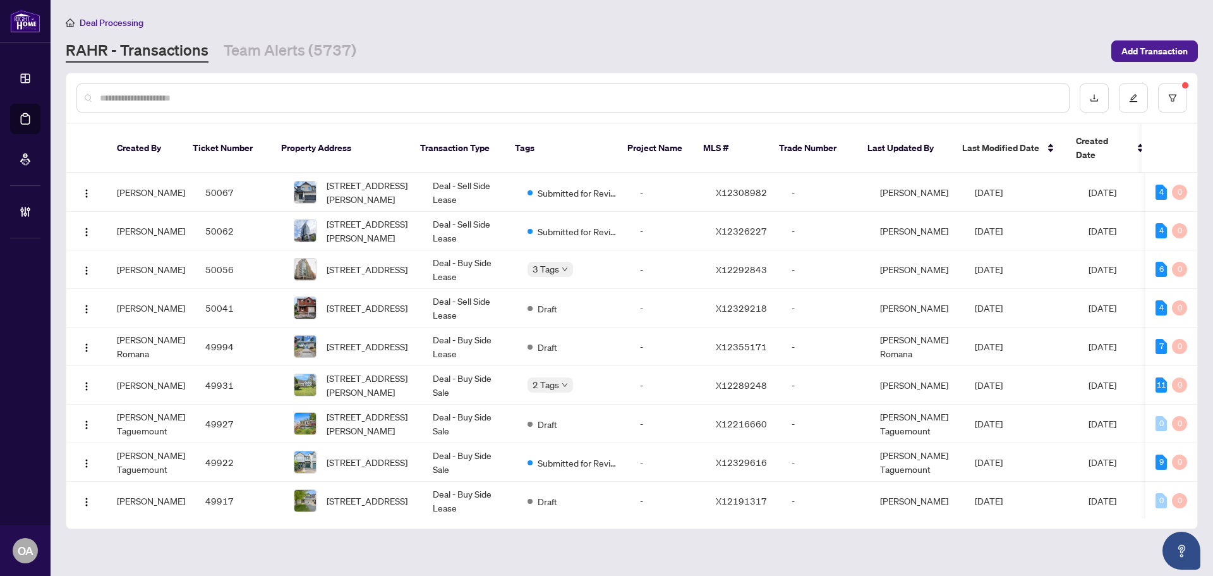
click at [222, 99] on input "text" at bounding box center [579, 98] width 959 height 14
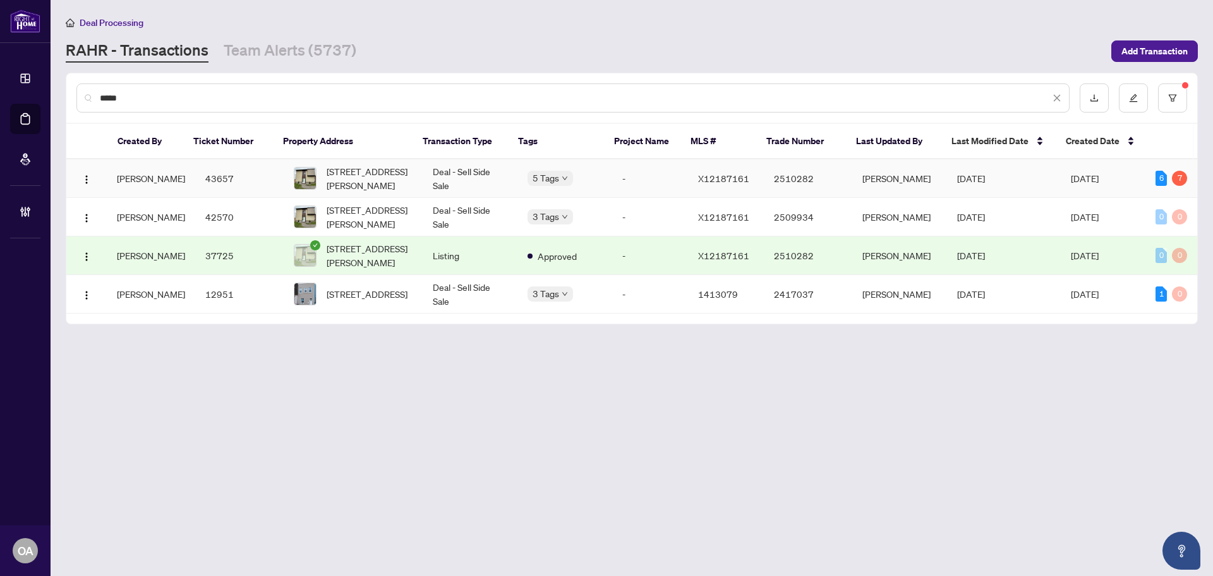
type input "****"
click at [338, 166] on span "1295 Bethamy Lane, Ottawa, Ontario K1J 8P3, Canada" at bounding box center [370, 178] width 86 height 28
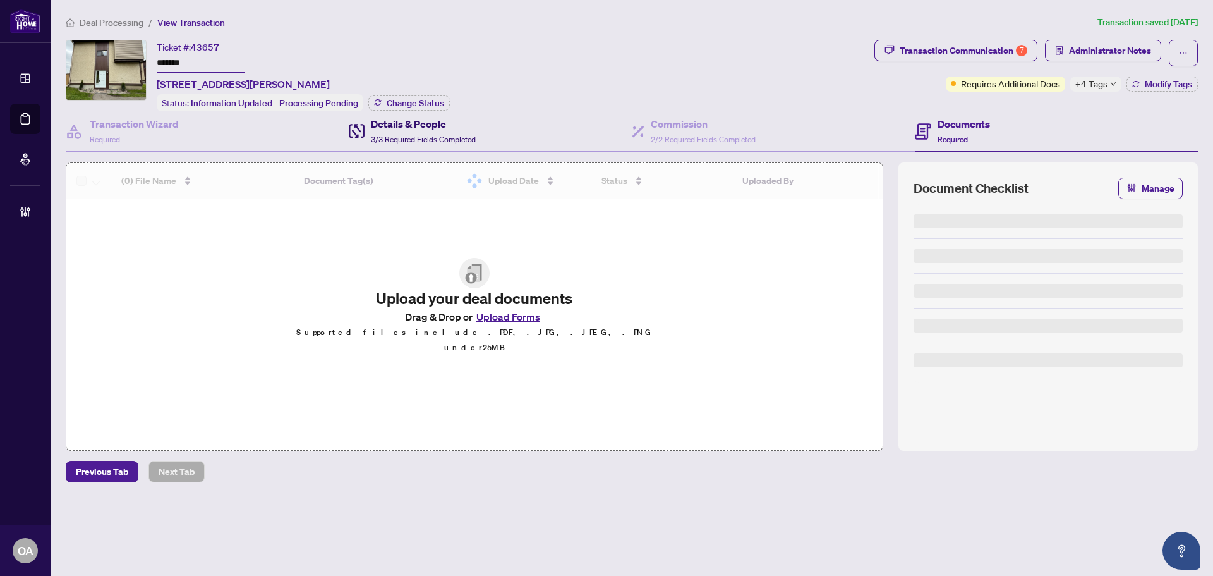
click at [448, 135] on span "3/3 Required Fields Completed" at bounding box center [423, 139] width 105 height 9
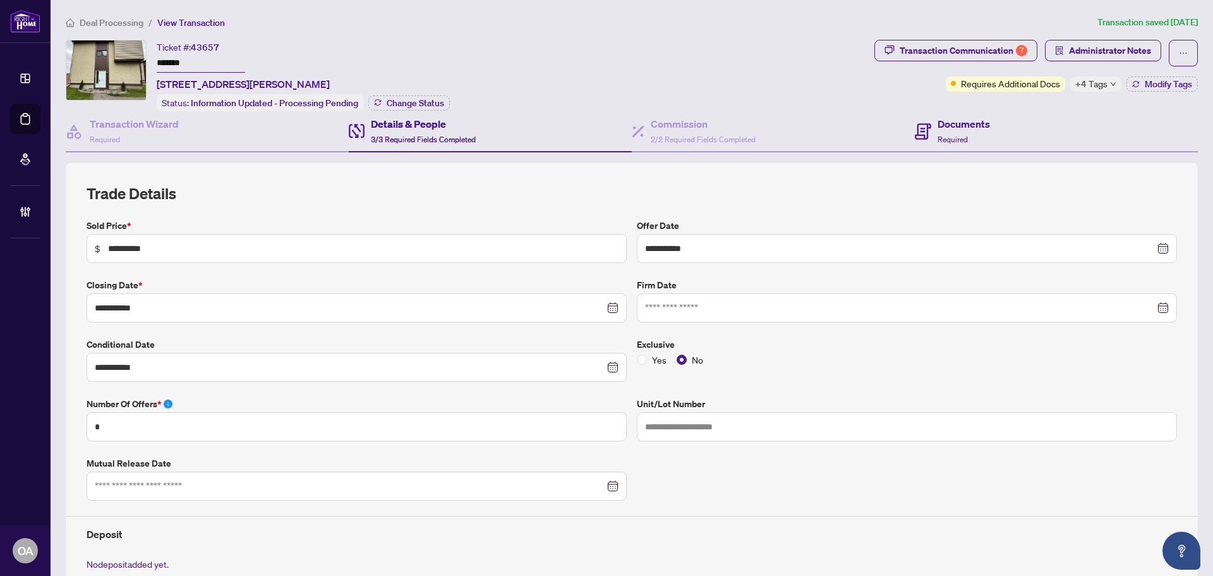
click at [1037, 126] on div "Documents Required" at bounding box center [1056, 131] width 283 height 41
click at [968, 128] on h4 "Documents" at bounding box center [964, 123] width 52 height 15
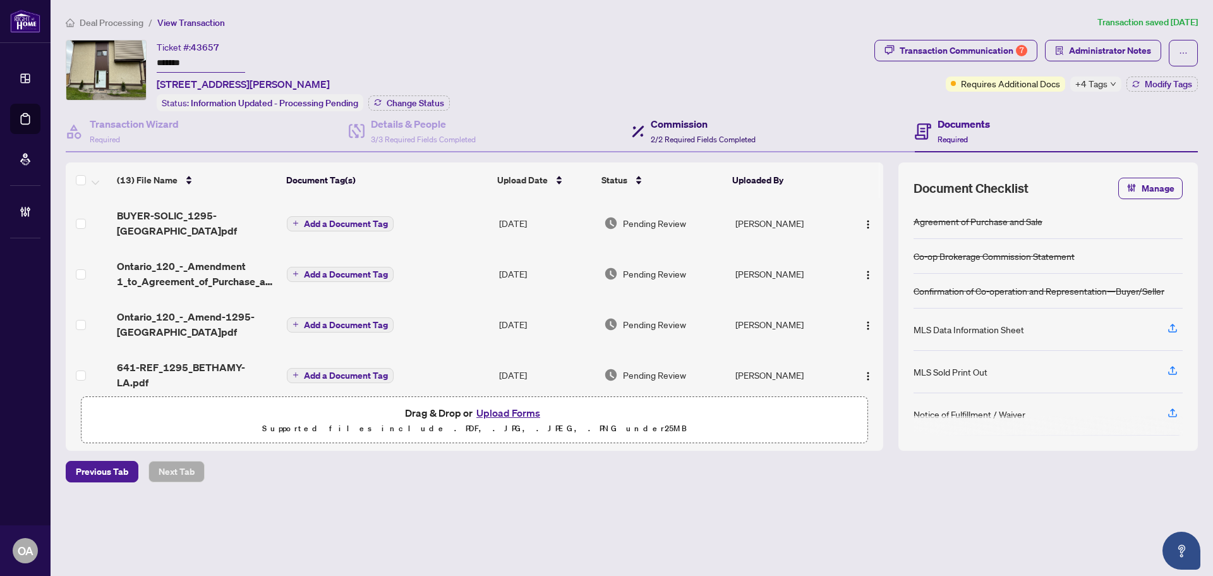
click at [674, 128] on h4 "Commission" at bounding box center [703, 123] width 105 height 15
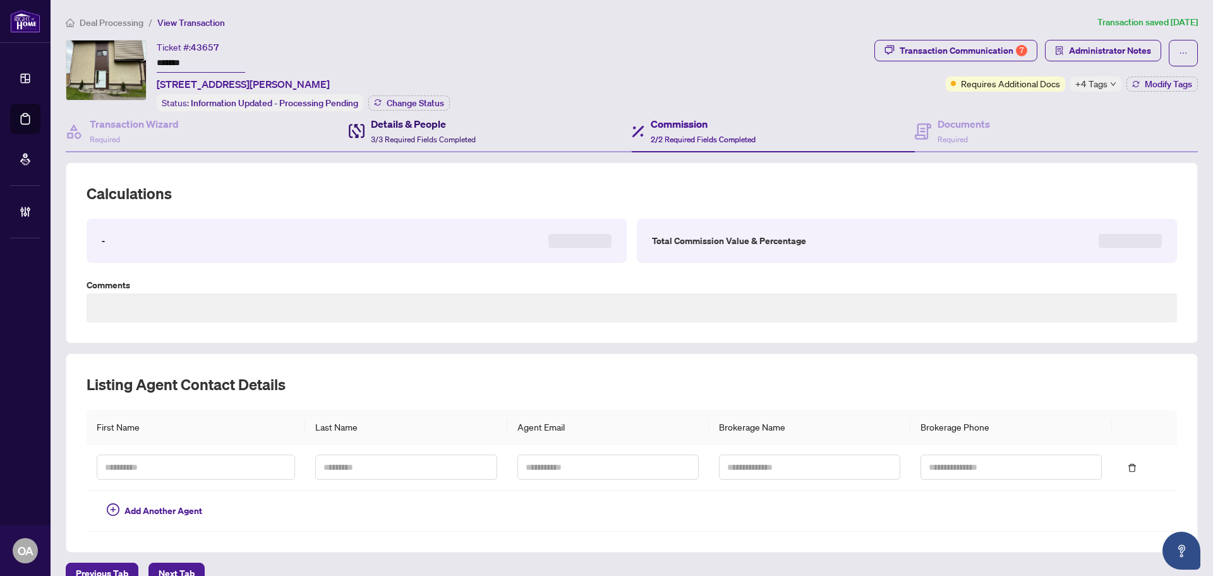
click at [435, 128] on h4 "Details & People" at bounding box center [423, 123] width 105 height 15
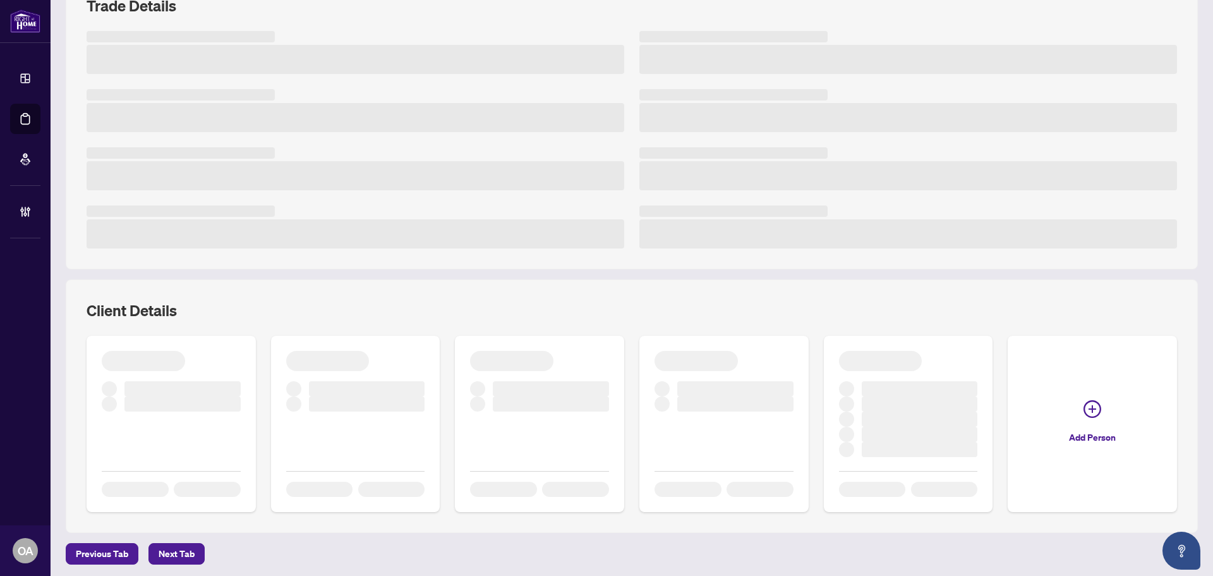
scroll to position [234, 0]
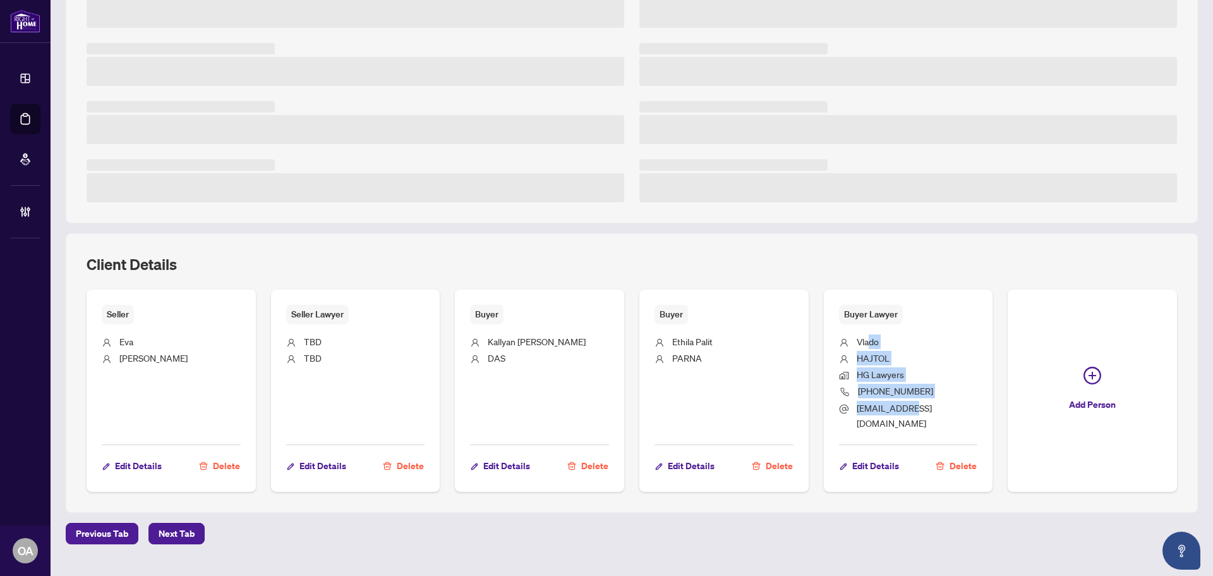
drag, startPoint x: 866, startPoint y: 345, endPoint x: 922, endPoint y: 418, distance: 92.0
click at [909, 423] on div "Buyer Lawyer Vlado HAJTOL HG Lawyers 613-592-7000 VHajtol@HGlawyers.ca Edit Det…" at bounding box center [908, 390] width 169 height 202
click at [959, 402] on li "VHajtol@HGlawyers.ca" at bounding box center [908, 416] width 139 height 30
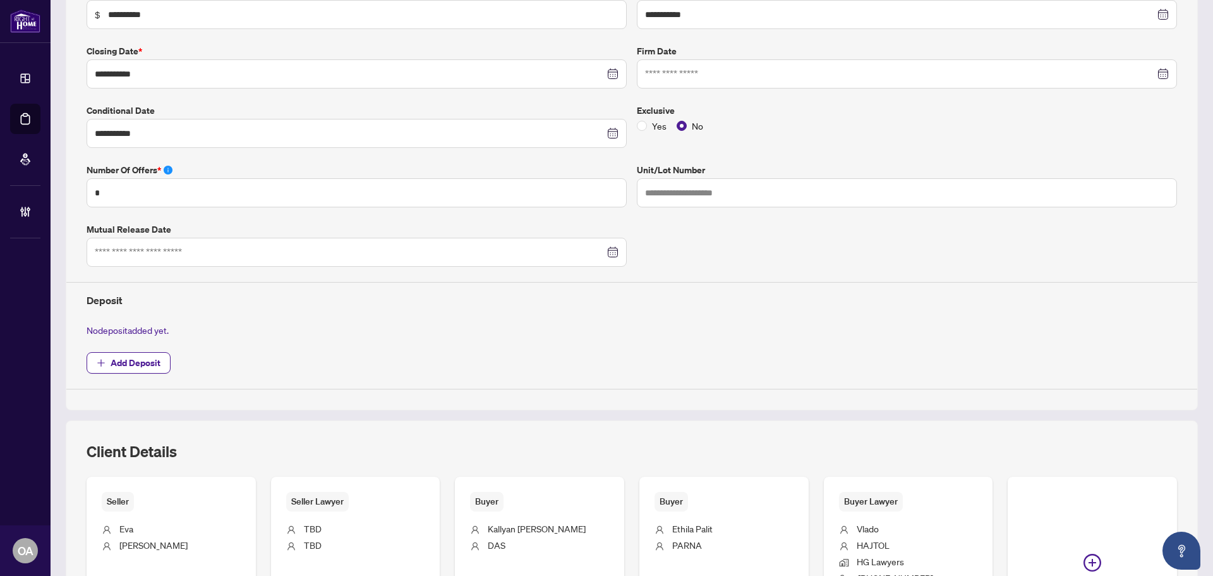
drag, startPoint x: 971, startPoint y: 425, endPoint x: 894, endPoint y: 339, distance: 115.0
click at [856, 343] on div "**********" at bounding box center [632, 314] width 1143 height 771
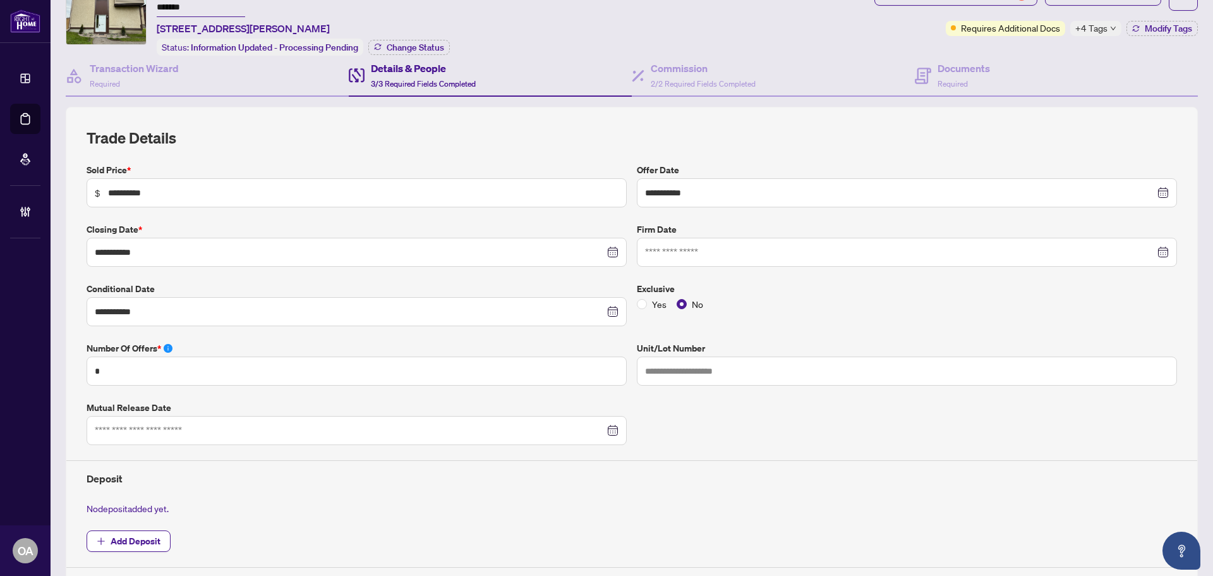
scroll to position [54, 0]
click at [683, 82] on span "2/2 Required Fields Completed" at bounding box center [703, 84] width 105 height 9
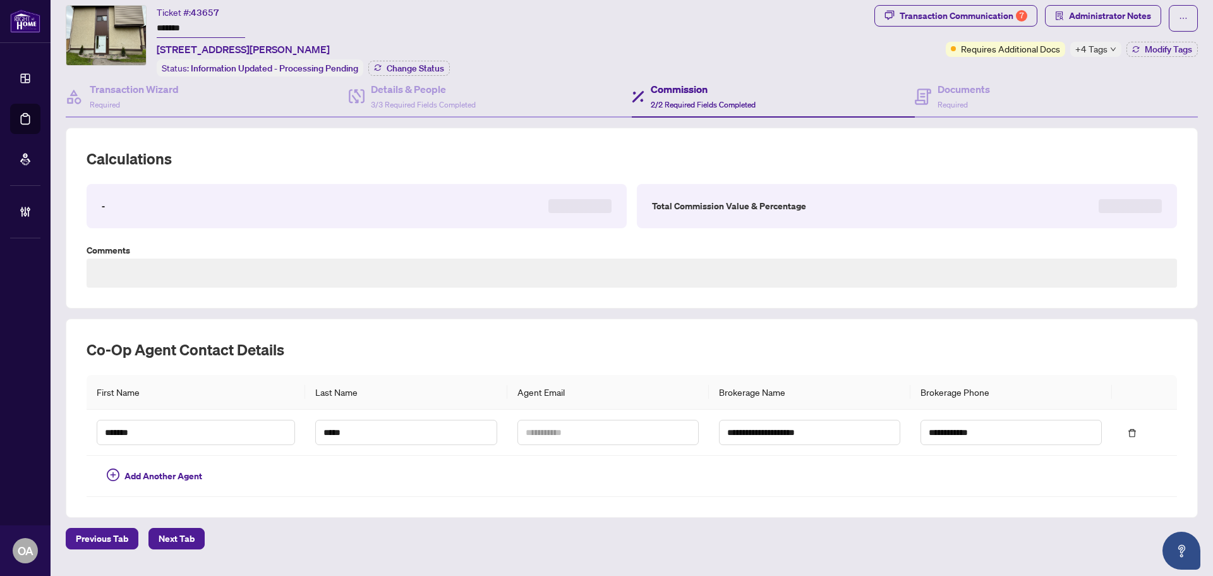
scroll to position [66, 0]
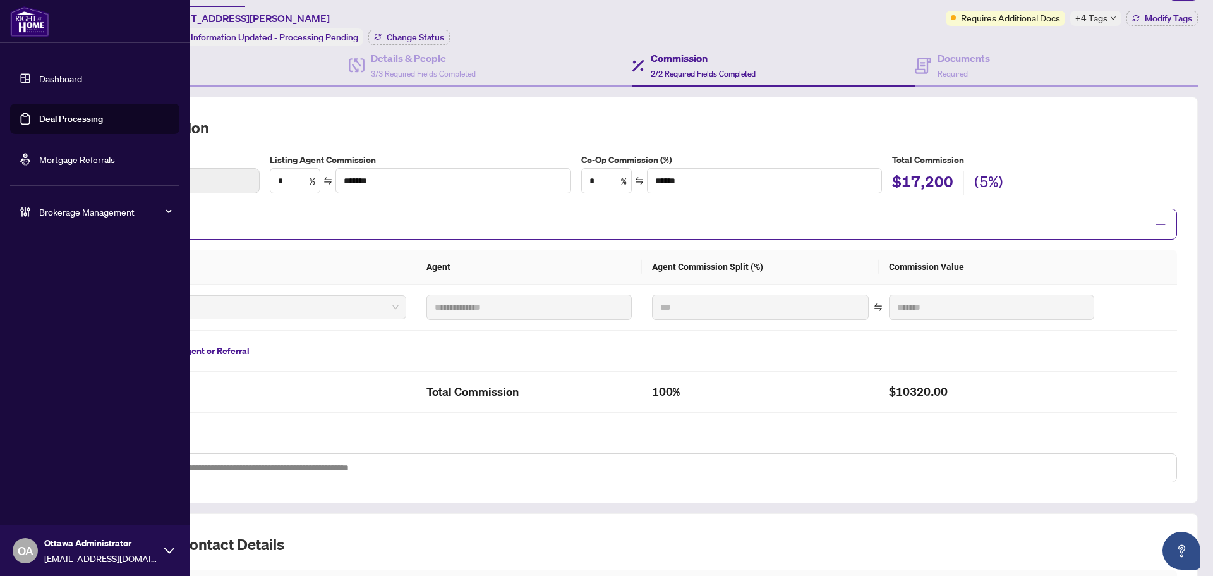
click at [39, 115] on link "Deal Processing" at bounding box center [71, 118] width 64 height 11
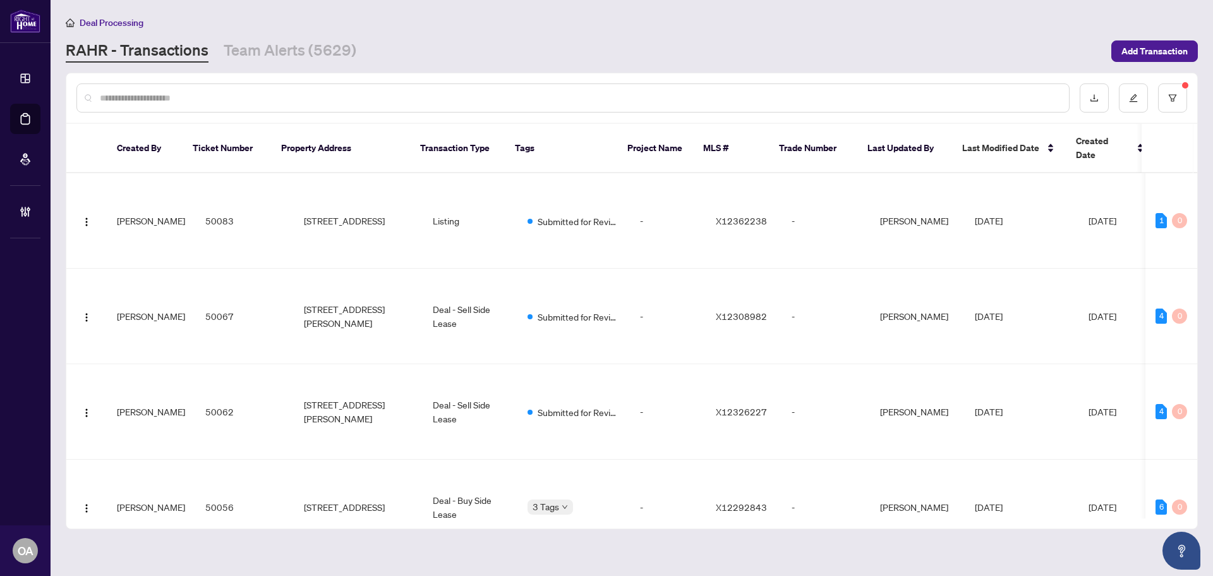
click at [250, 100] on input "text" at bounding box center [579, 98] width 959 height 14
paste input "*********"
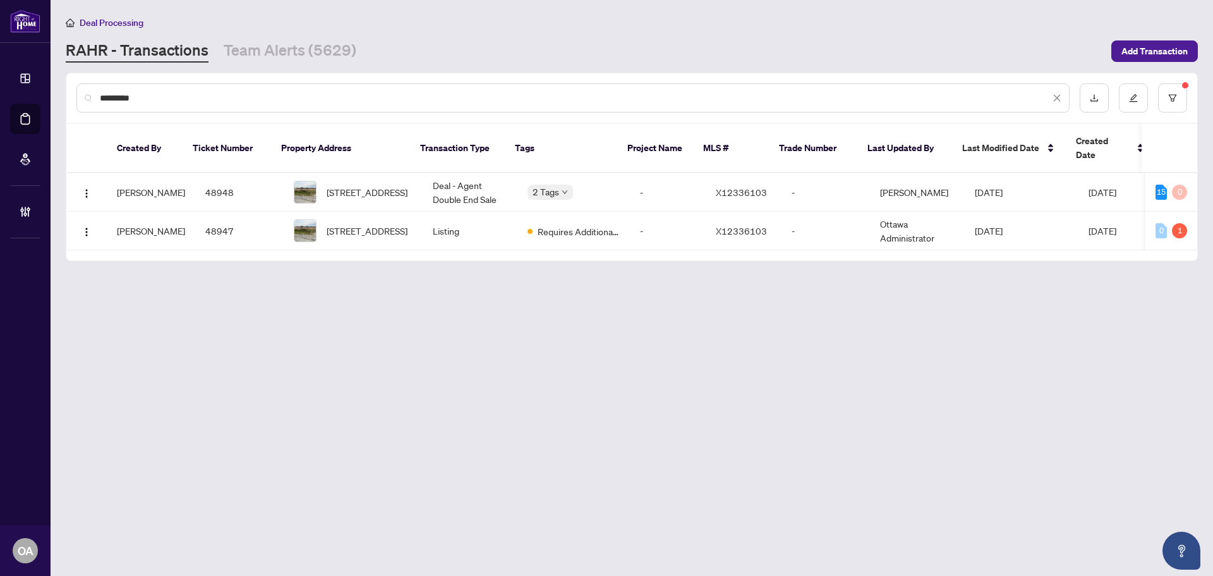
drag, startPoint x: 293, startPoint y: 103, endPoint x: 92, endPoint y: 95, distance: 201.1
click at [92, 95] on div "*********" at bounding box center [572, 97] width 993 height 29
paste input "text"
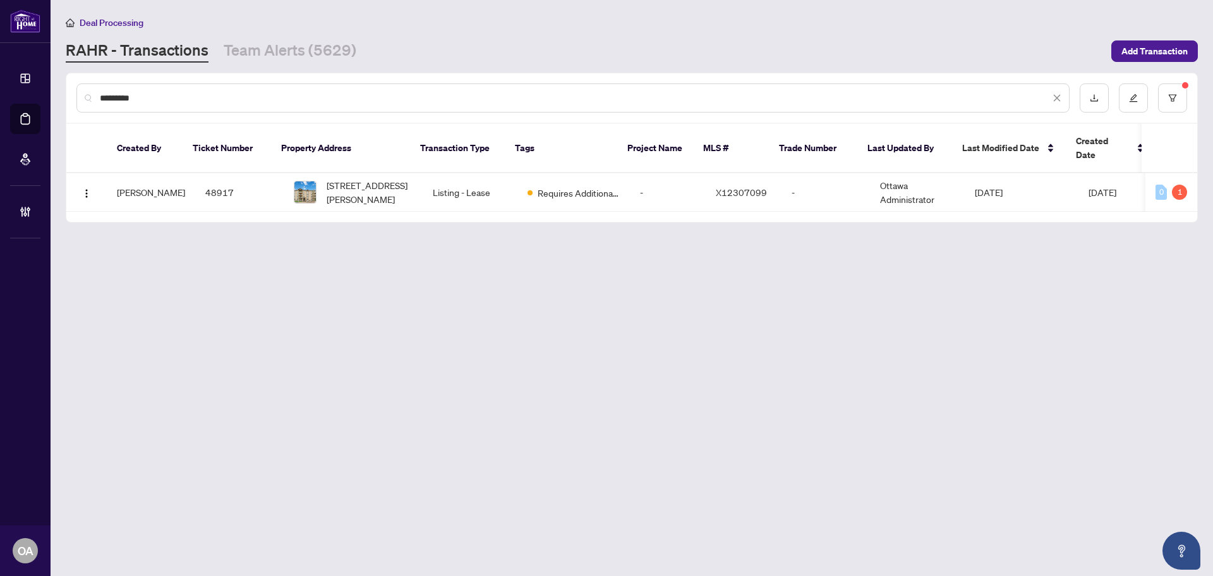
type input "*********"
drag, startPoint x: 201, startPoint y: 102, endPoint x: -36, endPoint y: 82, distance: 237.8
click at [0, 82] on html "Dashboard Deal Processing Mortgage Referrals Brokerage Management OA Ottawa Adm…" at bounding box center [606, 288] width 1213 height 576
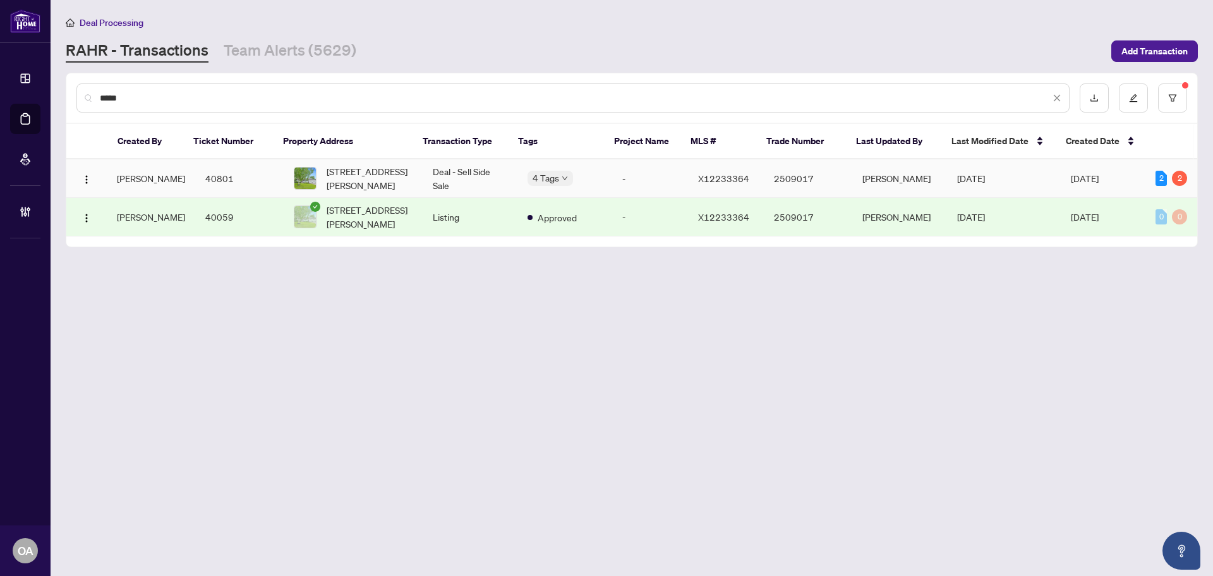
type input "*****"
click at [387, 185] on span "27 Henry Goulbourn Way, Stittsville, Ontario K2S 1P2, Canada" at bounding box center [370, 178] width 86 height 28
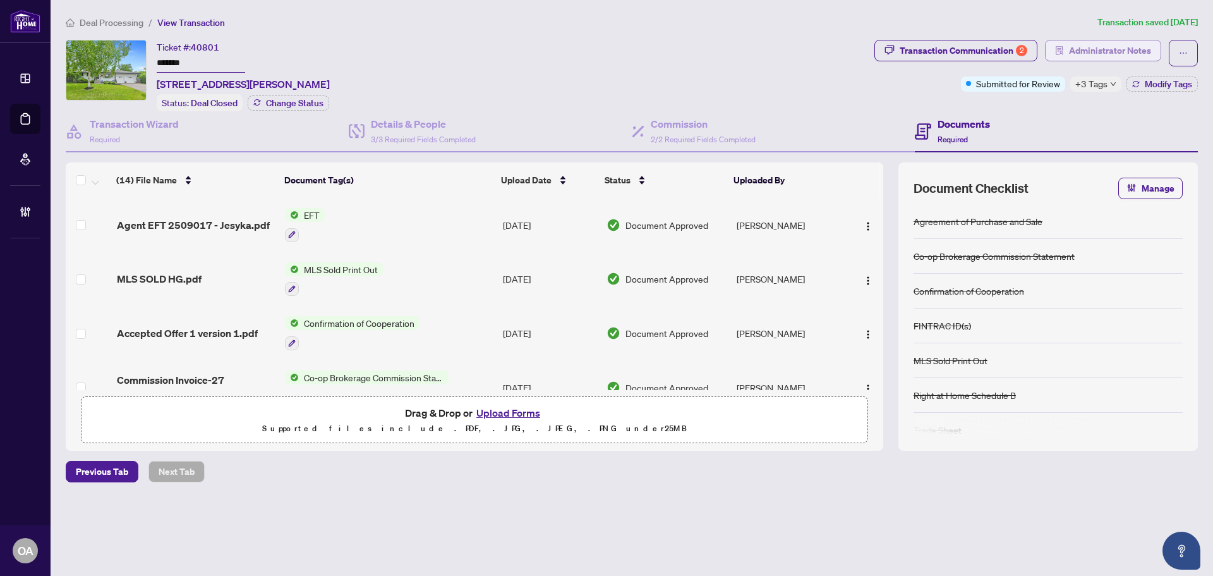
click at [1094, 42] on span "Administrator Notes" at bounding box center [1110, 50] width 82 height 20
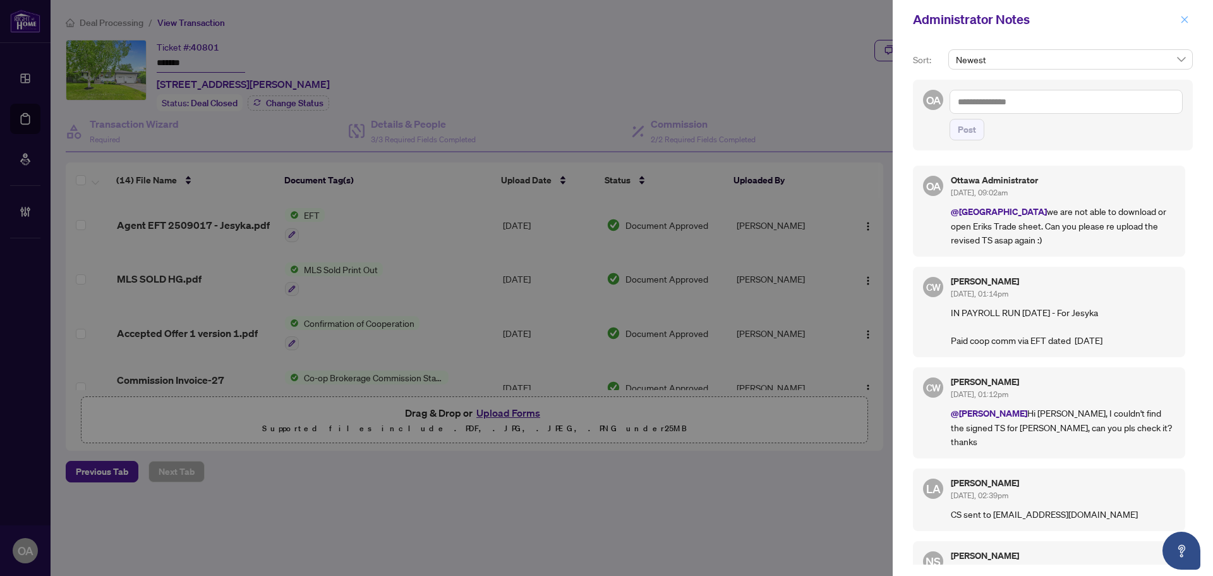
click at [1184, 26] on span "button" at bounding box center [1184, 19] width 9 height 20
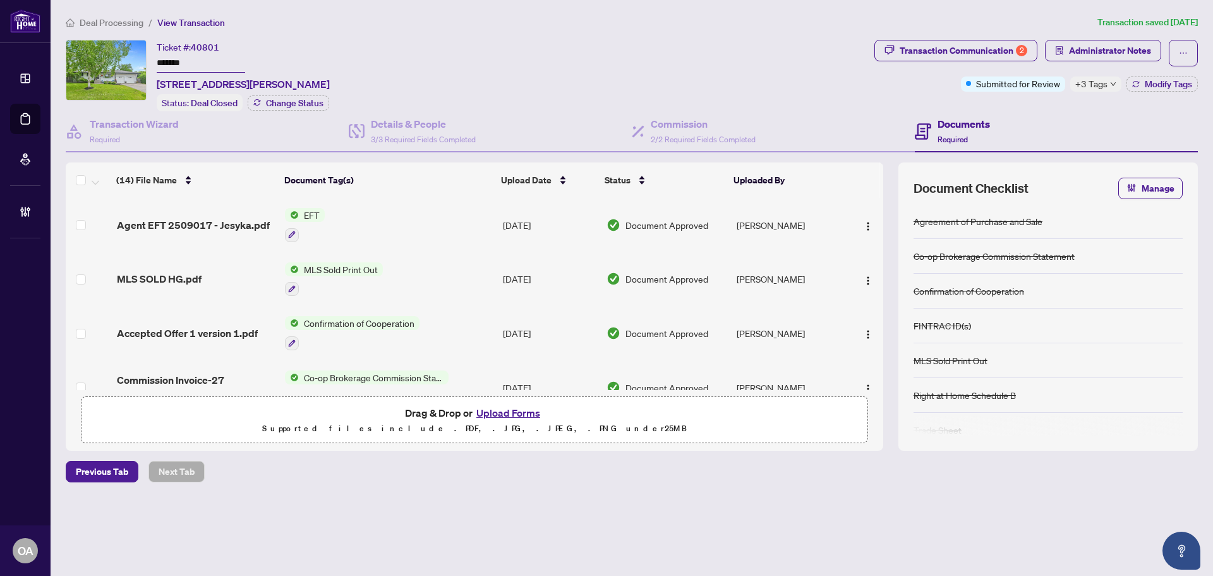
click at [662, 504] on div "Deal Processing / View Transaction Transaction saved 3 days ago Ticket #: 40801…" at bounding box center [632, 270] width 1143 height 511
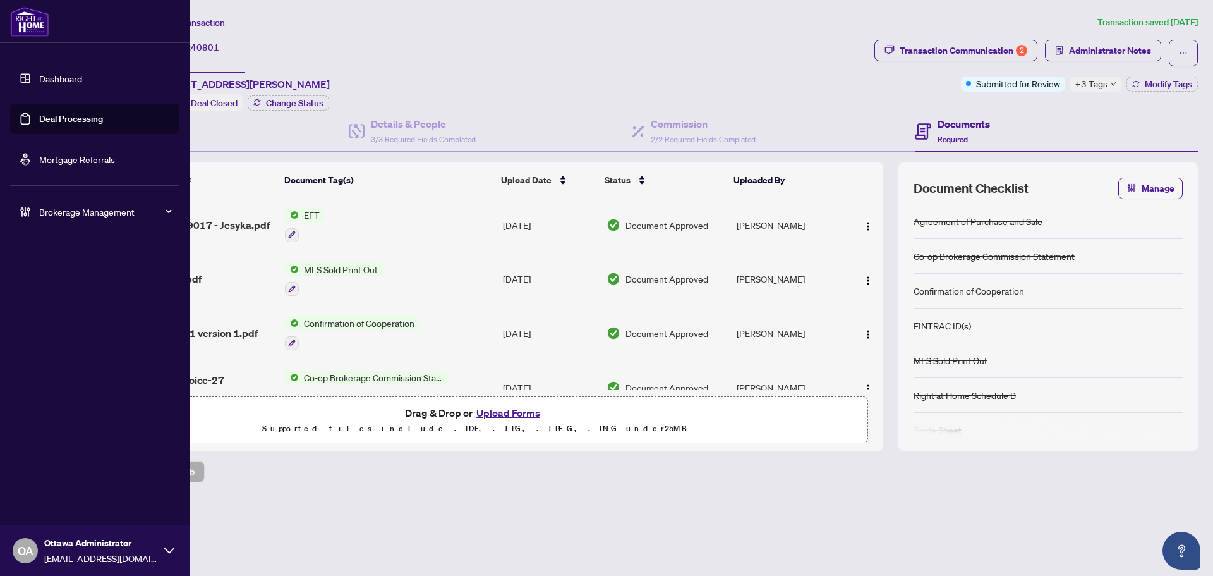
click at [37, 198] on div "Brokerage Management" at bounding box center [94, 212] width 169 height 30
click at [66, 308] on link "Manage Agents" at bounding box center [58, 302] width 63 height 11
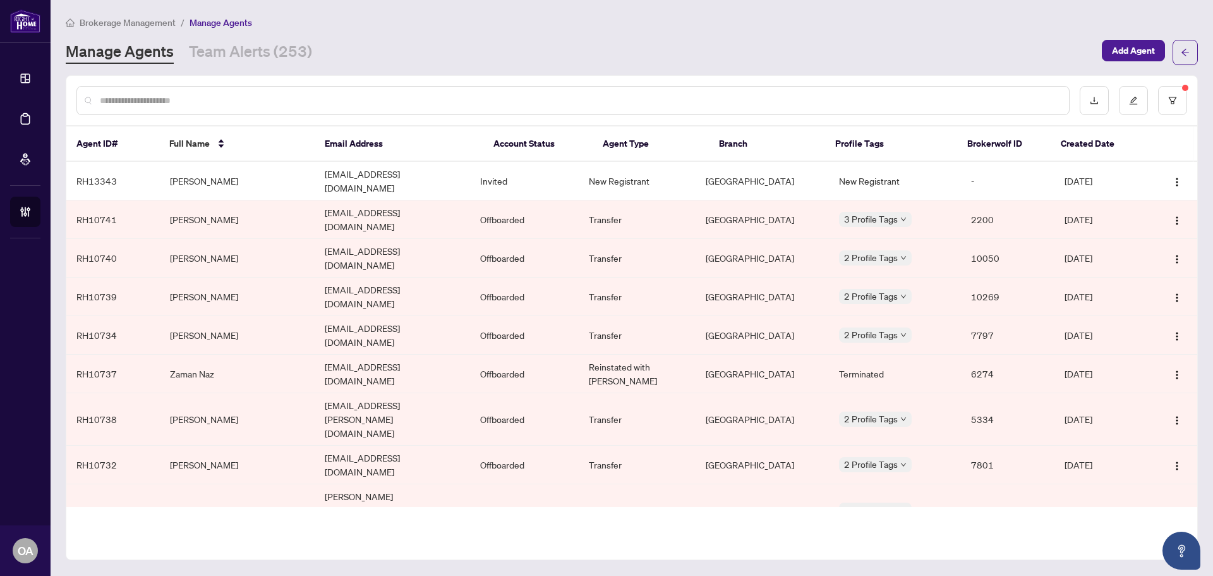
click at [265, 68] on div "Brokerage Management / Manage Agents Manage Agents Team Alerts (253) Add Agent …" at bounding box center [632, 287] width 1132 height 545
click at [1182, 100] on button "button" at bounding box center [1172, 100] width 29 height 29
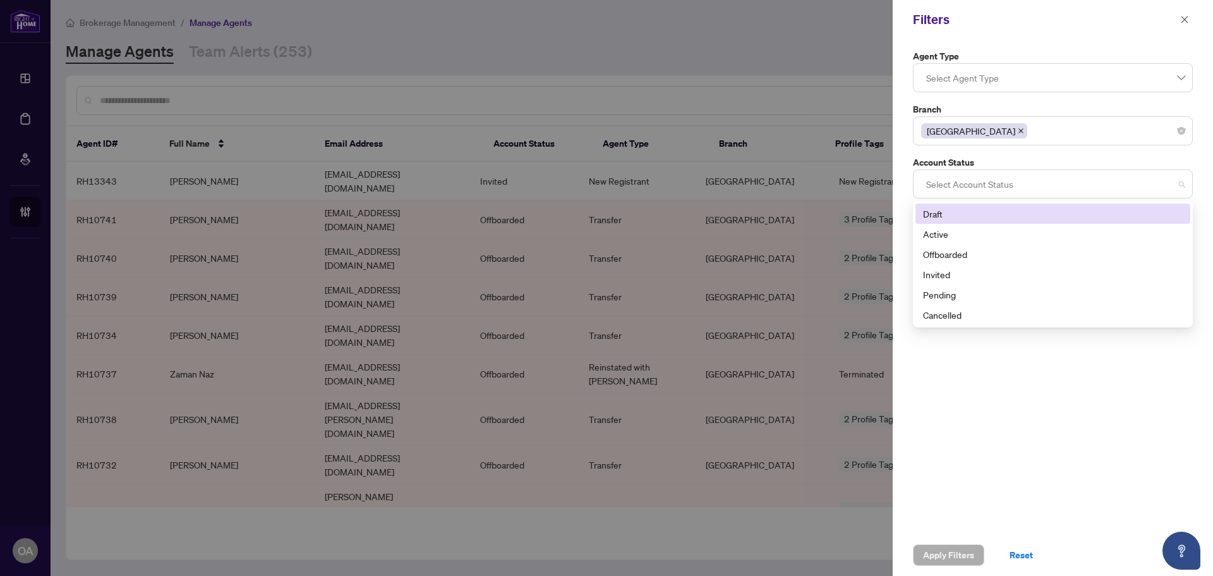
click at [975, 179] on div at bounding box center [1053, 184] width 264 height 23
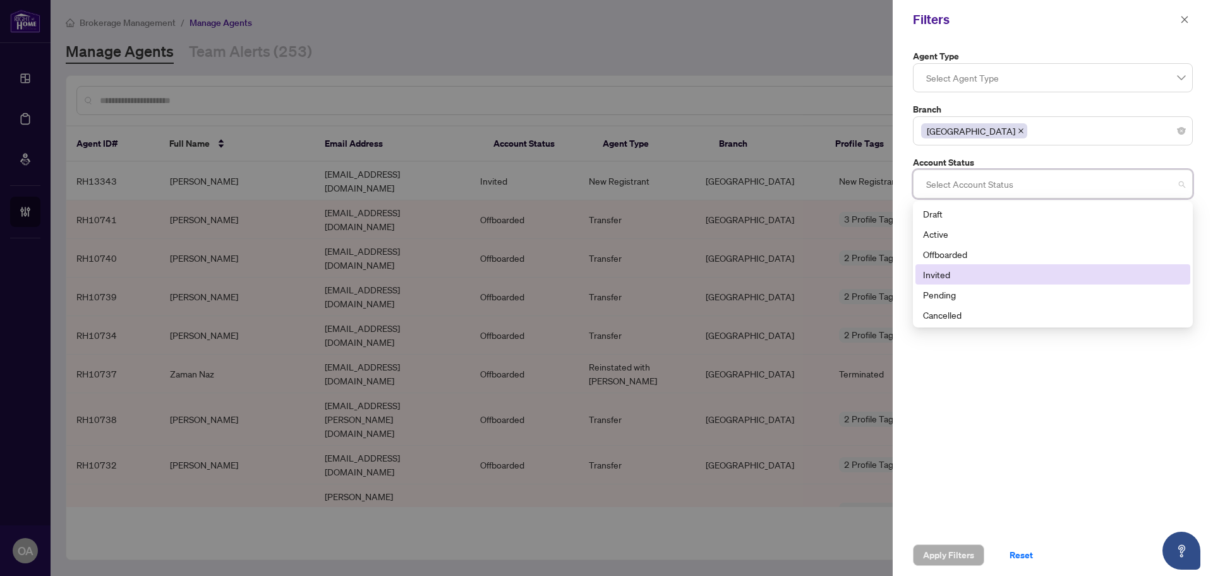
click at [956, 270] on div "Invited" at bounding box center [1053, 274] width 260 height 14
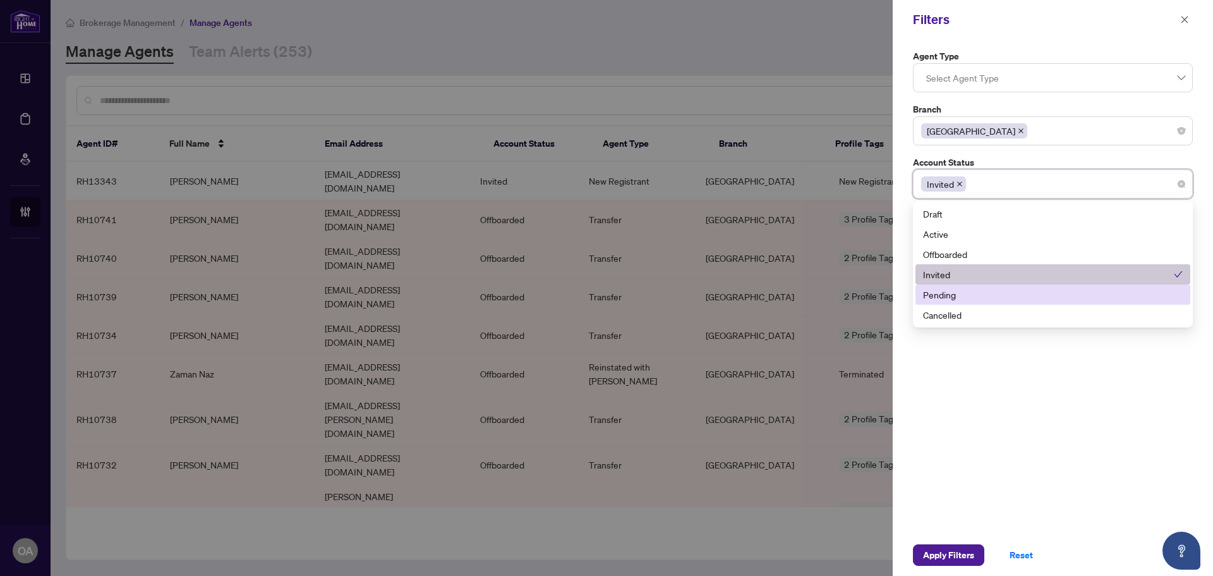
click at [955, 297] on div "Pending" at bounding box center [1053, 295] width 260 height 14
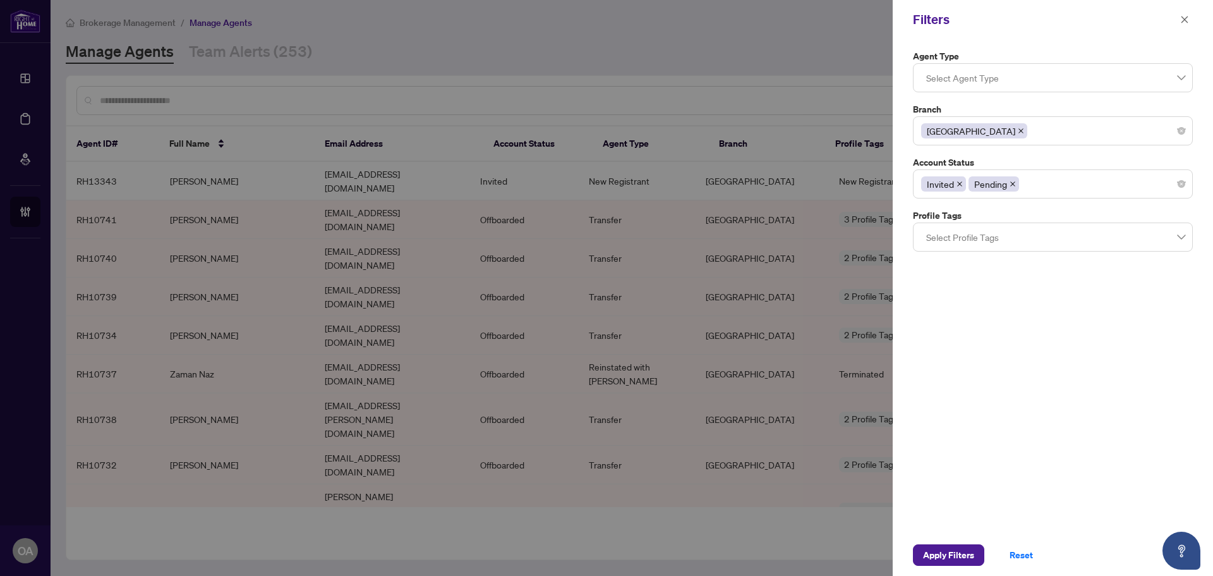
click at [950, 543] on div "Apply Filters Reset" at bounding box center [1053, 555] width 320 height 42
click at [957, 559] on span "Apply Filters" at bounding box center [948, 555] width 51 height 20
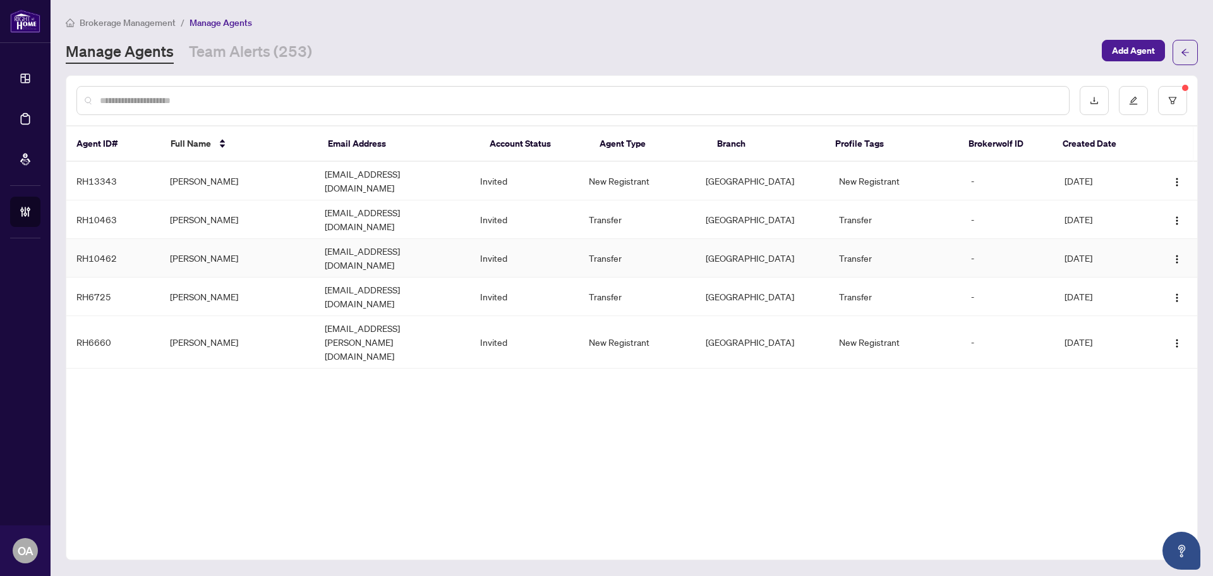
click at [248, 239] on td "Denis Roy" at bounding box center [237, 258] width 155 height 39
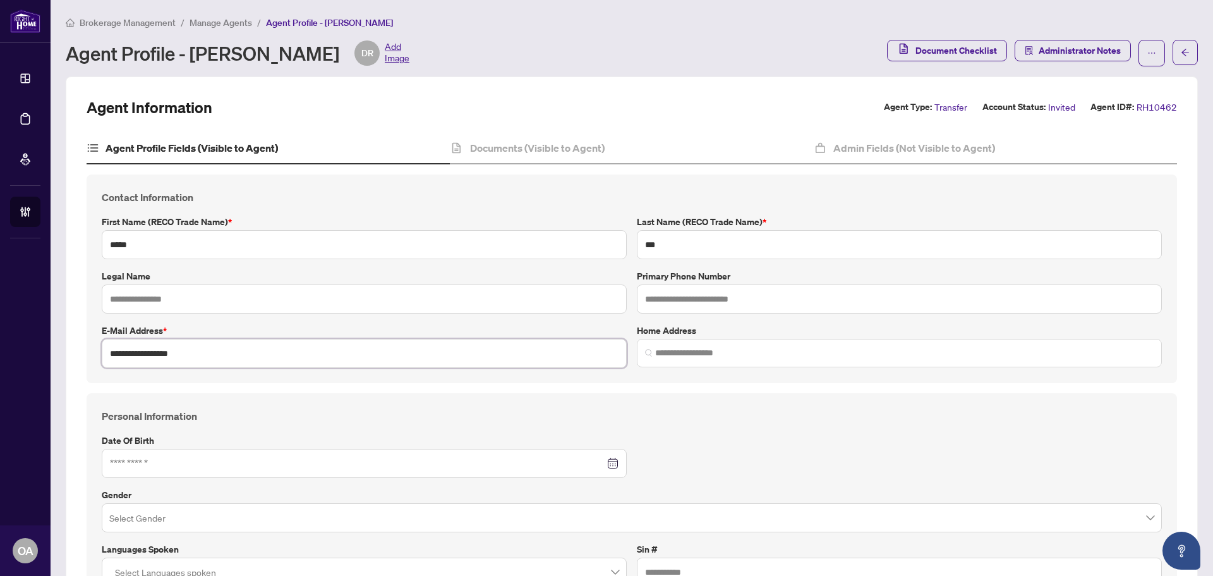
type input "**********"
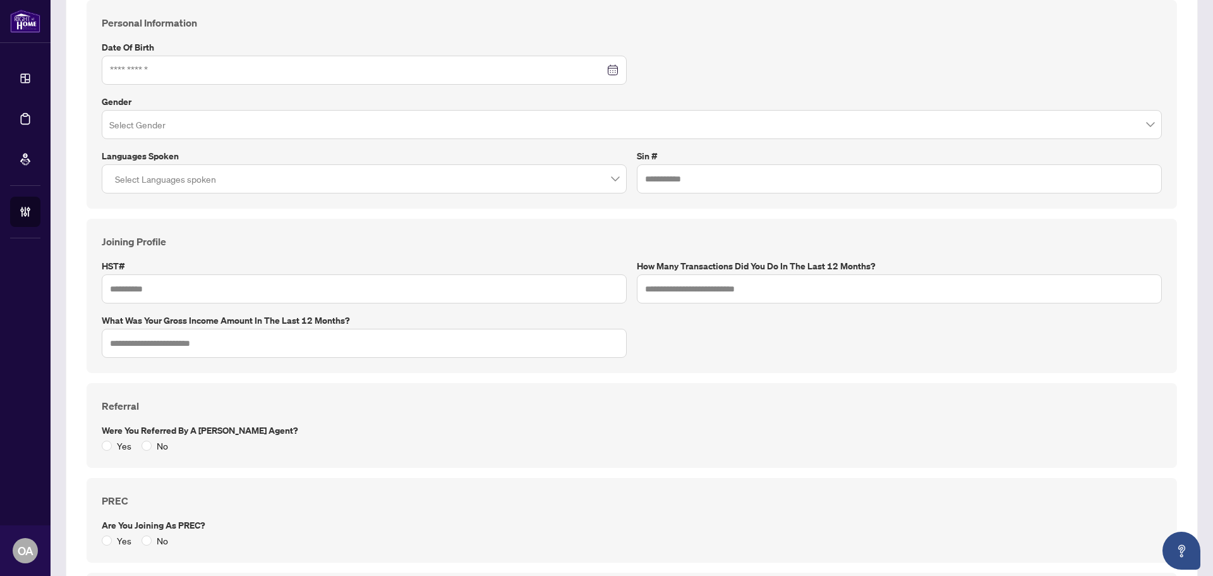
scroll to position [1060, 0]
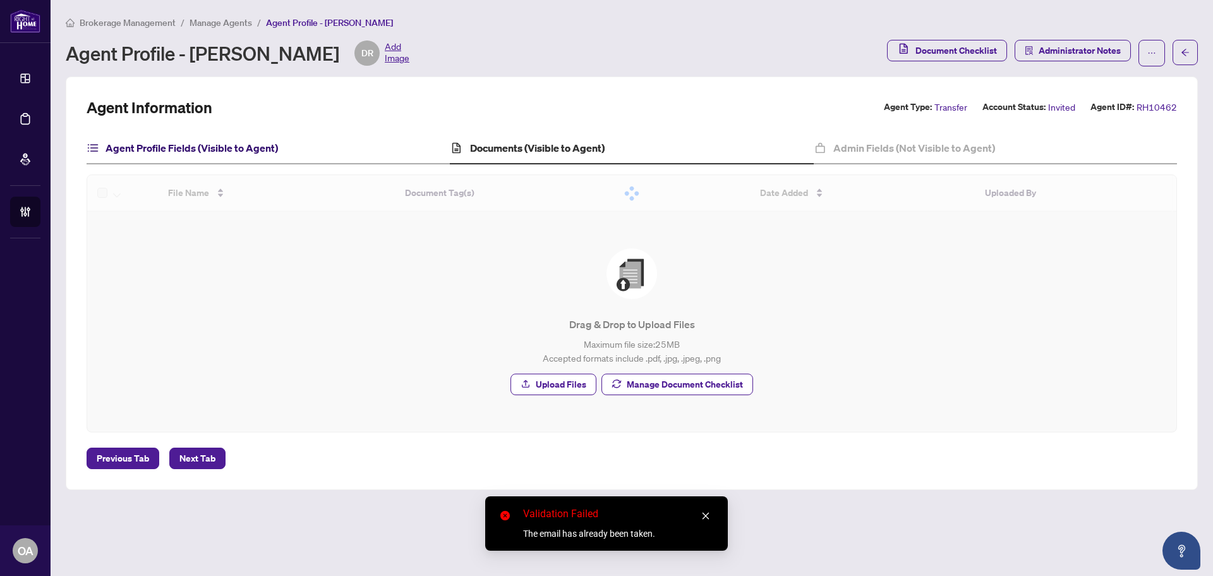
drag, startPoint x: 245, startPoint y: 150, endPoint x: 396, endPoint y: 172, distance: 152.6
click at [243, 150] on h4 "Agent Profile Fields (Visible to Agent)" at bounding box center [192, 147] width 173 height 15
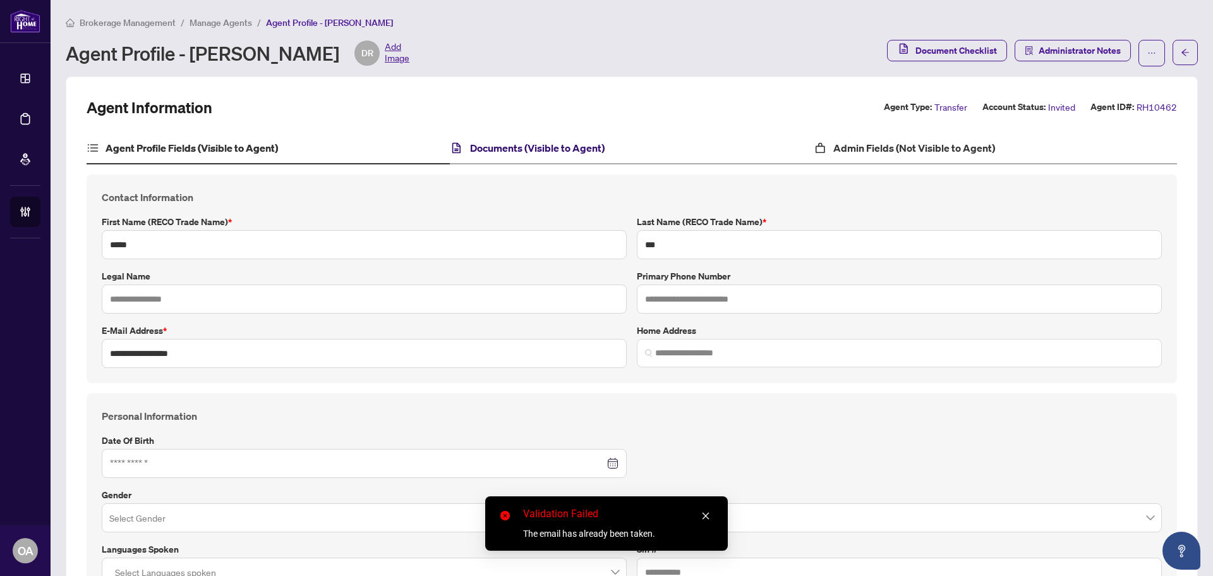
drag, startPoint x: 554, startPoint y: 142, endPoint x: 826, endPoint y: 143, distance: 272.4
click at [593, 145] on h4 "Documents (Visible to Agent)" at bounding box center [537, 147] width 135 height 15
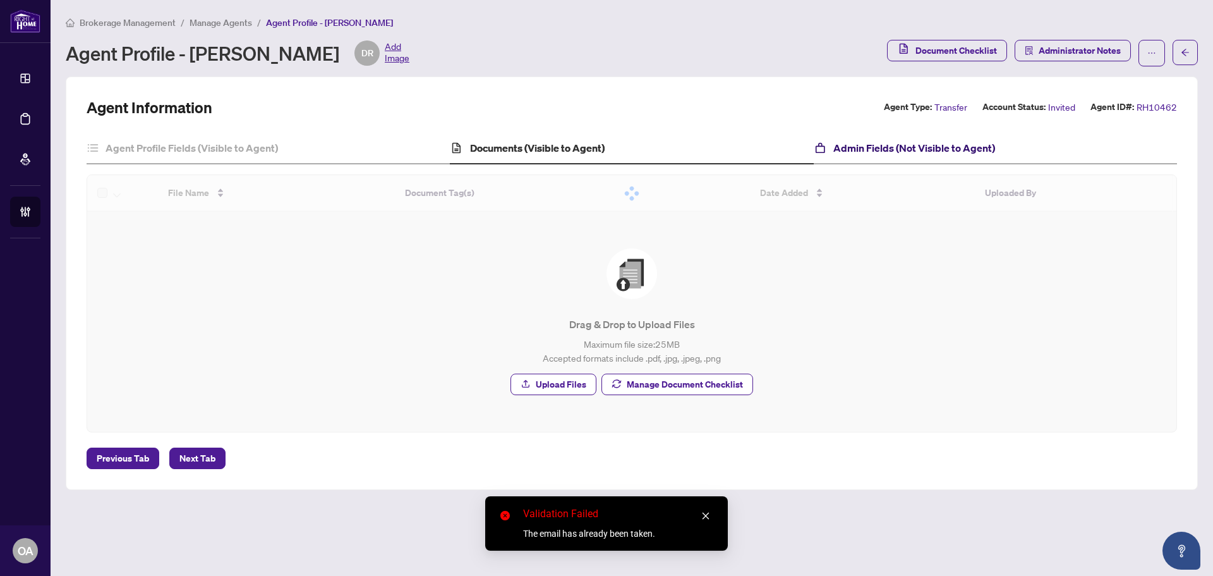
click at [826, 143] on icon at bounding box center [820, 148] width 13 height 13
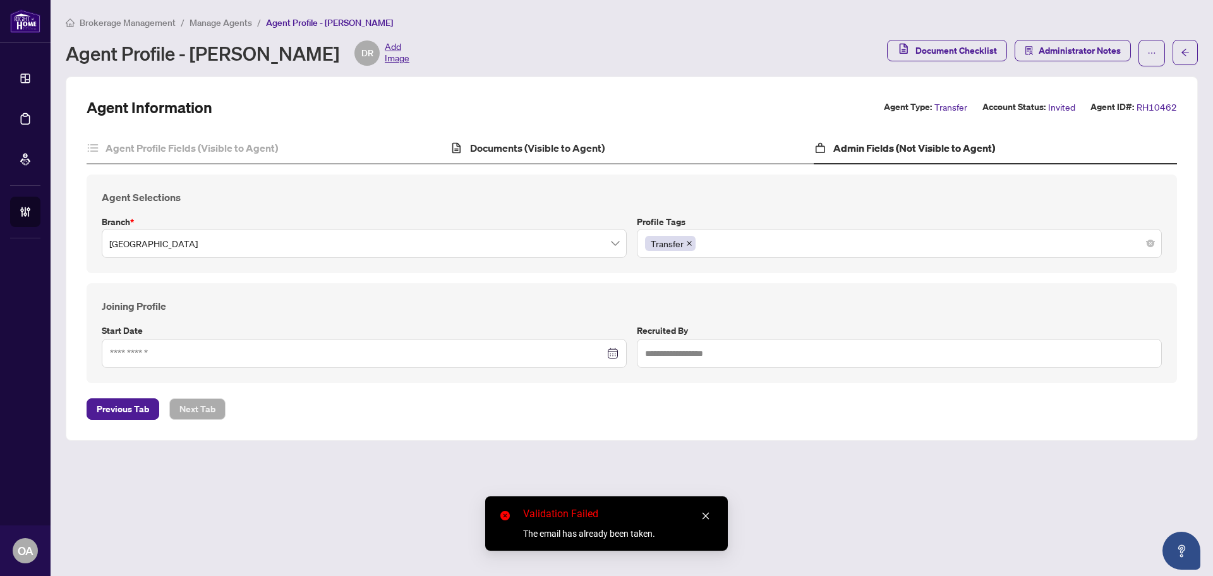
click at [588, 138] on div "Documents (Visible to Agent)" at bounding box center [631, 149] width 363 height 32
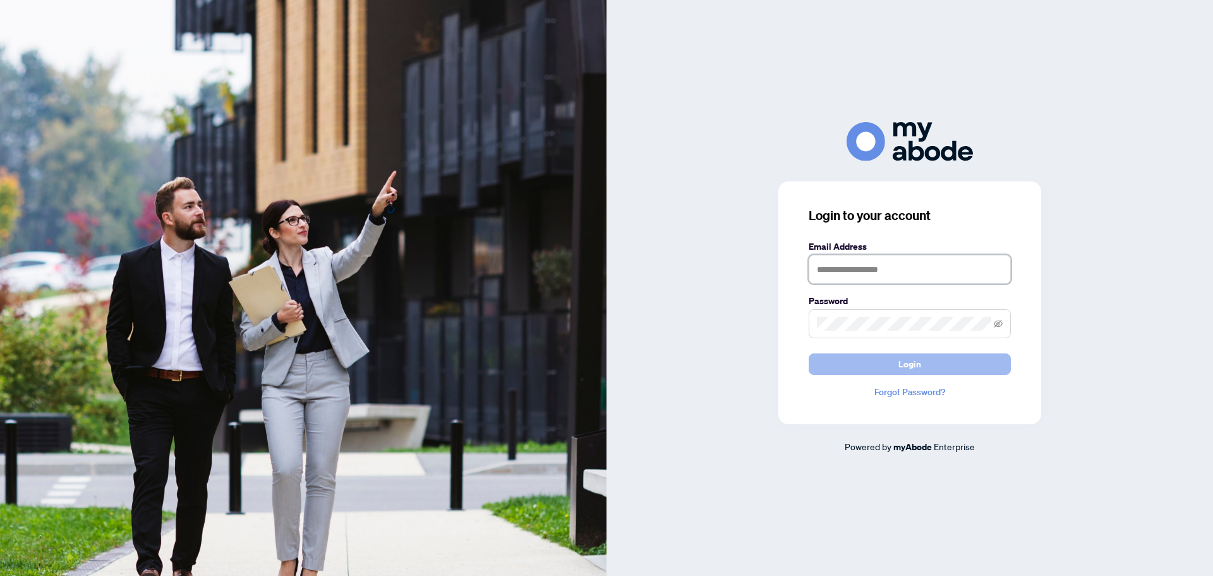
type input "**********"
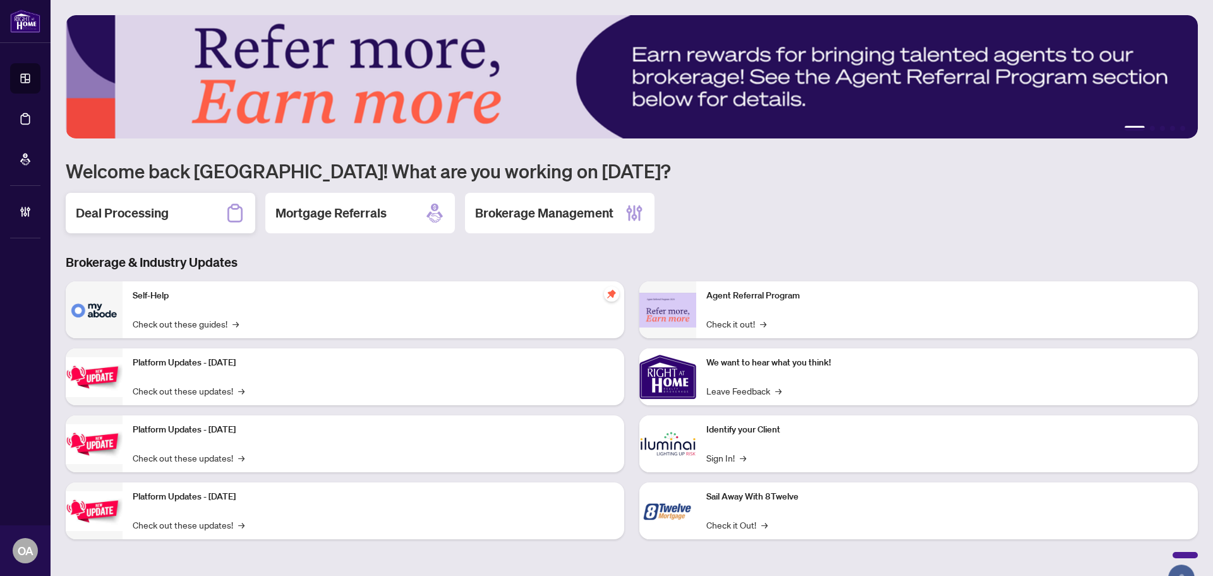
click at [128, 226] on div "Deal Processing" at bounding box center [161, 213] width 190 height 40
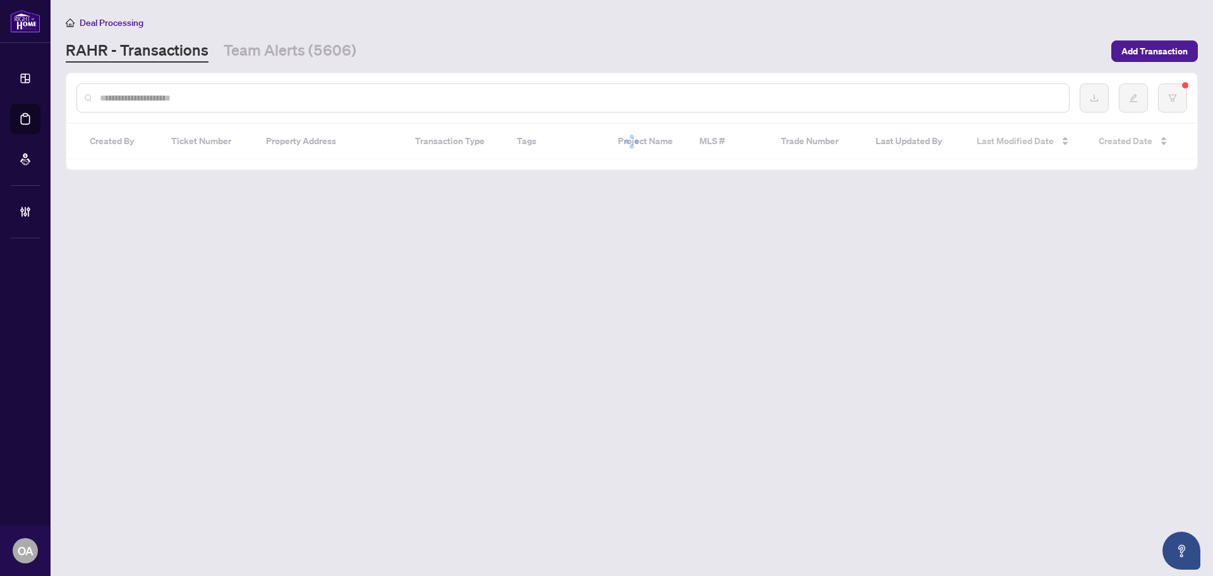
click at [160, 97] on input "text" at bounding box center [579, 98] width 959 height 14
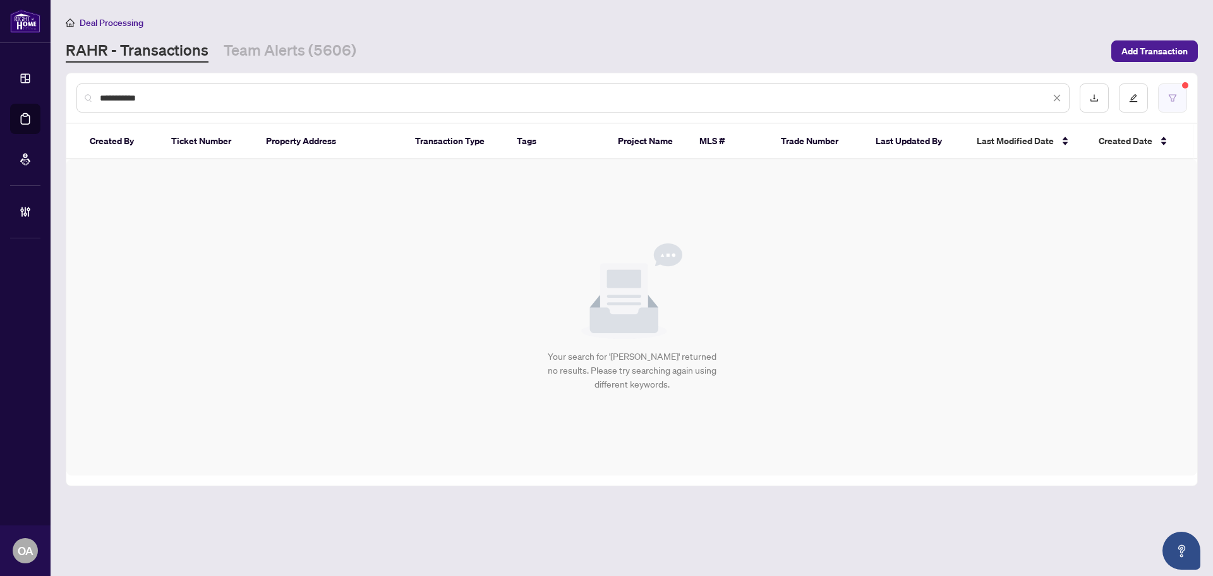
type input "**********"
click at [1178, 97] on button "button" at bounding box center [1172, 97] width 29 height 29
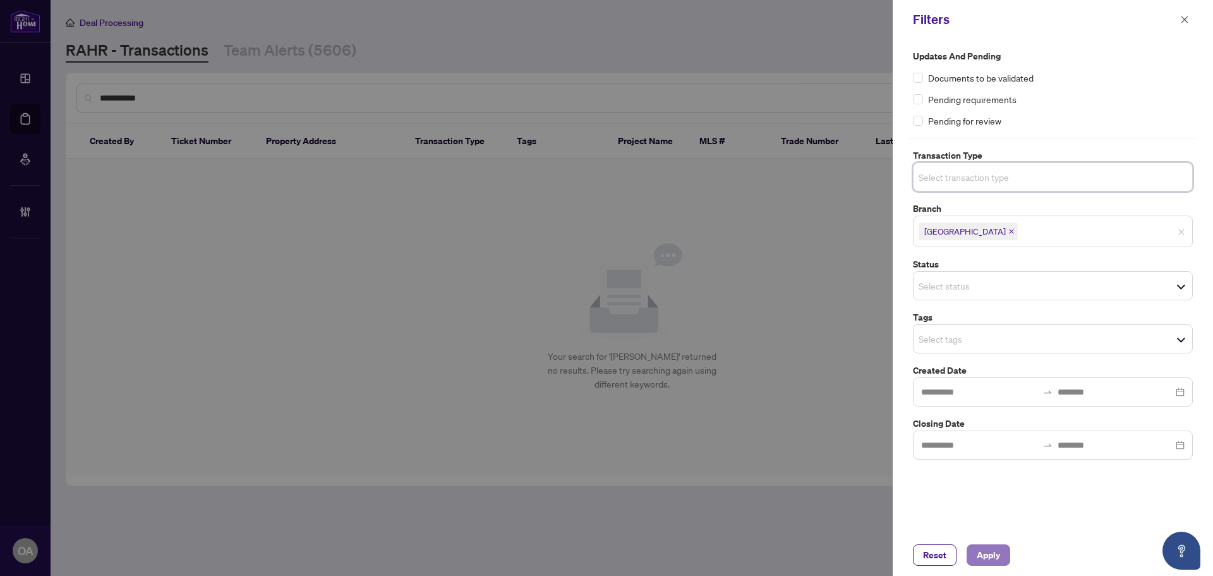
click at [995, 545] on span "Apply" at bounding box center [988, 555] width 23 height 20
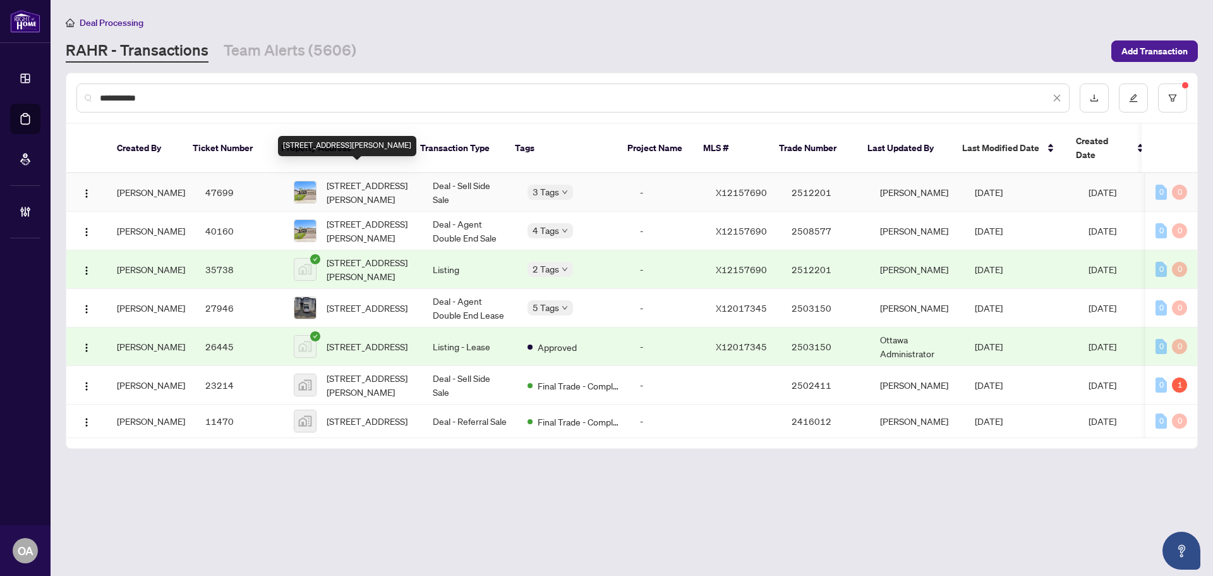
click at [331, 188] on span "[STREET_ADDRESS][PERSON_NAME]" at bounding box center [370, 192] width 86 height 28
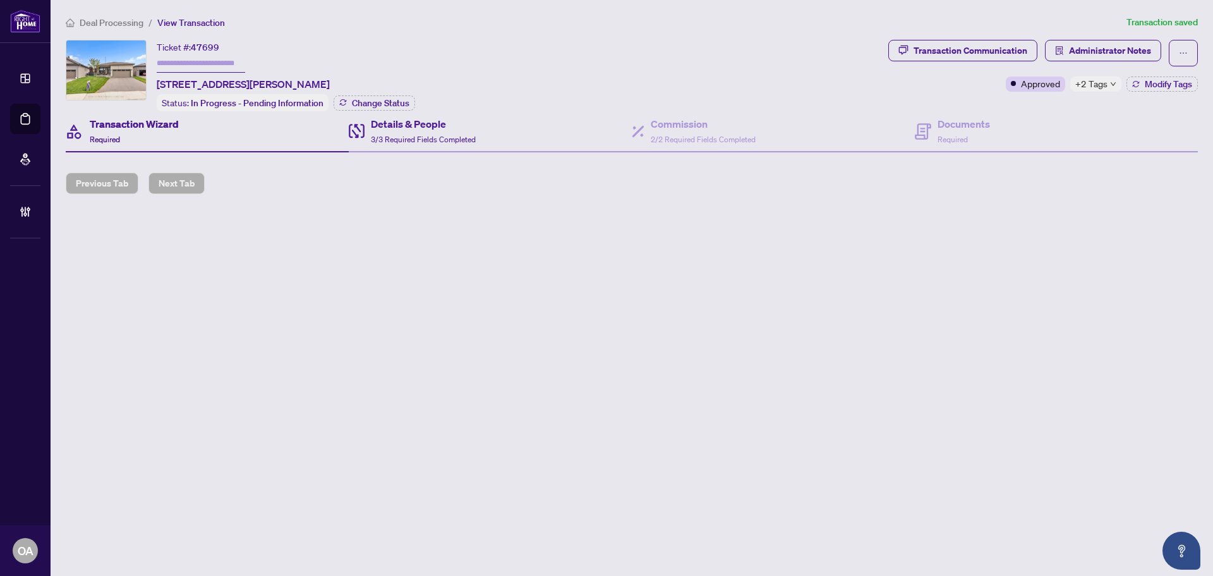
type input "*******"
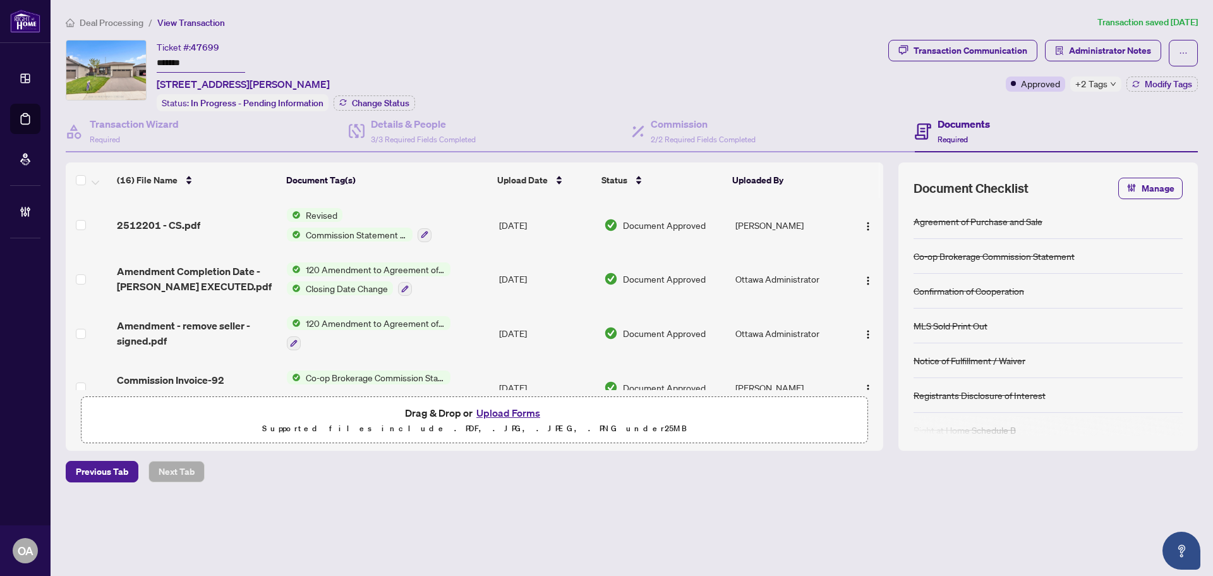
click at [1102, 83] on span "+2 Tags" at bounding box center [1092, 83] width 32 height 15
click at [714, 126] on h4 "Commission" at bounding box center [703, 123] width 105 height 15
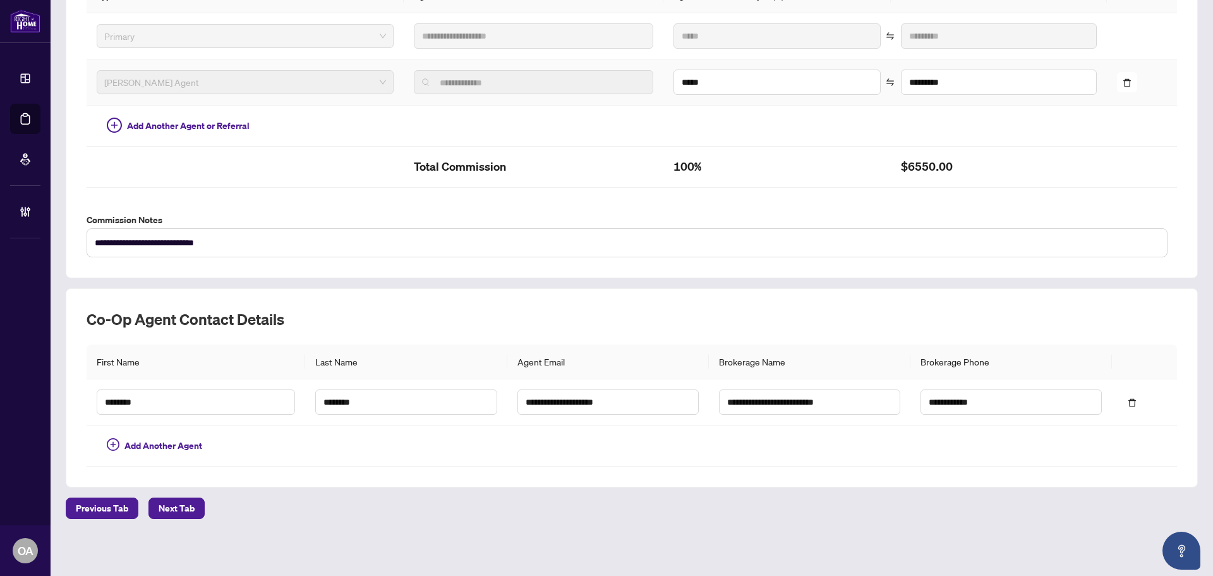
scroll to position [21, 0]
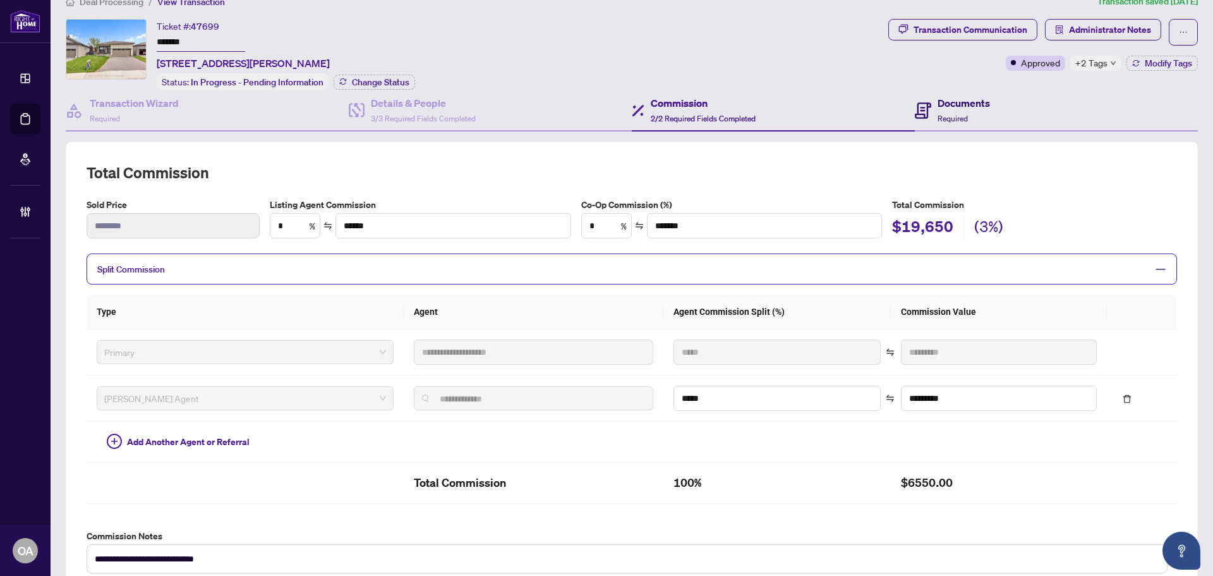
click at [961, 116] on span "Required" at bounding box center [953, 118] width 30 height 9
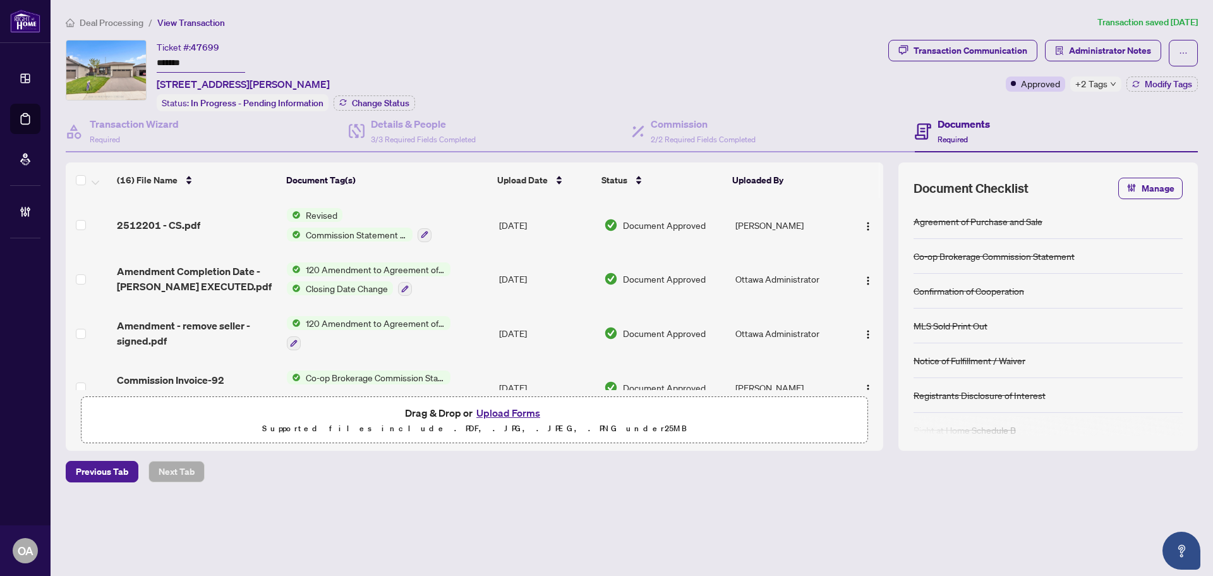
click at [1118, 83] on div "+2 Tags" at bounding box center [1096, 83] width 51 height 15
click at [679, 112] on div "Commission 2/2 Required Fields Completed" at bounding box center [773, 131] width 283 height 41
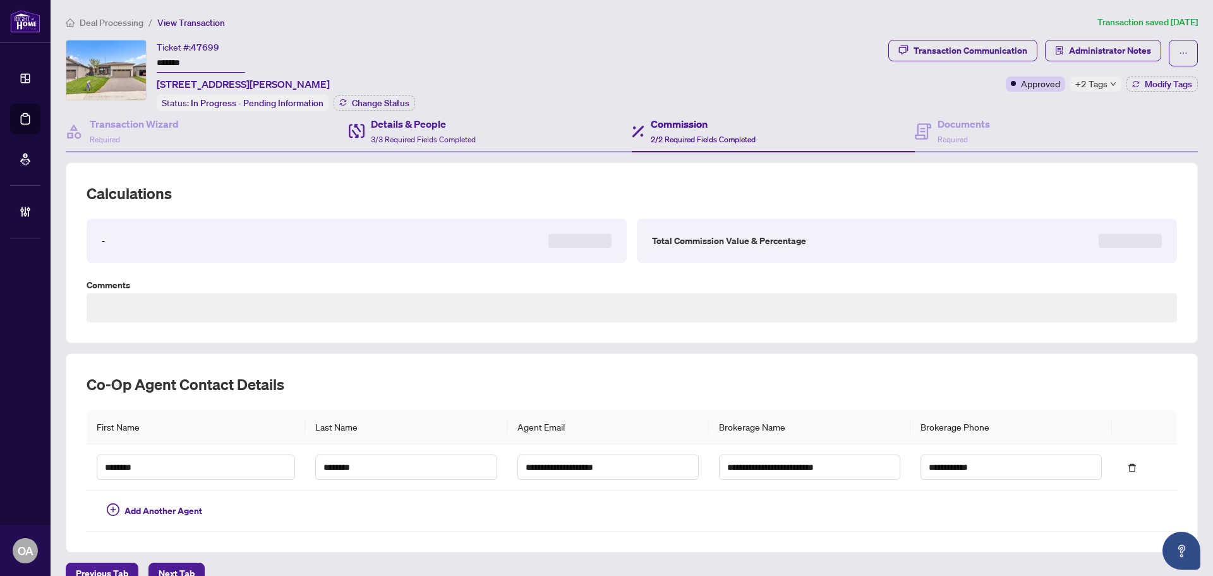
type textarea "**********"
click at [425, 149] on div "Details & People 3/3 Required Fields Completed" at bounding box center [490, 131] width 283 height 41
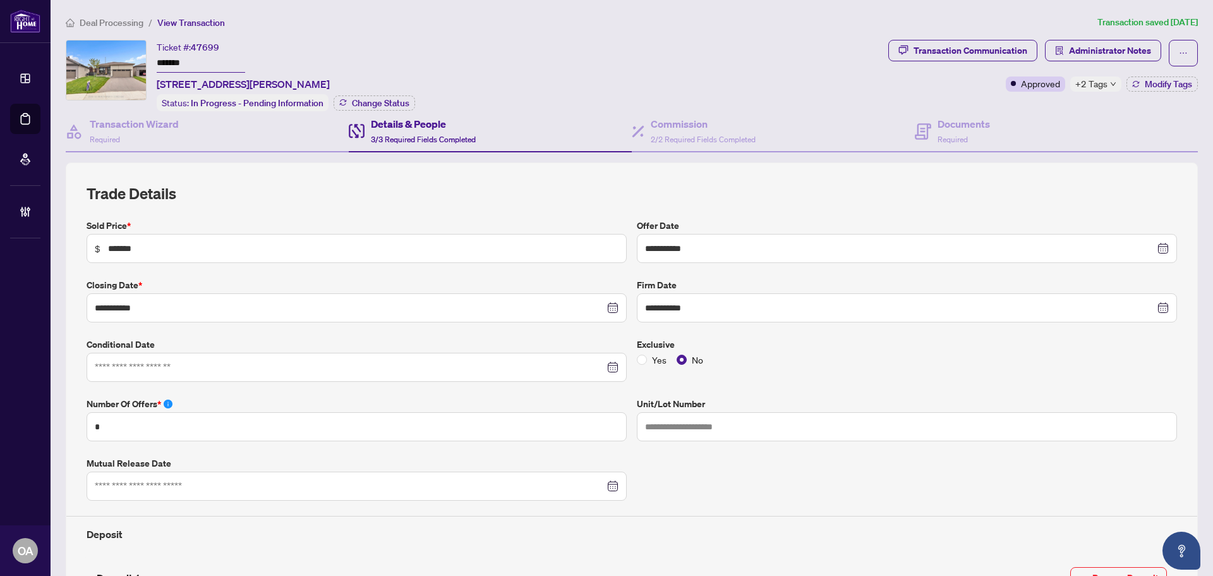
scroll to position [392, 0]
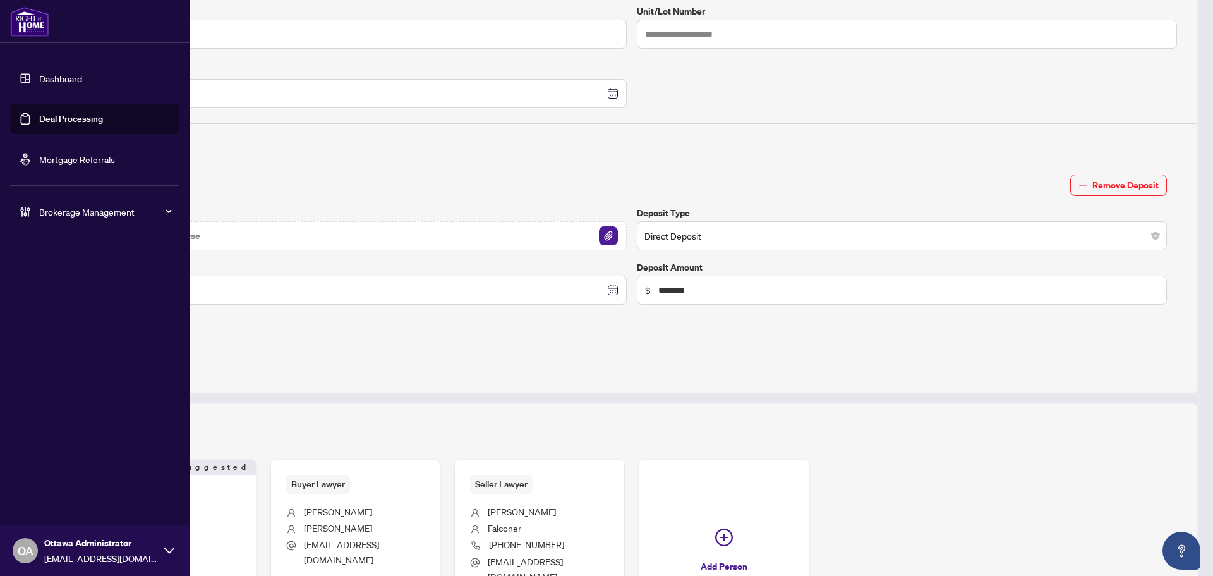
click at [39, 113] on link "Deal Processing" at bounding box center [71, 118] width 64 height 11
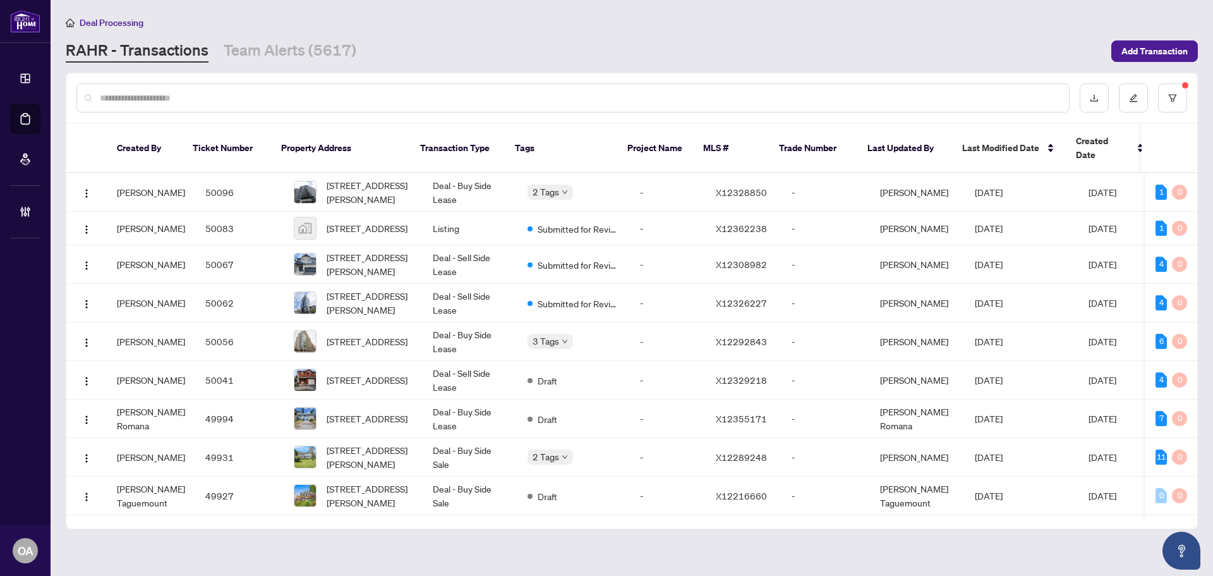
click at [357, 108] on div at bounding box center [572, 97] width 993 height 29
click at [357, 107] on div at bounding box center [572, 97] width 993 height 29
paste input "**********"
click at [358, 100] on input "text" at bounding box center [579, 98] width 959 height 14
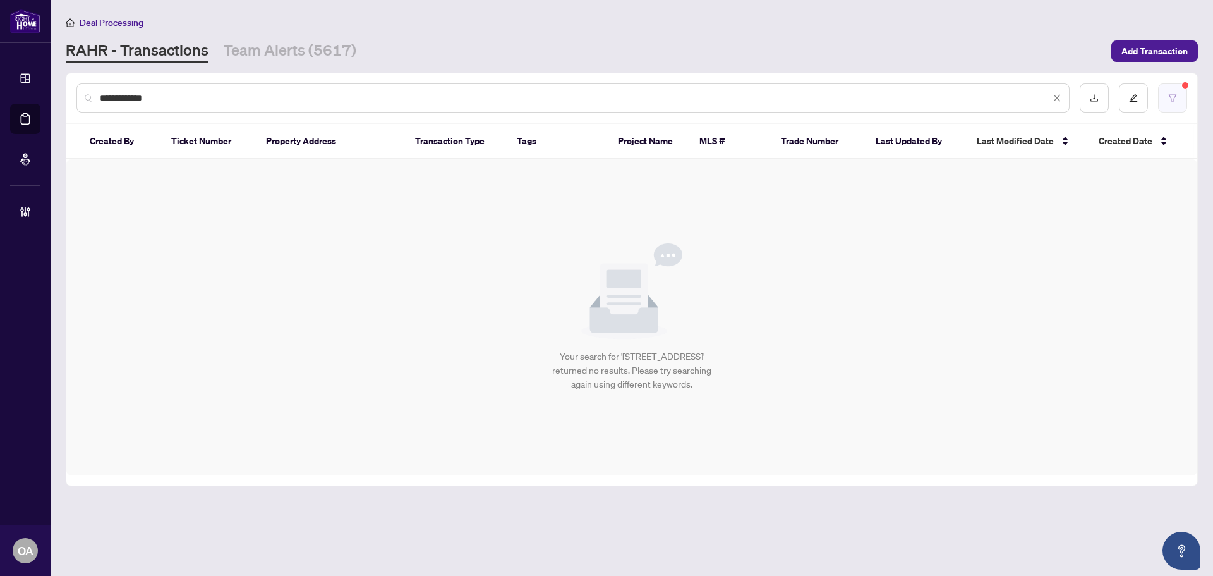
type input "**********"
click at [1170, 99] on icon "filter" at bounding box center [1172, 98] width 9 height 9
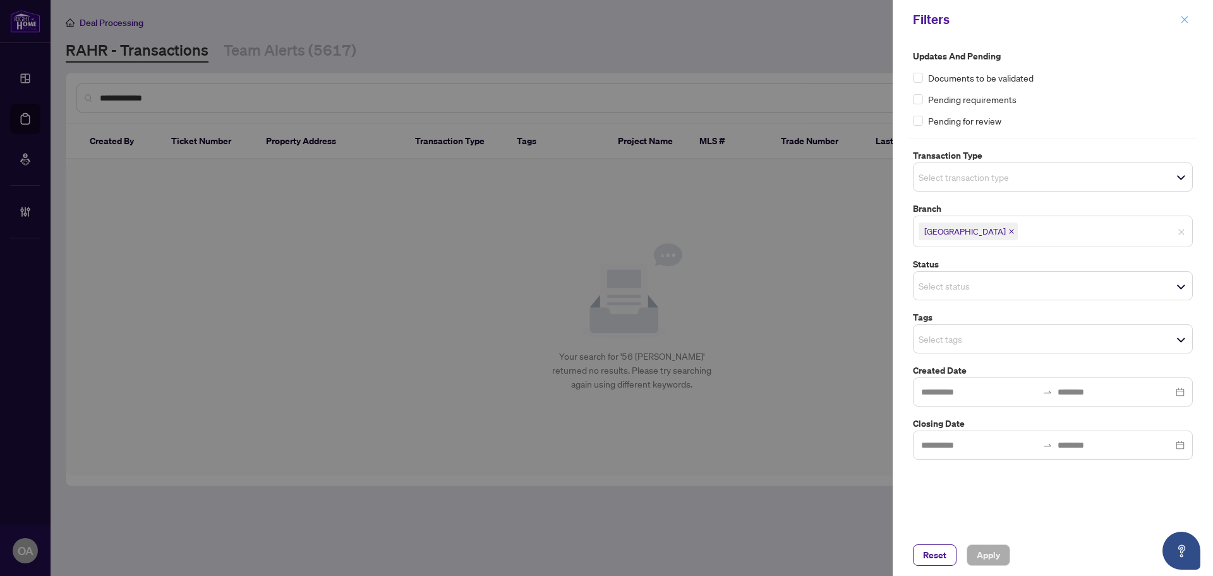
click at [1186, 13] on span "button" at bounding box center [1184, 19] width 9 height 20
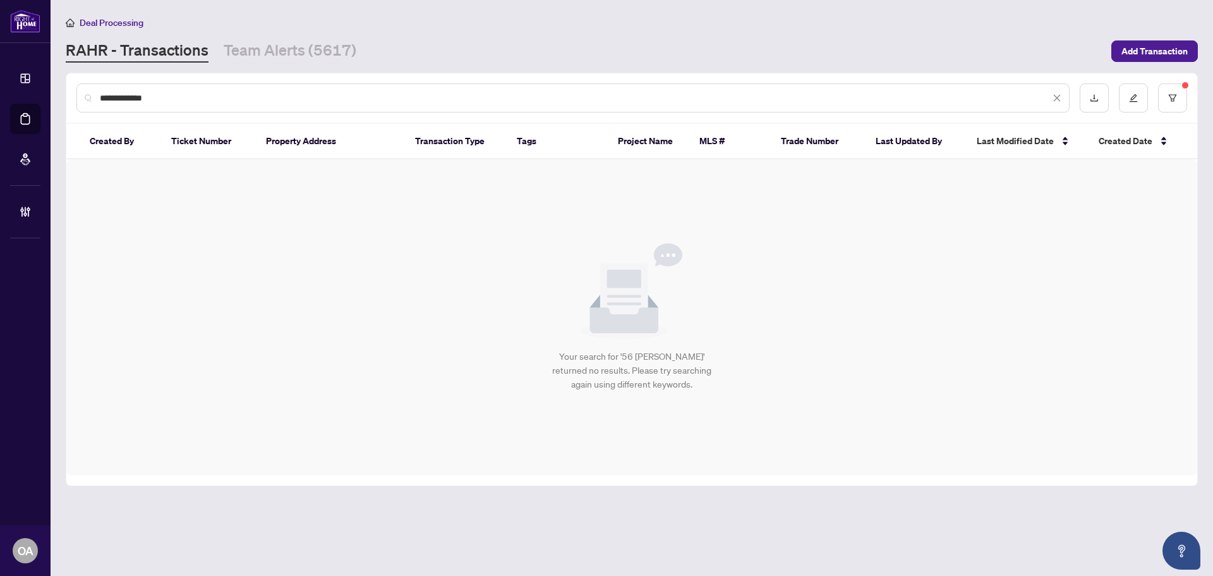
drag, startPoint x: 227, startPoint y: 99, endPoint x: 57, endPoint y: 104, distance: 170.1
click at [58, 104] on main "**********" at bounding box center [632, 288] width 1163 height 576
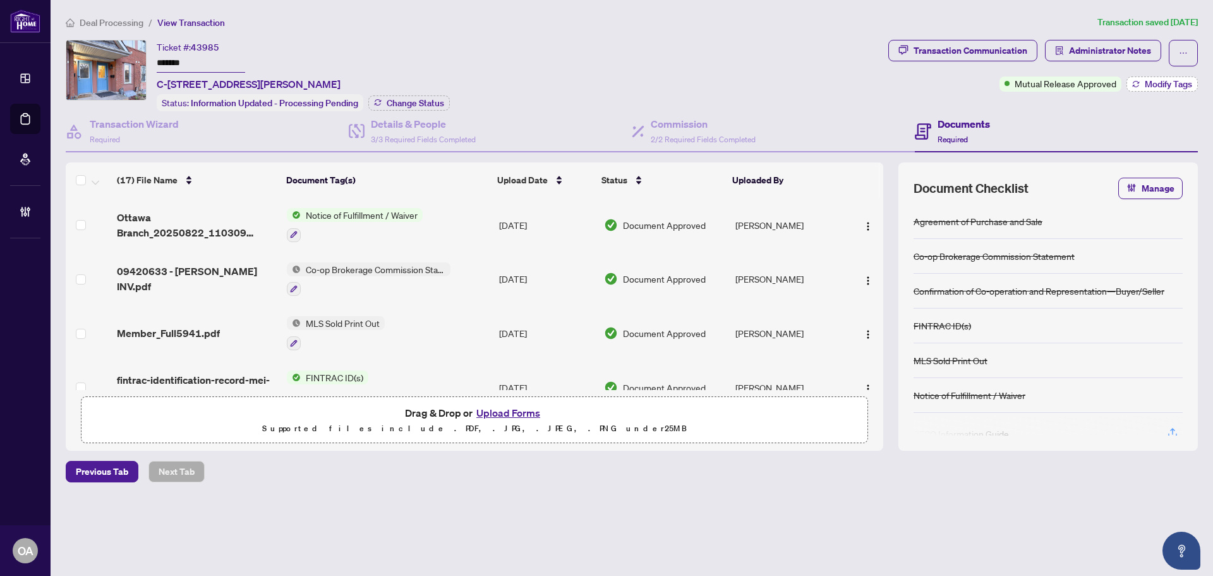
click at [1151, 83] on span "Modify Tags" at bounding box center [1168, 84] width 47 height 9
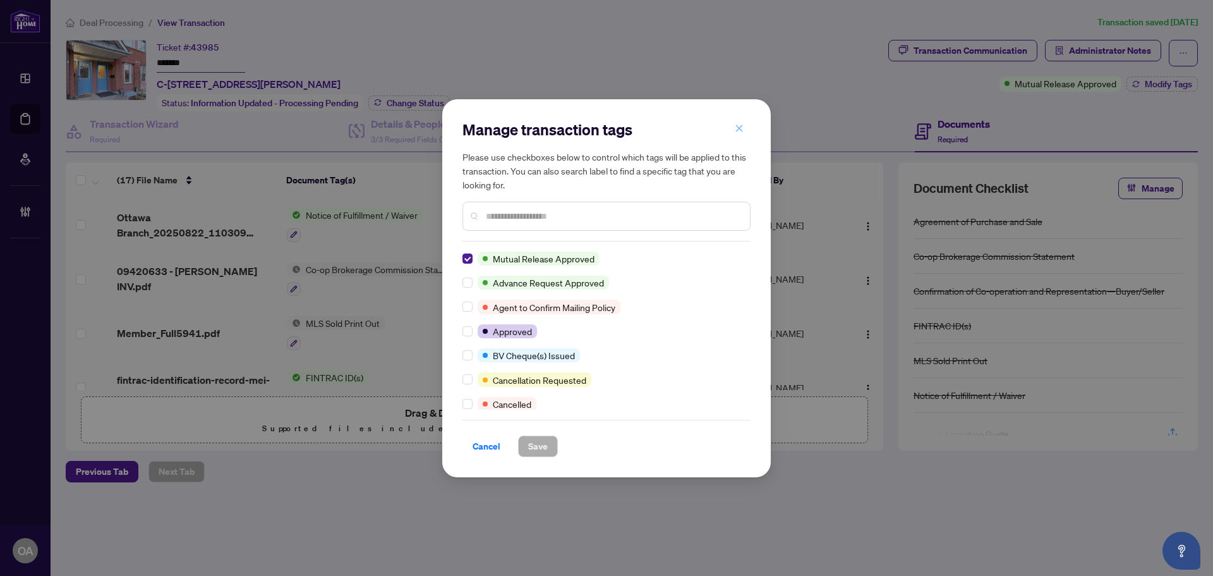
click at [735, 128] on icon "close" at bounding box center [739, 128] width 9 height 9
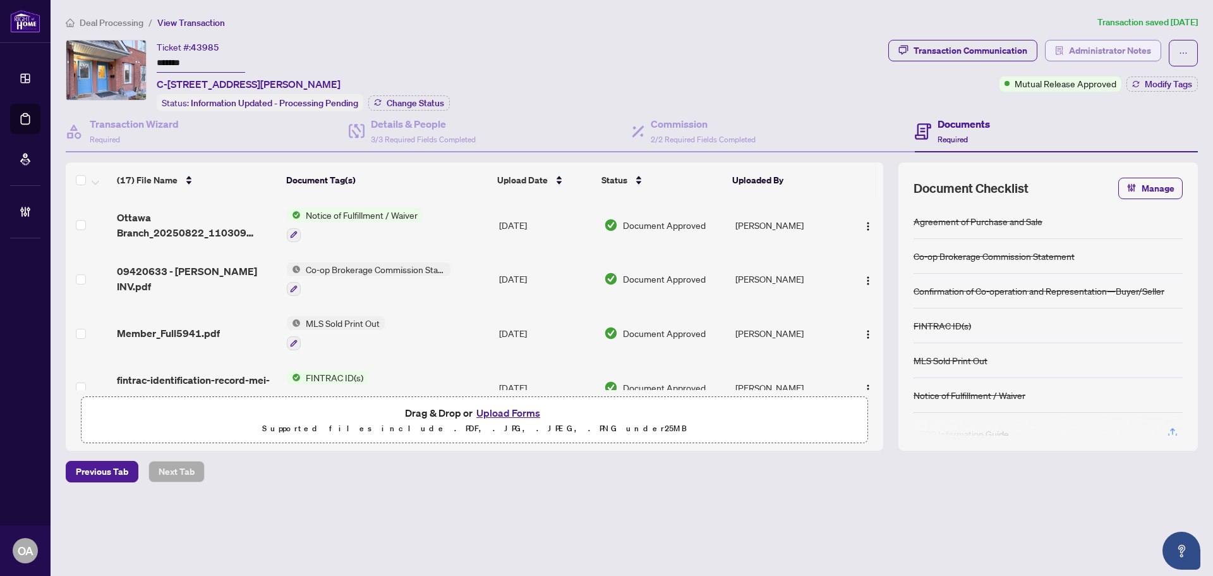
click at [1090, 42] on span "Administrator Notes" at bounding box center [1110, 50] width 82 height 20
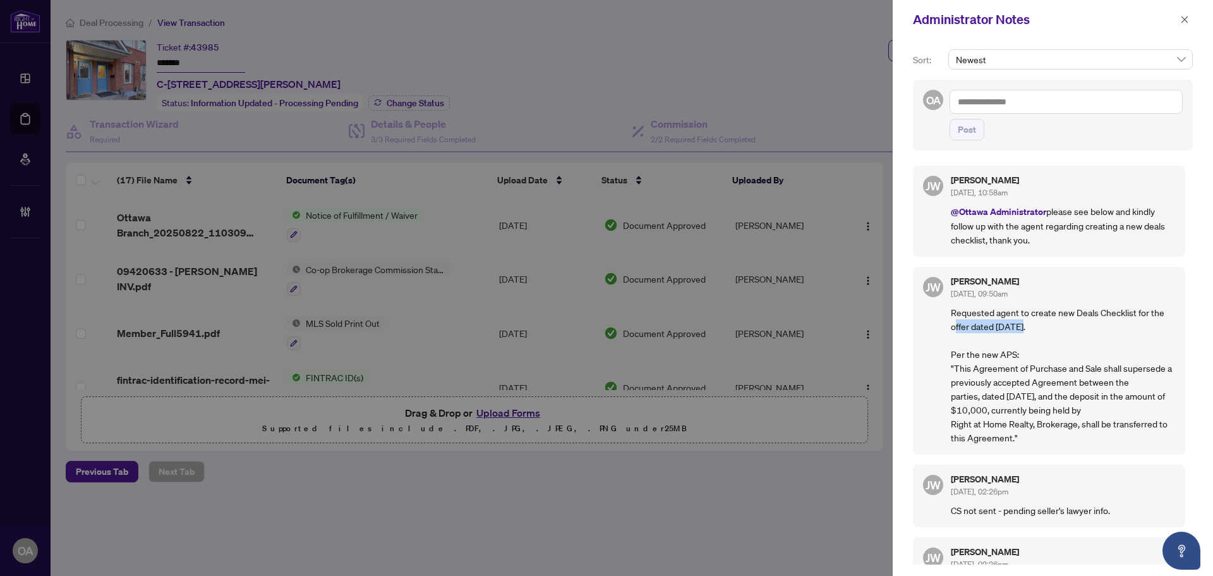
drag, startPoint x: 954, startPoint y: 330, endPoint x: 1021, endPoint y: 325, distance: 67.8
click at [1021, 325] on p "Requested agent to create new Deals Checklist for the offer dated [DATE]. Per t…" at bounding box center [1063, 374] width 224 height 139
drag, startPoint x: 964, startPoint y: 326, endPoint x: 1021, endPoint y: 326, distance: 56.9
click at [1021, 326] on p "Requested agent to create new Deals Checklist for the offer dated [DATE]. Per t…" at bounding box center [1063, 374] width 224 height 139
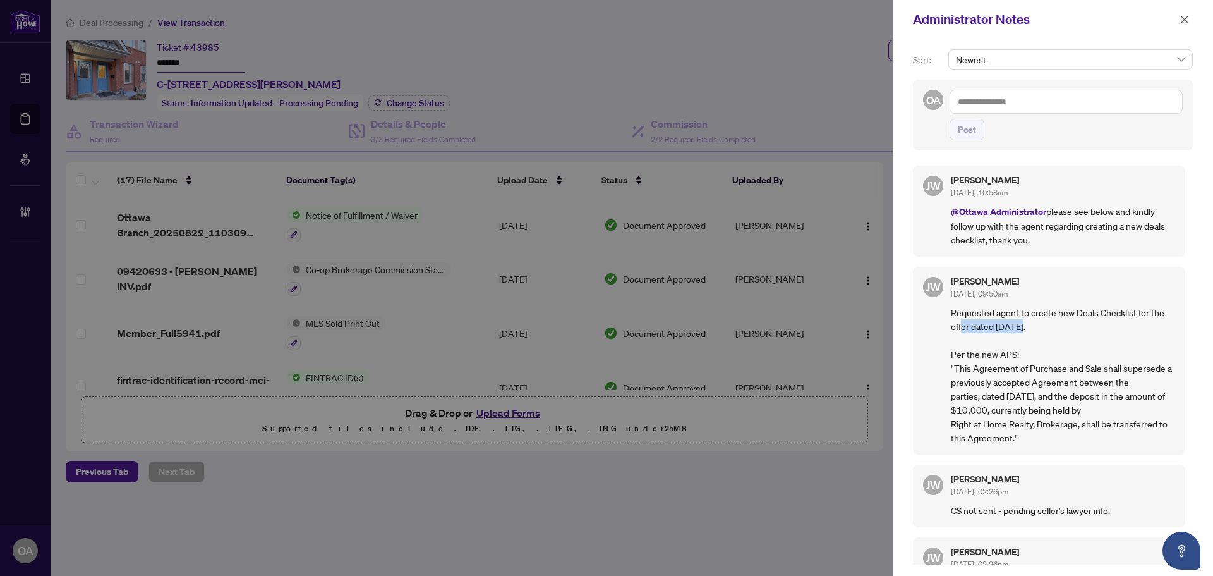
click at [1021, 326] on p "Requested agent to create new Deals Checklist for the offer dated [DATE]. Per t…" at bounding box center [1063, 374] width 224 height 139
drag, startPoint x: 949, startPoint y: 373, endPoint x: 1191, endPoint y: 368, distance: 242.7
click at [1196, 367] on div "Sort: Newest OA Post [PERSON_NAME] [DATE], 10:58am @Ottawa Administrator please…" at bounding box center [1053, 307] width 320 height 537
click at [998, 390] on p "Requested agent to create new Deals Checklist for the offer dated [DATE]. Per t…" at bounding box center [1063, 374] width 224 height 139
drag, startPoint x: 957, startPoint y: 382, endPoint x: 1119, endPoint y: 381, distance: 161.8
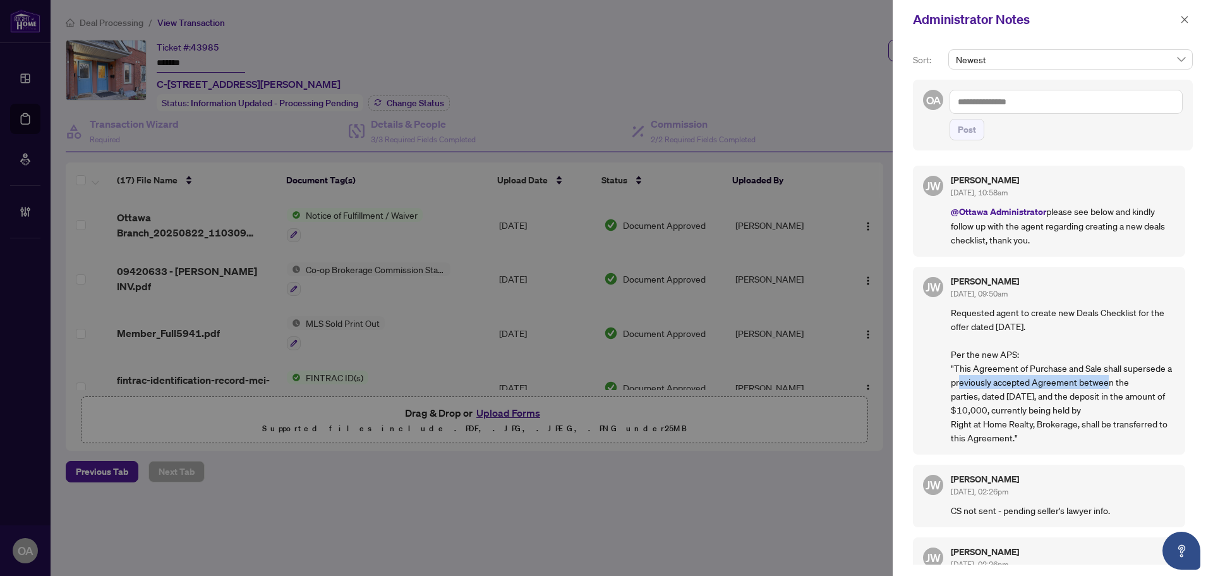
click at [1117, 381] on p "Requested agent to create new Deals Checklist for the offer dated [DATE]. Per t…" at bounding box center [1063, 374] width 224 height 139
click at [1119, 381] on p "Requested agent to create new Deals Checklist for the offer dated [DATE]. Per t…" at bounding box center [1063, 374] width 224 height 139
drag, startPoint x: 965, startPoint y: 397, endPoint x: 1110, endPoint y: 397, distance: 145.3
click at [1110, 397] on p "Requested agent to create new Deals Checklist for the offer dated [DATE]. Per t…" at bounding box center [1063, 374] width 224 height 139
click at [1117, 397] on p "Requested agent to create new Deals Checklist for the offer dated [DATE]. Per t…" at bounding box center [1063, 374] width 224 height 139
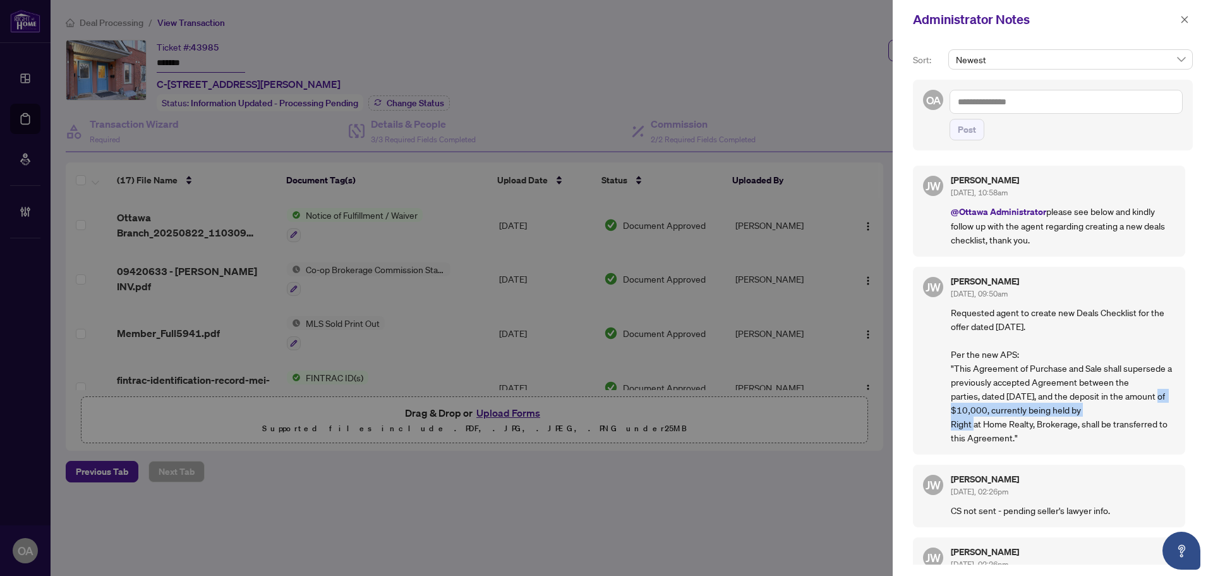
drag, startPoint x: 946, startPoint y: 412, endPoint x: 1135, endPoint y: 409, distance: 189.0
click at [1134, 410] on div "[PERSON_NAME] [DATE], 09:50am Requested agent to create new Deals Checklist for…" at bounding box center [1049, 361] width 272 height 188
click at [1136, 409] on p "Requested agent to create new Deals Checklist for the offer dated [DATE]. Per t…" at bounding box center [1063, 374] width 224 height 139
click at [1019, 243] on p "@Ottawa Administrator please see below and kindly follow up with the agent rega…" at bounding box center [1063, 225] width 224 height 42
